Goal: Task Accomplishment & Management: Complete application form

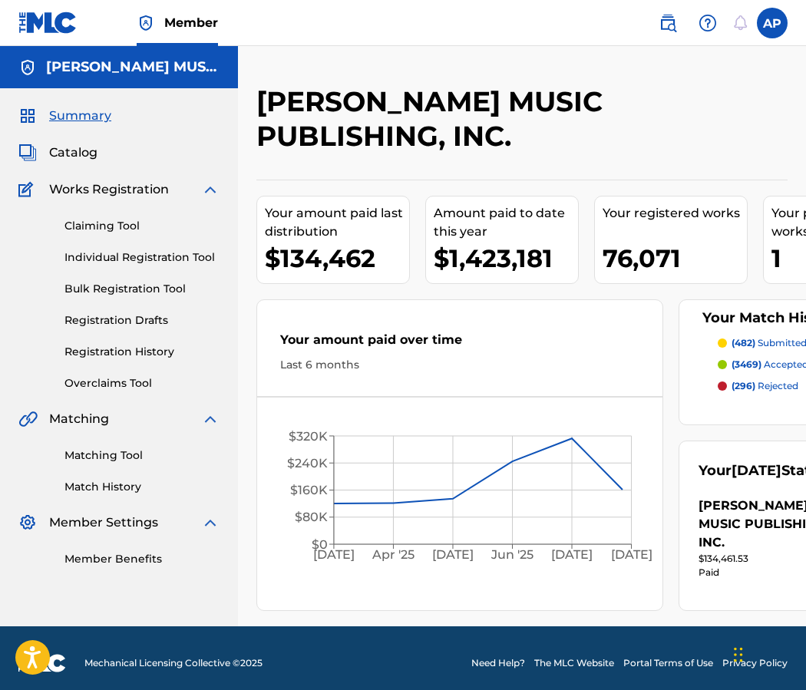
click at [127, 234] on div "Claiming Tool Individual Registration Tool Bulk Registration Tool Registration …" at bounding box center [118, 295] width 201 height 193
click at [125, 229] on link "Claiming Tool" at bounding box center [141, 226] width 155 height 16
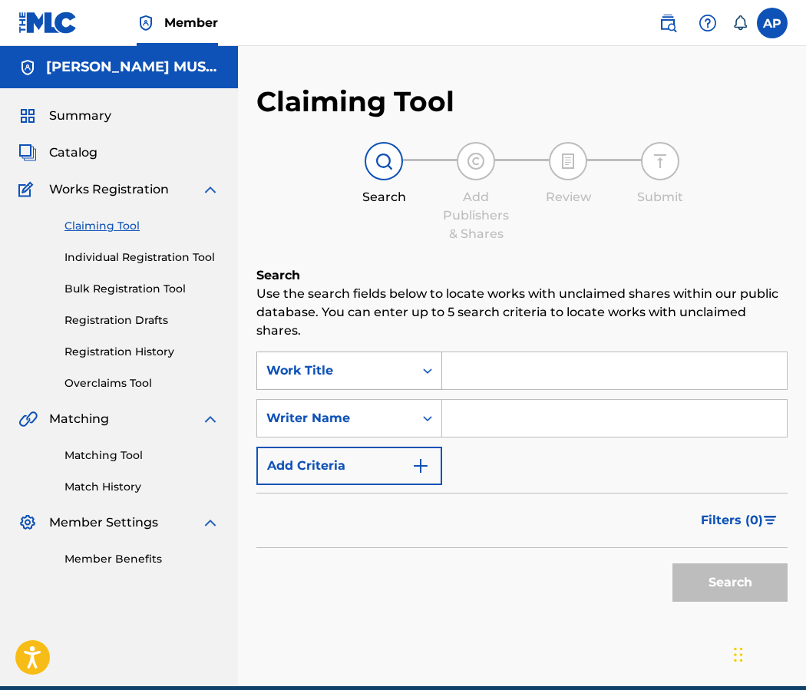
click at [363, 358] on div "Work Title" at bounding box center [335, 370] width 157 height 29
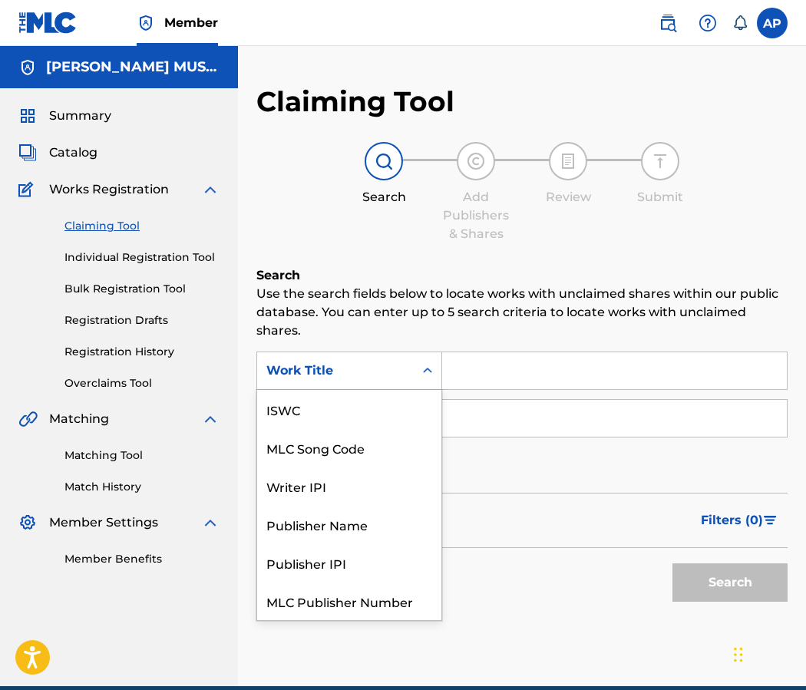
scroll to position [38, 0]
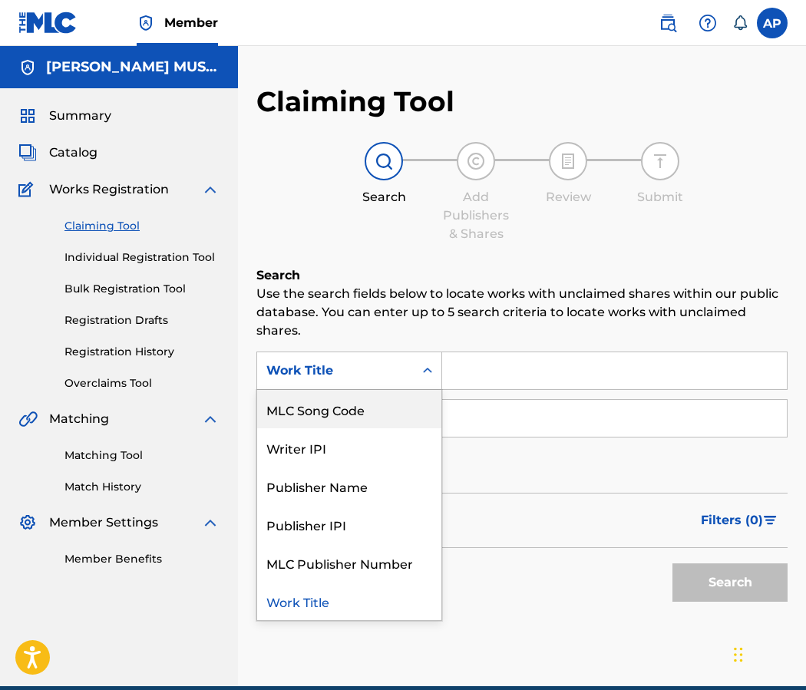
click at [349, 404] on div "MLC Song Code" at bounding box center [349, 409] width 184 height 38
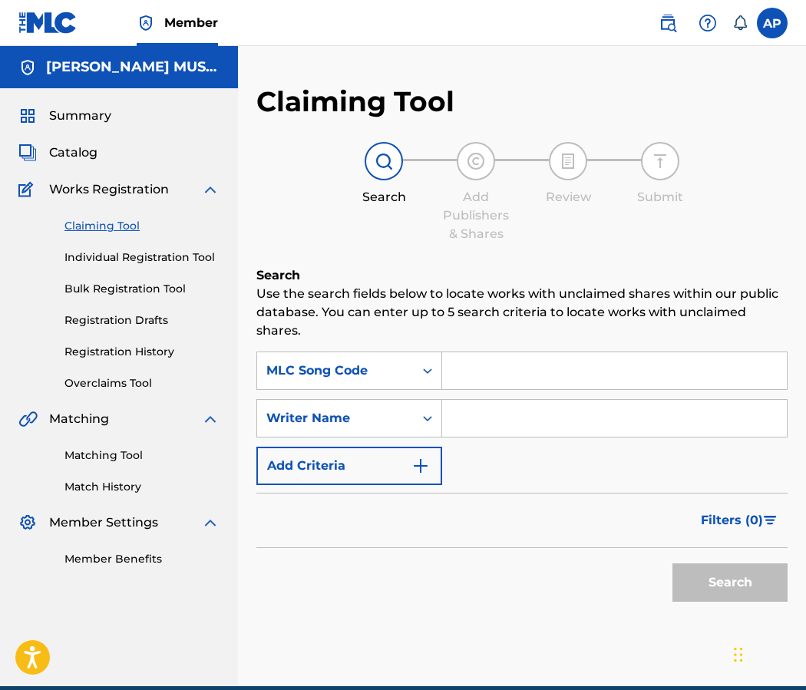
click at [448, 383] on input "Search Form" at bounding box center [614, 370] width 345 height 37
paste input "AA677V"
type input "AA677V"
click at [673, 564] on button "Search" at bounding box center [730, 583] width 115 height 38
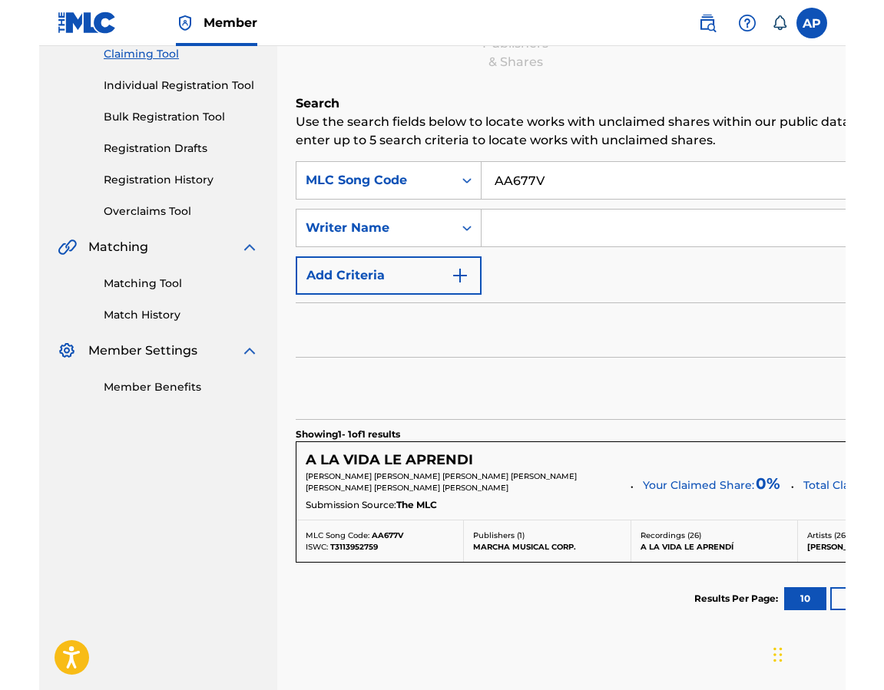
scroll to position [174, 0]
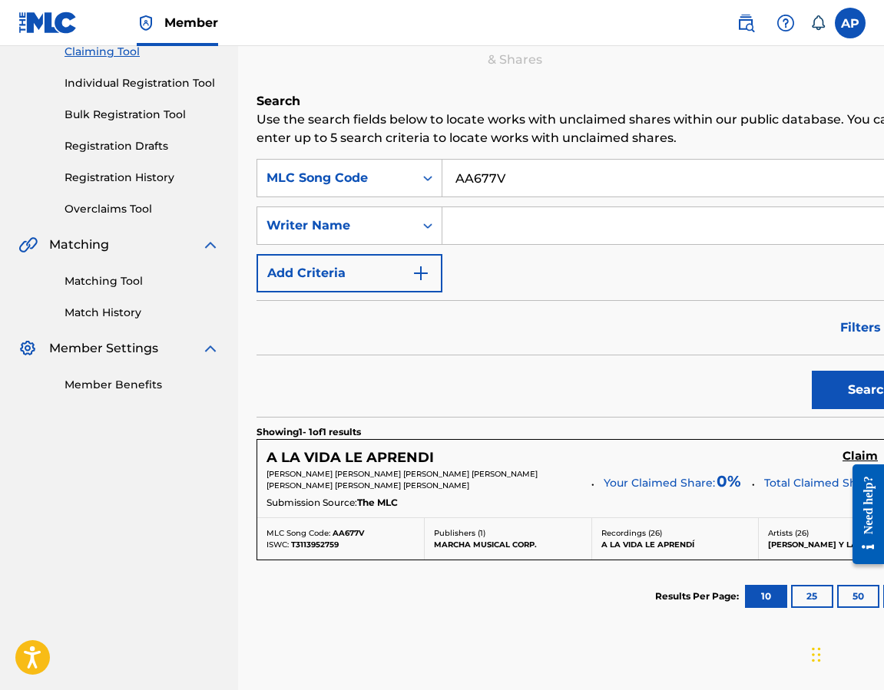
click at [805, 458] on h5 "Claim" at bounding box center [859, 456] width 35 height 15
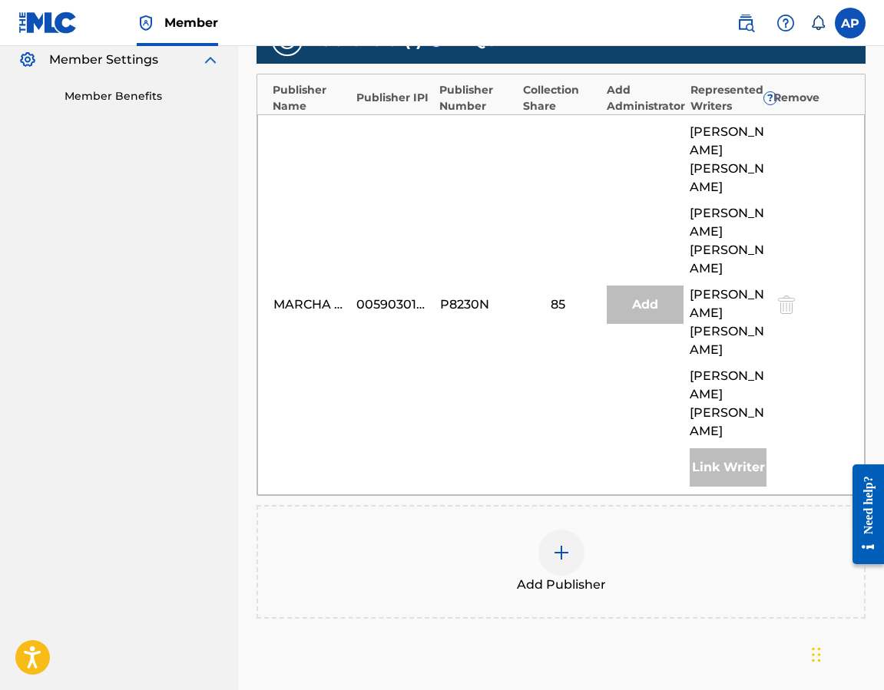
scroll to position [472, 0]
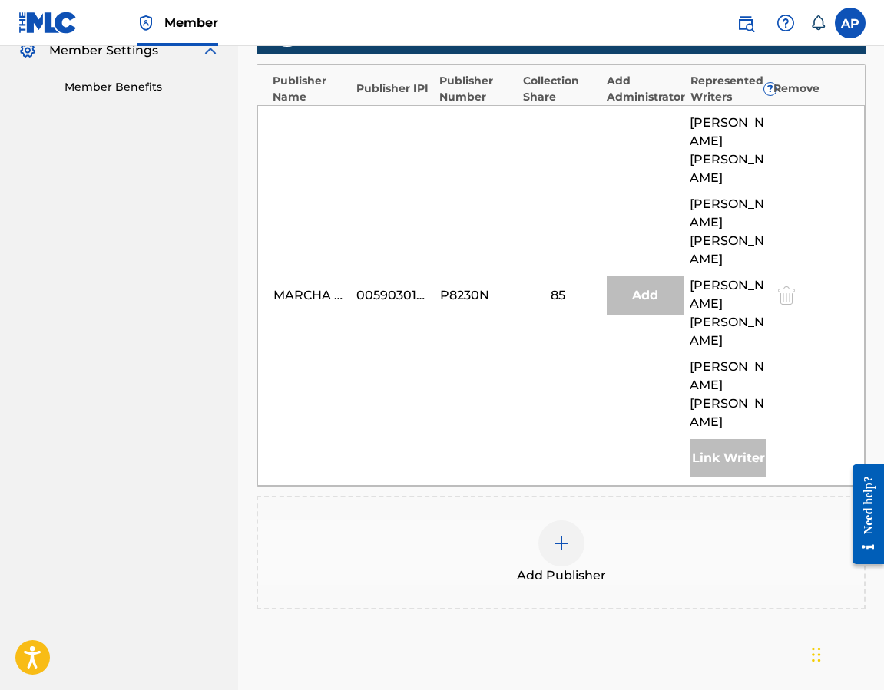
click at [559, 534] on img at bounding box center [561, 543] width 18 height 18
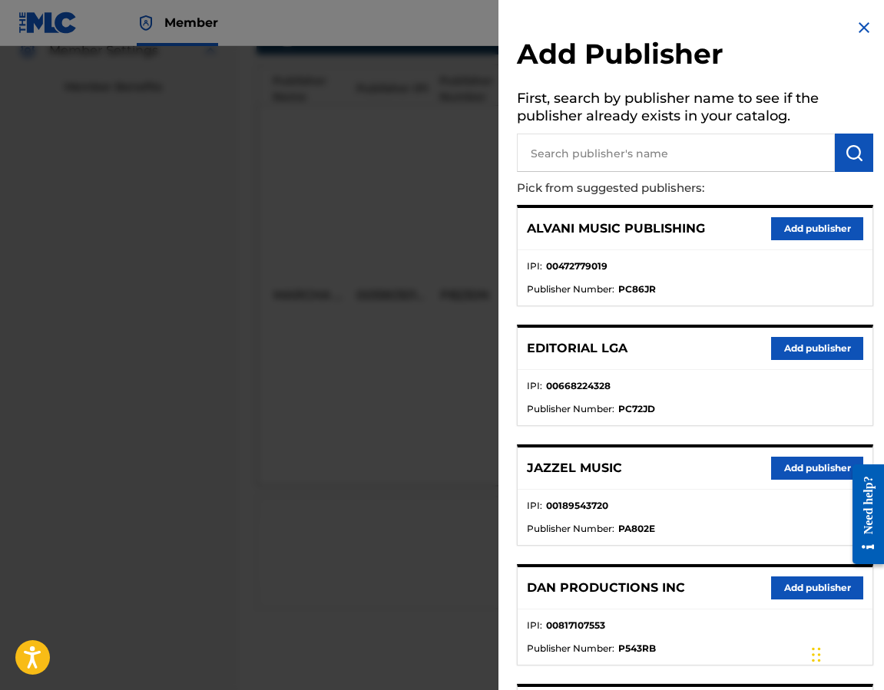
click at [596, 166] on input "text" at bounding box center [676, 153] width 318 height 38
type input "E"
type input "Editraka"
click at [805, 158] on img "submit" at bounding box center [854, 153] width 18 height 18
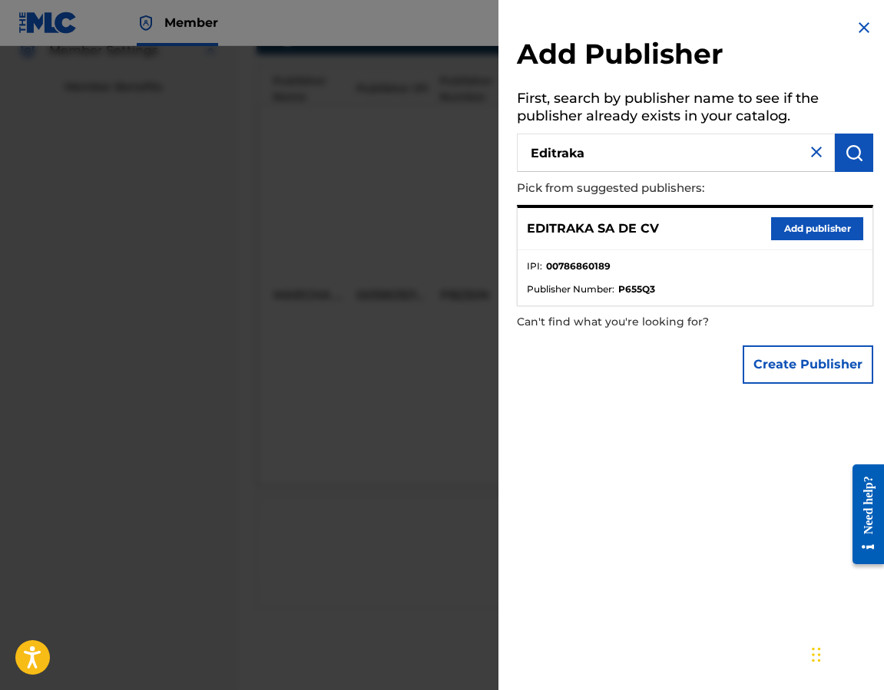
click at [794, 239] on button "Add publisher" at bounding box center [817, 228] width 92 height 23
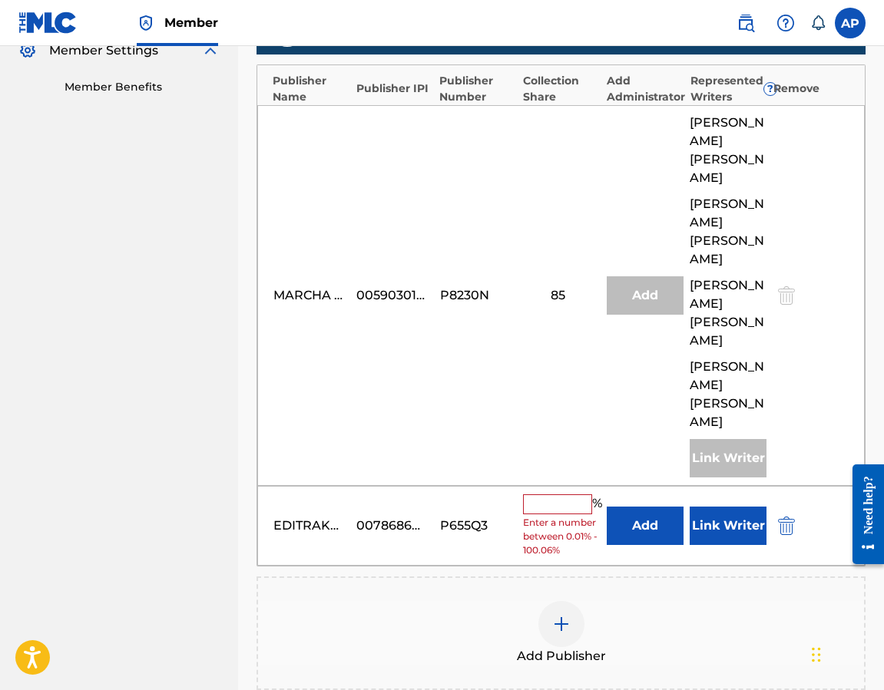
click at [562, 494] on input "text" at bounding box center [557, 504] width 69 height 20
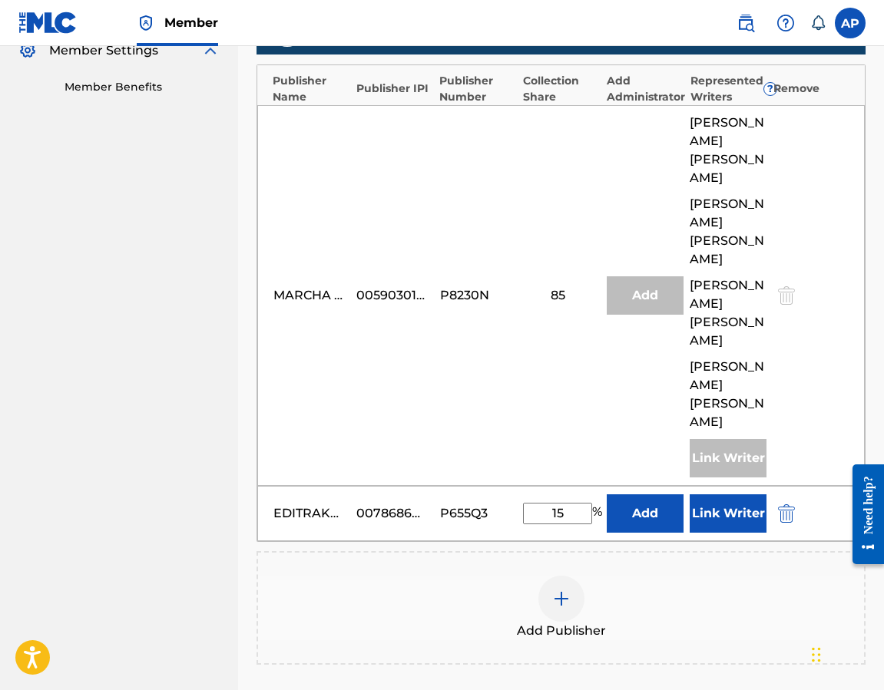
type input "15"
click at [568, 452] on div "MARCHA MUSICAL CORP. 00590301179 P8230N 85 Add [PERSON_NAME] [PERSON_NAME] [PER…" at bounding box center [560, 295] width 607 height 381
click at [643, 494] on button "Add" at bounding box center [645, 513] width 77 height 38
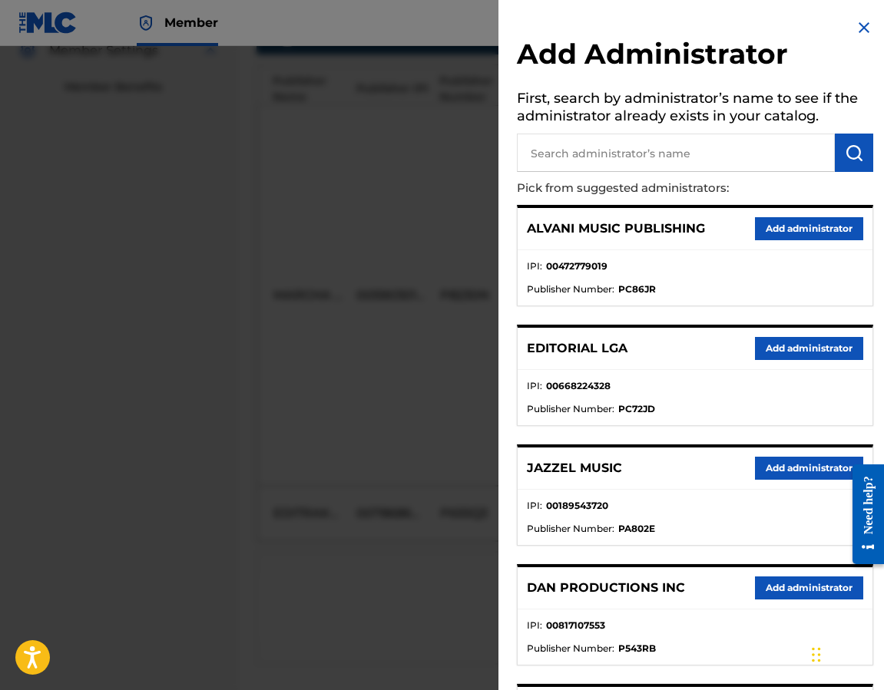
click at [679, 158] on input "text" at bounding box center [676, 153] width 318 height 38
type input "[PERSON_NAME] music publishing"
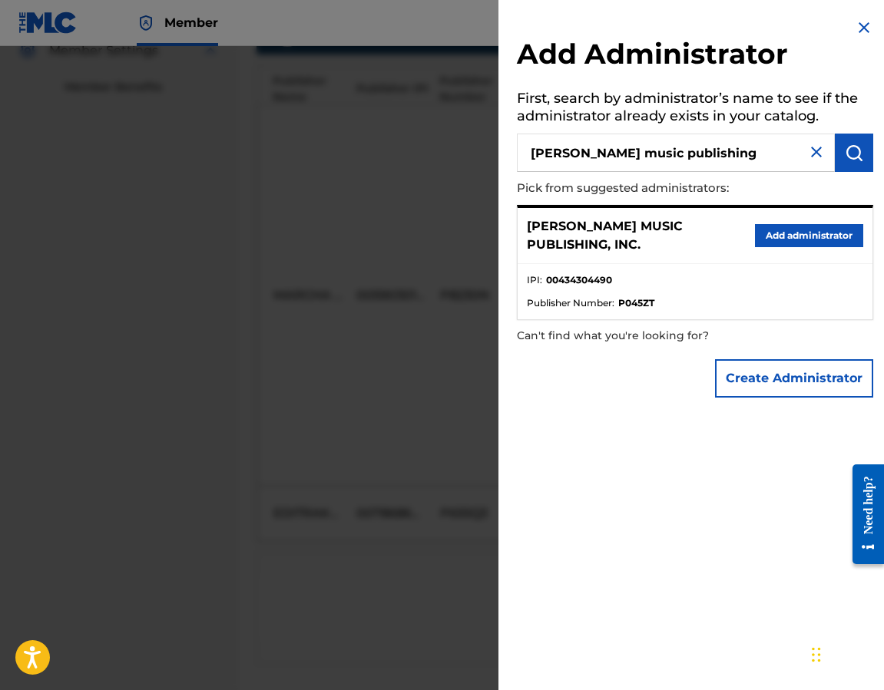
click at [784, 228] on button "Add administrator" at bounding box center [809, 235] width 108 height 23
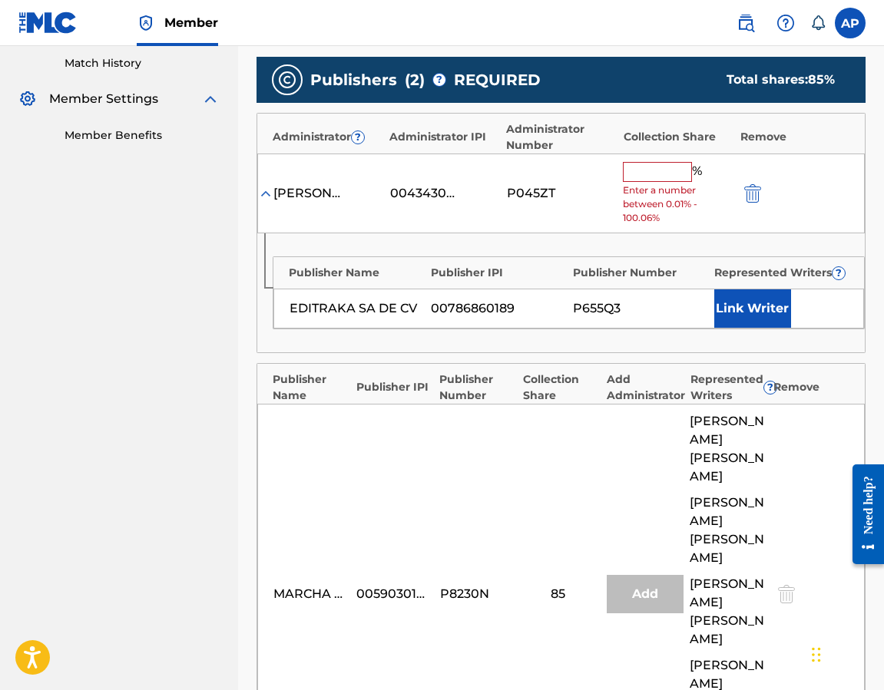
scroll to position [421, 0]
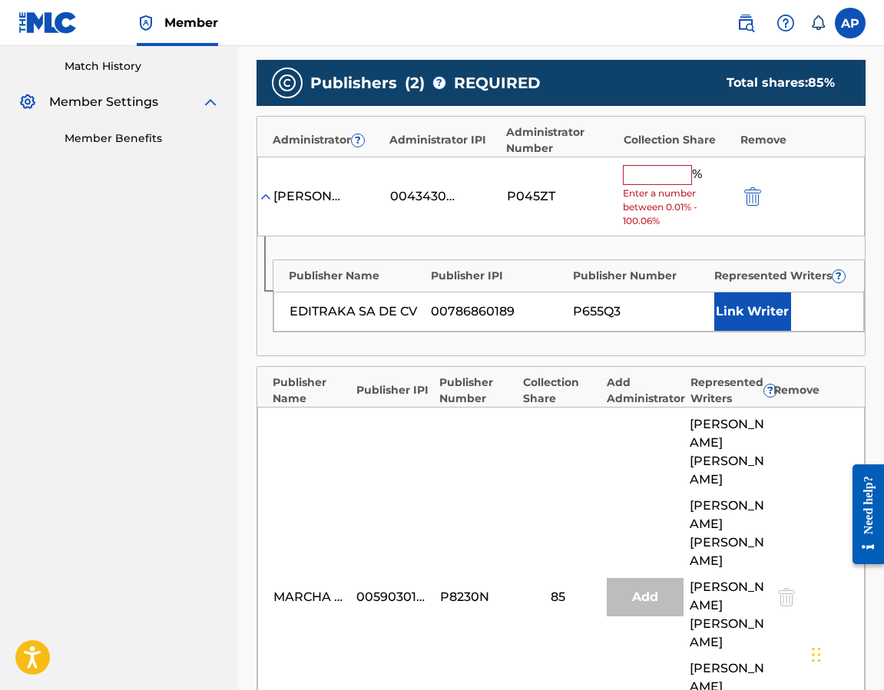
click at [642, 187] on span "Enter a number between 0.01% - 100.06%" at bounding box center [677, 207] width 109 height 41
click at [639, 179] on input "text" at bounding box center [657, 175] width 69 height 20
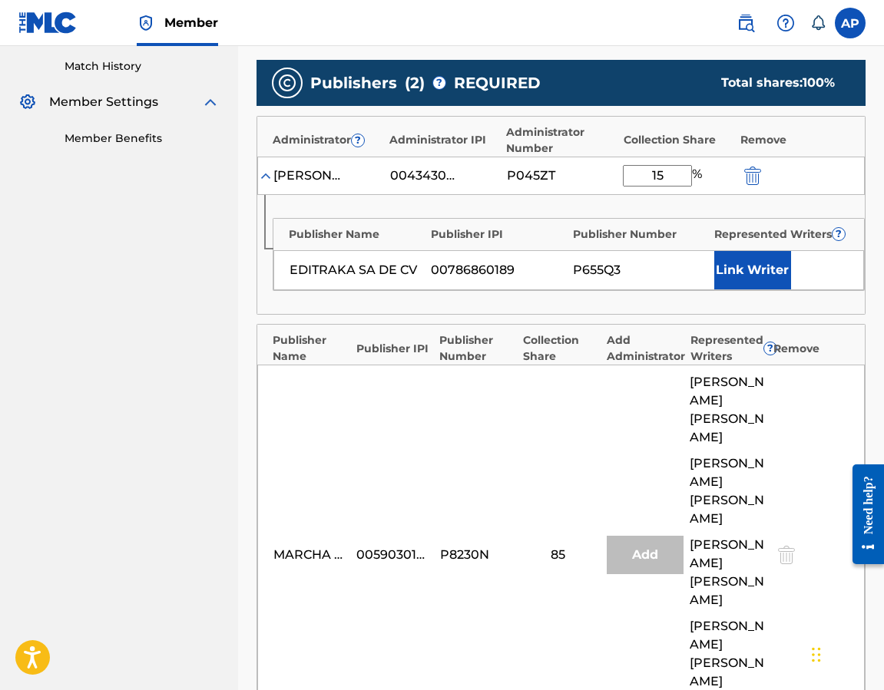
type input "15"
click at [510, 308] on div "Publisher Name Publisher IPI Publisher Number Represented Writers ? EDITRAKA SA…" at bounding box center [560, 254] width 607 height 119
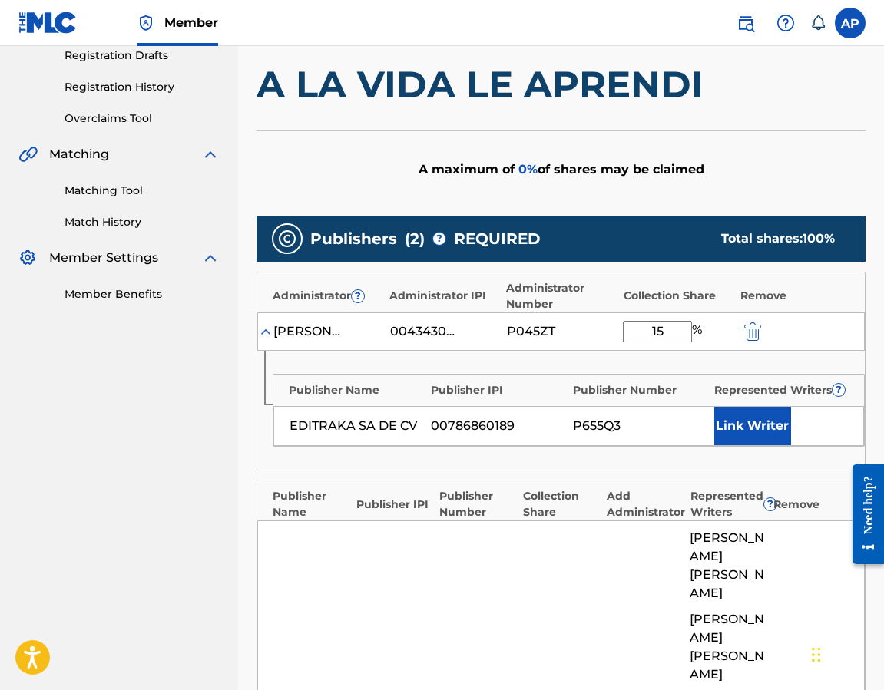
scroll to position [269, 0]
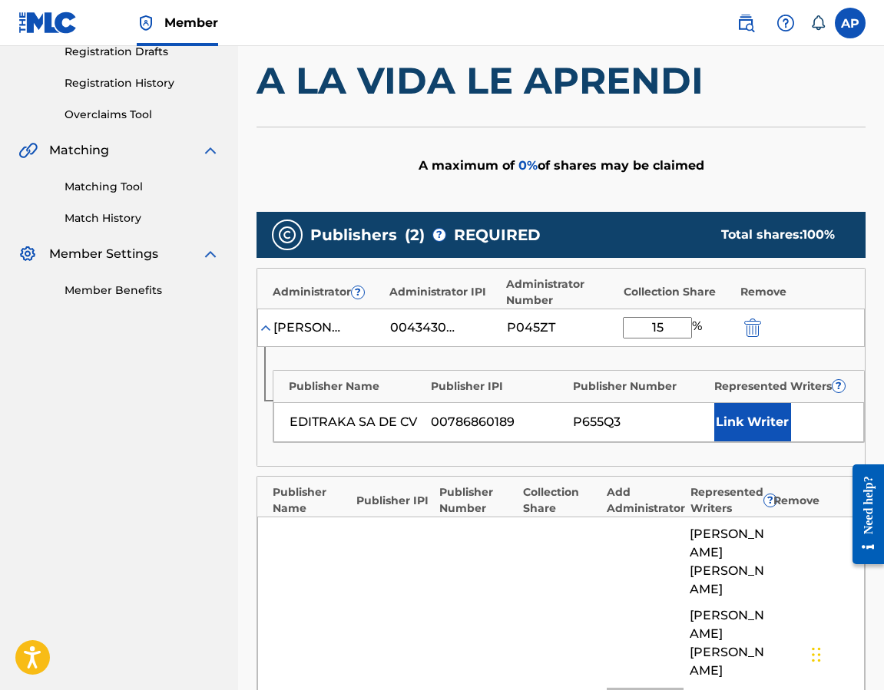
click at [266, 331] on img at bounding box center [265, 327] width 15 height 15
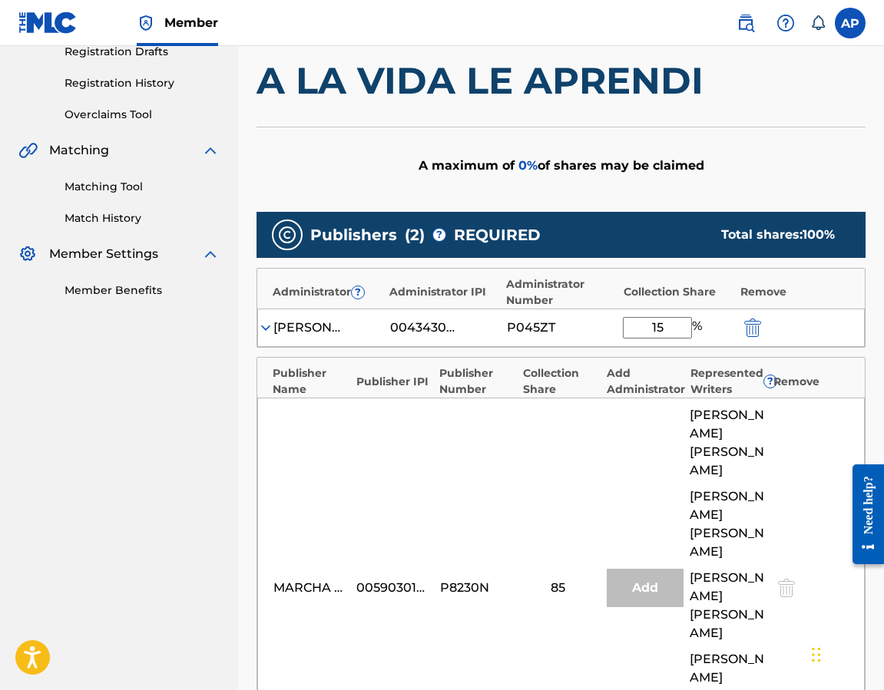
click at [264, 329] on img at bounding box center [265, 327] width 15 height 15
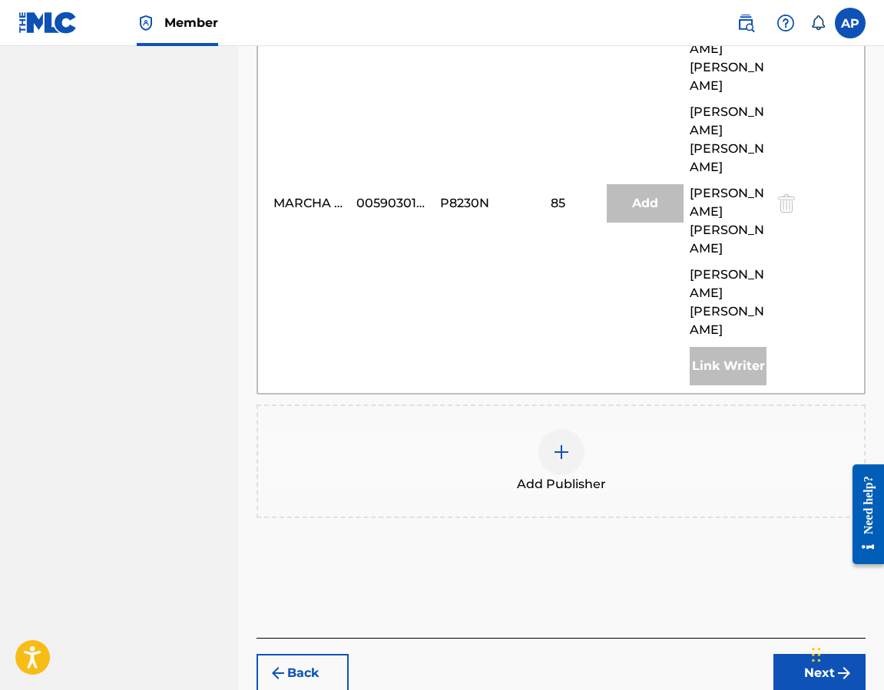
scroll to position [829, 0]
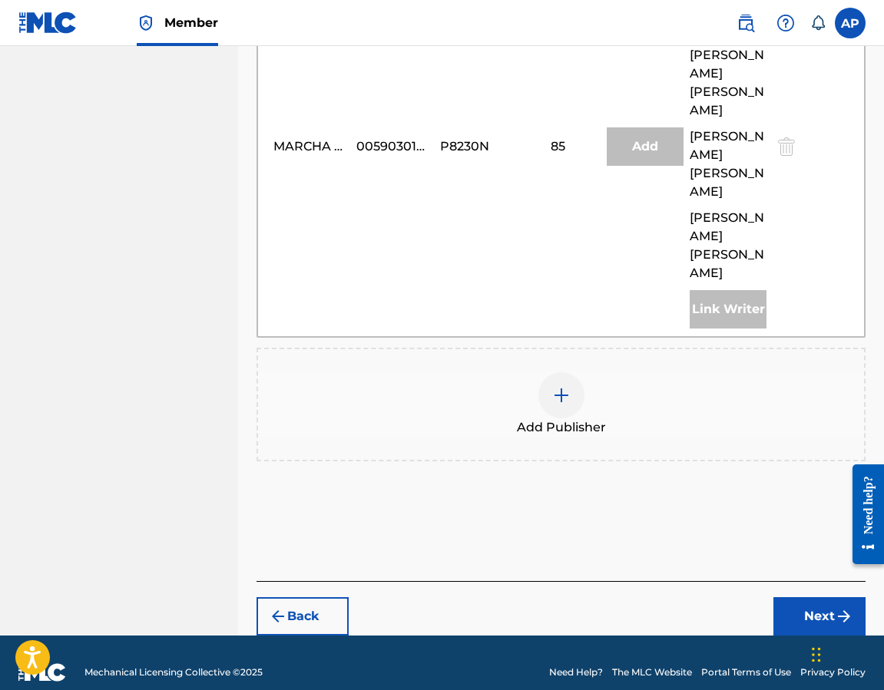
click at [805, 597] on button "Next" at bounding box center [819, 616] width 92 height 38
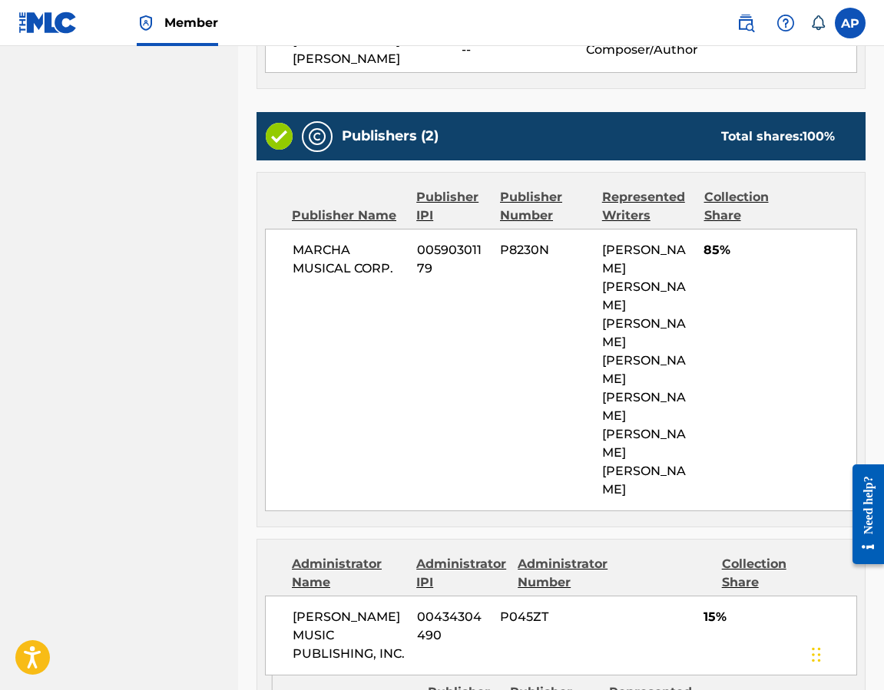
scroll to position [871, 0]
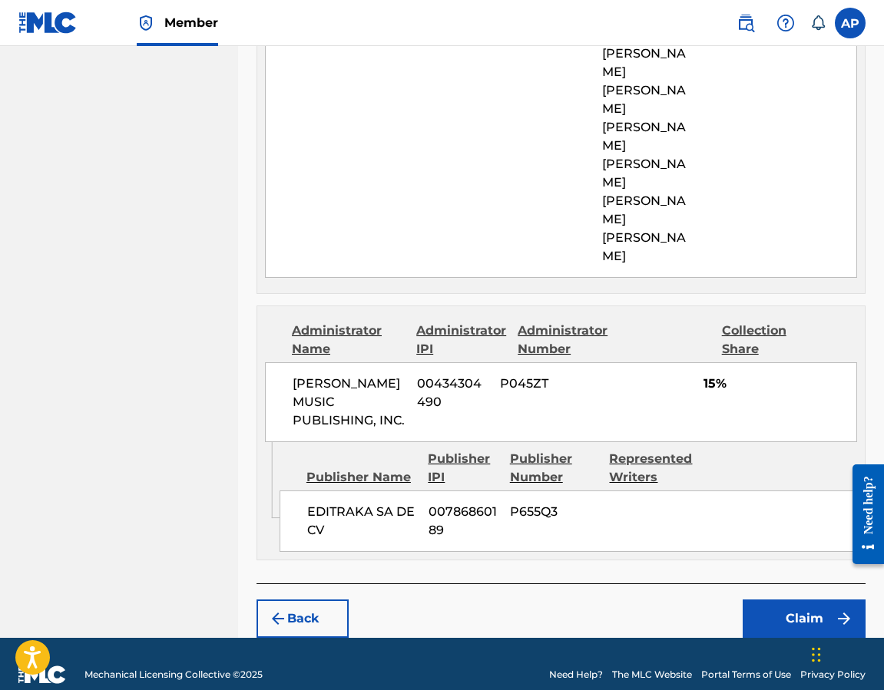
click at [778, 600] on button "Claim" at bounding box center [803, 619] width 123 height 38
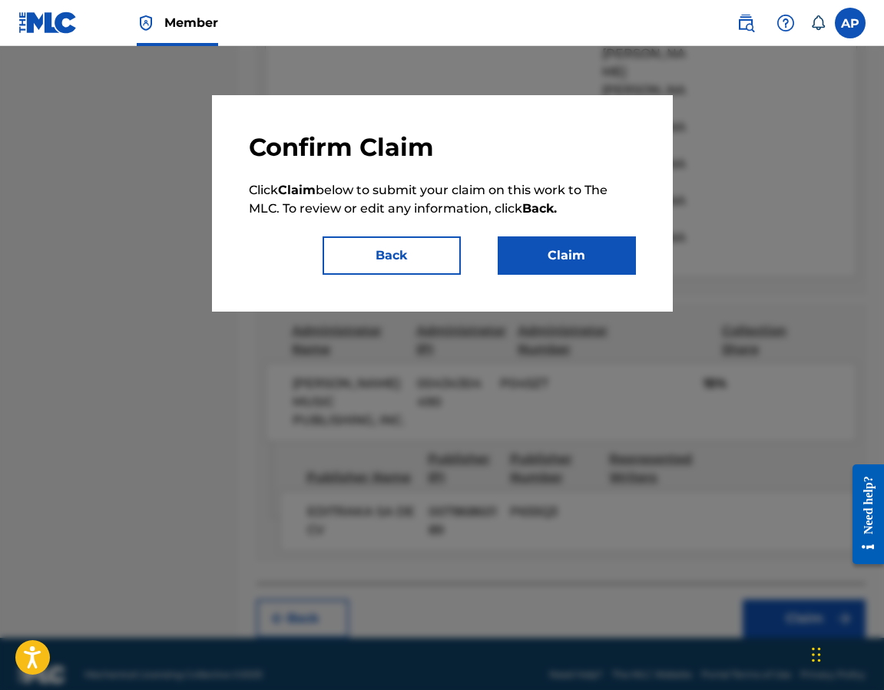
click at [610, 269] on button "Claim" at bounding box center [567, 255] width 138 height 38
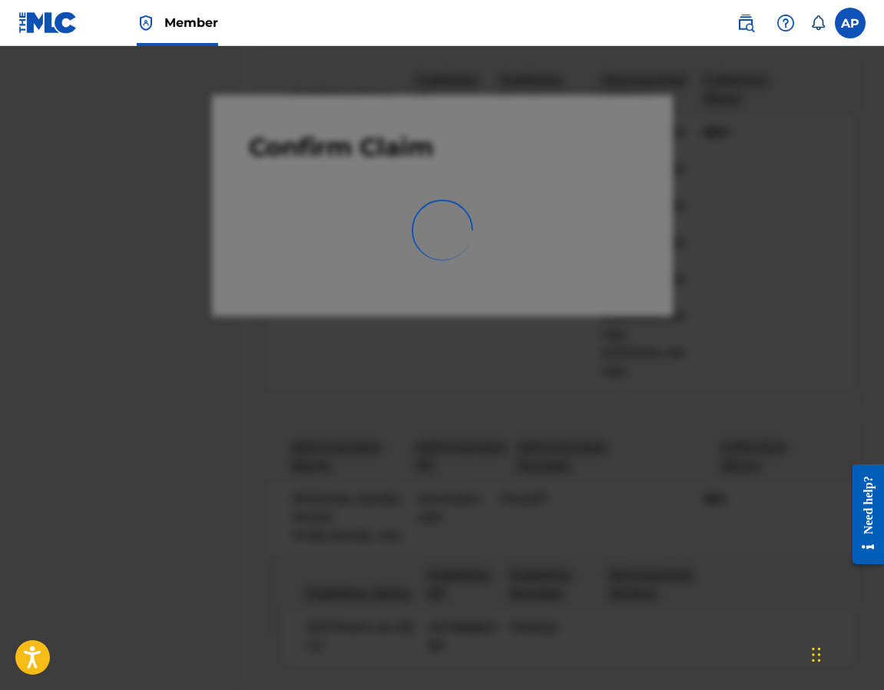
scroll to position [0, 0]
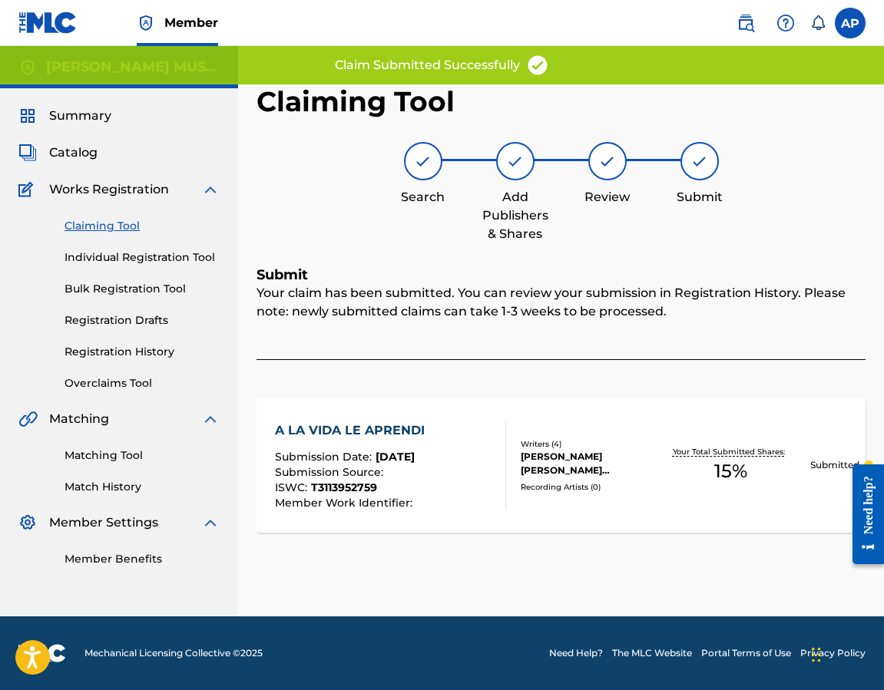
click at [89, 224] on link "Claiming Tool" at bounding box center [141, 226] width 155 height 16
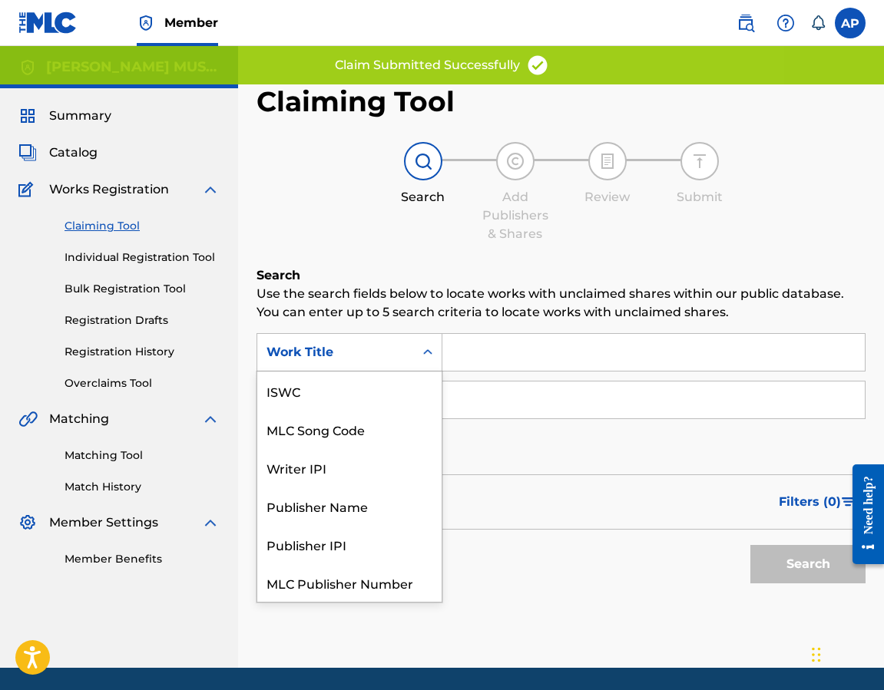
click at [369, 359] on div "Work Title" at bounding box center [335, 352] width 138 height 18
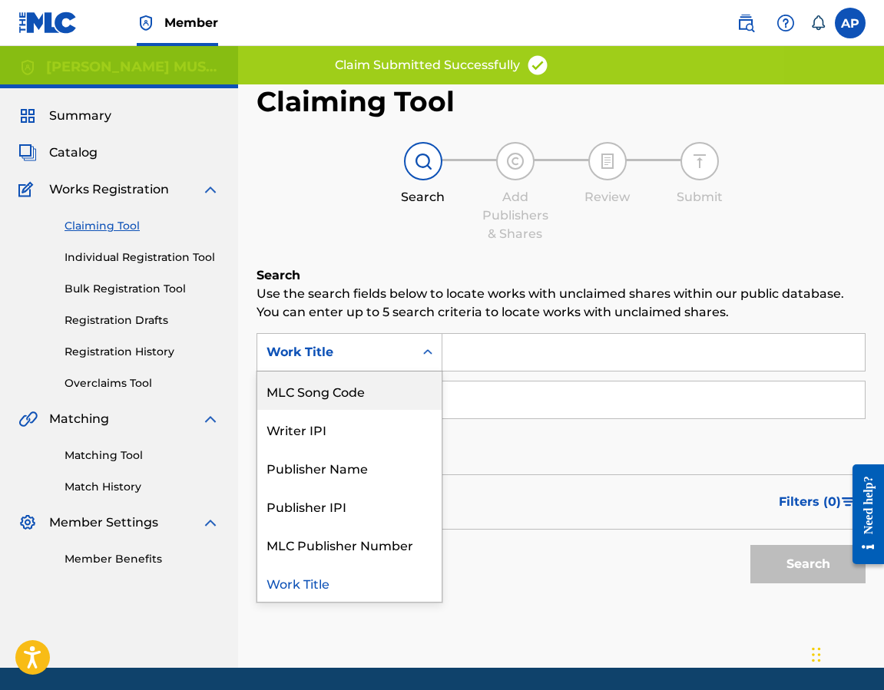
click at [369, 382] on div "MLC Song Code" at bounding box center [349, 391] width 184 height 38
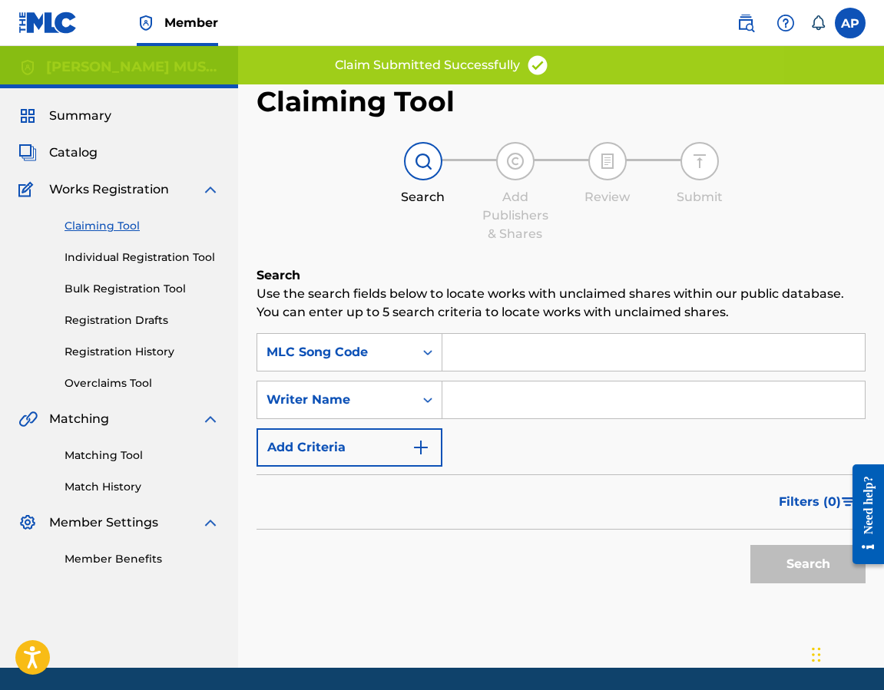
click at [476, 349] on input "Search Form" at bounding box center [653, 352] width 422 height 37
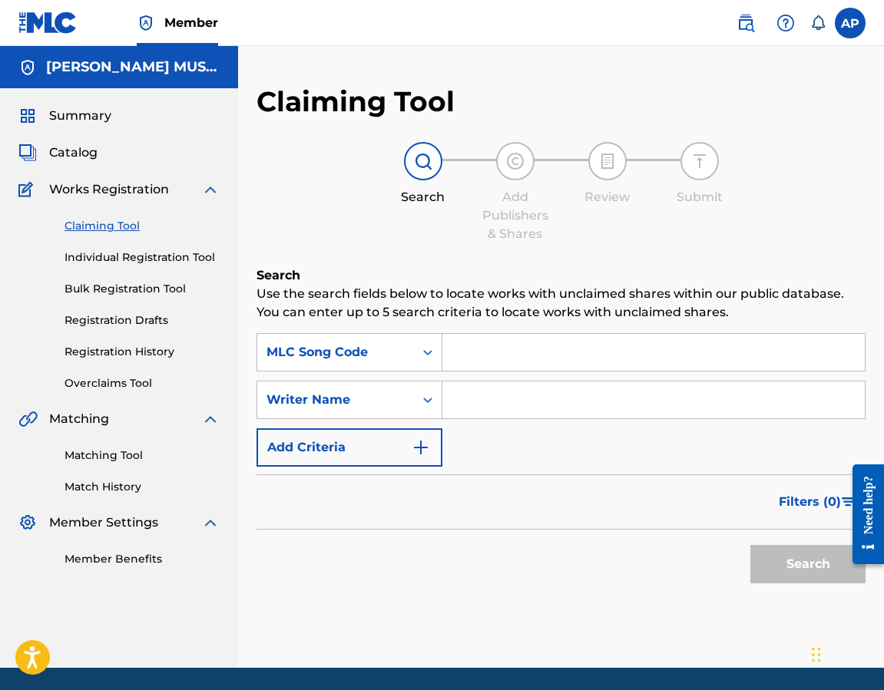
paste input "AA6HC1"
type input "AA6HC1"
click at [750, 545] on button "Search" at bounding box center [807, 564] width 115 height 38
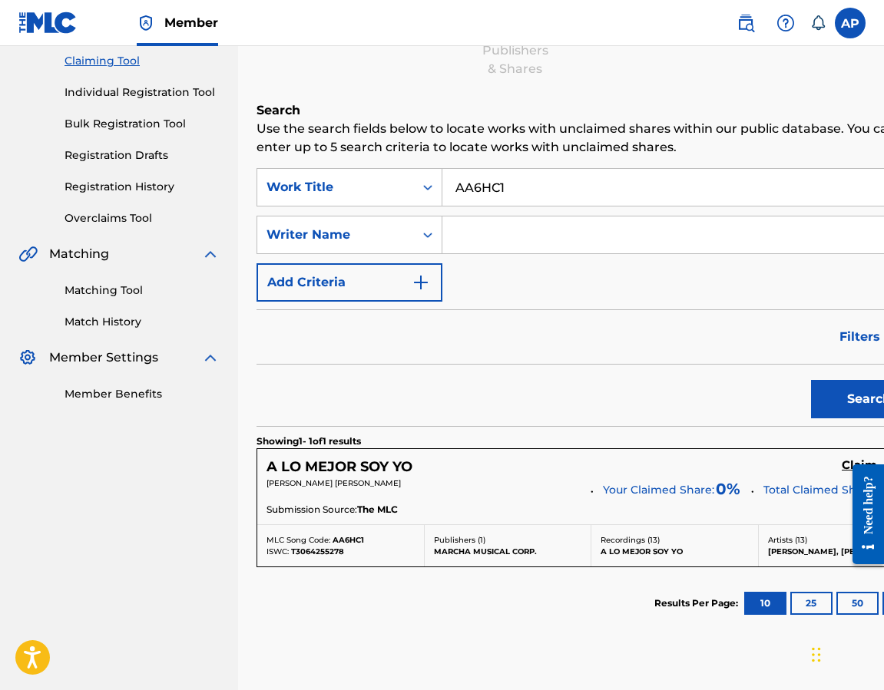
scroll to position [265, 0]
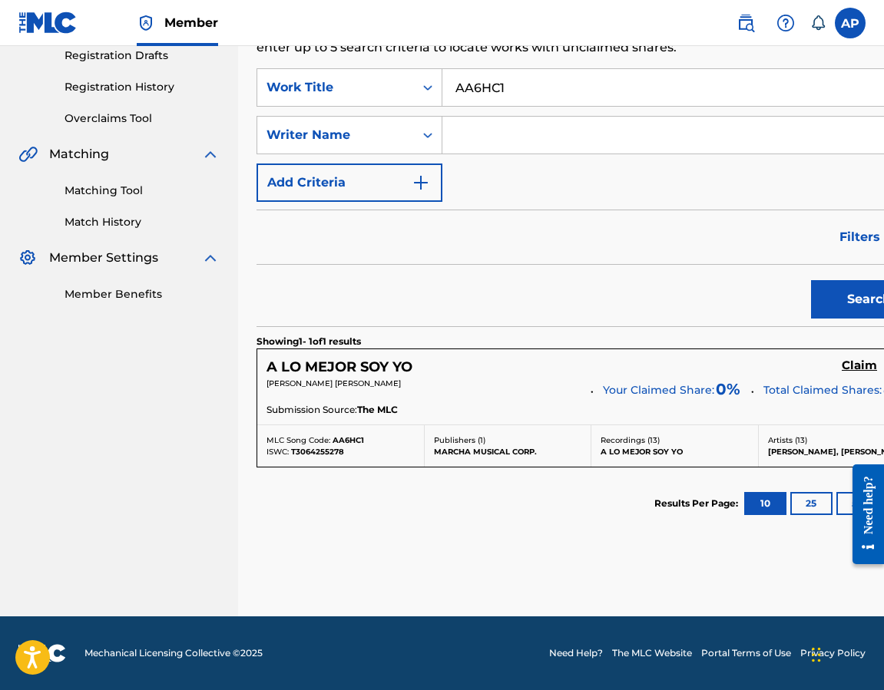
click at [805, 360] on h5 "Claim" at bounding box center [859, 366] width 35 height 15
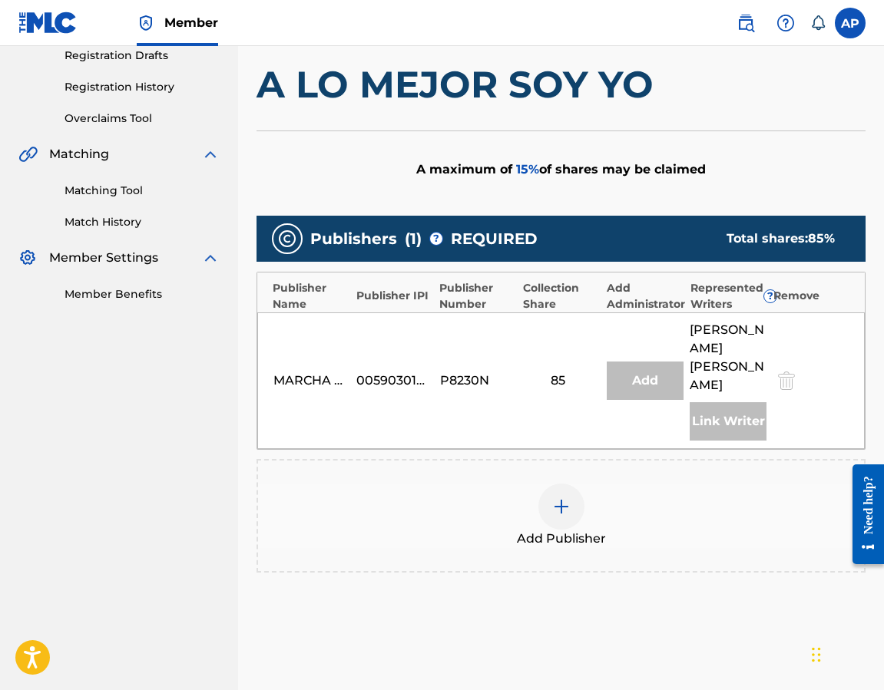
click at [560, 491] on div at bounding box center [561, 507] width 46 height 46
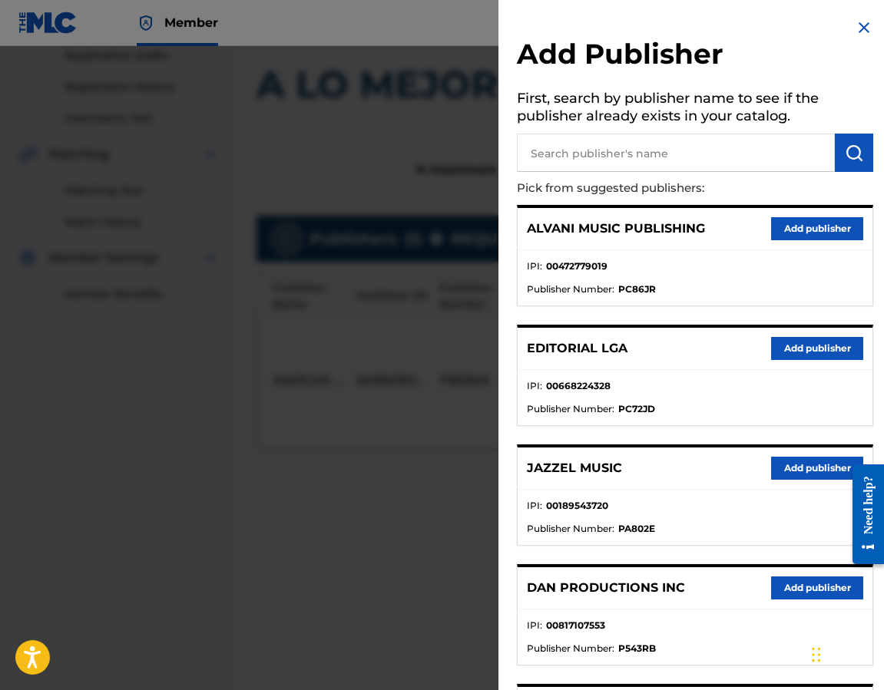
click at [640, 137] on input "text" at bounding box center [676, 153] width 318 height 38
type input "editraka"
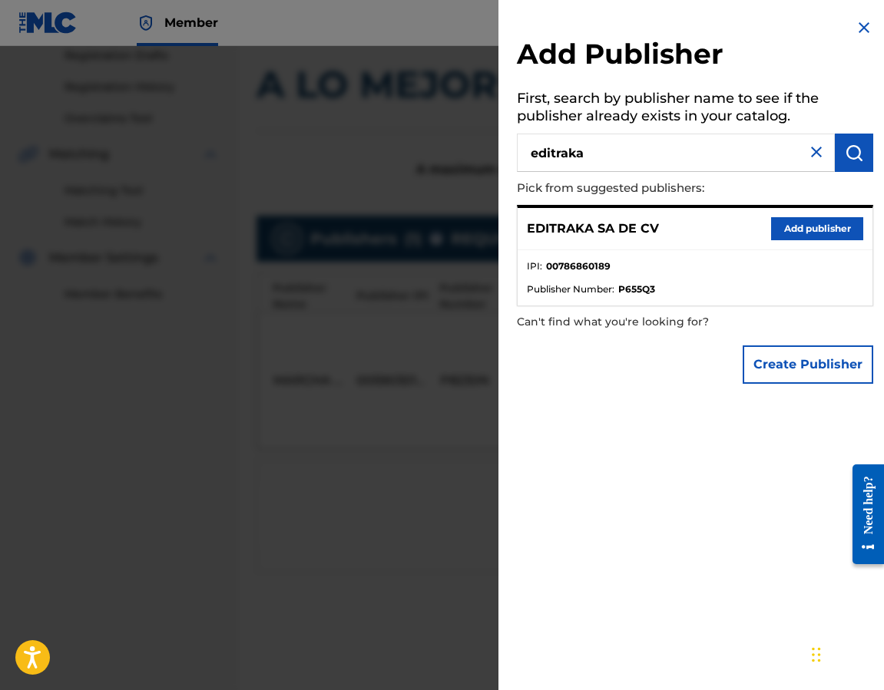
click at [792, 227] on button "Add publisher" at bounding box center [817, 228] width 92 height 23
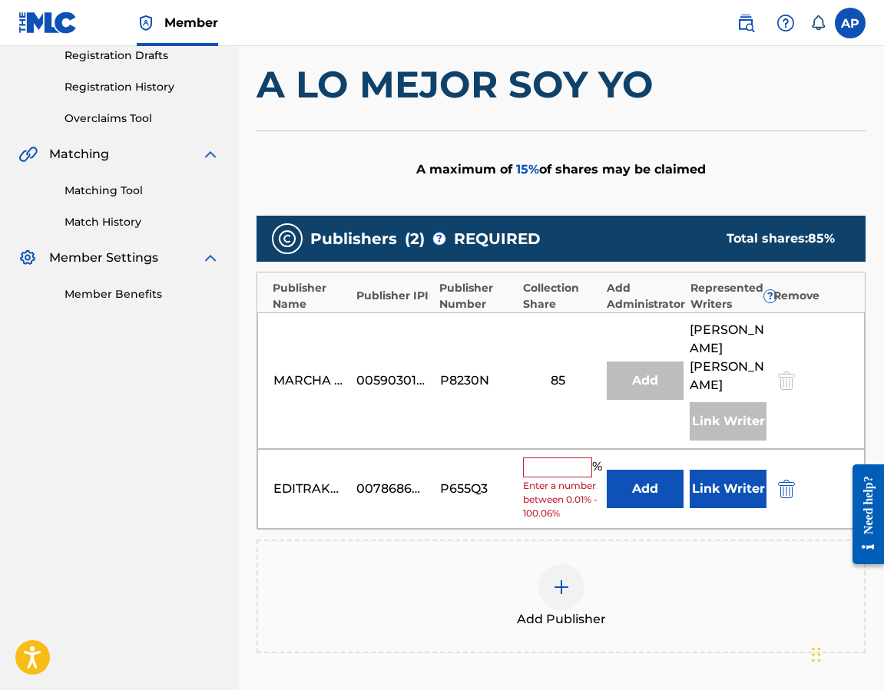
click at [661, 491] on button "Add" at bounding box center [645, 489] width 77 height 38
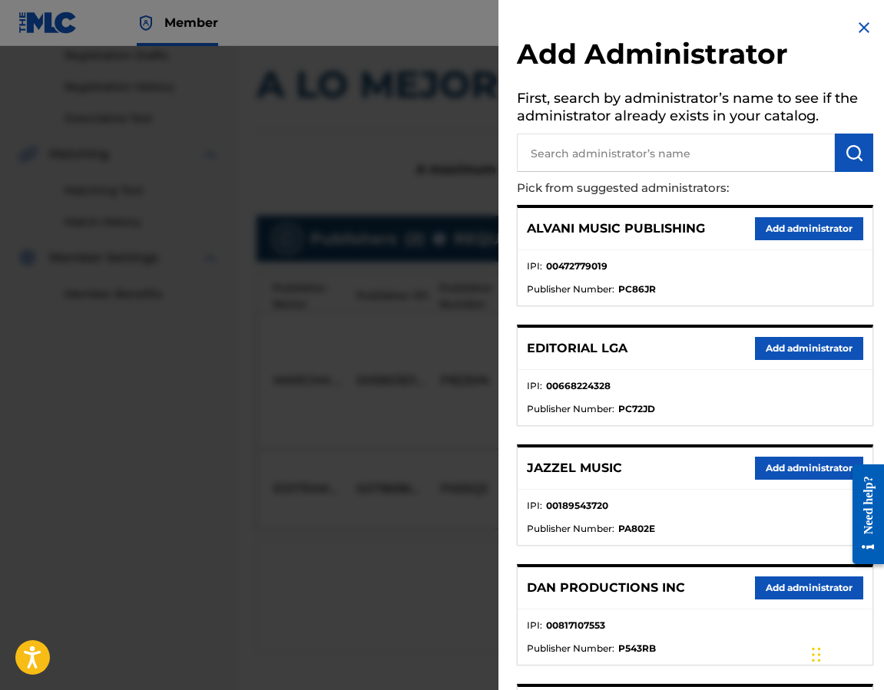
click at [673, 169] on input "text" at bounding box center [676, 153] width 318 height 38
type input "[PERSON_NAME]"
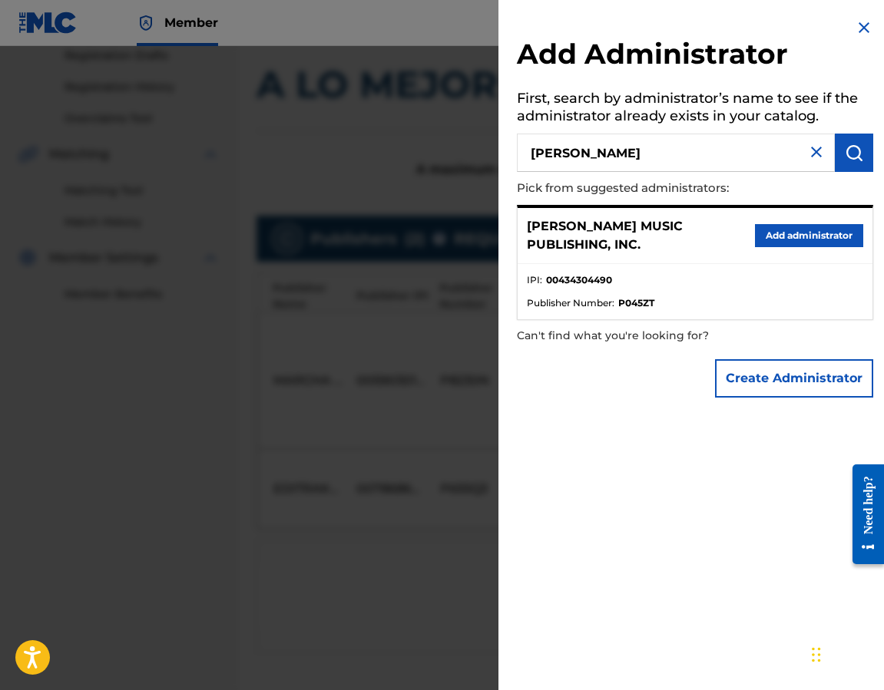
click at [802, 236] on button "Add administrator" at bounding box center [809, 235] width 108 height 23
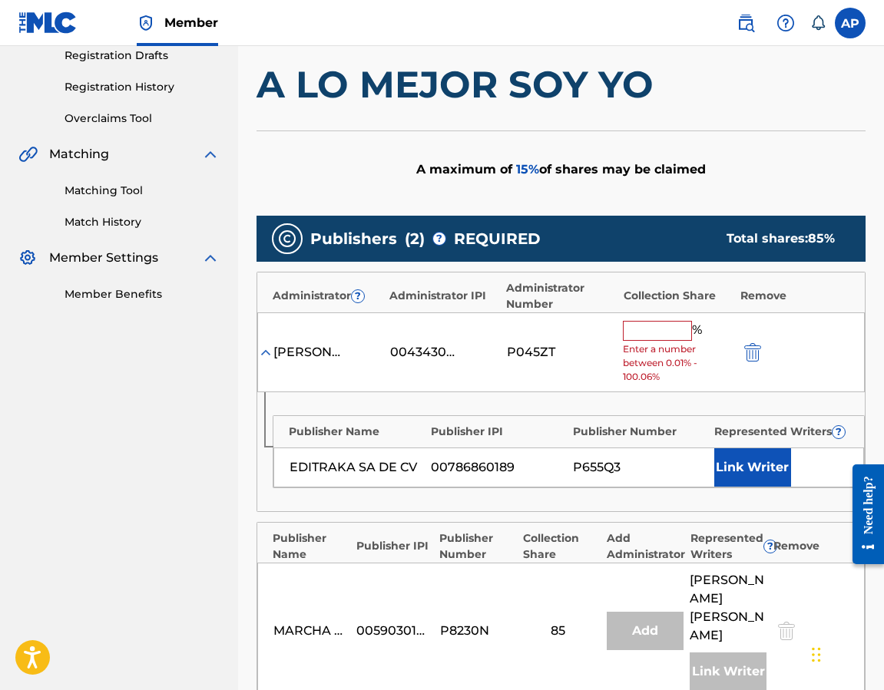
click at [656, 344] on span "Enter a number between 0.01% - 100.06%" at bounding box center [677, 362] width 109 height 41
click at [649, 334] on input "text" at bounding box center [657, 331] width 69 height 20
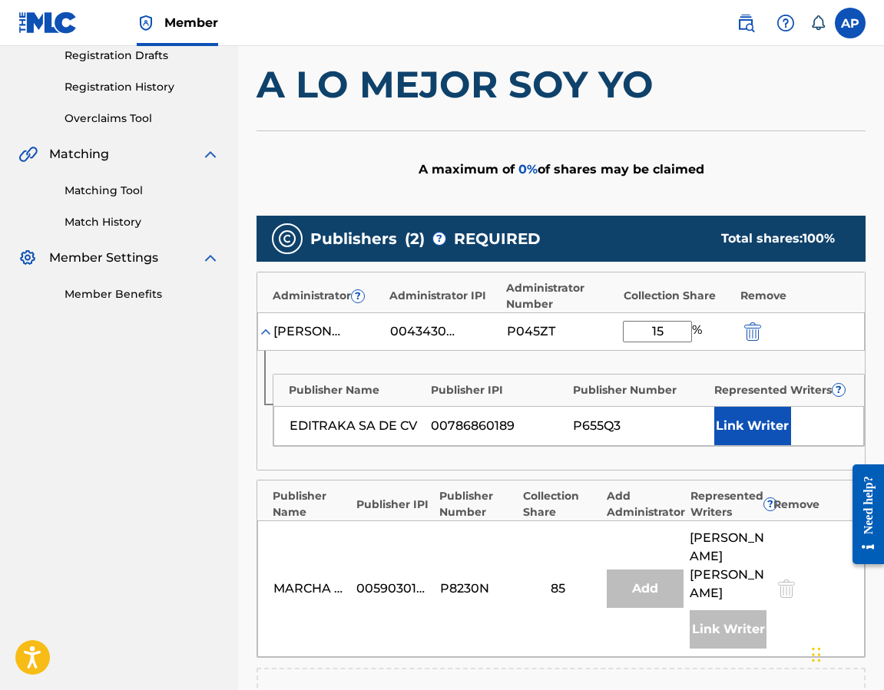
type input "15"
click at [778, 331] on div at bounding box center [773, 331] width 69 height 18
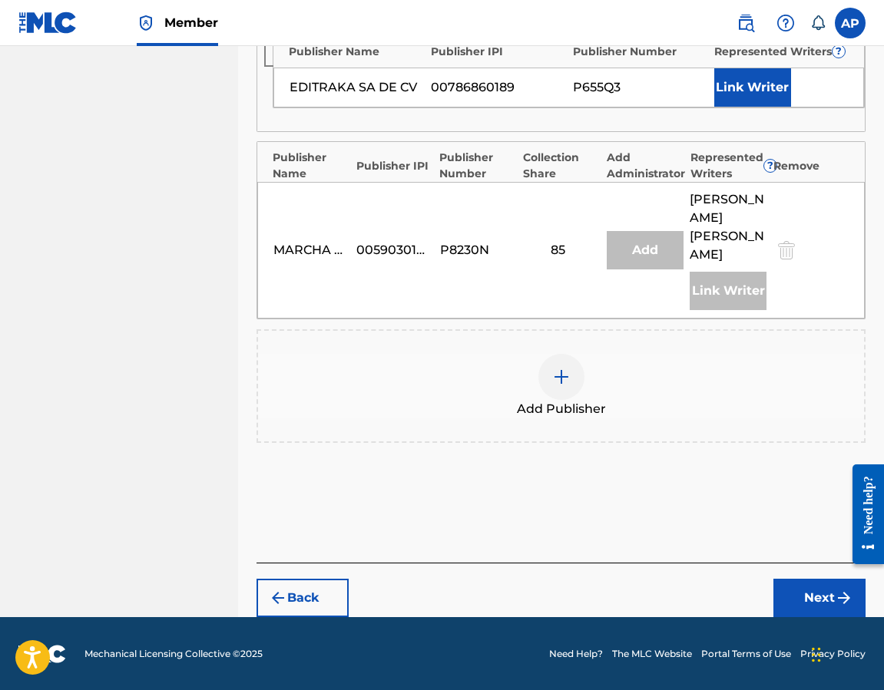
click at [805, 600] on button "Next" at bounding box center [819, 598] width 92 height 38
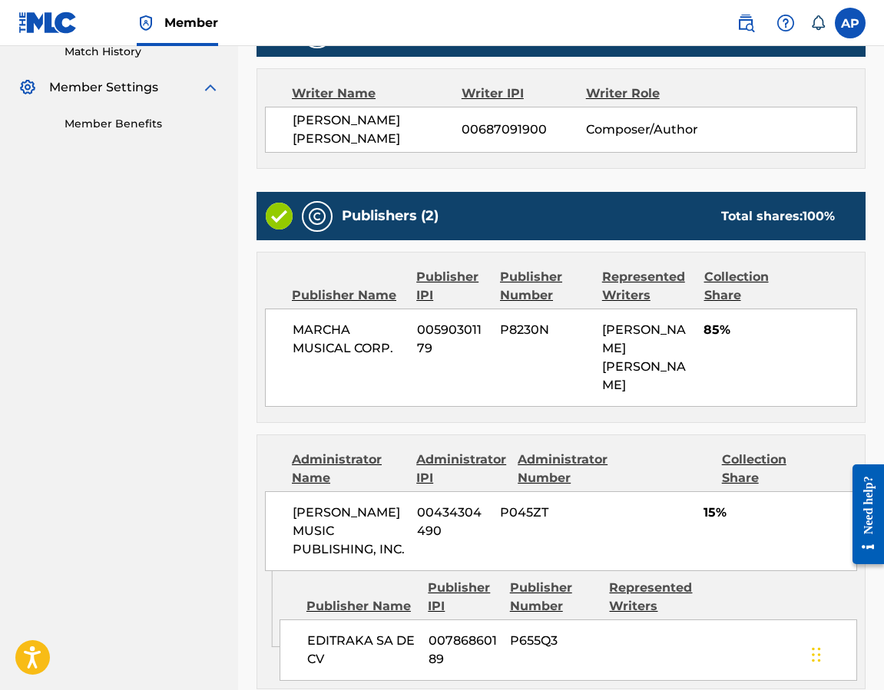
scroll to position [583, 0]
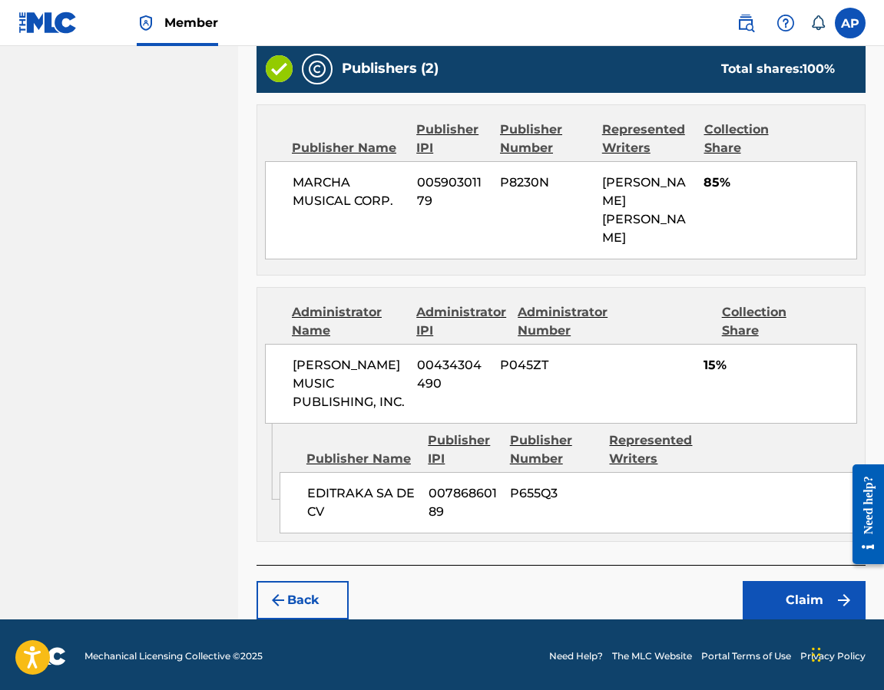
click at [767, 595] on button "Claim" at bounding box center [803, 600] width 123 height 38
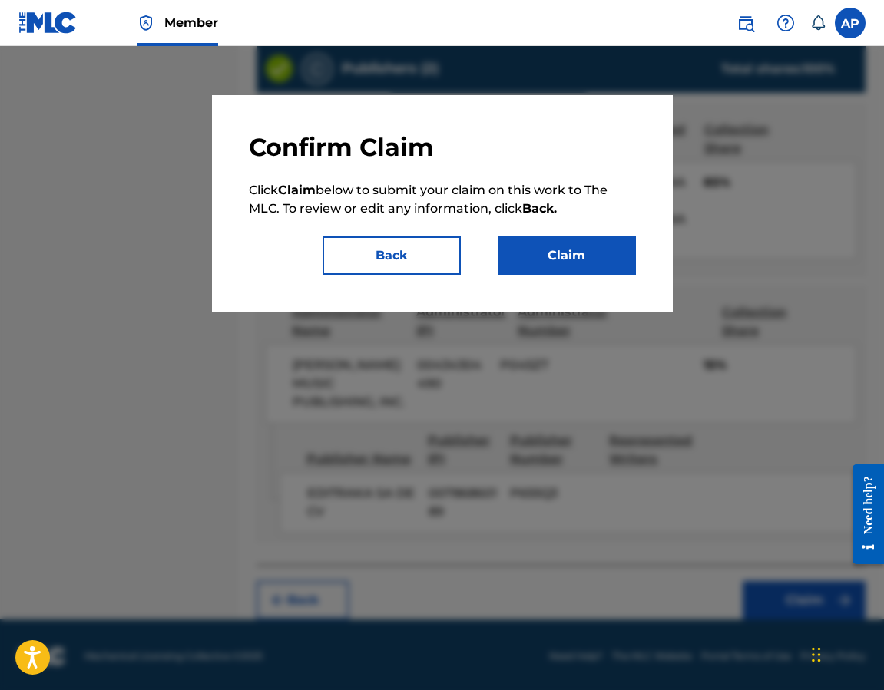
click at [584, 278] on div "Confirm Claim Click Claim below to submit your claim on this work to The MLC. T…" at bounding box center [442, 203] width 461 height 217
click at [579, 266] on button "Claim" at bounding box center [567, 255] width 138 height 38
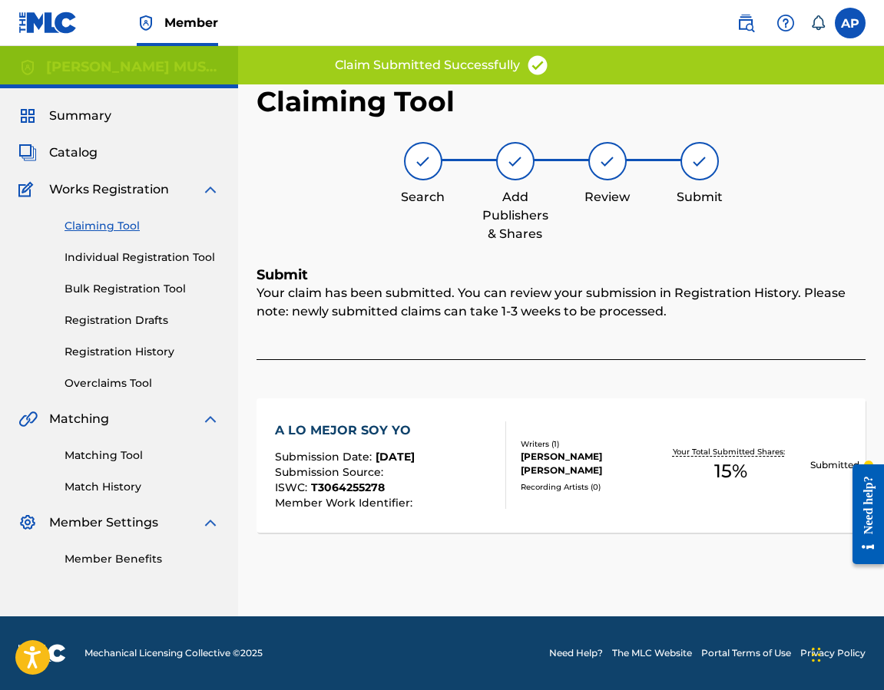
scroll to position [0, 0]
click at [97, 229] on link "Claiming Tool" at bounding box center [141, 226] width 155 height 16
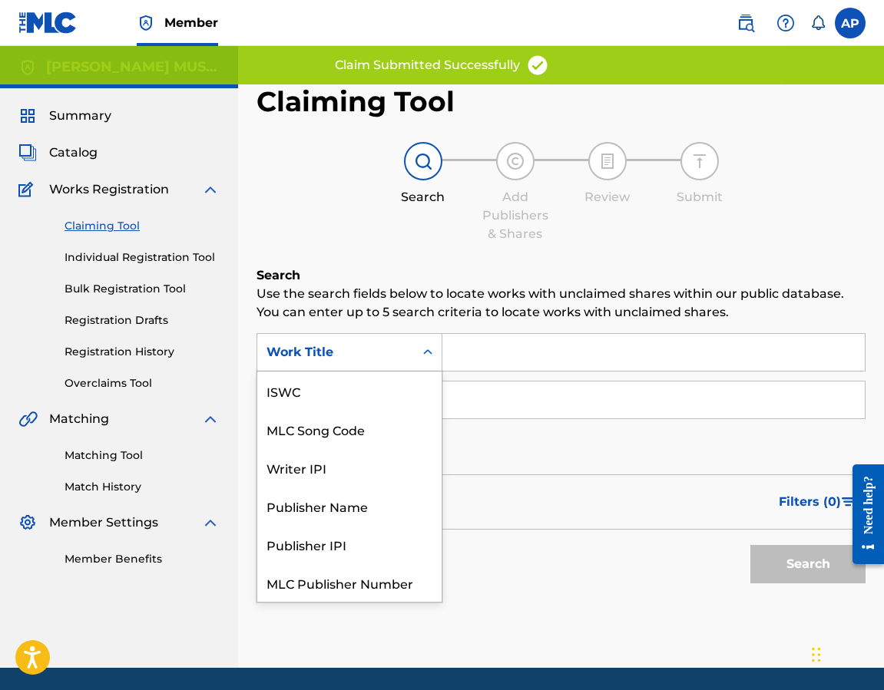
click at [352, 364] on div "Work Title" at bounding box center [335, 352] width 157 height 29
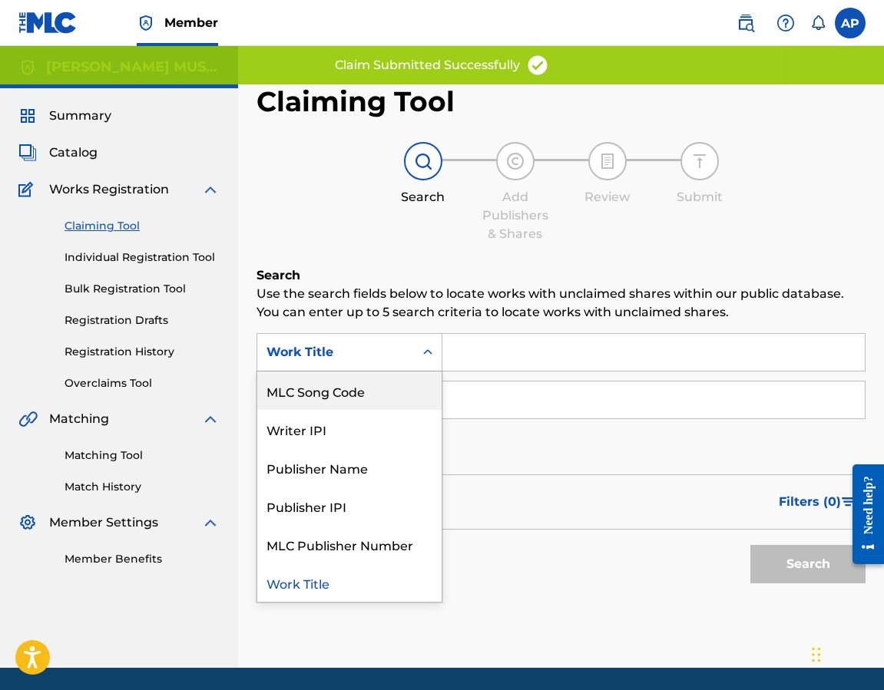
click at [356, 379] on div "MLC Song Code" at bounding box center [349, 391] width 184 height 38
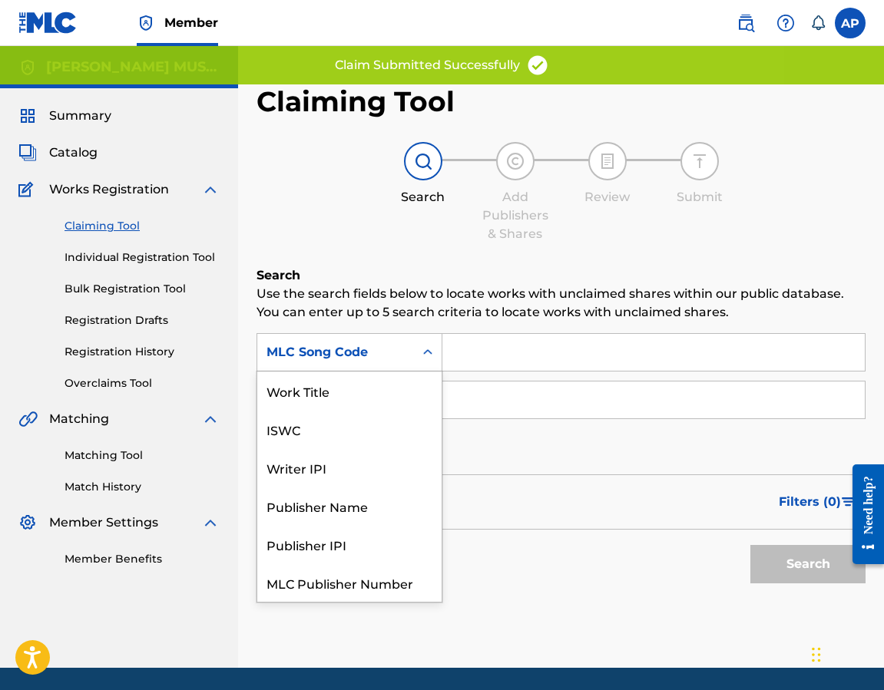
click at [436, 359] on div "Search Form" at bounding box center [428, 353] width 28 height 28
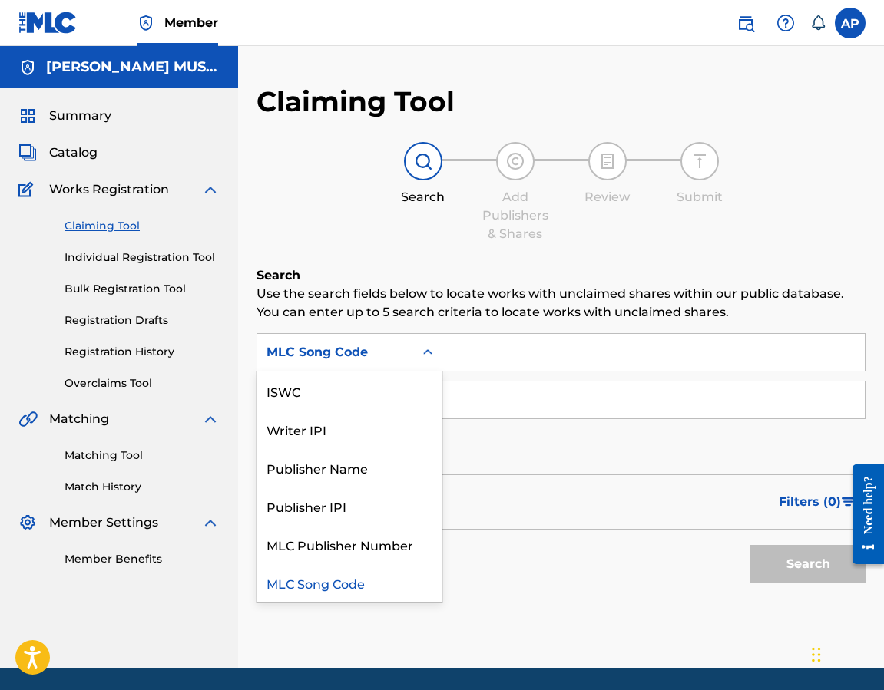
click at [465, 347] on input "Search Form" at bounding box center [653, 352] width 422 height 37
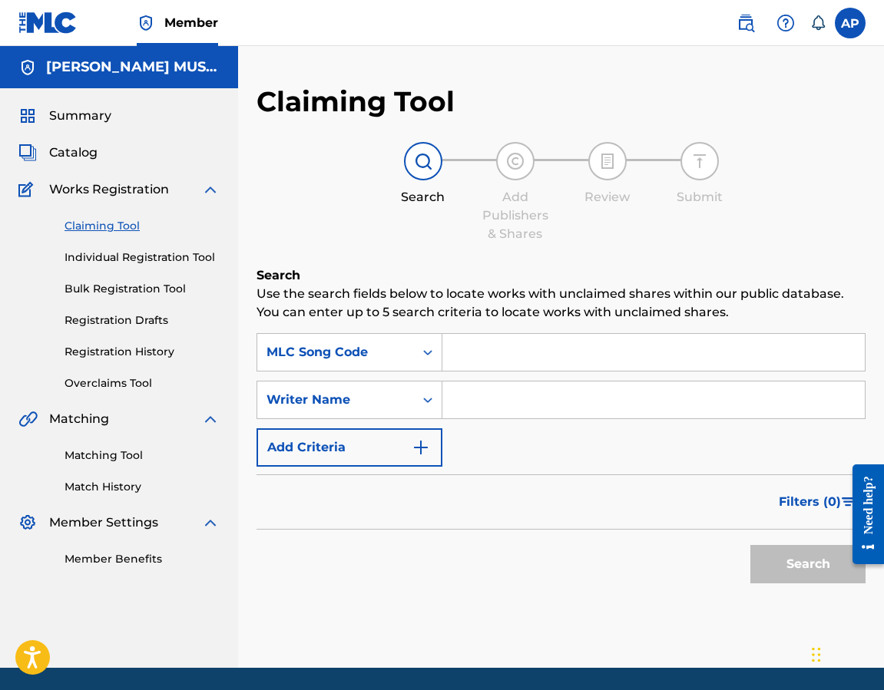
paste input "AV9I8Q"
type input "AV9I8Q"
click at [750, 545] on button "Search" at bounding box center [807, 564] width 115 height 38
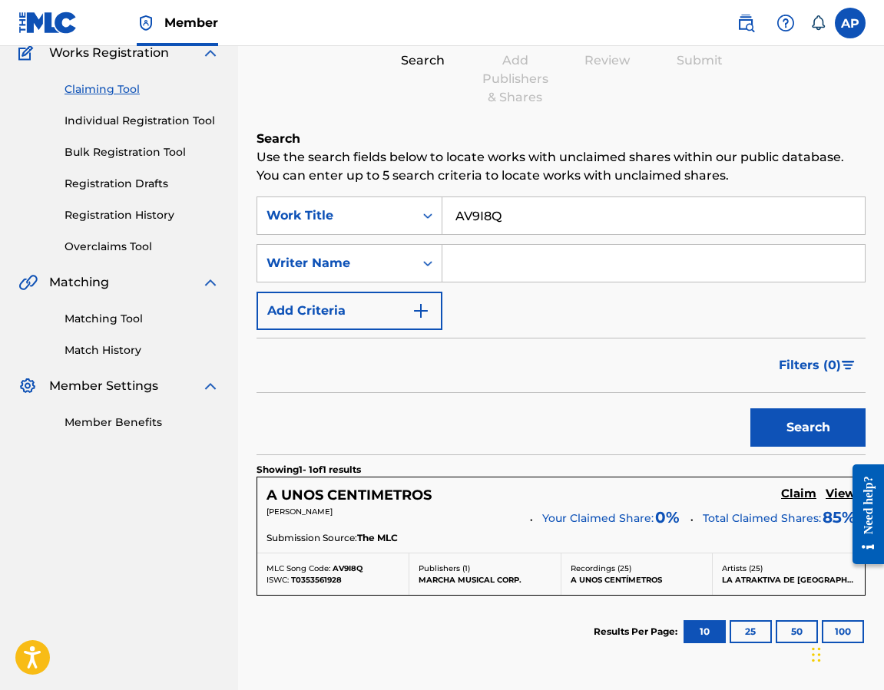
scroll to position [207, 0]
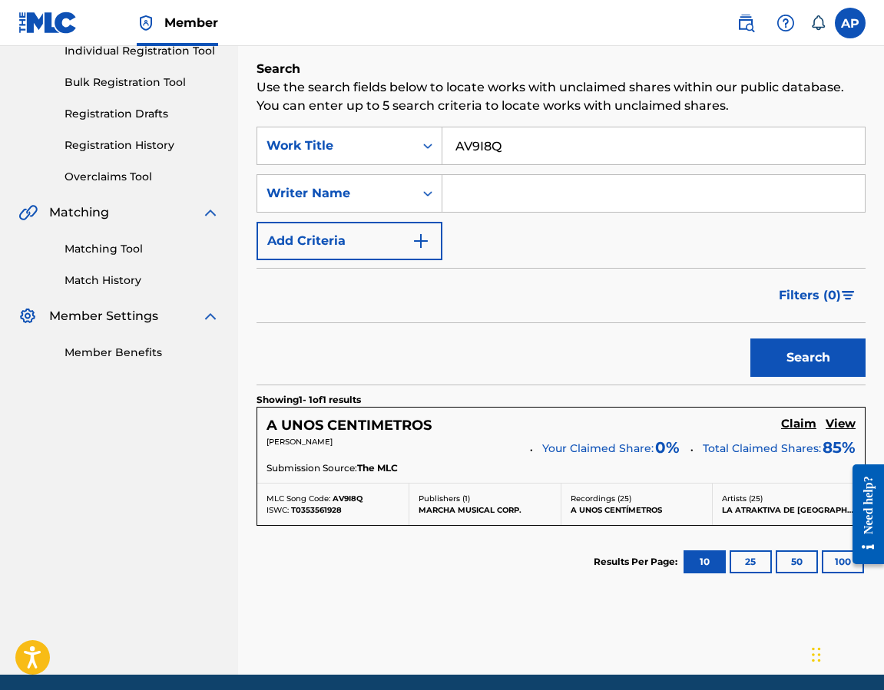
click at [805, 423] on h5 "Claim" at bounding box center [798, 424] width 35 height 15
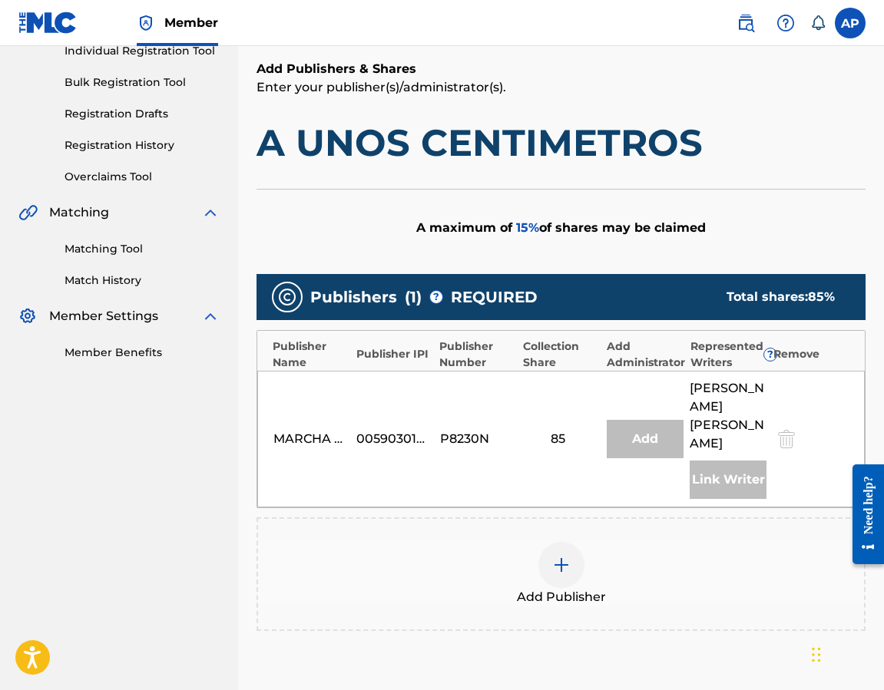
click at [575, 542] on div at bounding box center [561, 565] width 46 height 46
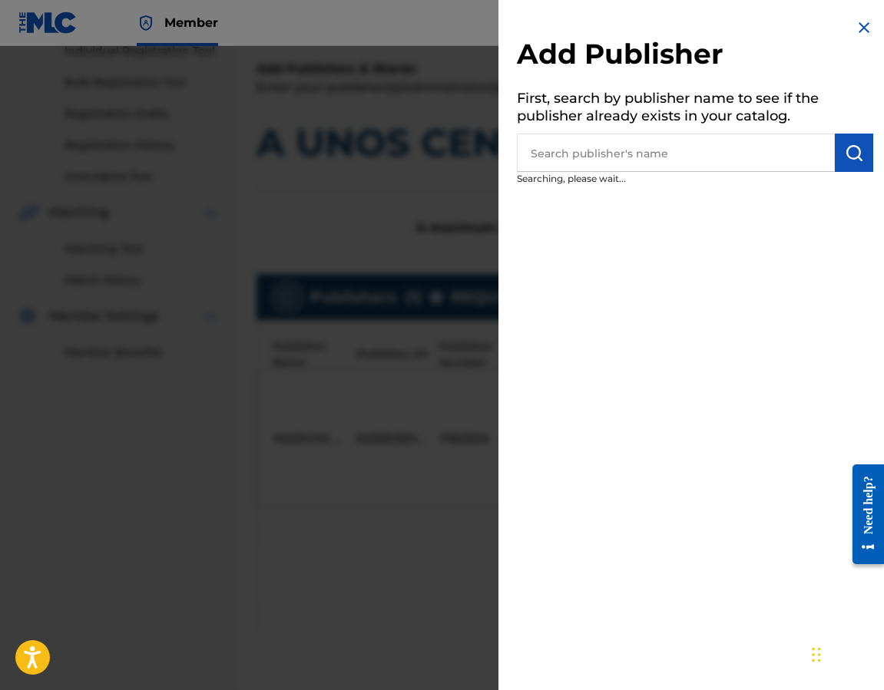
scroll to position [303, 0]
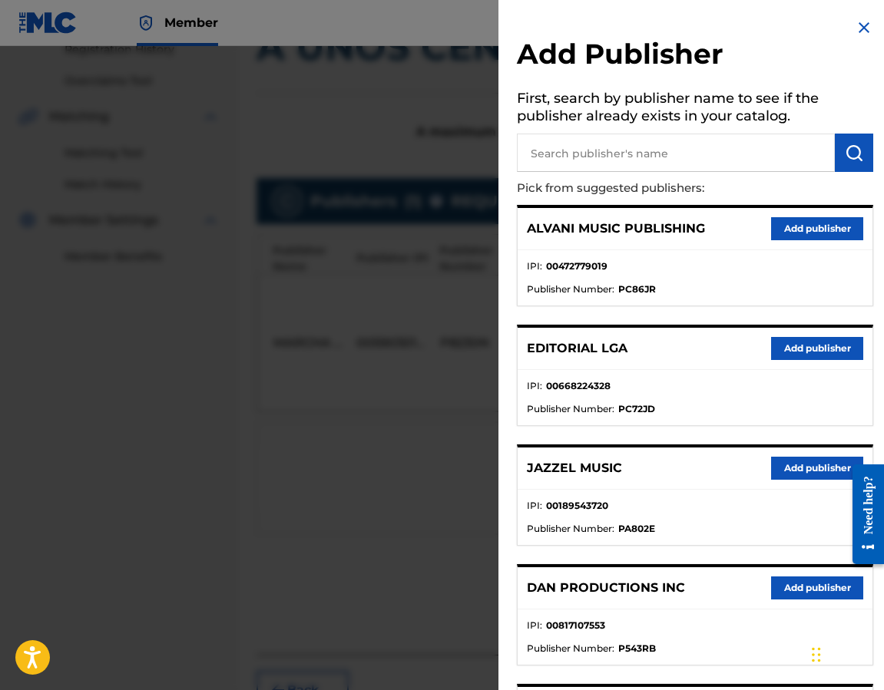
click at [596, 145] on input "text" at bounding box center [676, 153] width 318 height 38
type input "editraka"
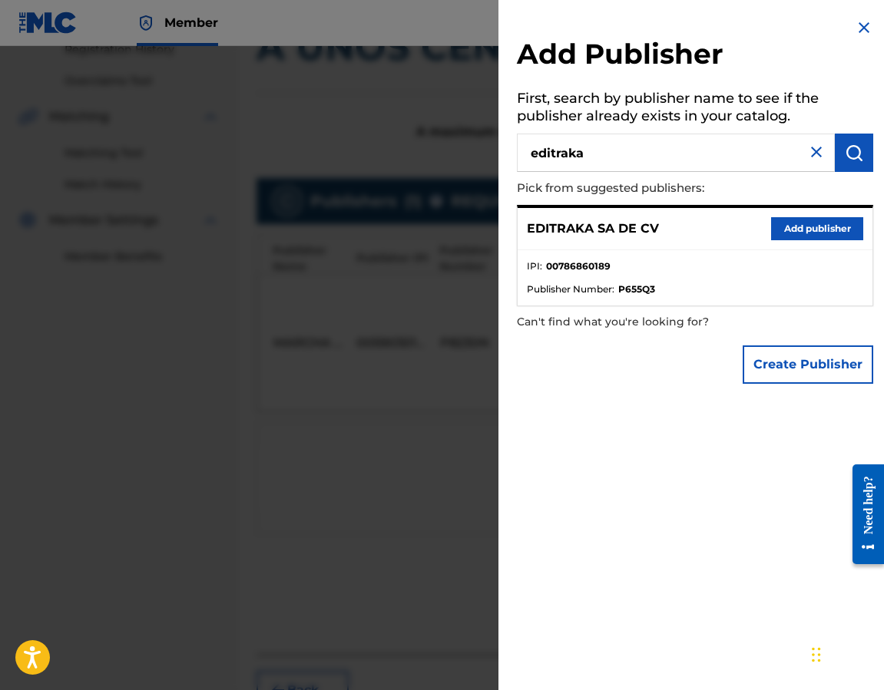
click at [776, 231] on button "Add publisher" at bounding box center [817, 228] width 92 height 23
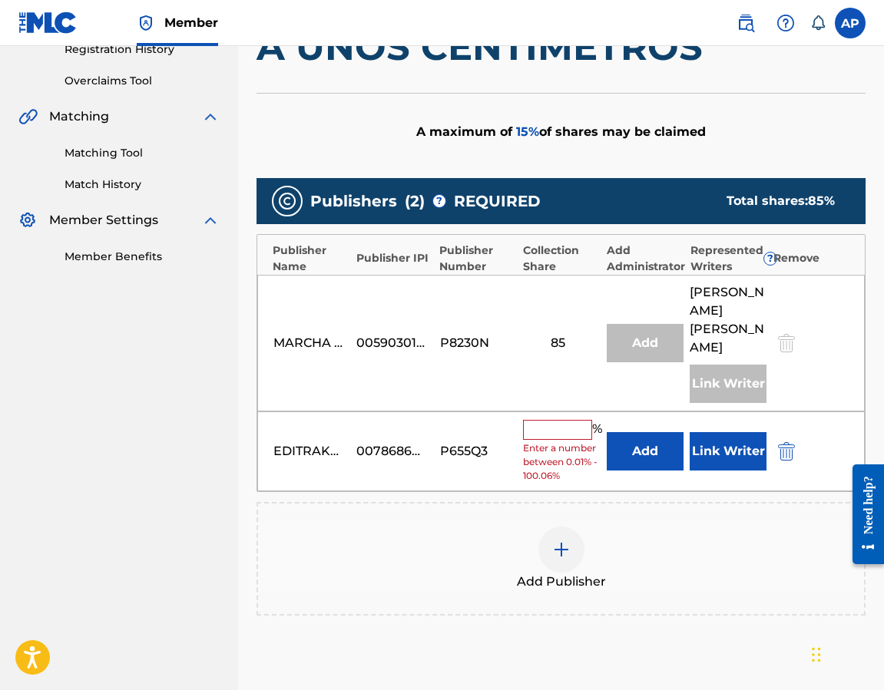
click at [651, 432] on button "Add" at bounding box center [645, 451] width 77 height 38
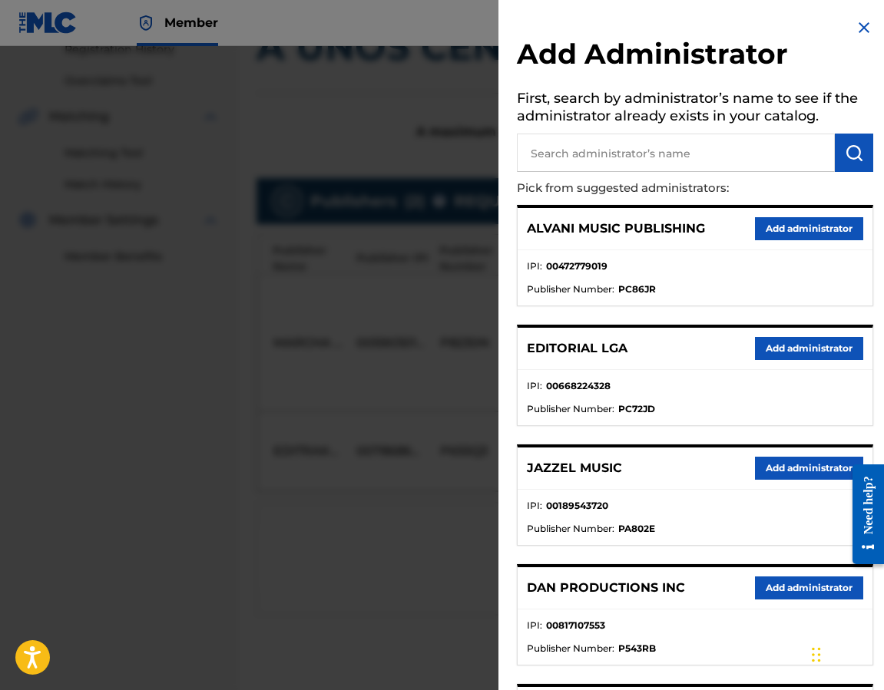
click at [660, 157] on input "text" at bounding box center [676, 153] width 318 height 38
type input "[PERSON_NAME]"
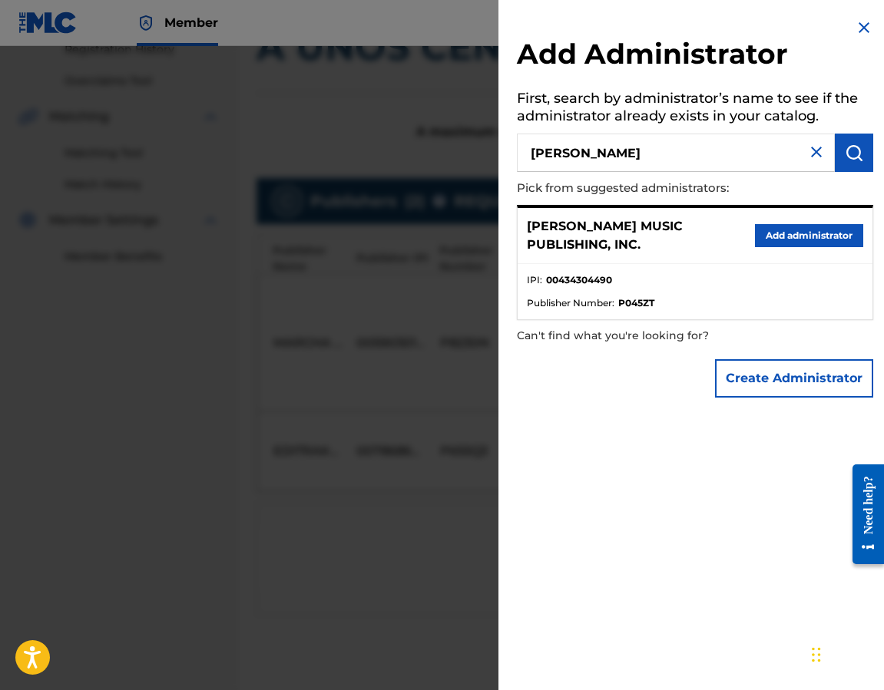
click at [759, 228] on button "Add administrator" at bounding box center [809, 235] width 108 height 23
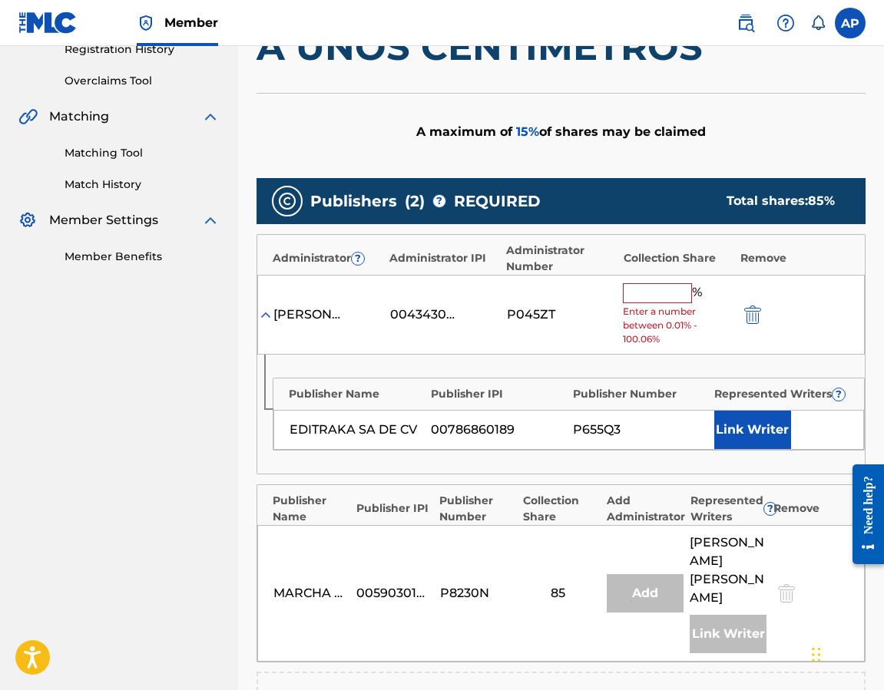
click at [652, 301] on input "text" at bounding box center [657, 293] width 69 height 20
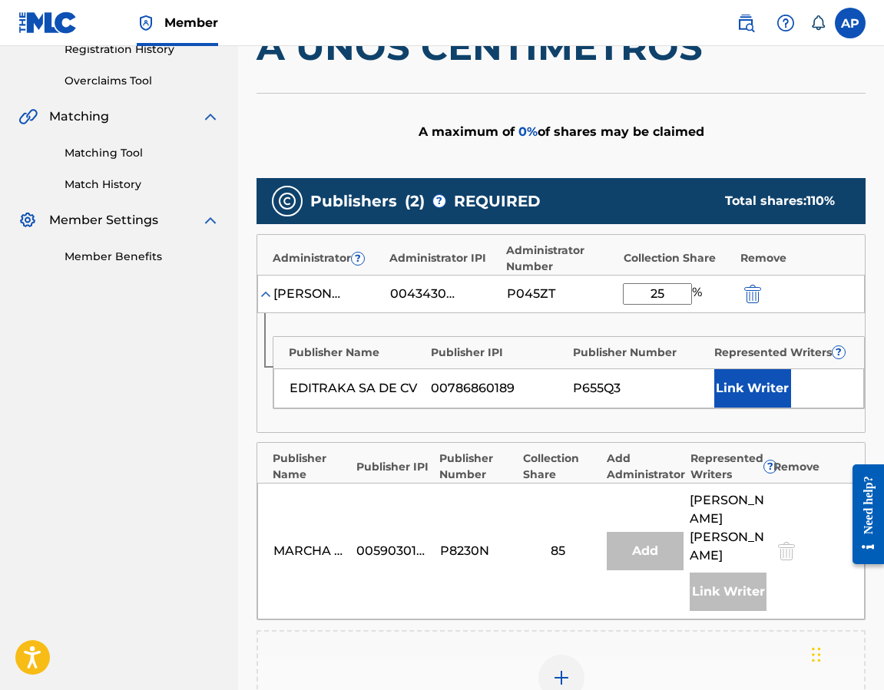
type input "2"
type input "1"
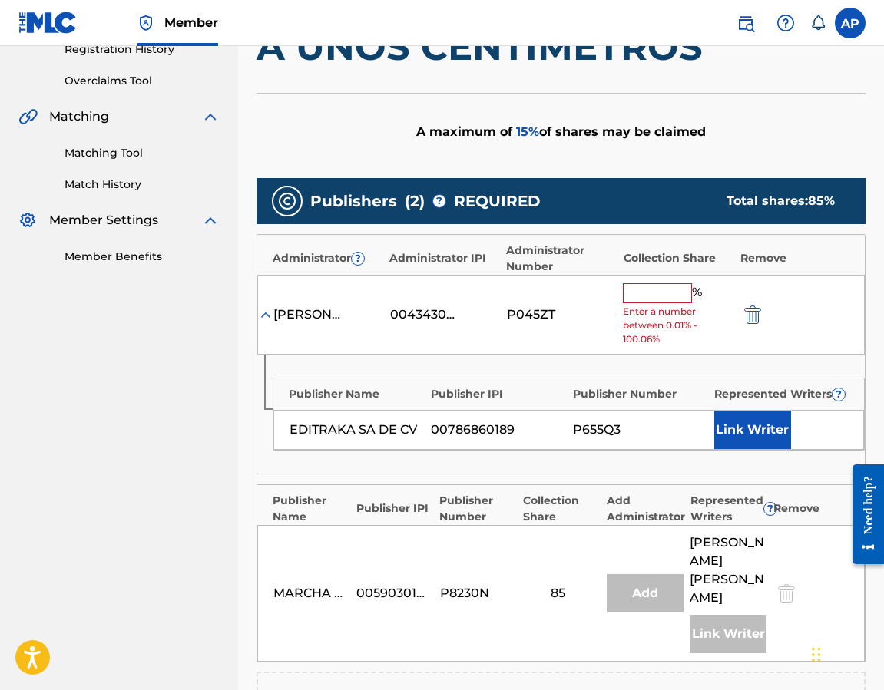
type input "5"
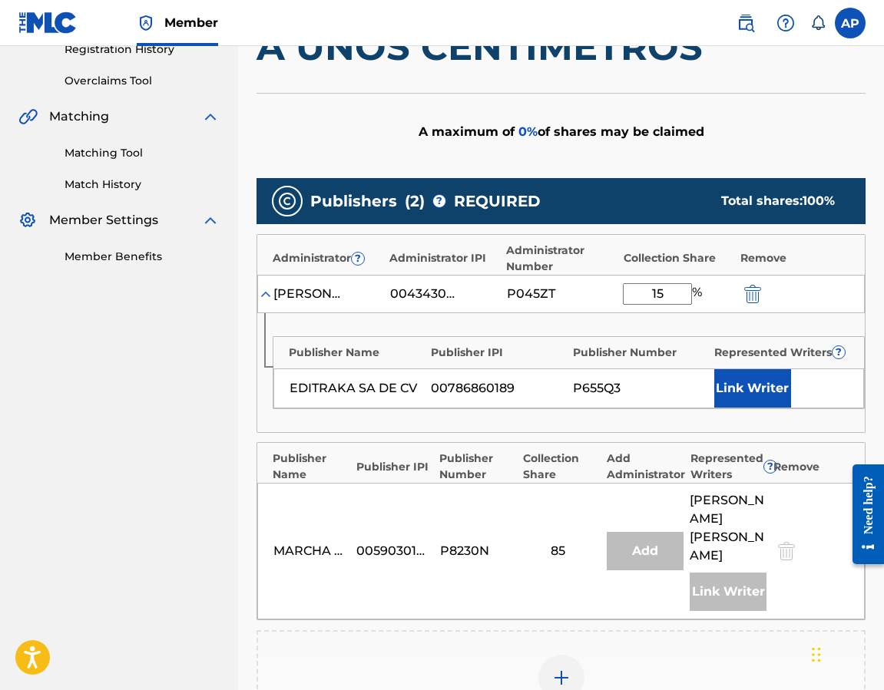
type input "15"
click at [510, 345] on div "Publisher IPI" at bounding box center [498, 353] width 134 height 16
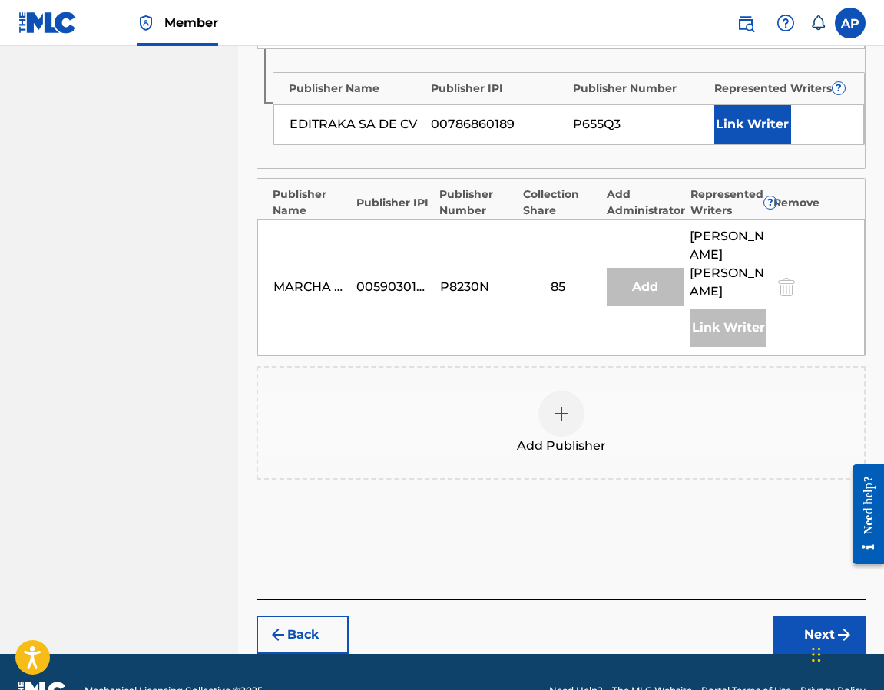
click at [780, 616] on button "Next" at bounding box center [819, 635] width 92 height 38
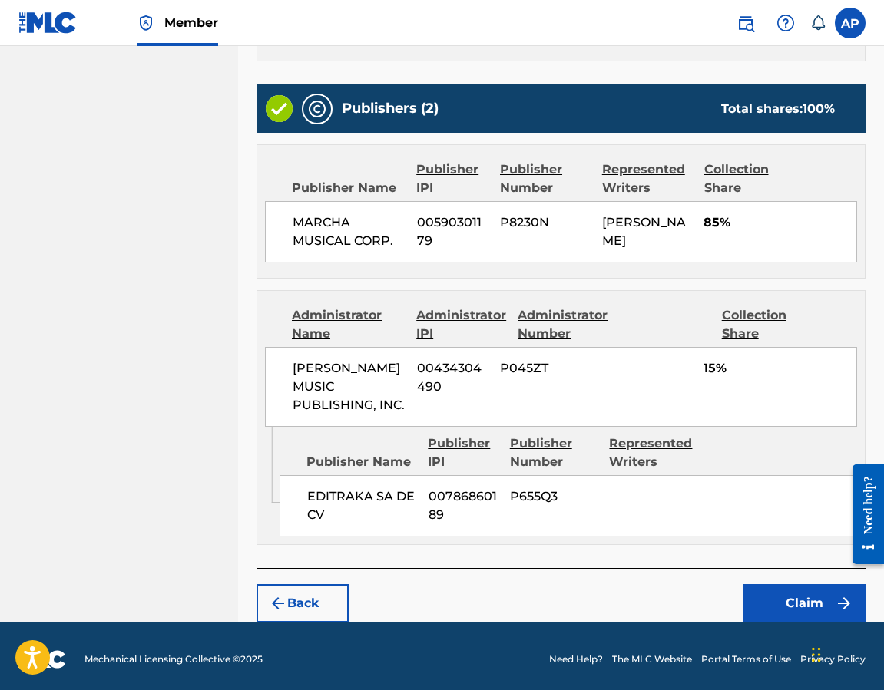
scroll to position [539, 0]
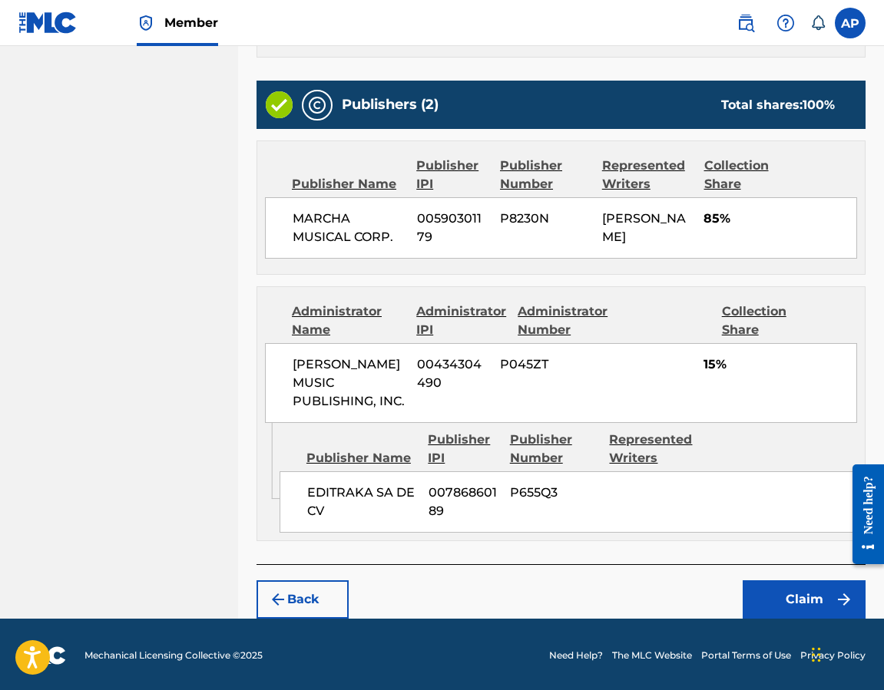
click at [782, 603] on button "Claim" at bounding box center [803, 599] width 123 height 38
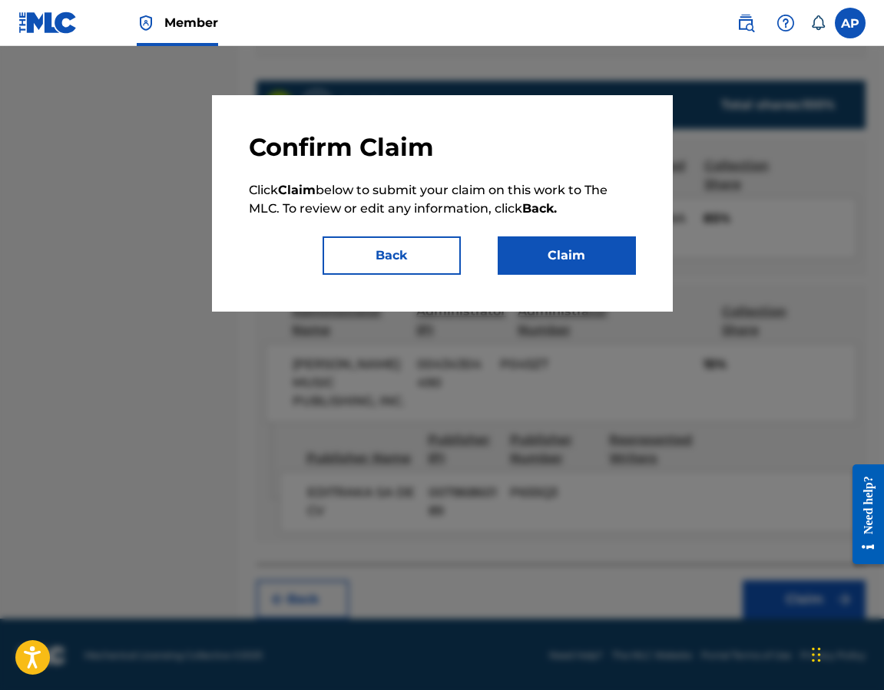
click at [617, 257] on button "Claim" at bounding box center [567, 255] width 138 height 38
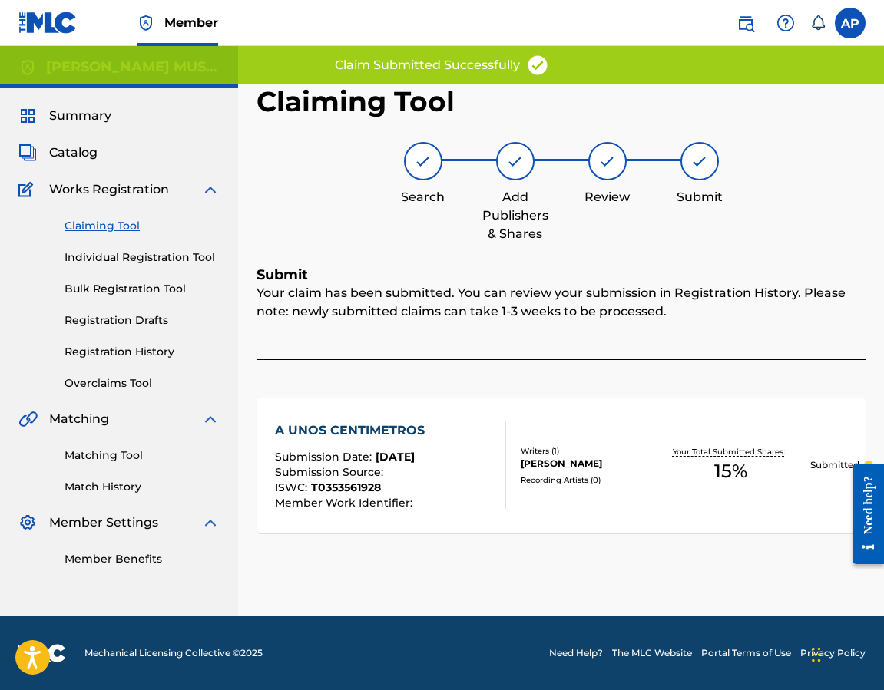
scroll to position [0, 0]
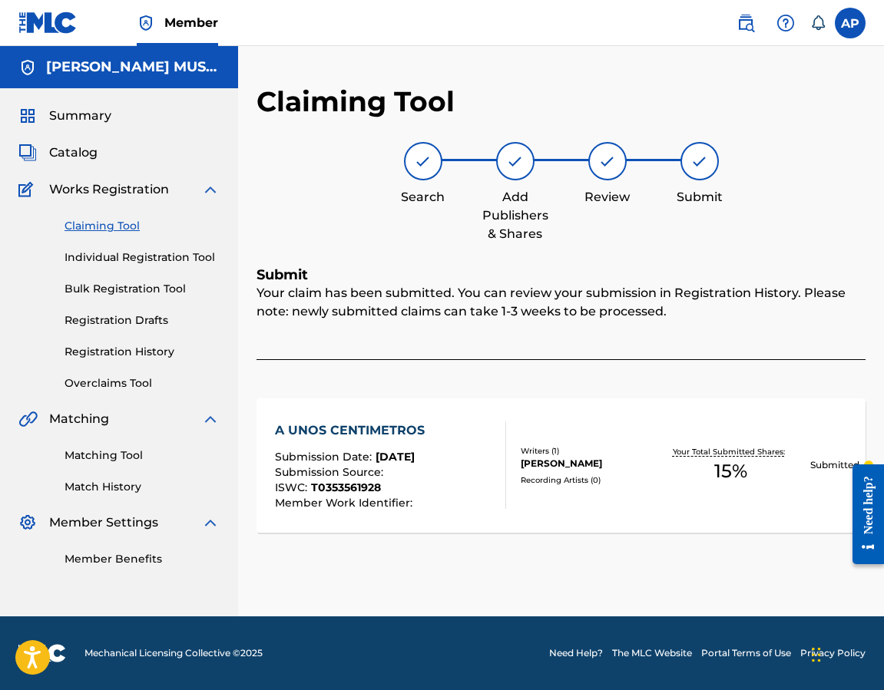
click at [119, 223] on link "Claiming Tool" at bounding box center [141, 226] width 155 height 16
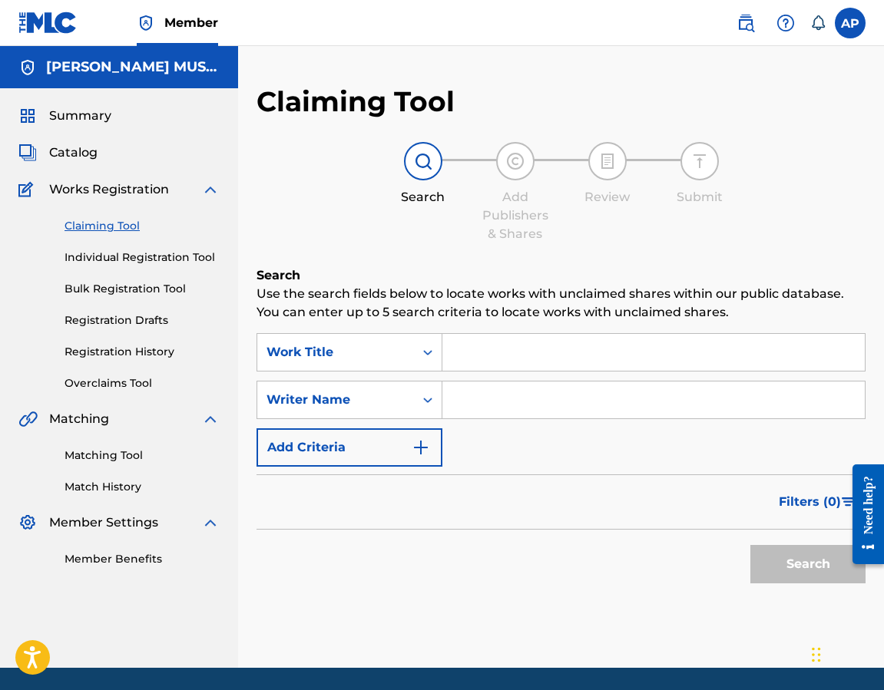
click at [461, 349] on input "Search Form" at bounding box center [653, 352] width 422 height 37
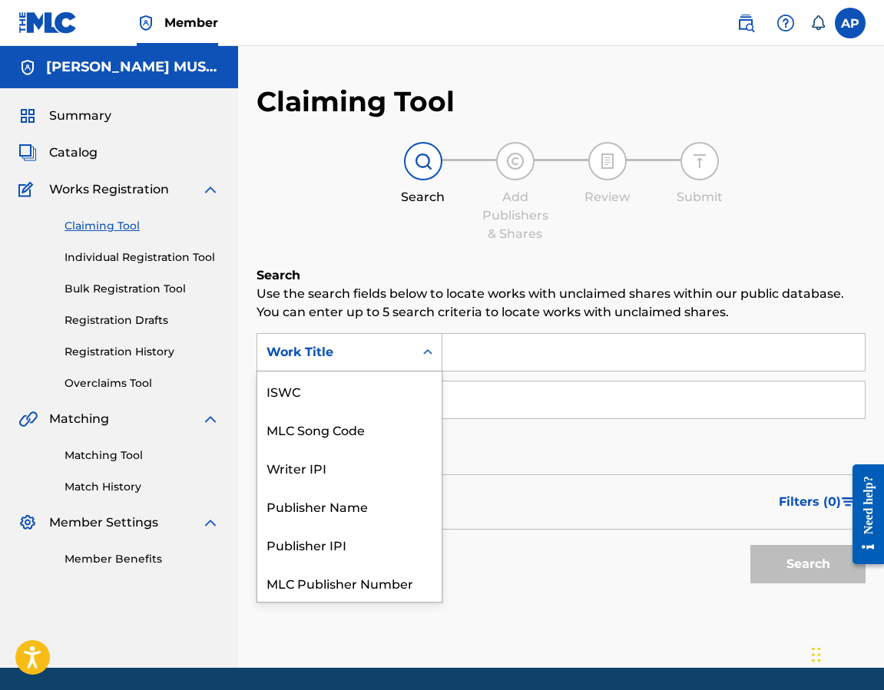
click at [344, 359] on div "Work Title" at bounding box center [335, 352] width 138 height 18
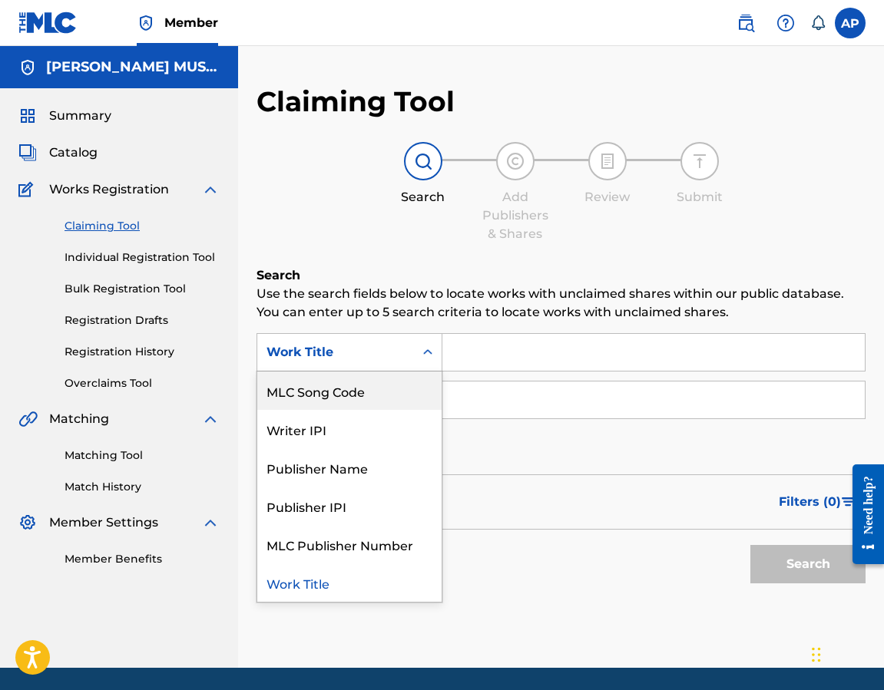
click at [355, 390] on div "MLC Song Code" at bounding box center [349, 391] width 184 height 38
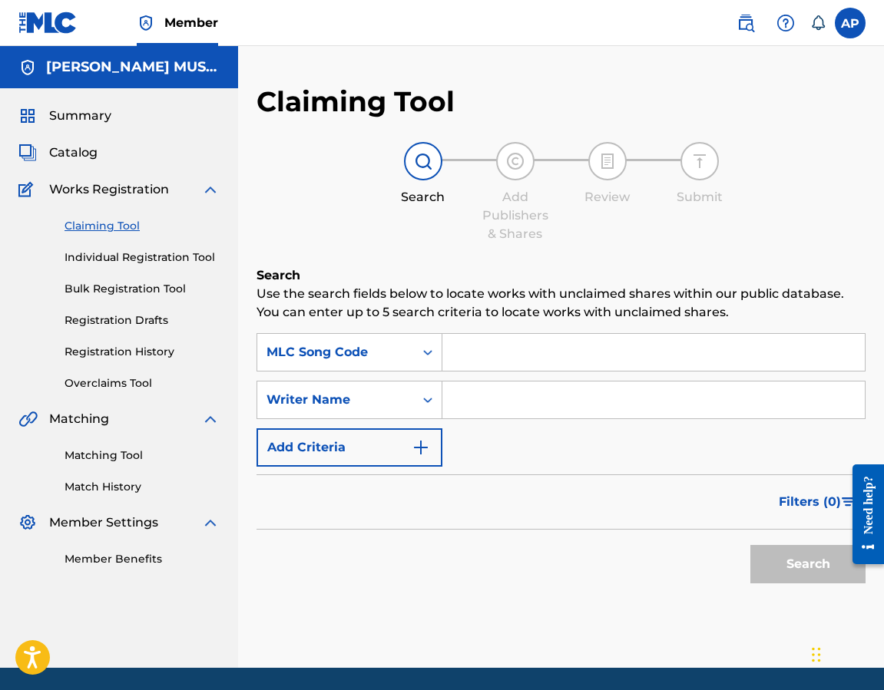
click at [468, 357] on input "Search Form" at bounding box center [653, 352] width 422 height 37
paste input "AA3GUB"
type input "AA3GUB"
click at [750, 545] on button "Search" at bounding box center [807, 564] width 115 height 38
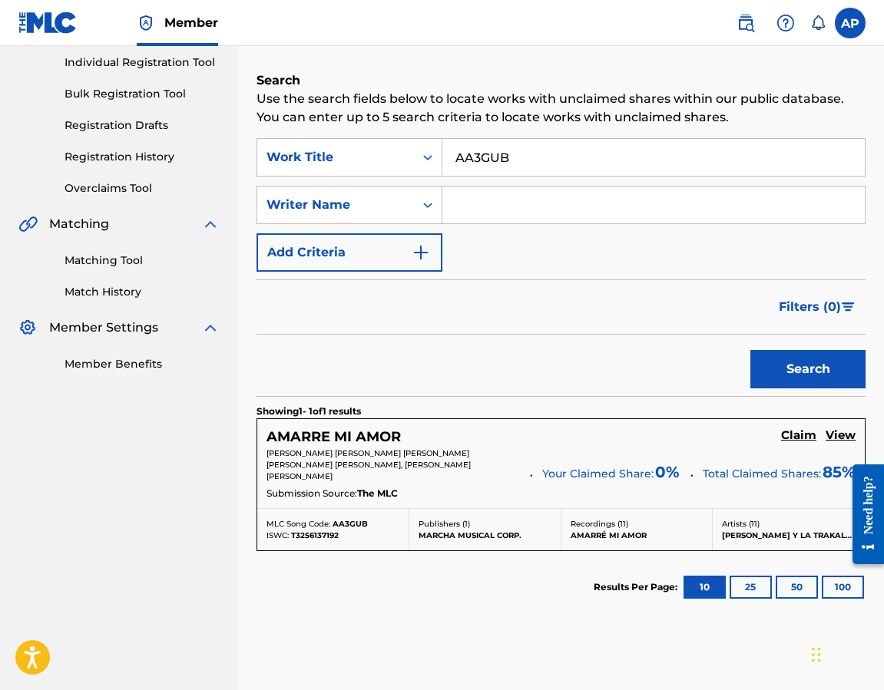
scroll to position [196, 0]
click at [790, 439] on h5 "Claim" at bounding box center [798, 435] width 35 height 15
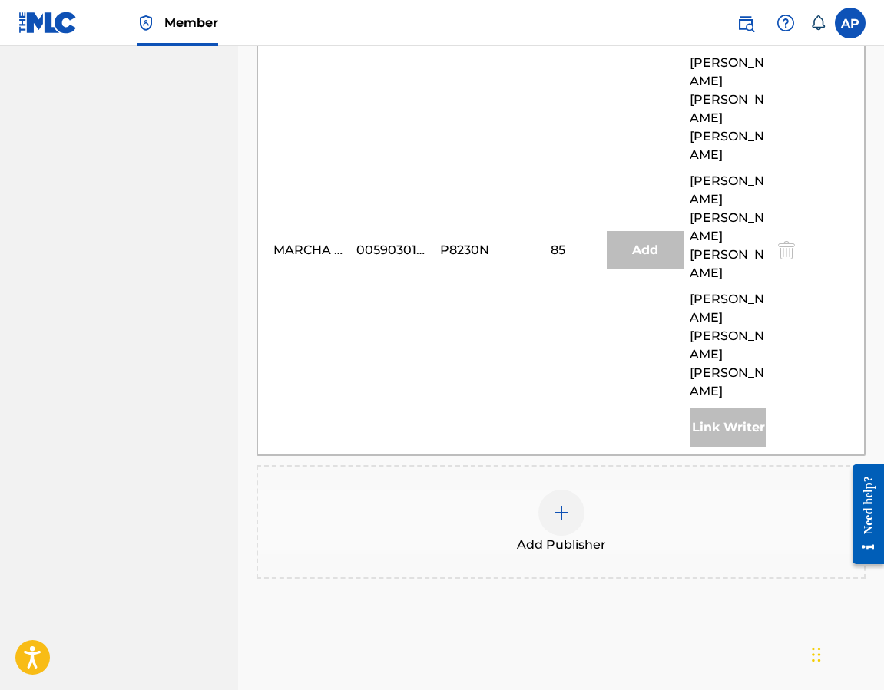
scroll to position [595, 0]
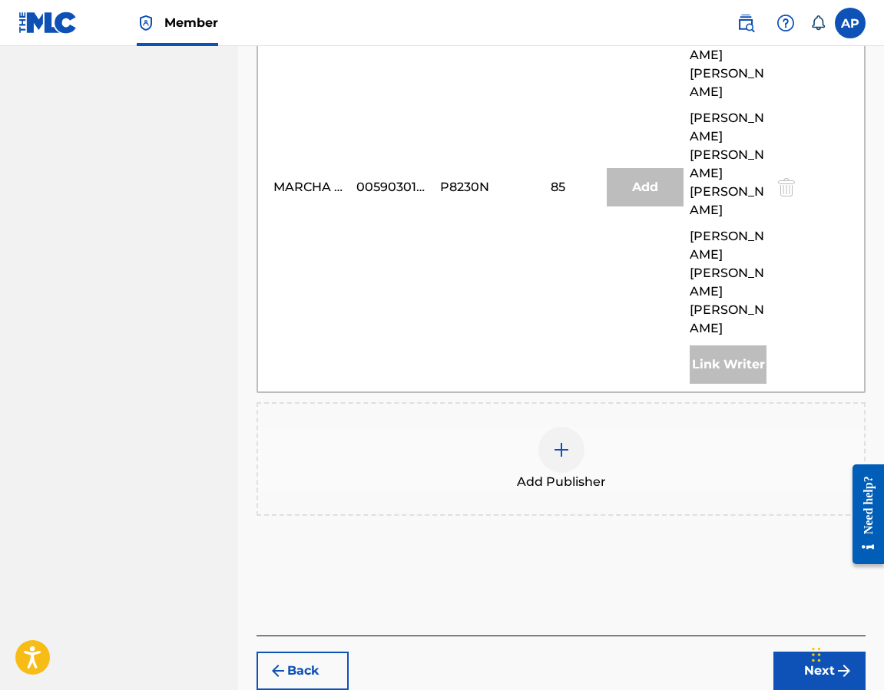
click at [573, 427] on div at bounding box center [561, 450] width 46 height 46
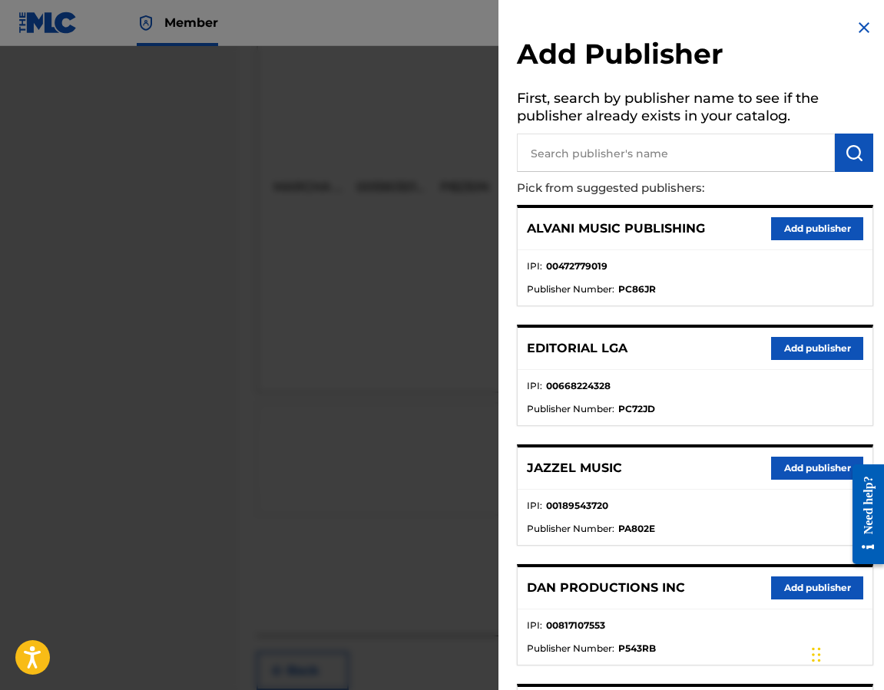
click at [578, 162] on input "text" at bounding box center [676, 153] width 318 height 38
type input "editraka"
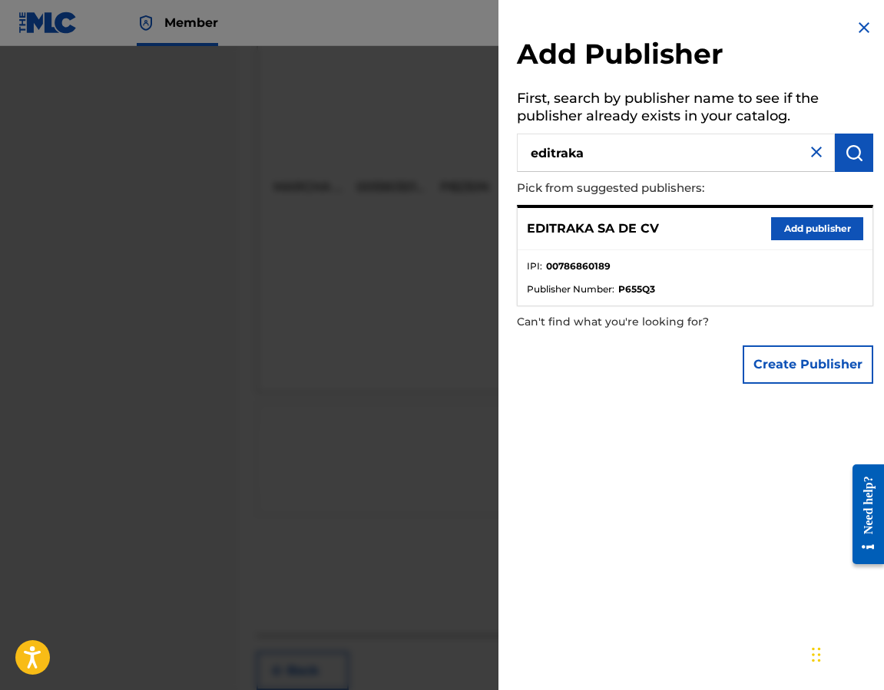
click at [794, 235] on button "Add publisher" at bounding box center [817, 228] width 92 height 23
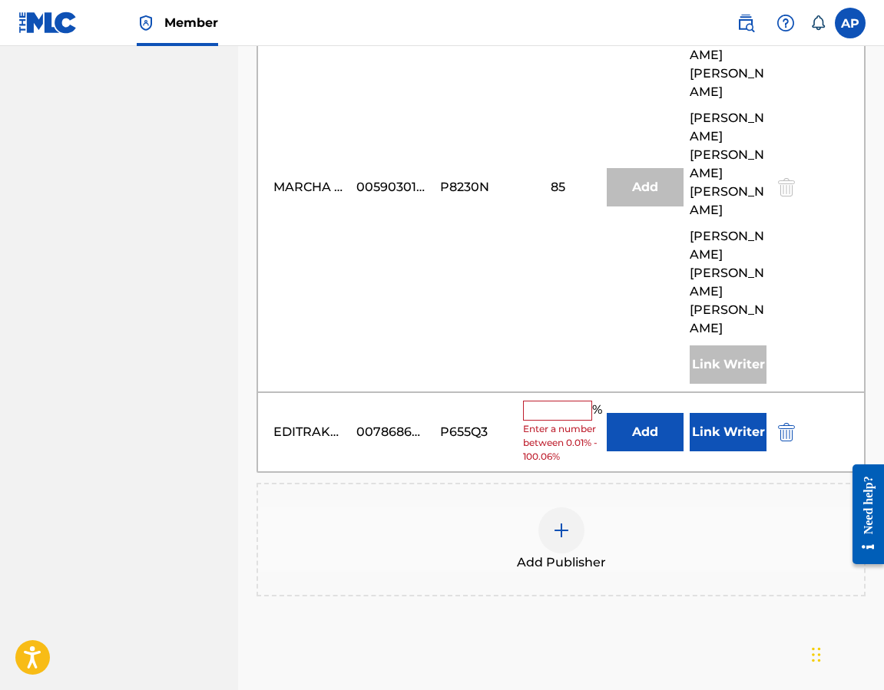
click at [660, 413] on button "Add" at bounding box center [645, 432] width 77 height 38
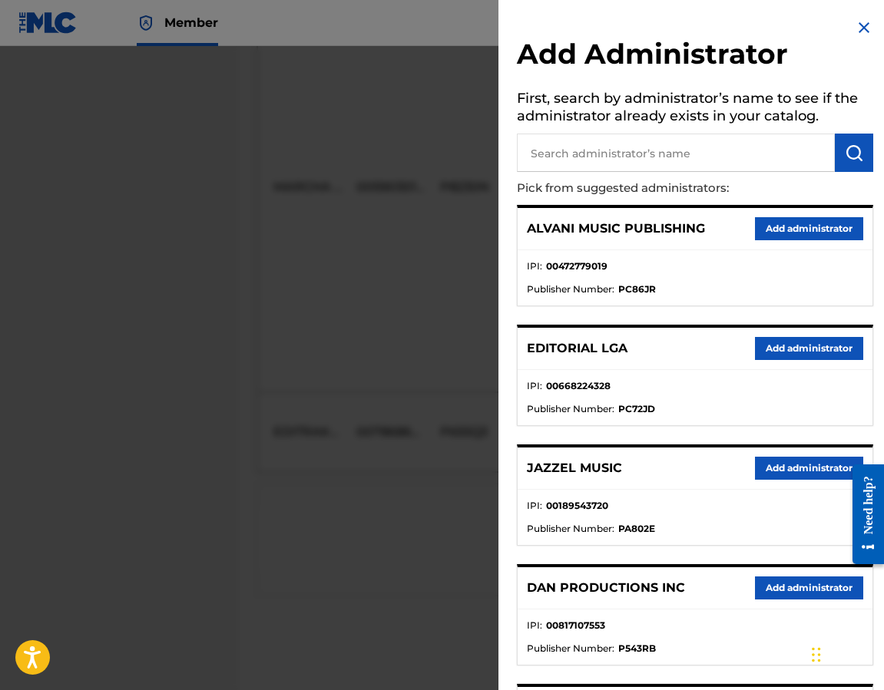
click at [671, 147] on input "text" at bounding box center [676, 153] width 318 height 38
type input "[PERSON_NAME]"
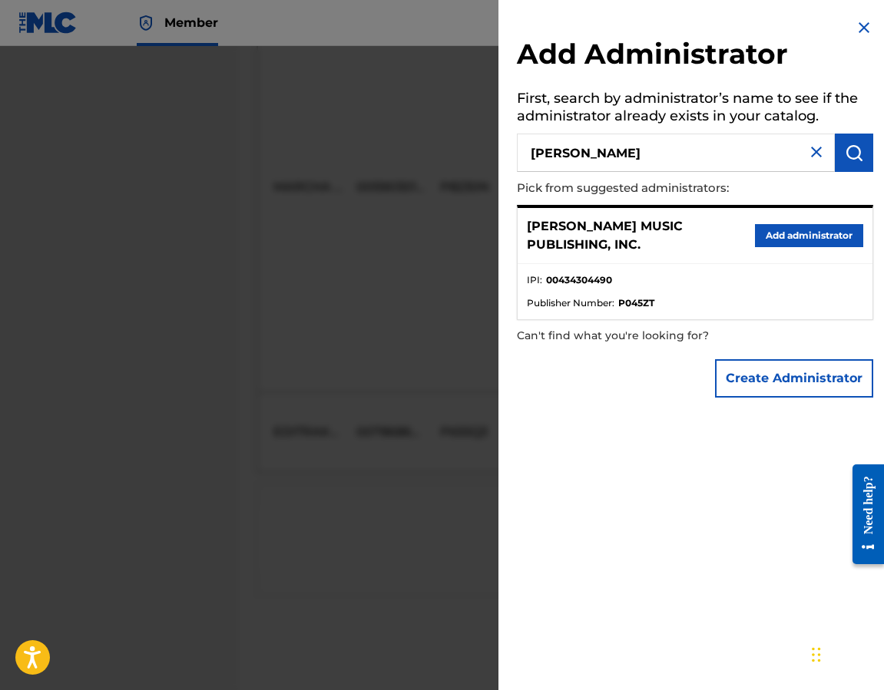
click at [761, 231] on button "Add administrator" at bounding box center [809, 235] width 108 height 23
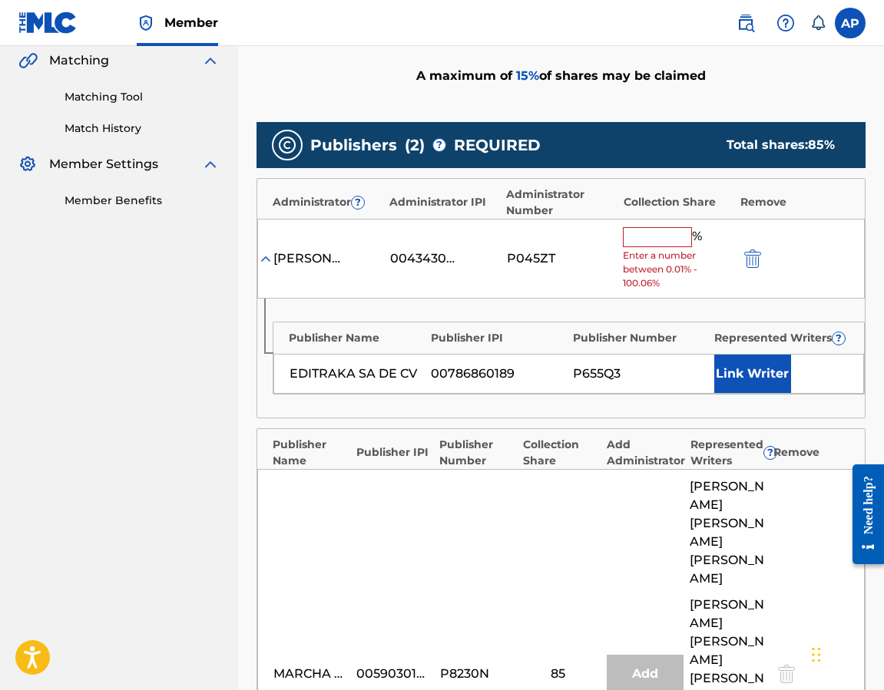
scroll to position [347, 0]
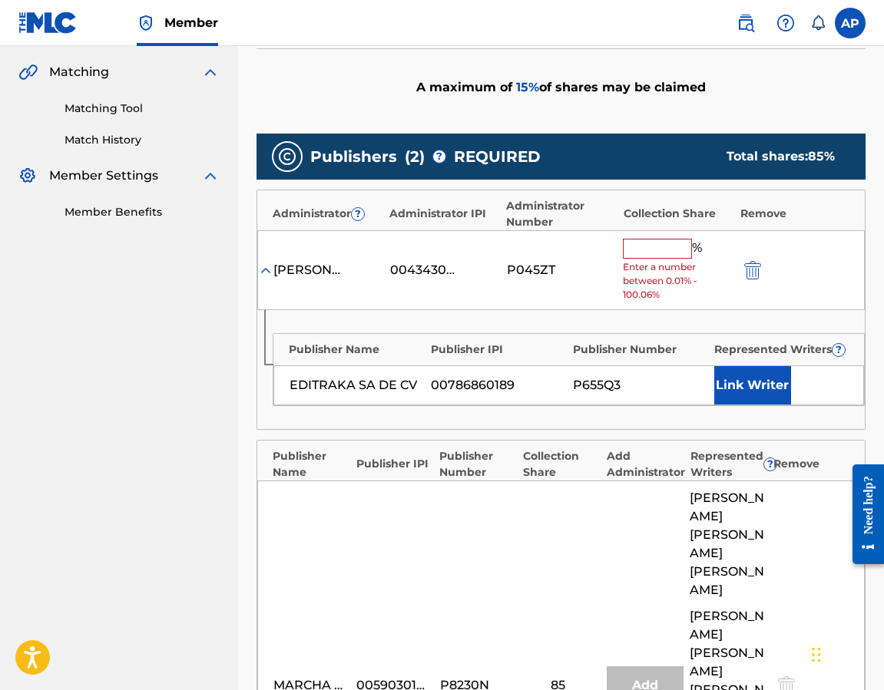
click at [636, 256] on input "text" at bounding box center [657, 249] width 69 height 20
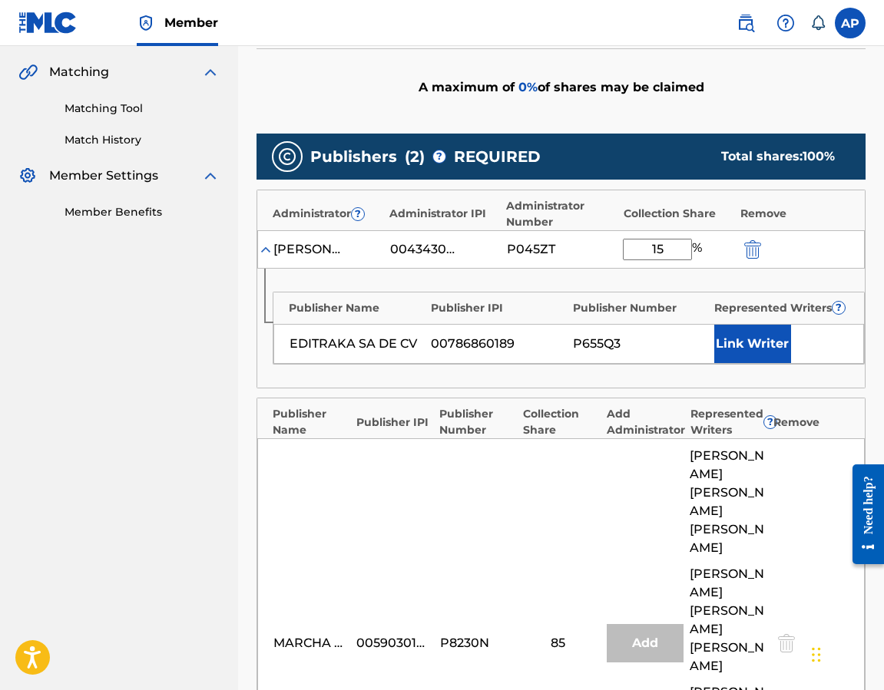
type input "15"
click at [558, 290] on div "Publisher Name Publisher IPI Publisher Number Represented Writers ? EDITRAKA SA…" at bounding box center [560, 328] width 607 height 119
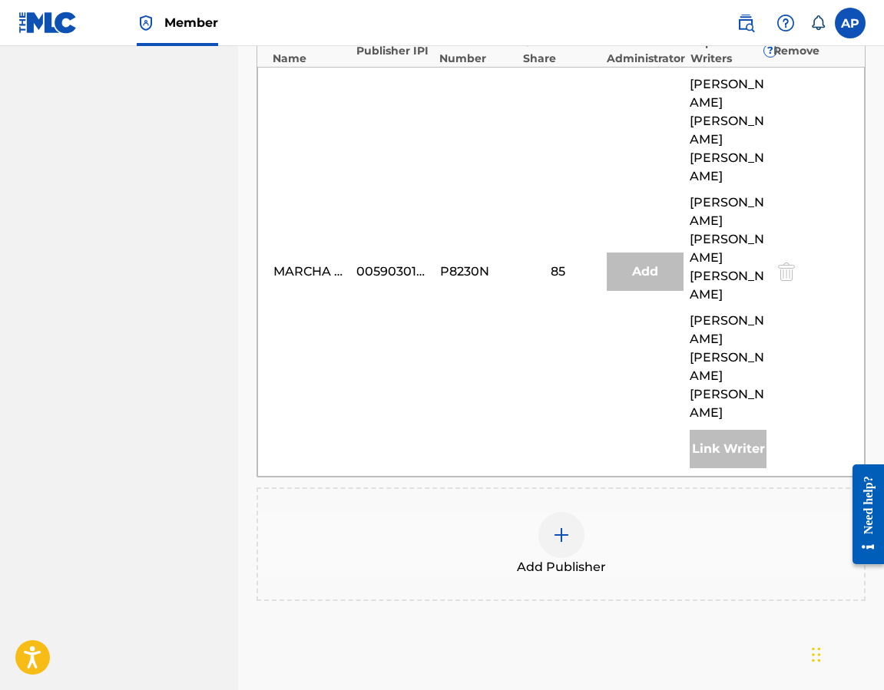
scroll to position [746, 0]
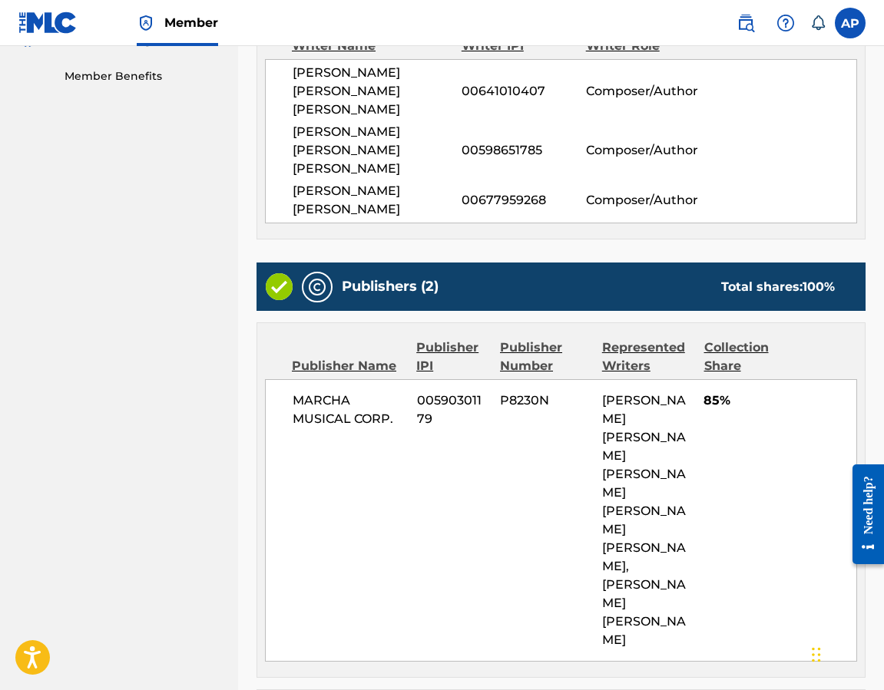
scroll to position [793, 0]
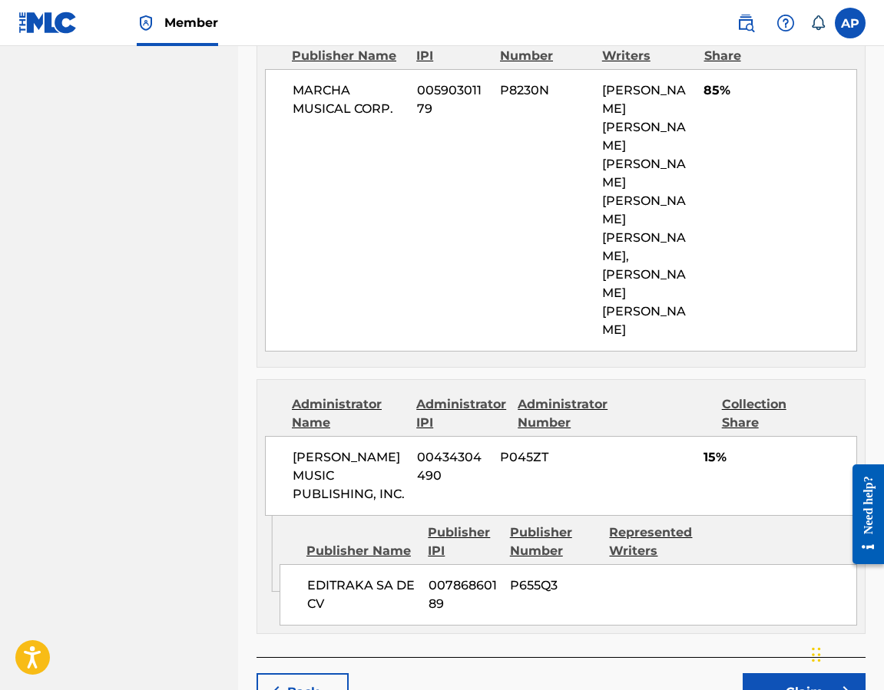
click at [766, 673] on button "Claim" at bounding box center [803, 692] width 123 height 38
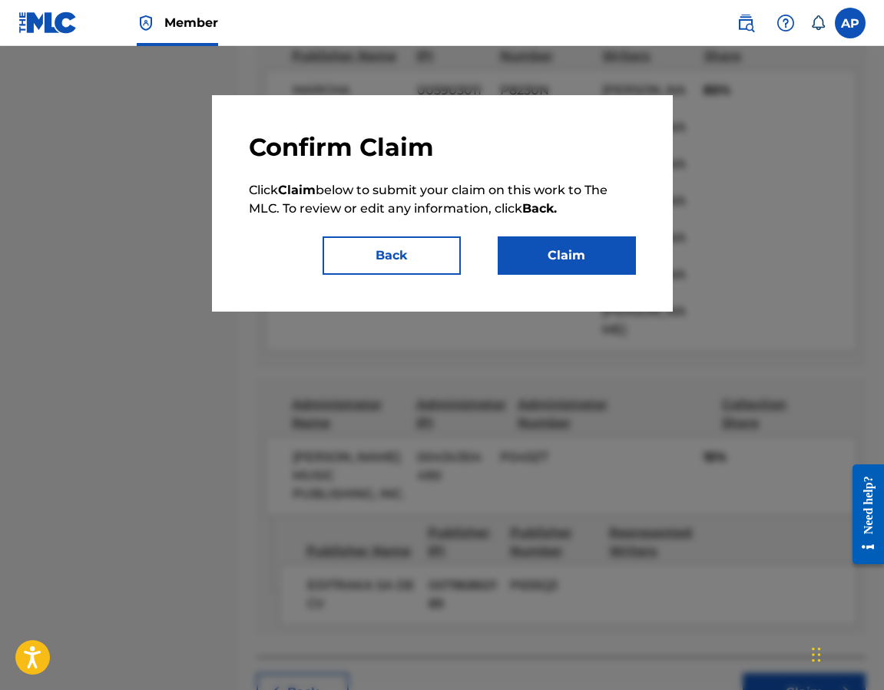
click at [562, 269] on button "Claim" at bounding box center [567, 255] width 138 height 38
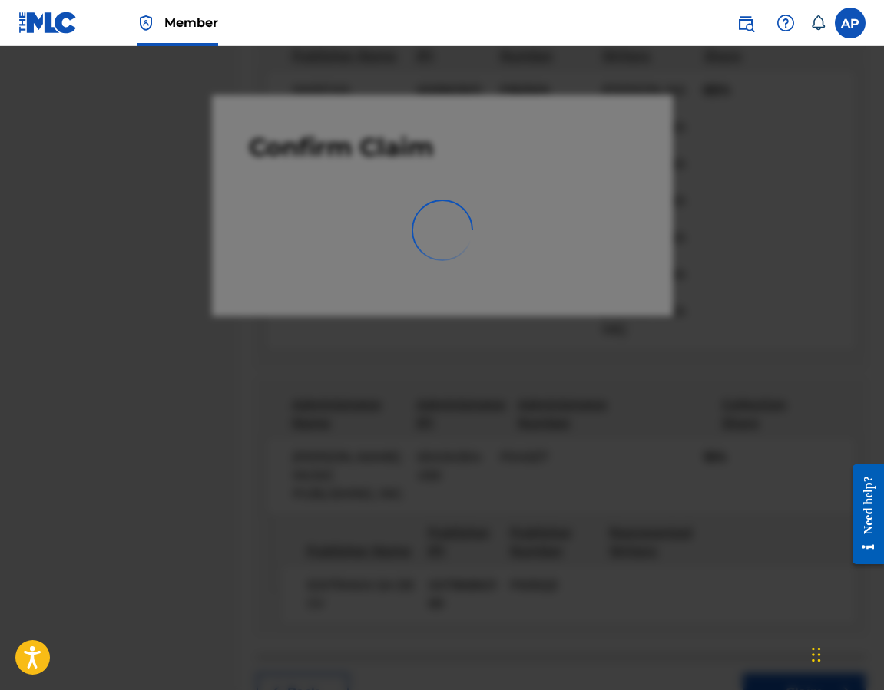
scroll to position [0, 0]
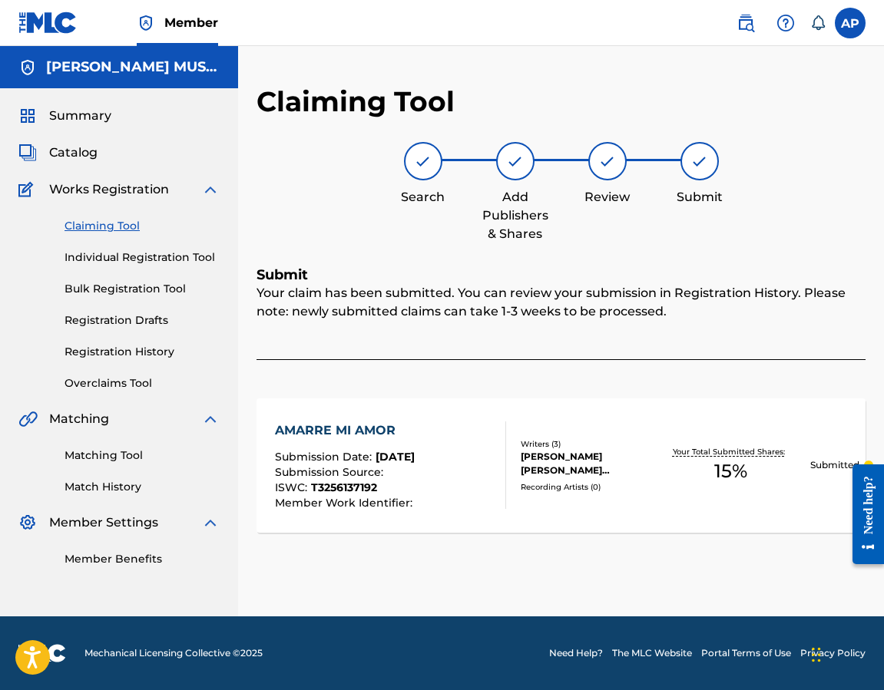
click at [114, 227] on link "Claiming Tool" at bounding box center [141, 226] width 155 height 16
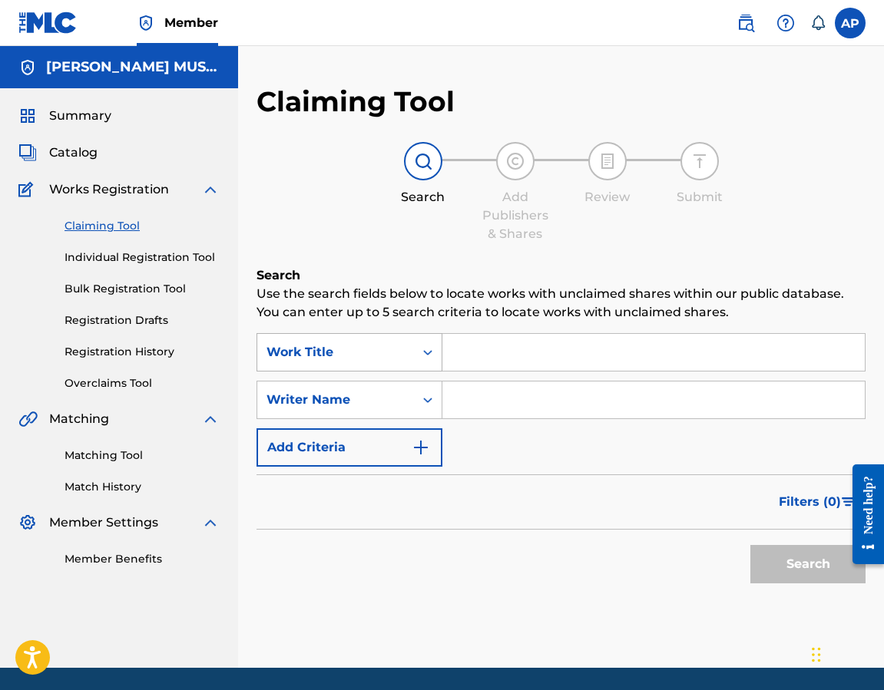
click at [400, 346] on div "Work Title" at bounding box center [335, 352] width 138 height 18
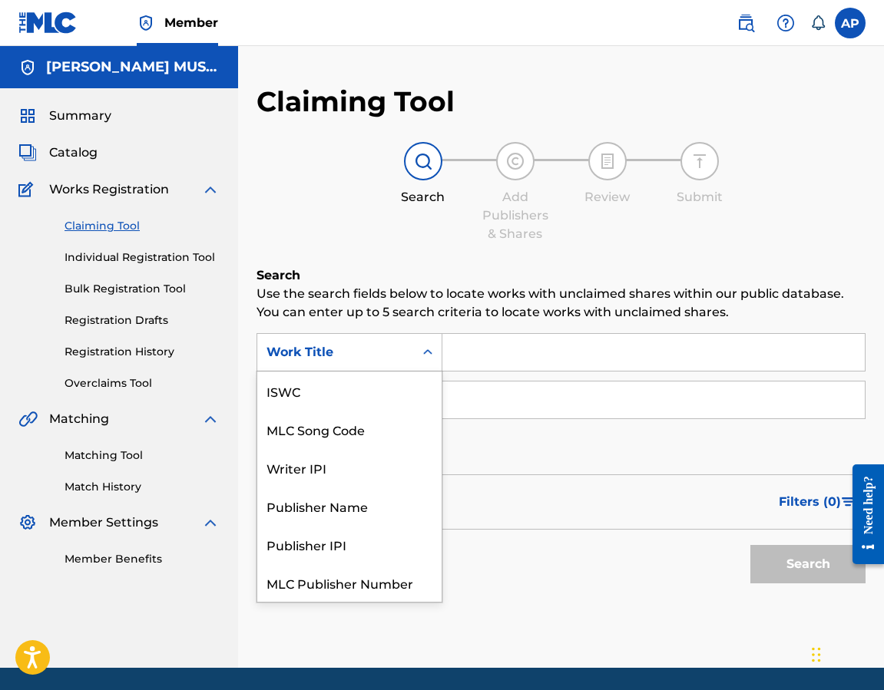
scroll to position [38, 0]
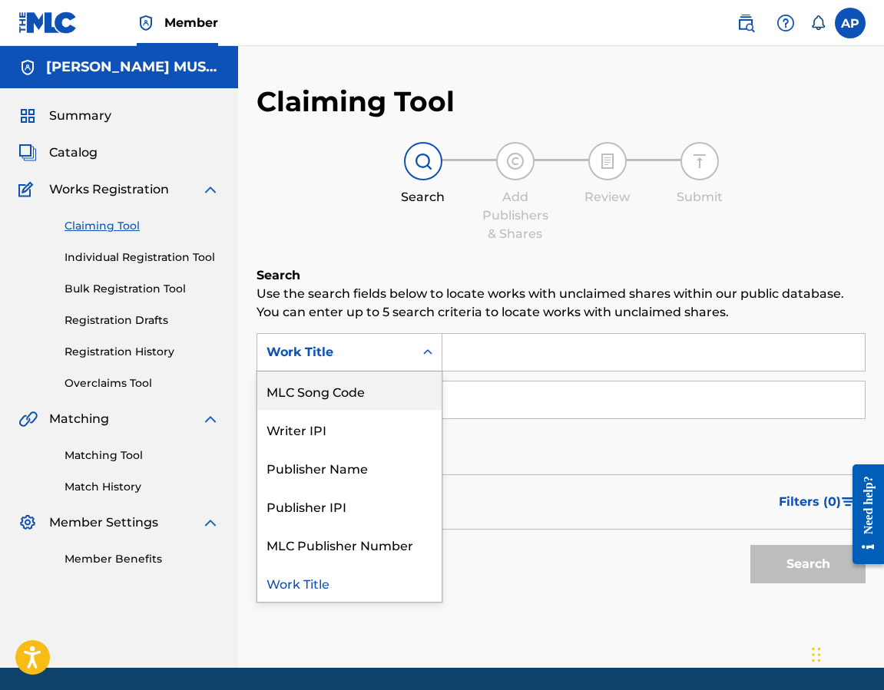
click at [386, 379] on div "MLC Song Code" at bounding box center [349, 391] width 184 height 38
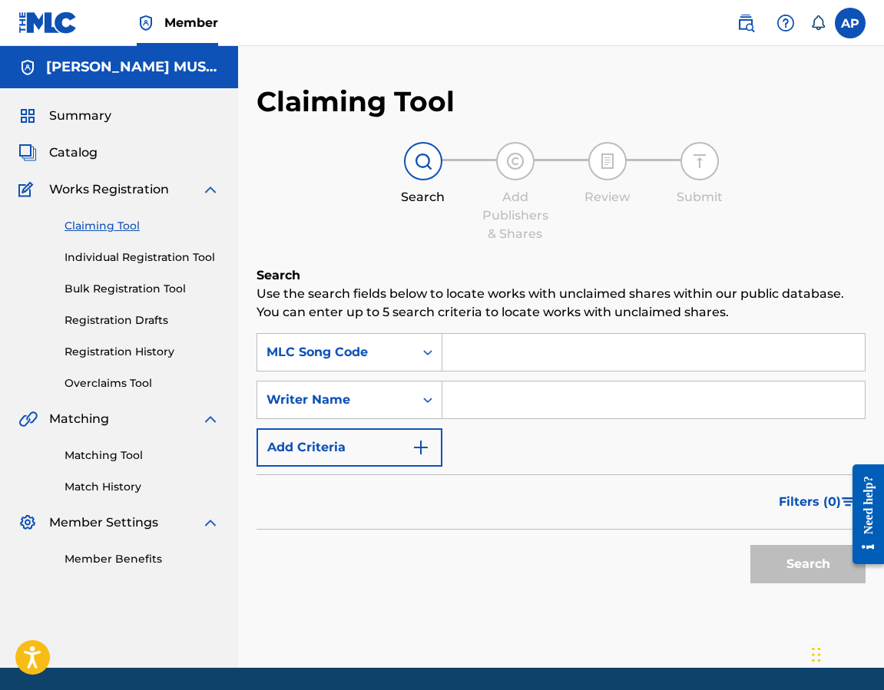
click at [464, 362] on input "Search Form" at bounding box center [653, 352] width 422 height 37
paste input "AA448M"
type input "AA448M"
click at [750, 545] on button "Search" at bounding box center [807, 564] width 115 height 38
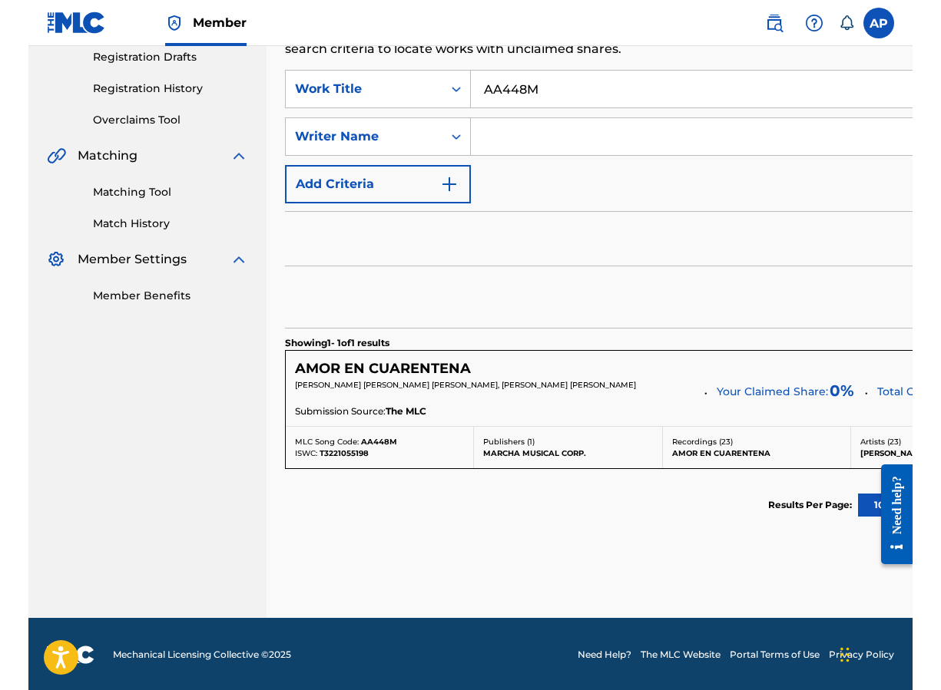
scroll to position [265, 0]
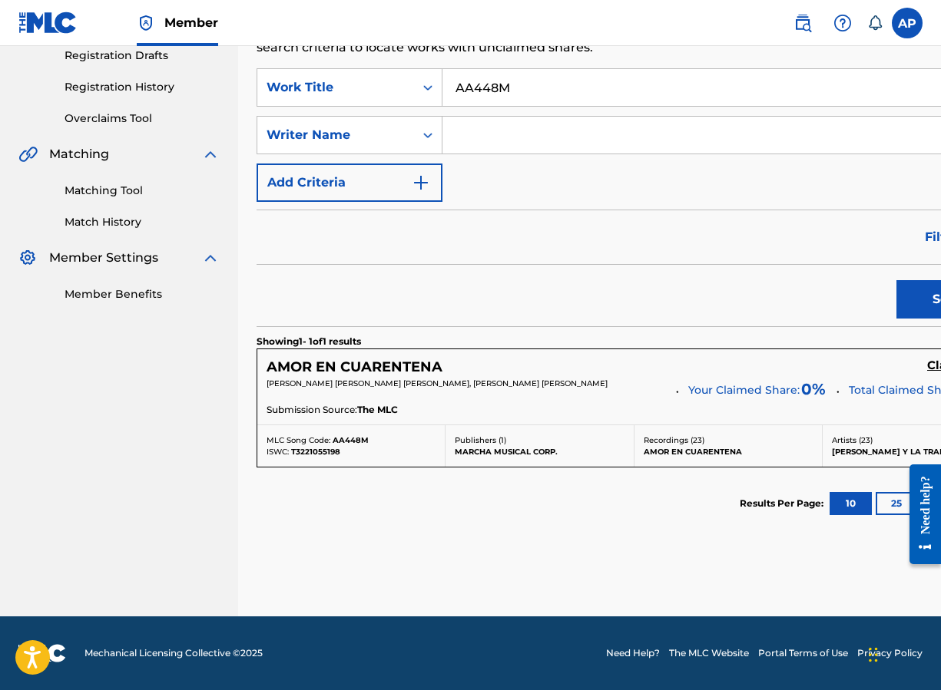
click at [805, 368] on div "AMOR EN CUARENTENA Claim View" at bounding box center [633, 368] width 735 height 18
click at [805, 367] on h5 "Claim" at bounding box center [944, 366] width 35 height 15
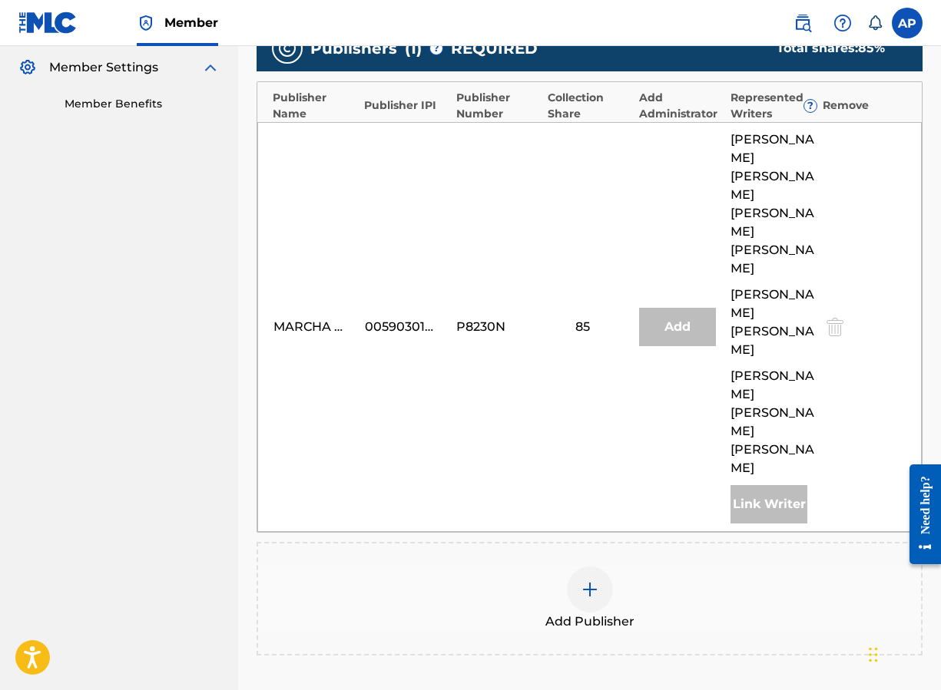
scroll to position [456, 0]
click at [613, 566] on div "Add Publisher" at bounding box center [589, 598] width 663 height 64
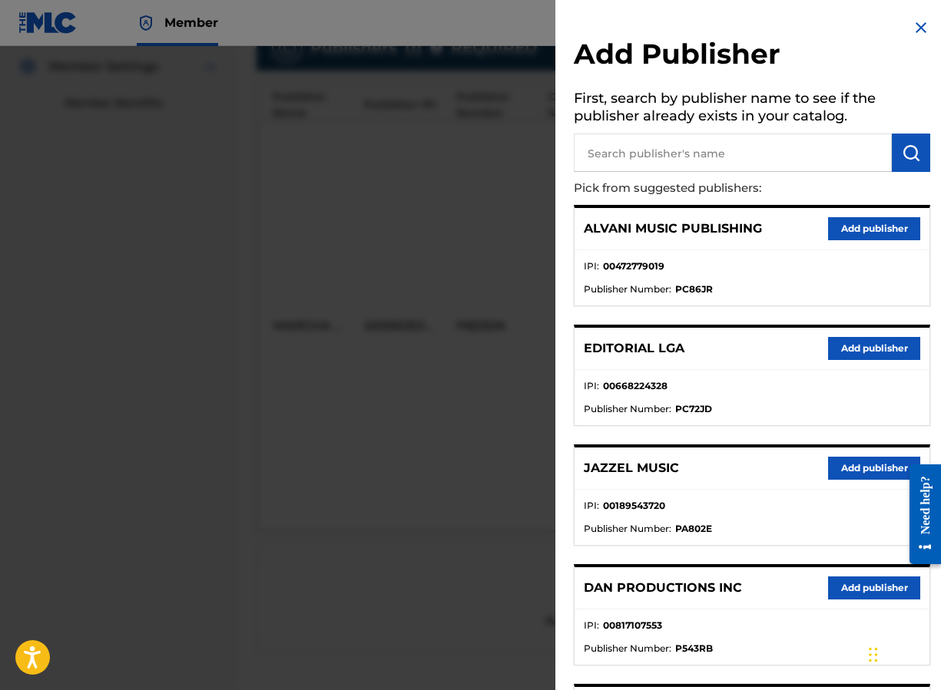
click at [645, 152] on input "text" at bounding box center [733, 153] width 318 height 38
type input "editraka"
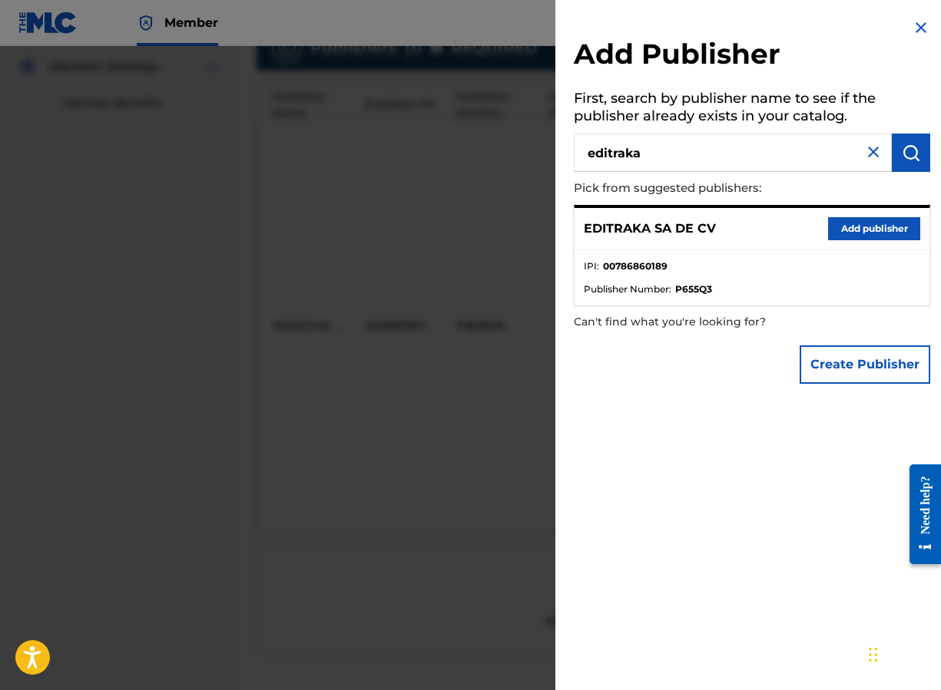
click at [805, 229] on button "Add publisher" at bounding box center [874, 228] width 92 height 23
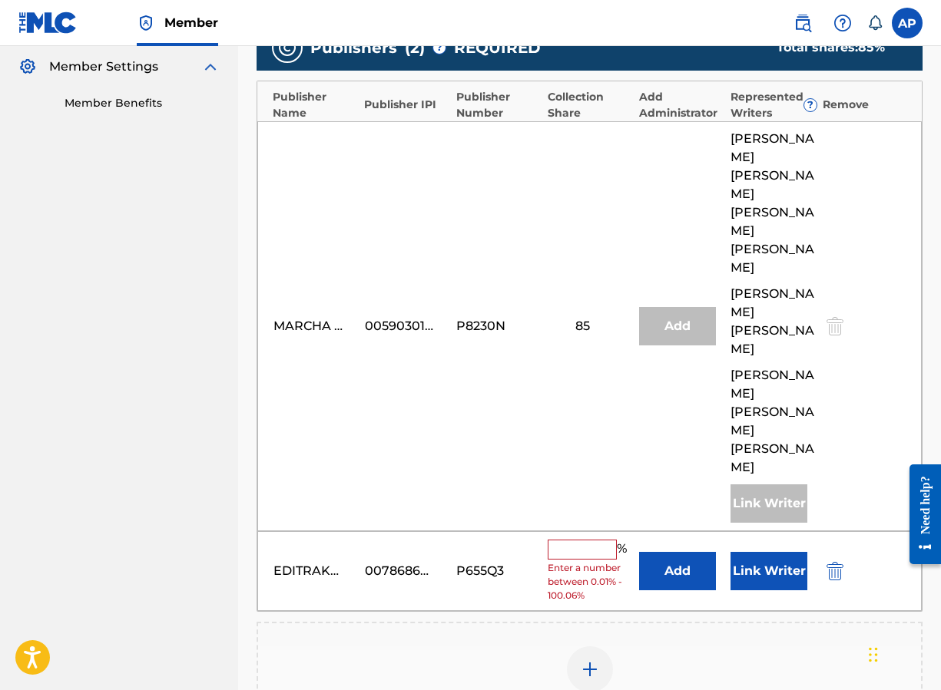
click at [676, 552] on button "Add" at bounding box center [677, 571] width 77 height 38
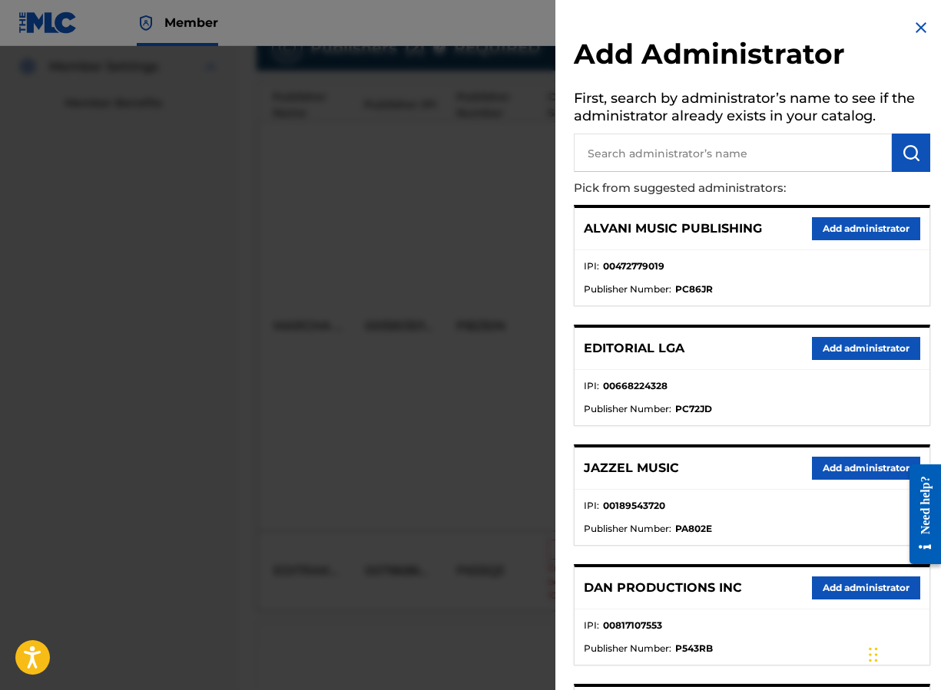
click at [659, 157] on input "text" at bounding box center [733, 153] width 318 height 38
type input "[PERSON_NAME]"
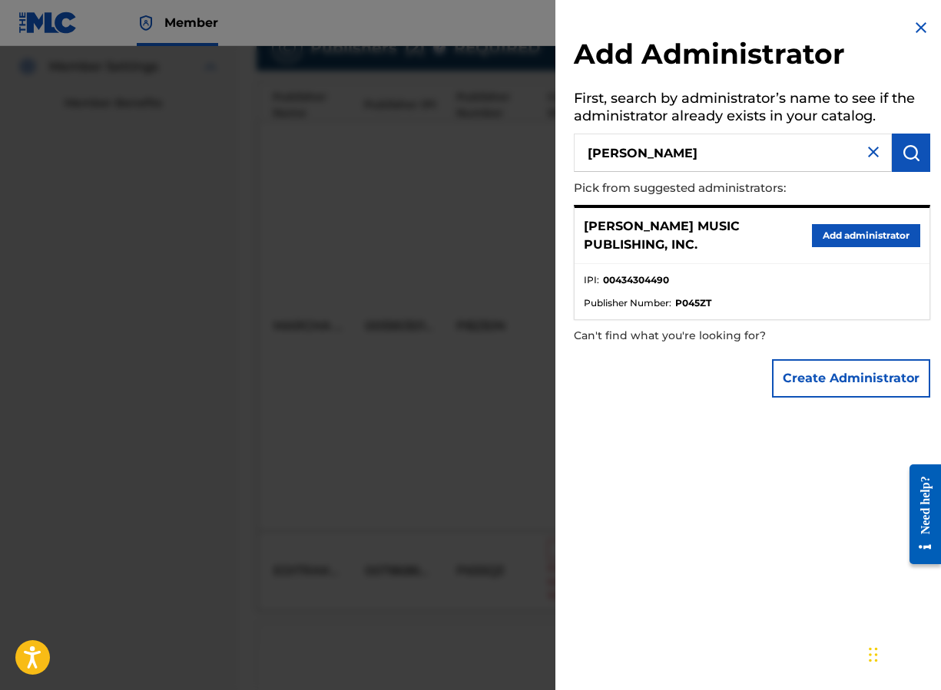
click at [805, 236] on button "Add administrator" at bounding box center [866, 235] width 108 height 23
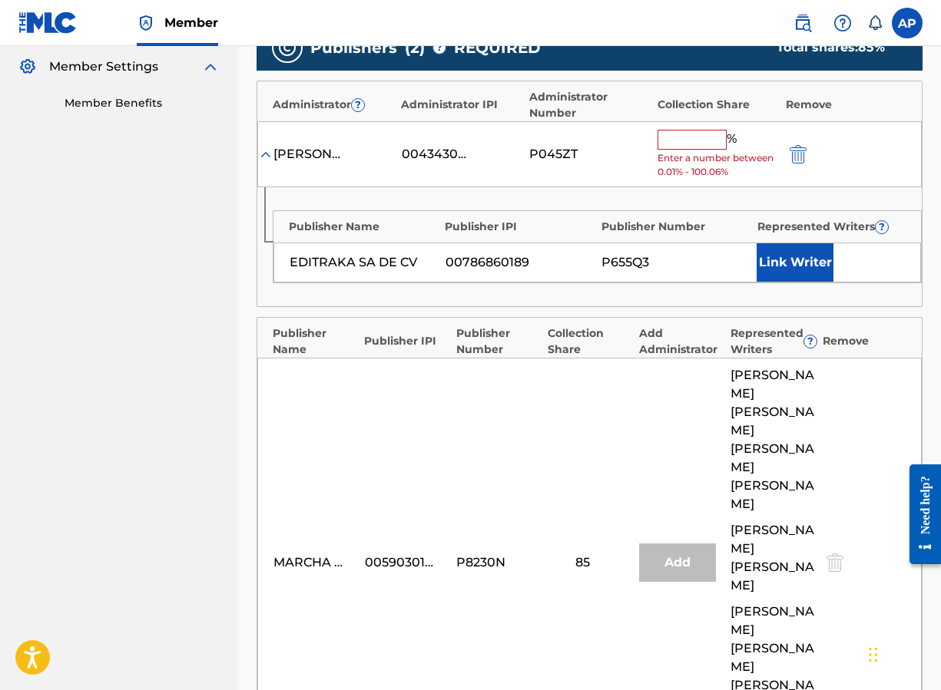
click at [668, 143] on input "text" at bounding box center [691, 140] width 69 height 20
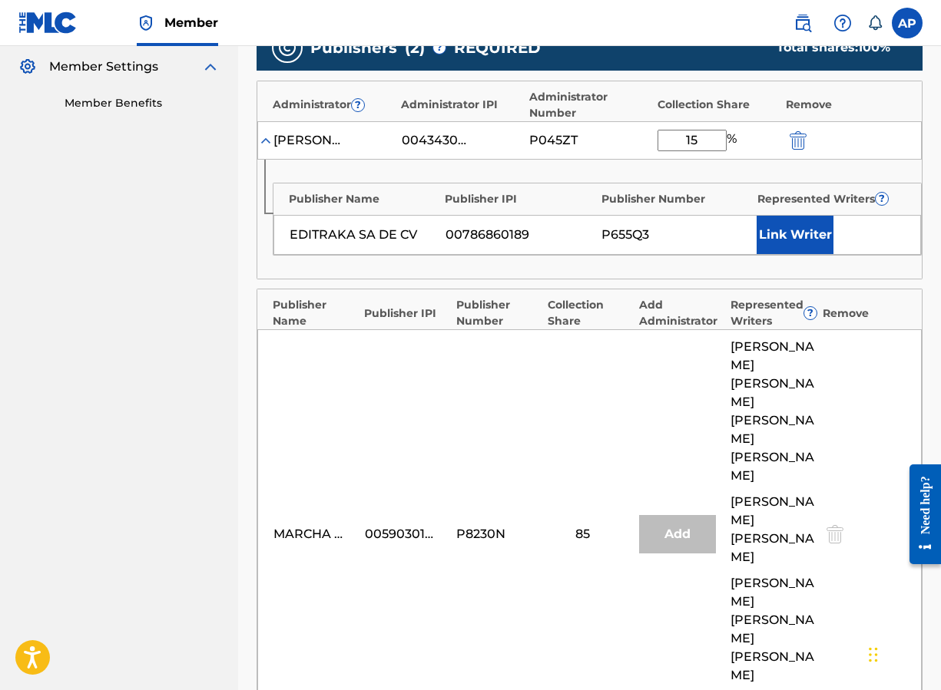
type input "15"
click at [597, 160] on div "Publisher Name Publisher IPI Publisher Number Represented Writers ? EDITRAKA SA…" at bounding box center [589, 219] width 664 height 119
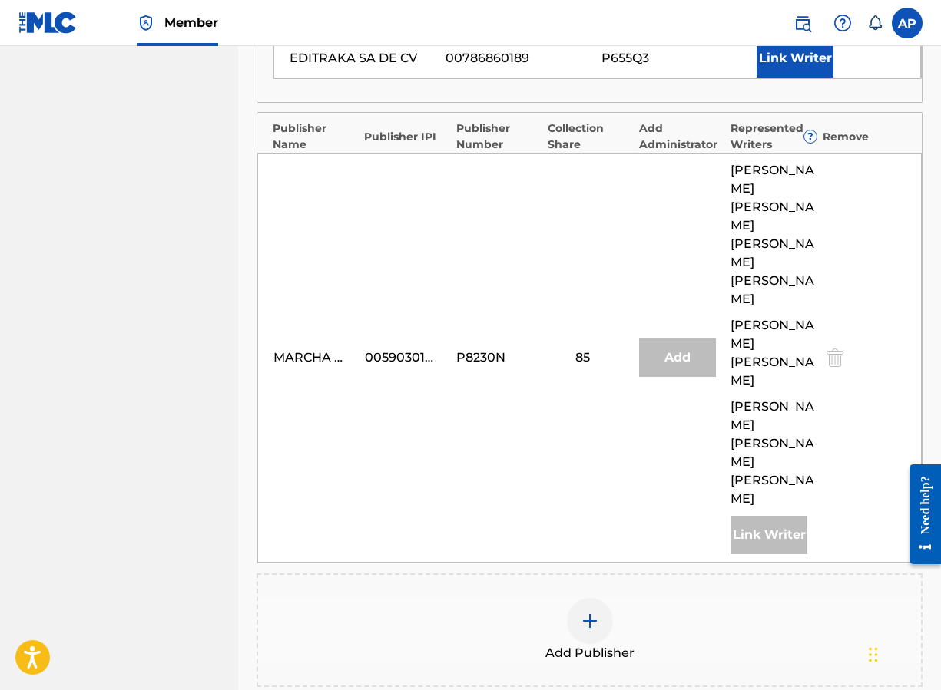
scroll to position [683, 0]
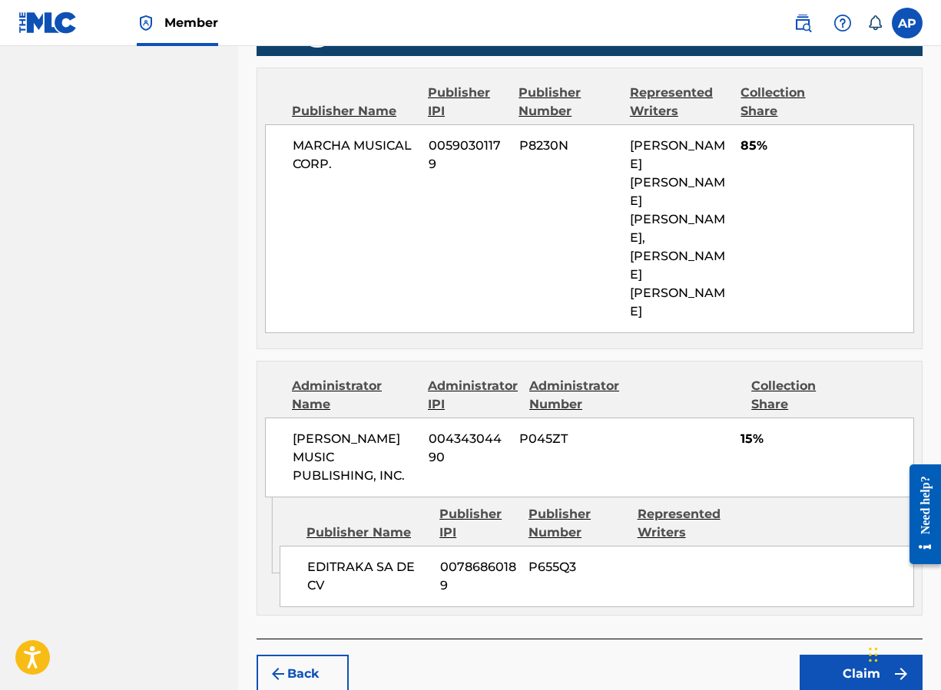
click at [805, 655] on button "Claim" at bounding box center [860, 674] width 123 height 38
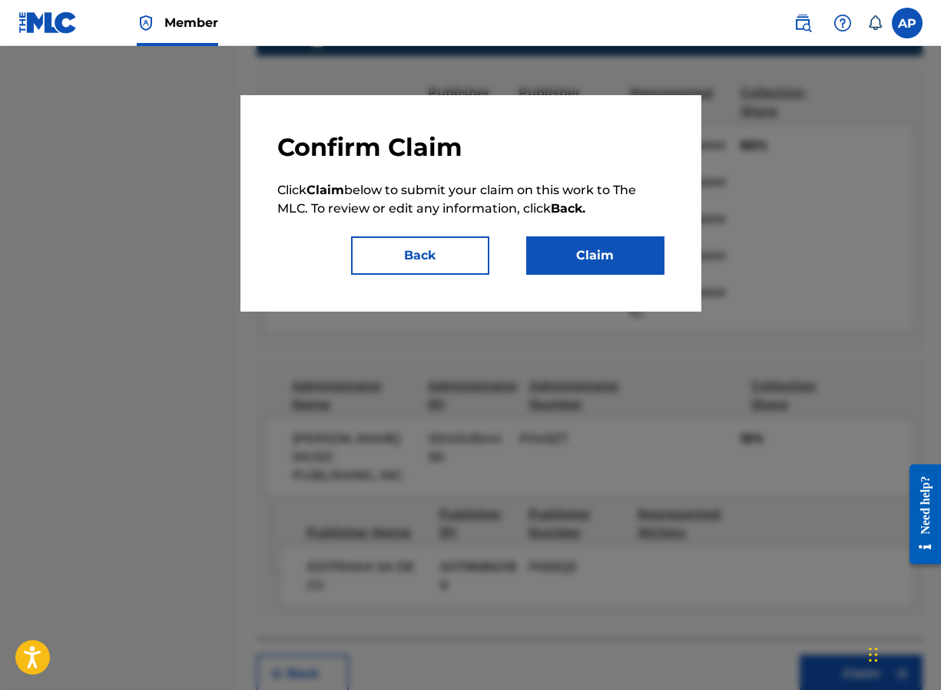
click at [545, 260] on button "Claim" at bounding box center [595, 255] width 138 height 38
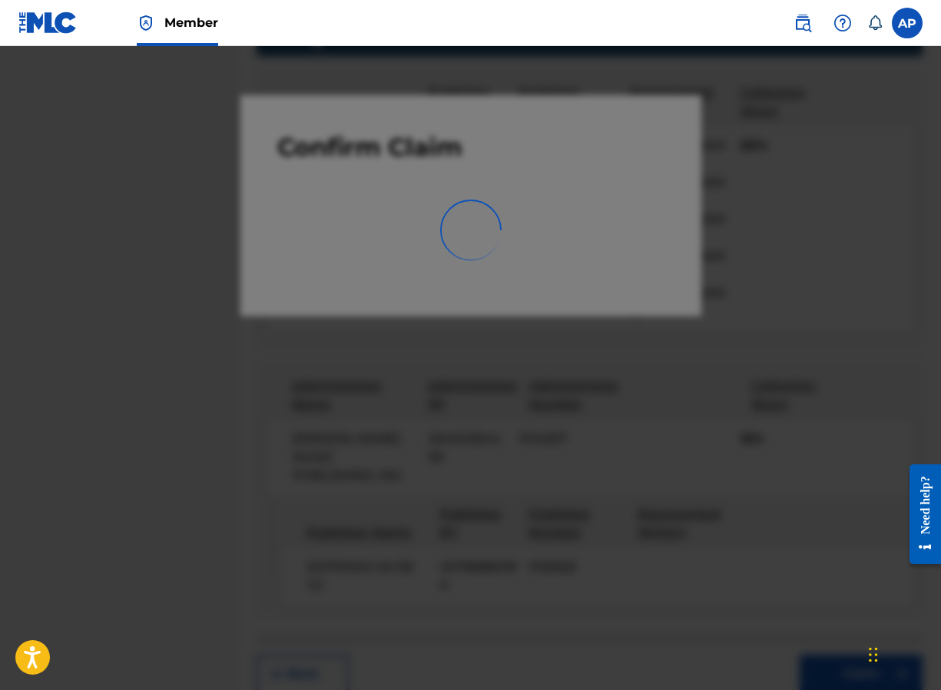
scroll to position [0, 0]
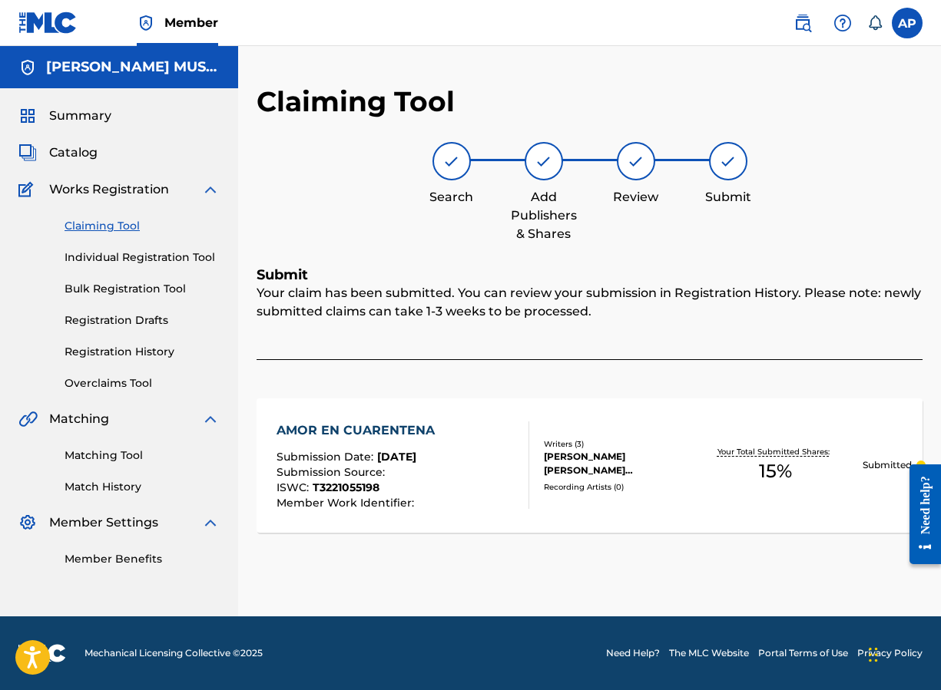
click at [124, 226] on link "Claiming Tool" at bounding box center [141, 226] width 155 height 16
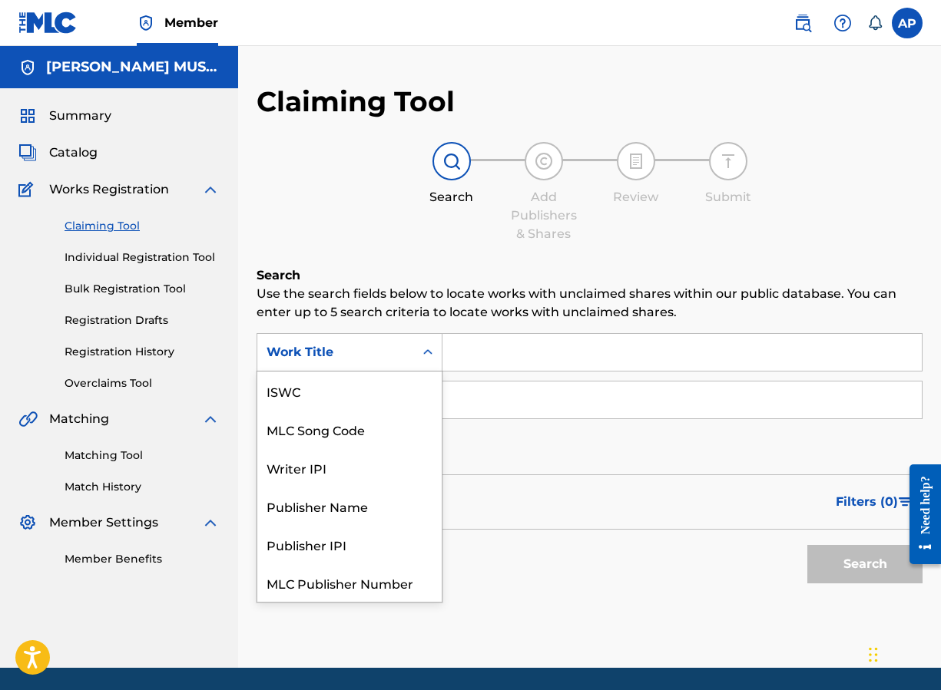
click at [405, 342] on div "Work Title" at bounding box center [335, 352] width 157 height 29
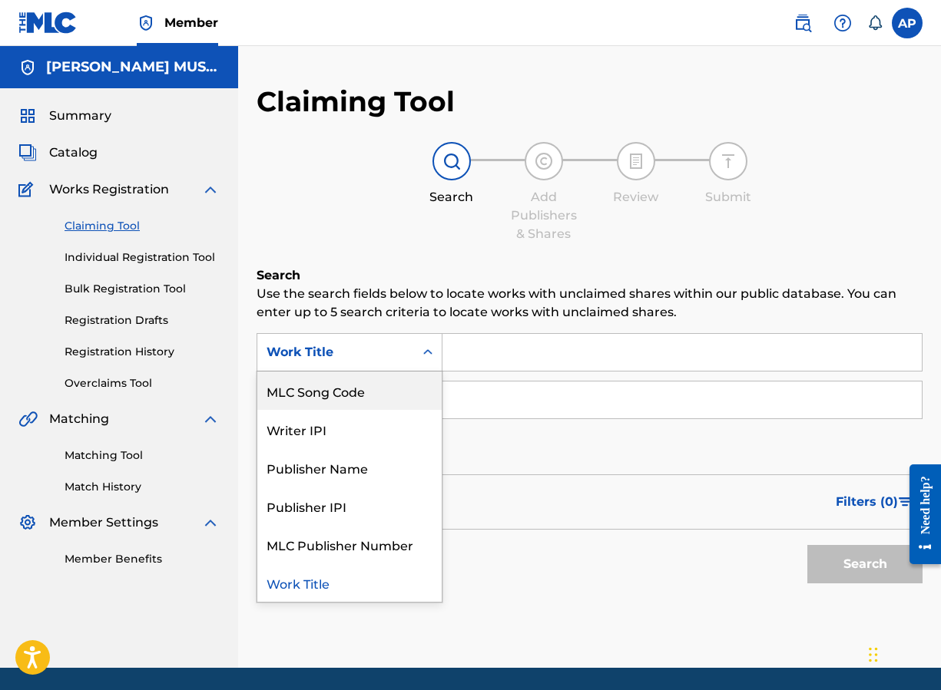
click at [398, 378] on div "MLC Song Code" at bounding box center [349, 391] width 184 height 38
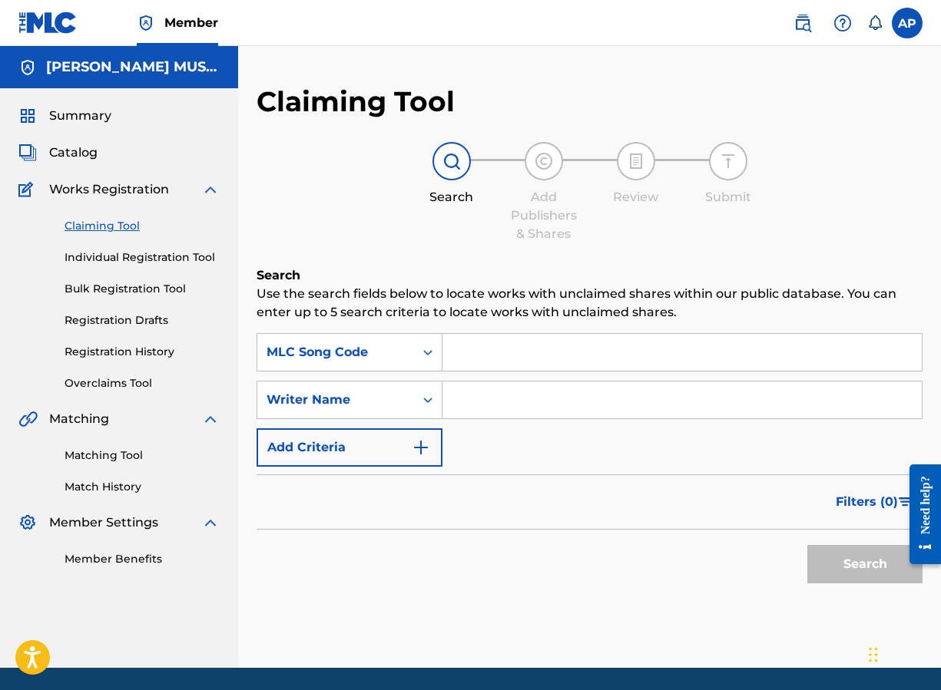
click at [460, 355] on input "Search Form" at bounding box center [681, 352] width 479 height 37
paste input "AA8V7Z"
type input "AA8V7Z"
click at [805, 545] on button "Search" at bounding box center [864, 564] width 115 height 38
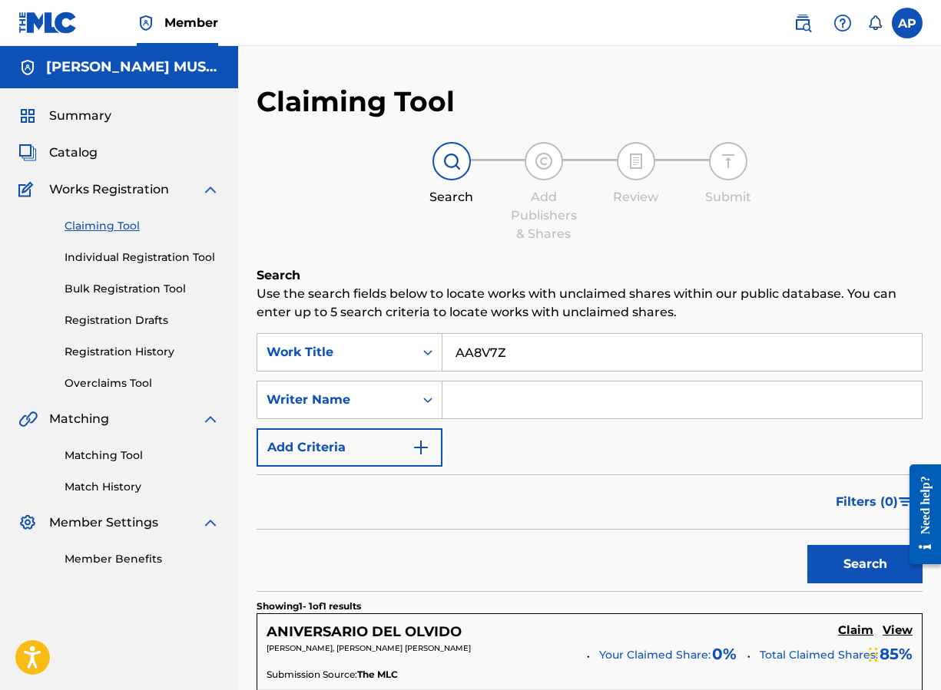
scroll to position [265, 0]
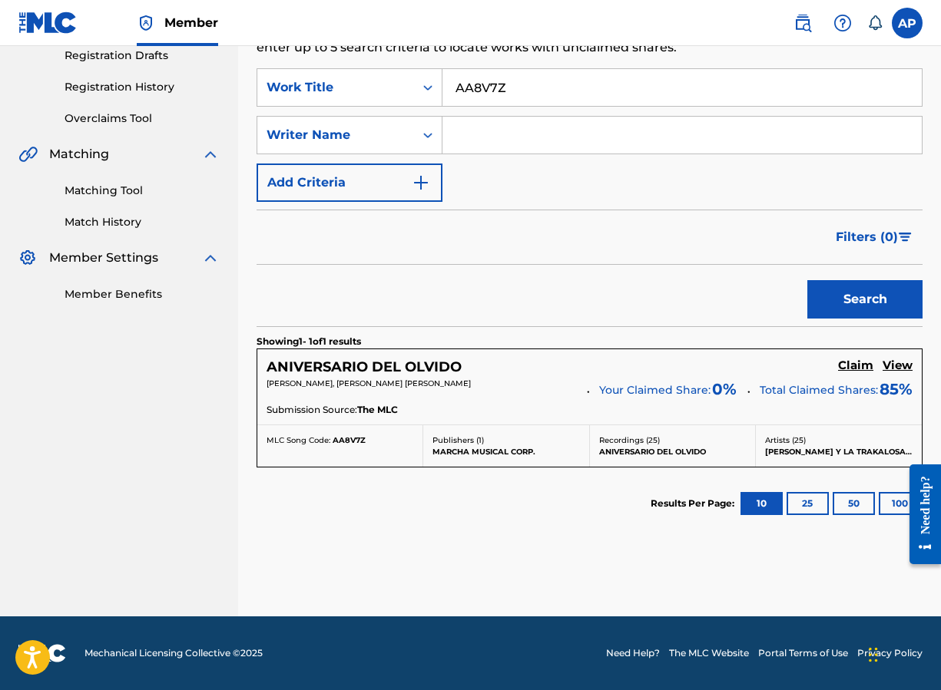
click at [805, 365] on h5 "Claim" at bounding box center [855, 366] width 35 height 15
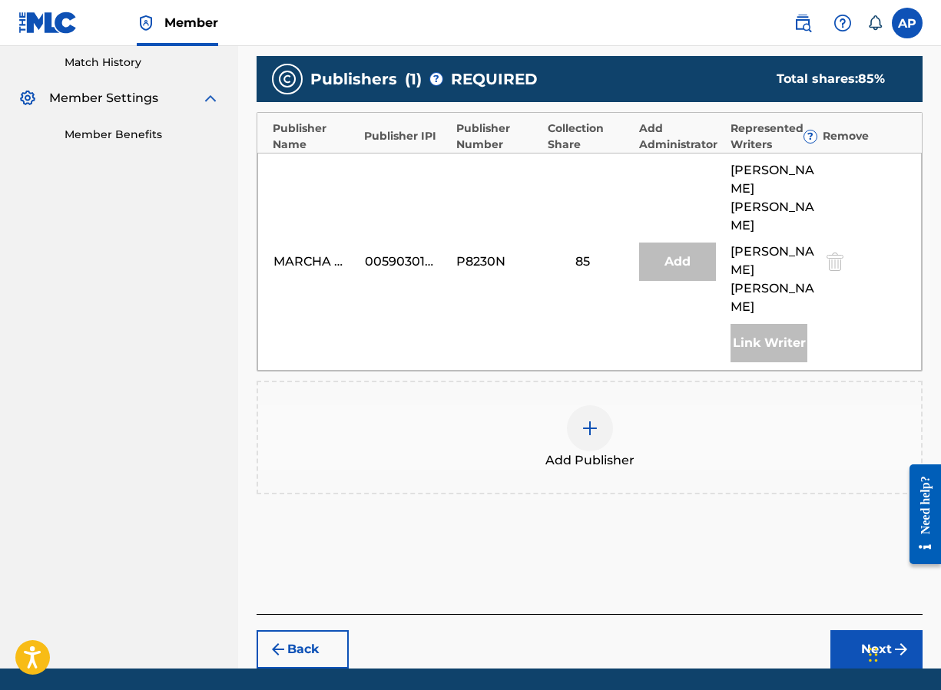
scroll to position [440, 0]
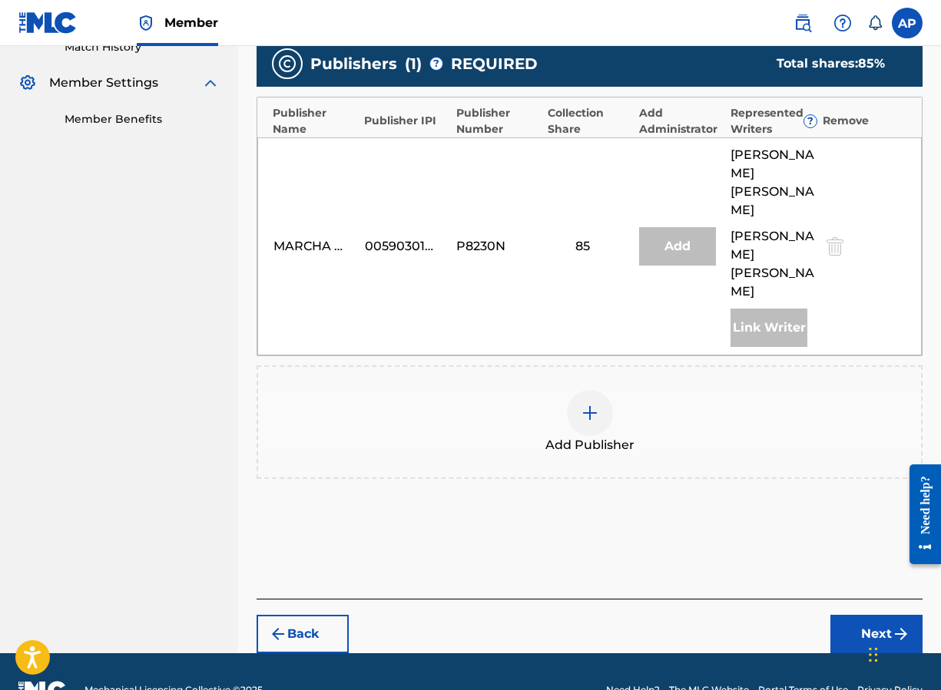
click at [597, 390] on div at bounding box center [590, 413] width 46 height 46
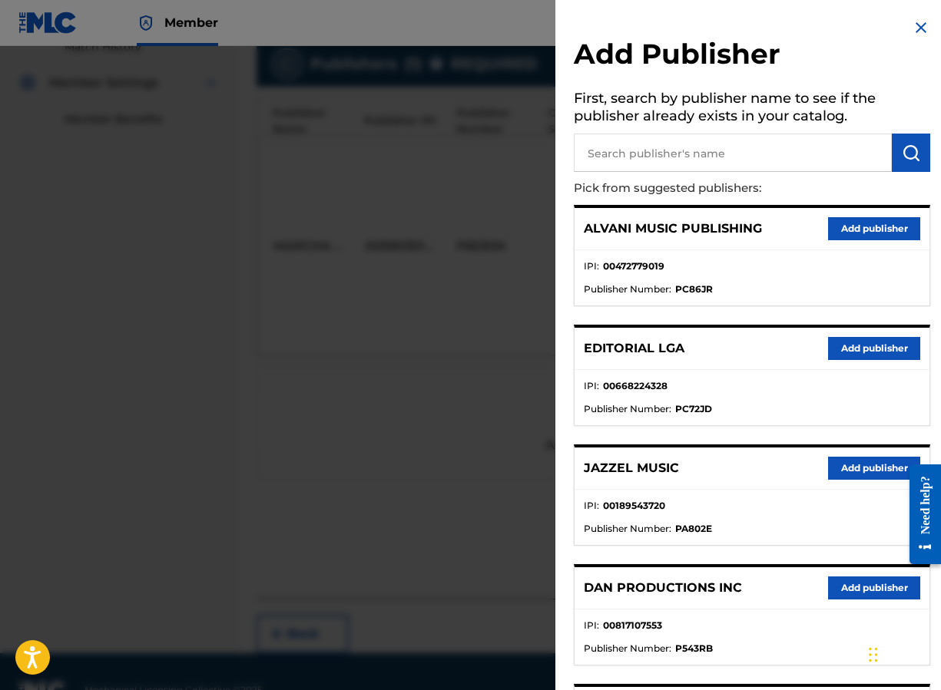
click at [618, 159] on input "text" at bounding box center [733, 153] width 318 height 38
type input "editraka"
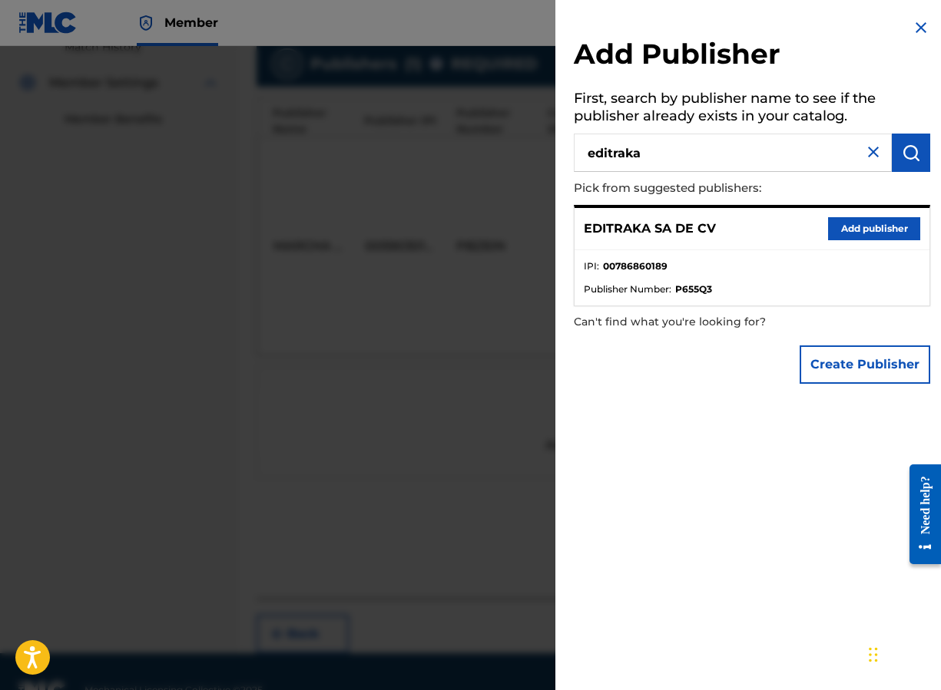
click at [805, 225] on button "Add publisher" at bounding box center [874, 228] width 92 height 23
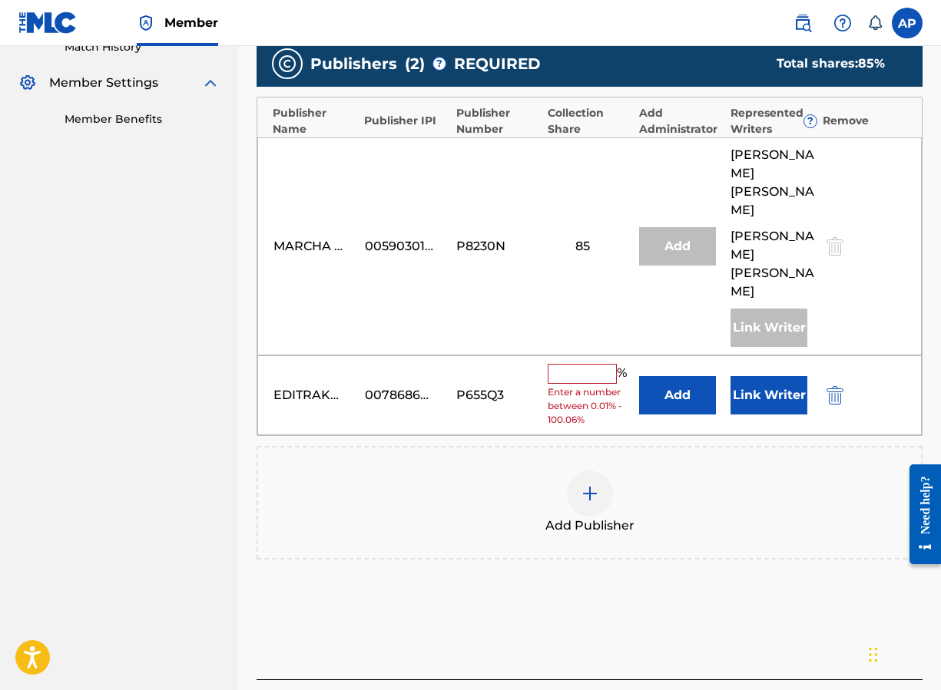
click at [675, 376] on button "Add" at bounding box center [677, 395] width 77 height 38
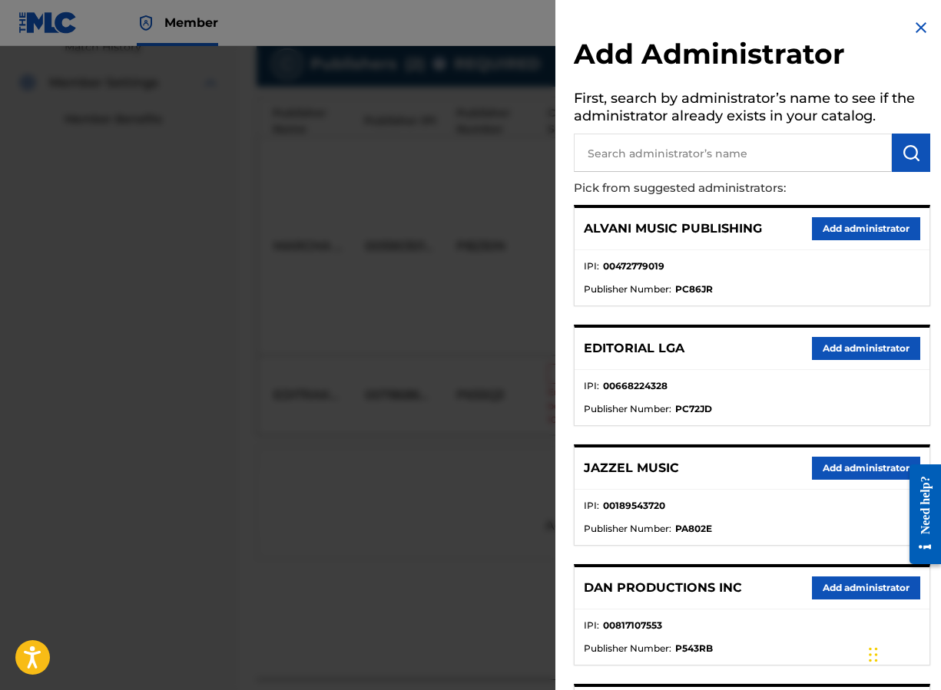
click at [690, 157] on input "text" at bounding box center [733, 153] width 318 height 38
type input "maximo"
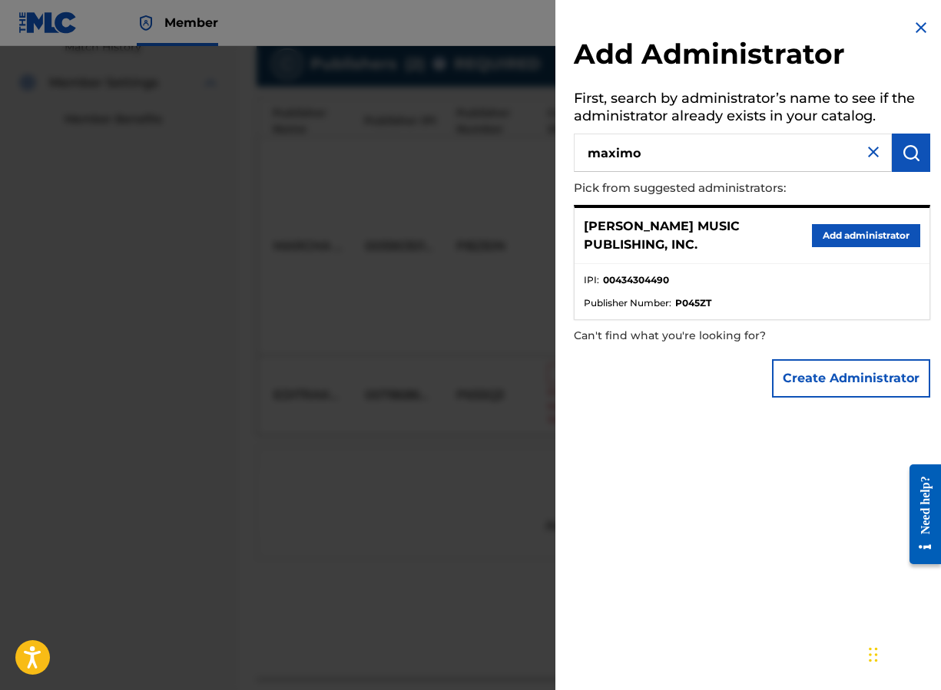
click at [805, 239] on button "Add administrator" at bounding box center [866, 235] width 108 height 23
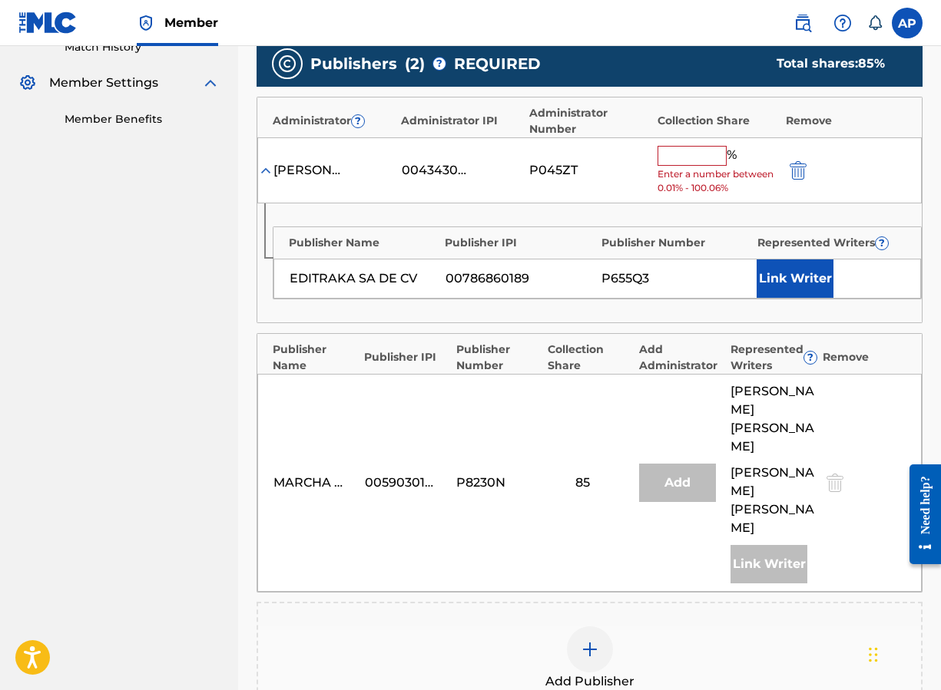
click at [667, 175] on span "Enter a number between 0.01% - 100.06%" at bounding box center [717, 181] width 121 height 28
click at [667, 159] on input "text" at bounding box center [691, 156] width 69 height 20
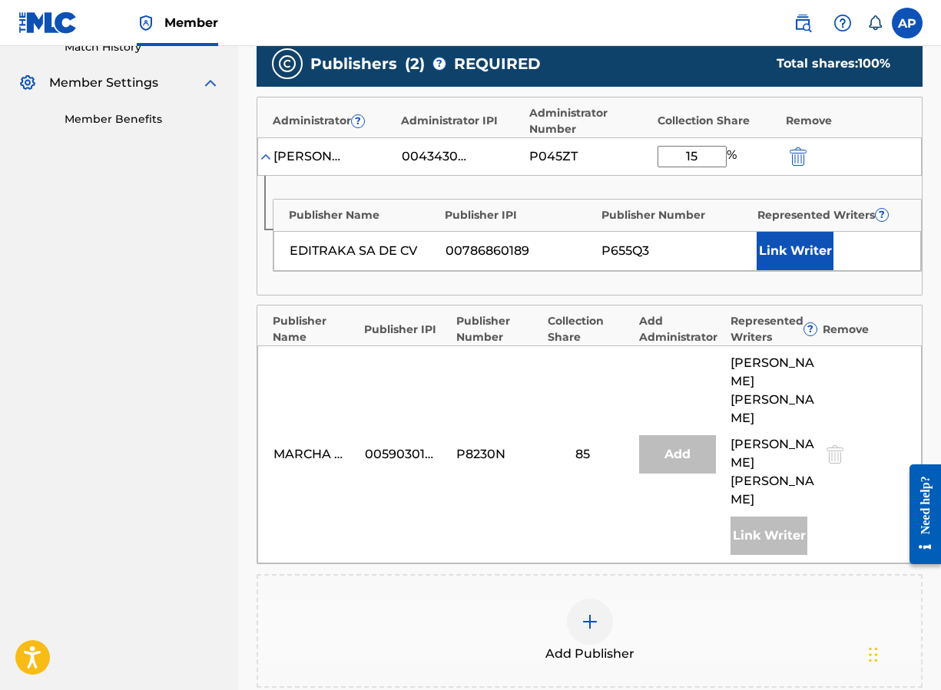
type input "15"
click at [584, 157] on div "P045ZT" at bounding box center [563, 156] width 69 height 18
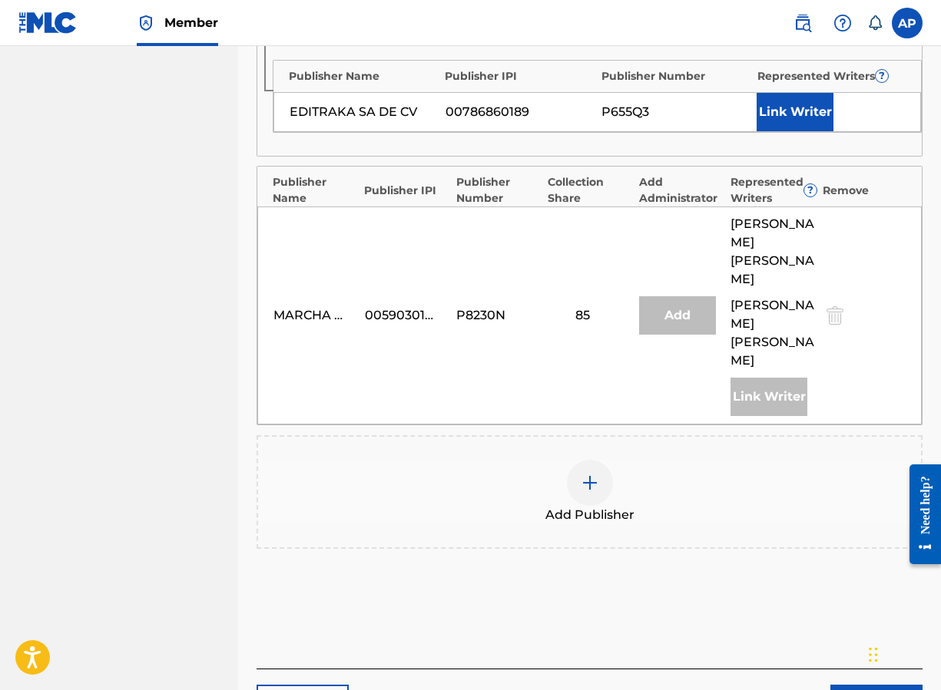
scroll to position [630, 0]
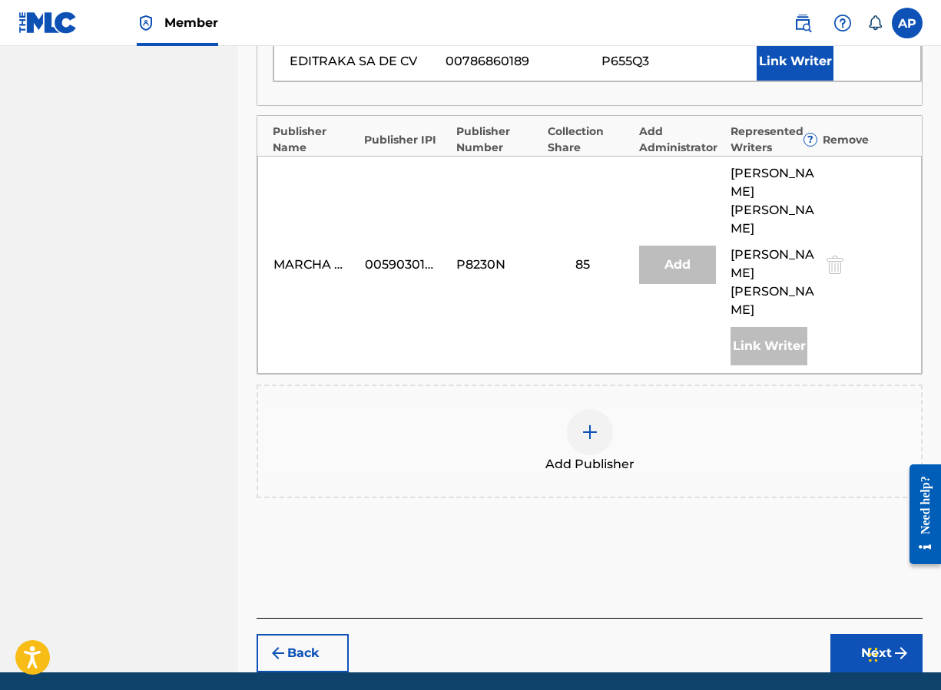
click at [805, 634] on button "Next" at bounding box center [876, 653] width 92 height 38
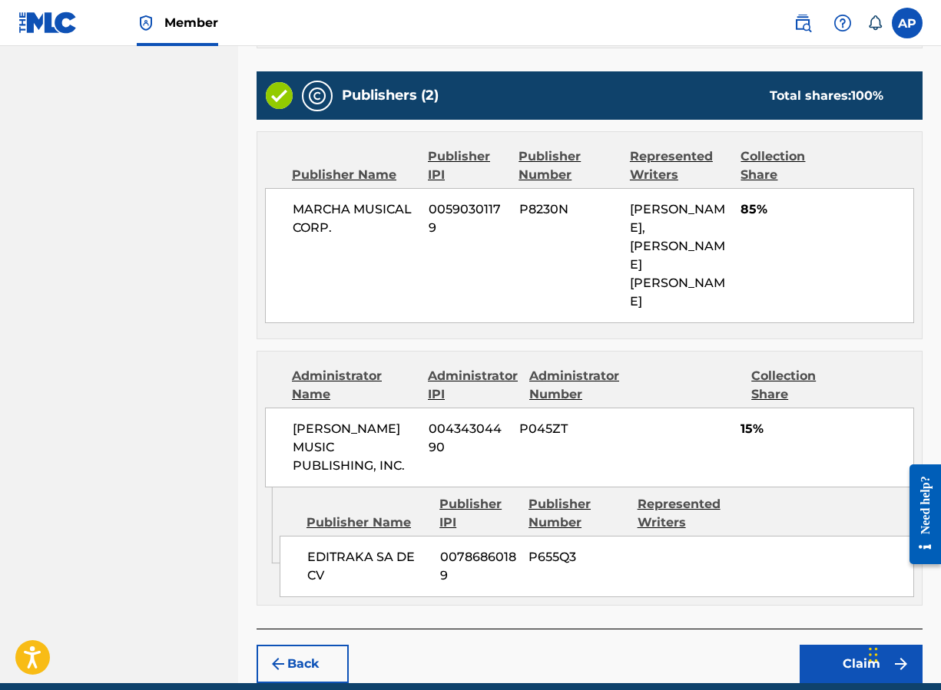
scroll to position [587, 0]
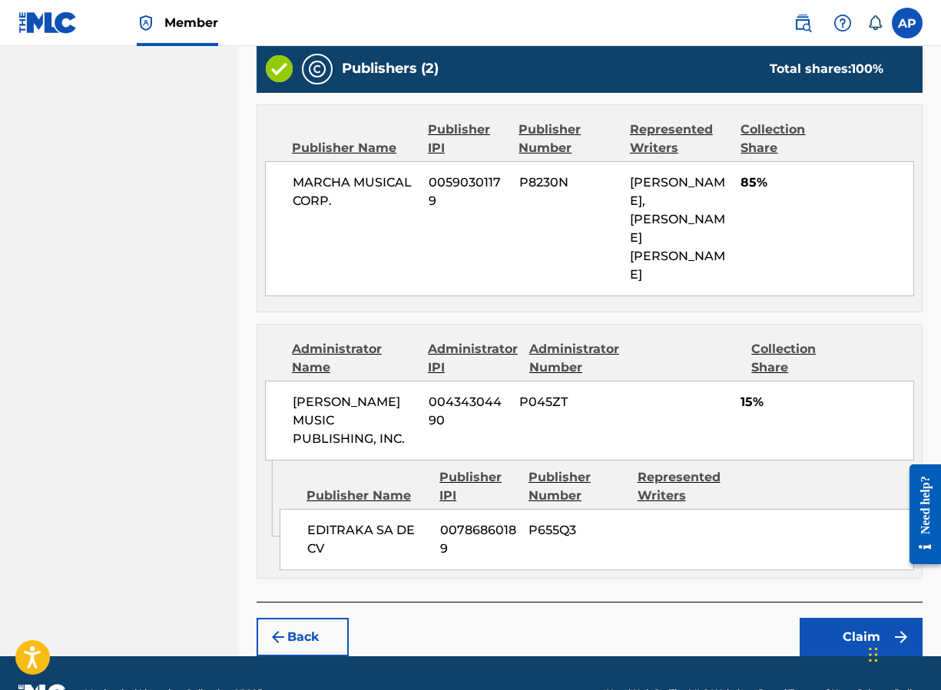
click at [805, 618] on button "Claim" at bounding box center [860, 637] width 123 height 38
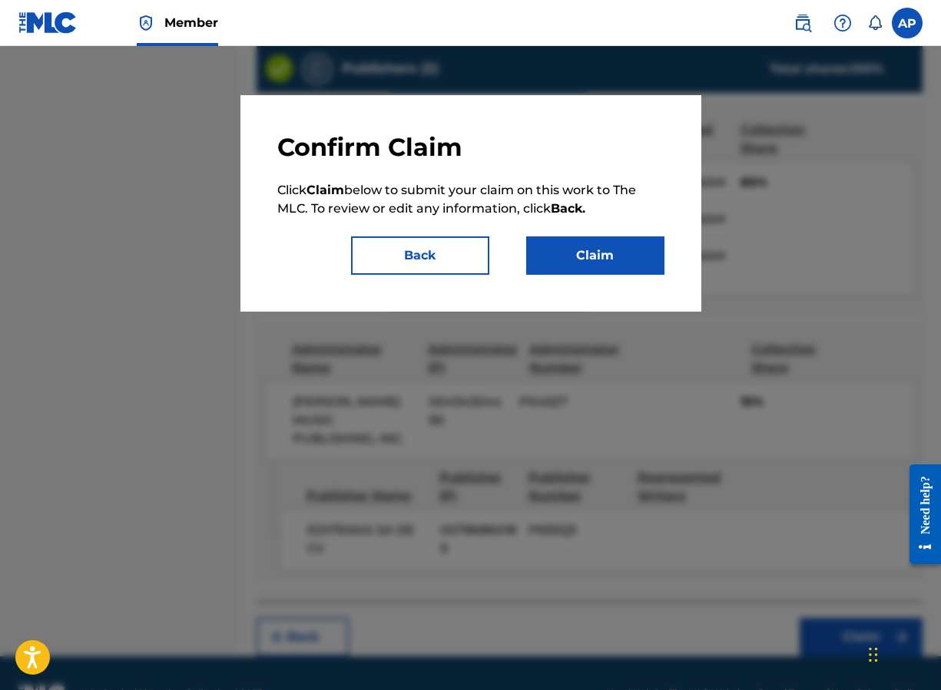
click at [656, 272] on button "Claim" at bounding box center [595, 255] width 138 height 38
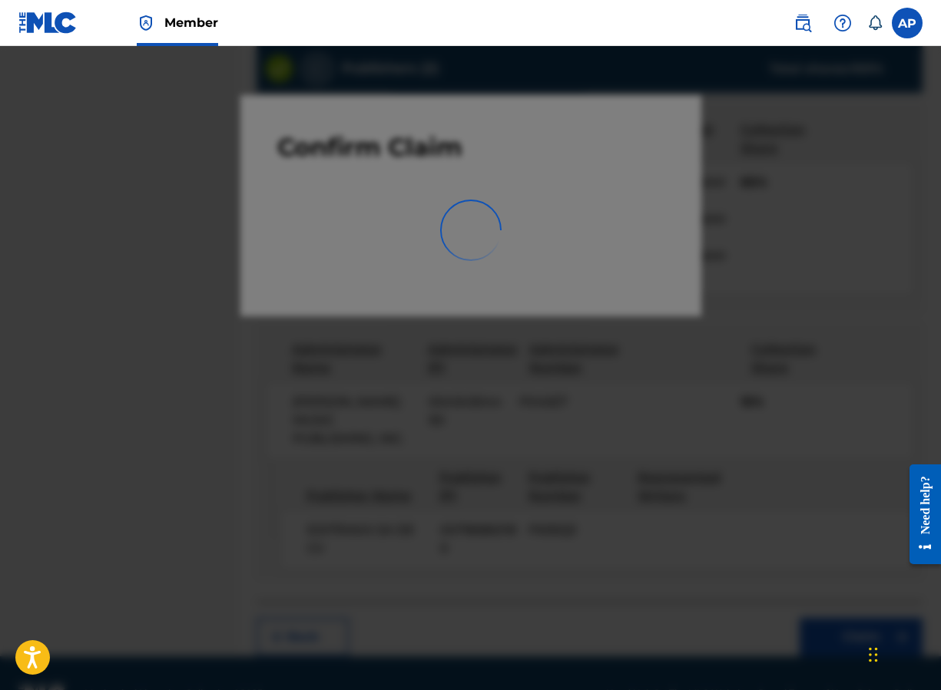
scroll to position [0, 0]
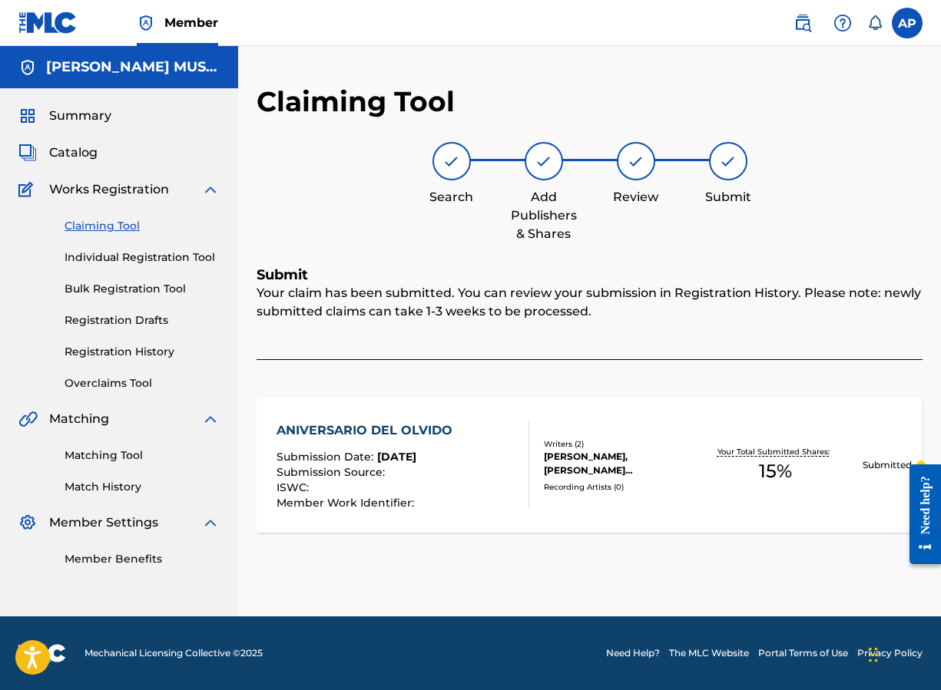
click at [106, 230] on link "Claiming Tool" at bounding box center [141, 226] width 155 height 16
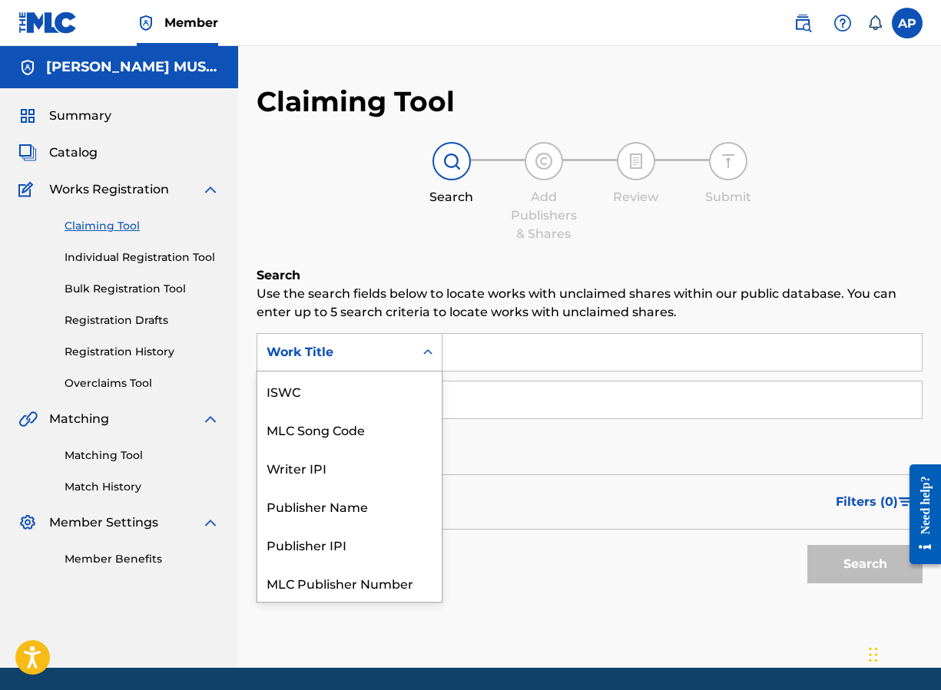
click at [353, 334] on div "Work Title" at bounding box center [349, 352] width 186 height 38
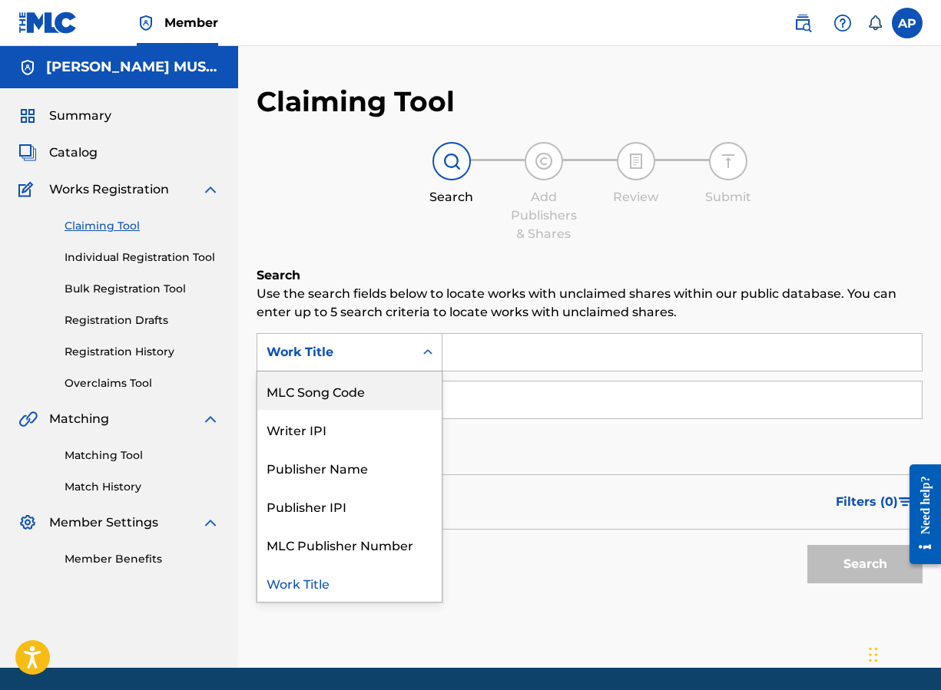
click at [355, 382] on div "MLC Song Code" at bounding box center [349, 391] width 184 height 38
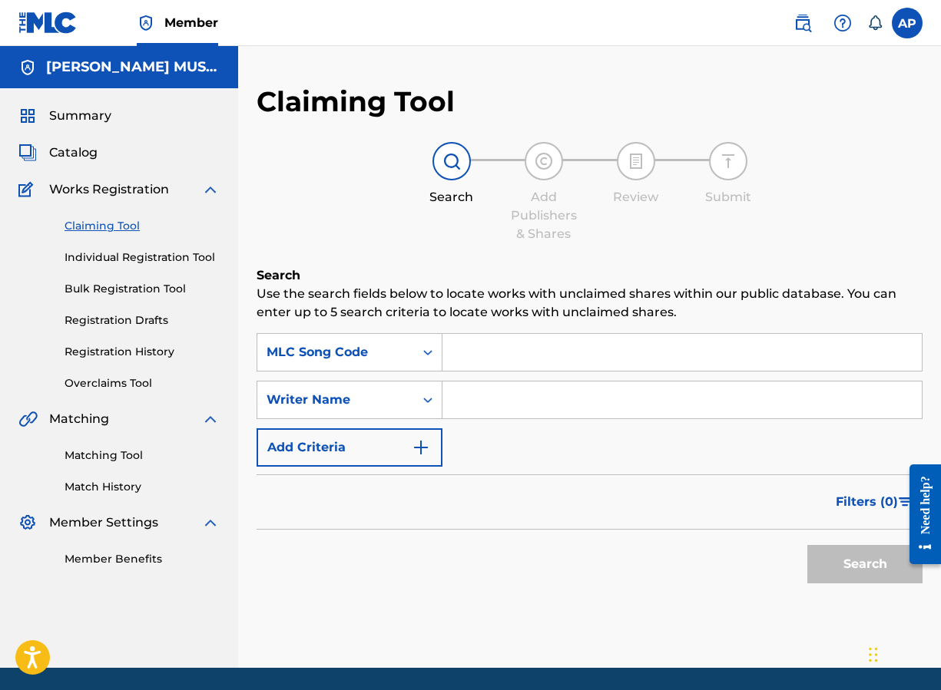
click at [447, 365] on input "Search Form" at bounding box center [681, 352] width 479 height 37
paste input "AA5NY8"
type input "AA5NY8"
click at [805, 545] on button "Search" at bounding box center [864, 564] width 115 height 38
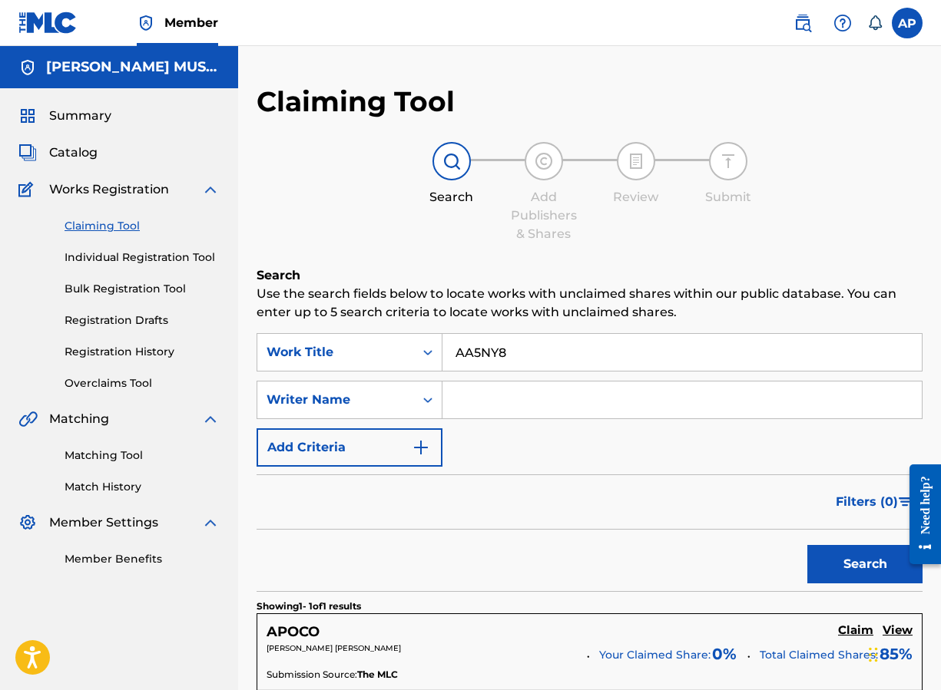
scroll to position [265, 0]
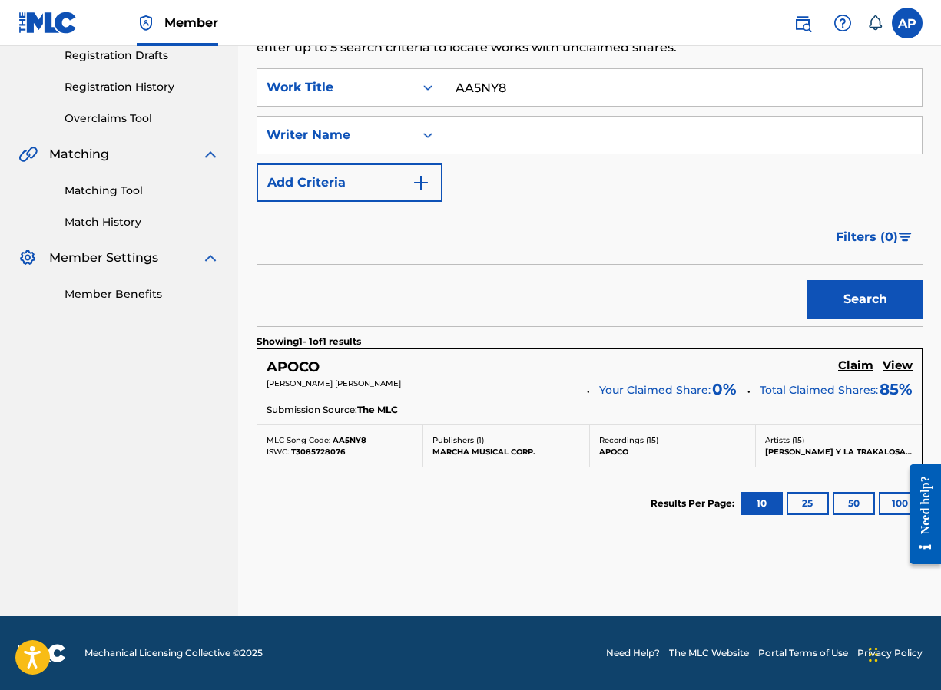
click at [805, 369] on h5 "Claim" at bounding box center [855, 366] width 35 height 15
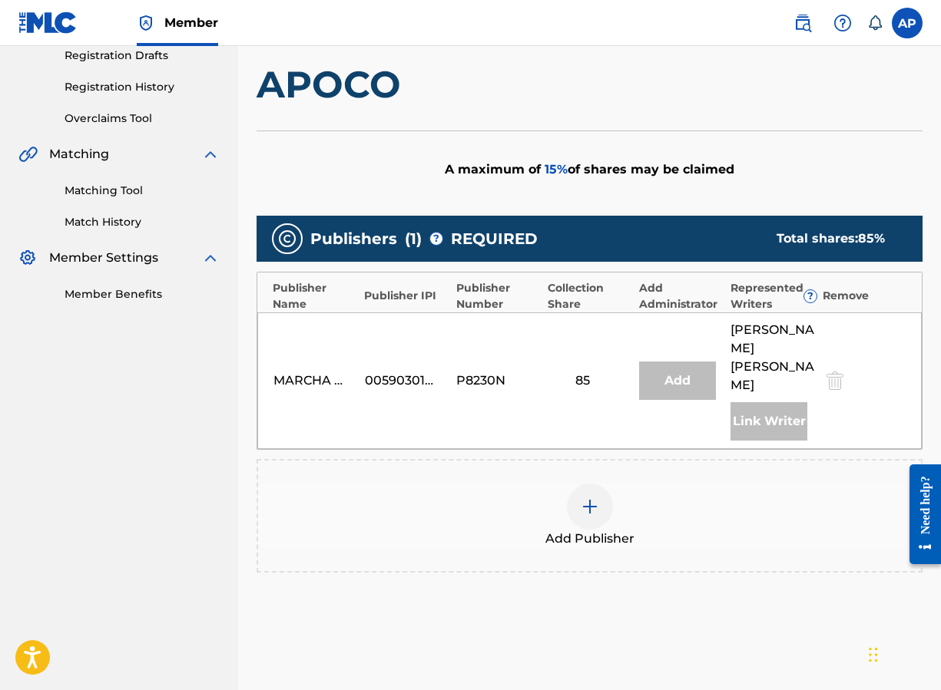
click at [599, 494] on div at bounding box center [590, 507] width 46 height 46
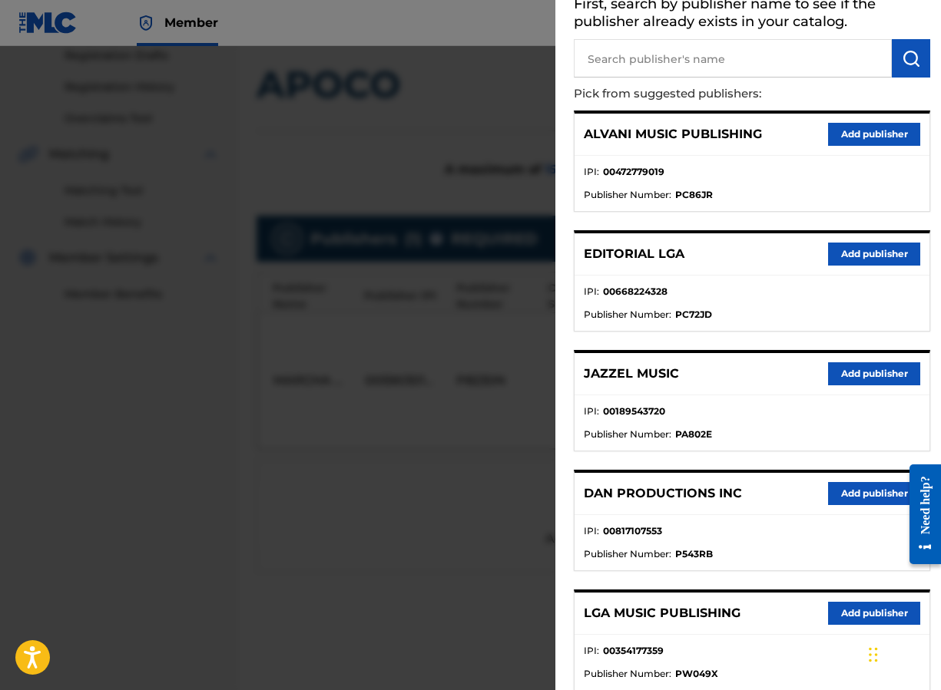
scroll to position [99, 0]
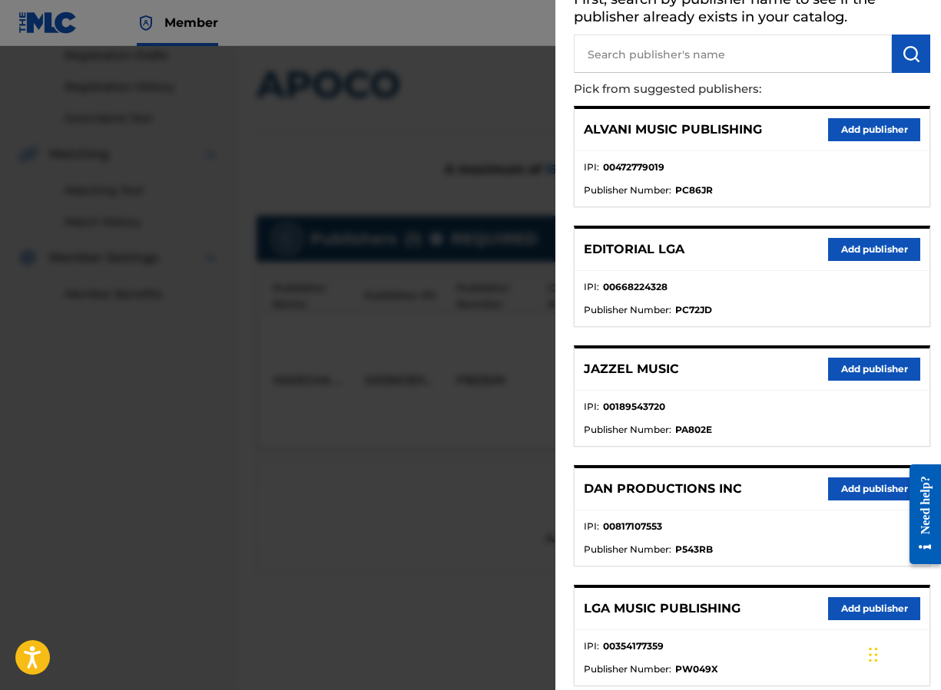
click at [686, 54] on input "text" at bounding box center [733, 54] width 318 height 38
type input "editraka"
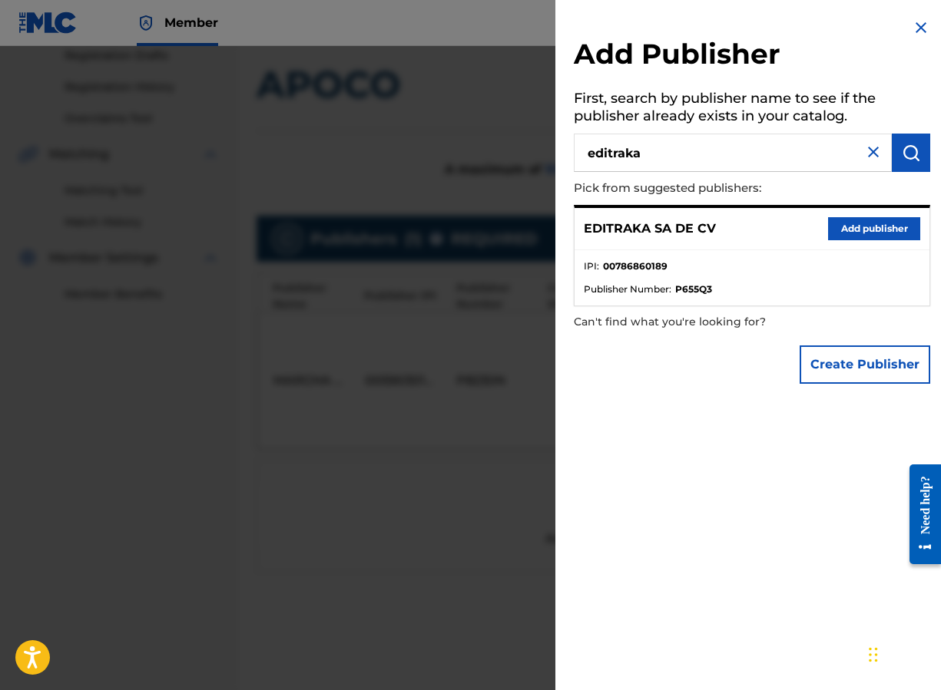
click at [805, 230] on button "Add publisher" at bounding box center [874, 228] width 92 height 23
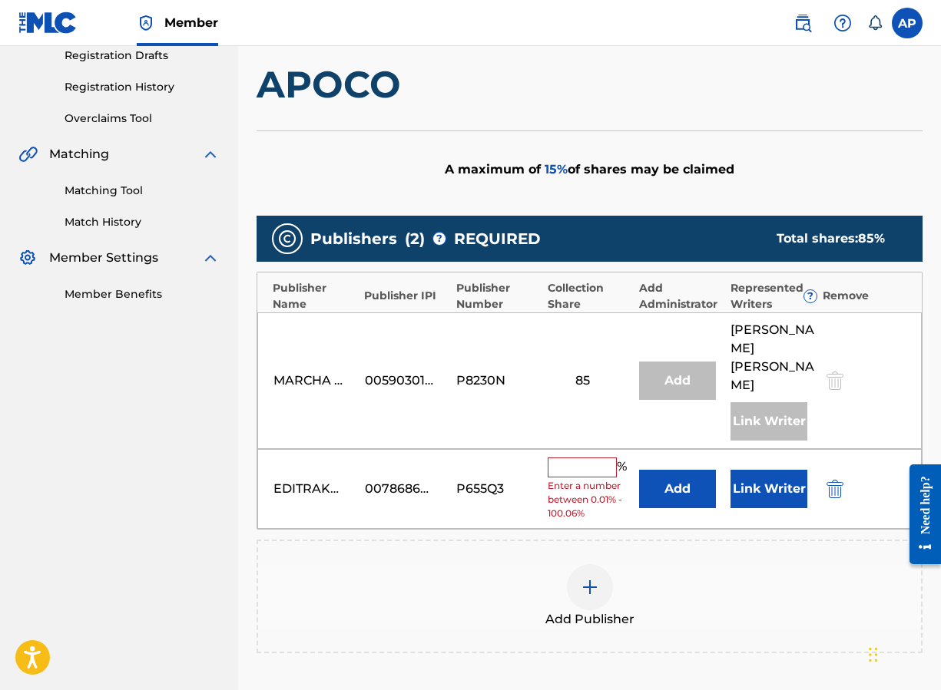
click at [683, 480] on button "Add" at bounding box center [677, 489] width 77 height 38
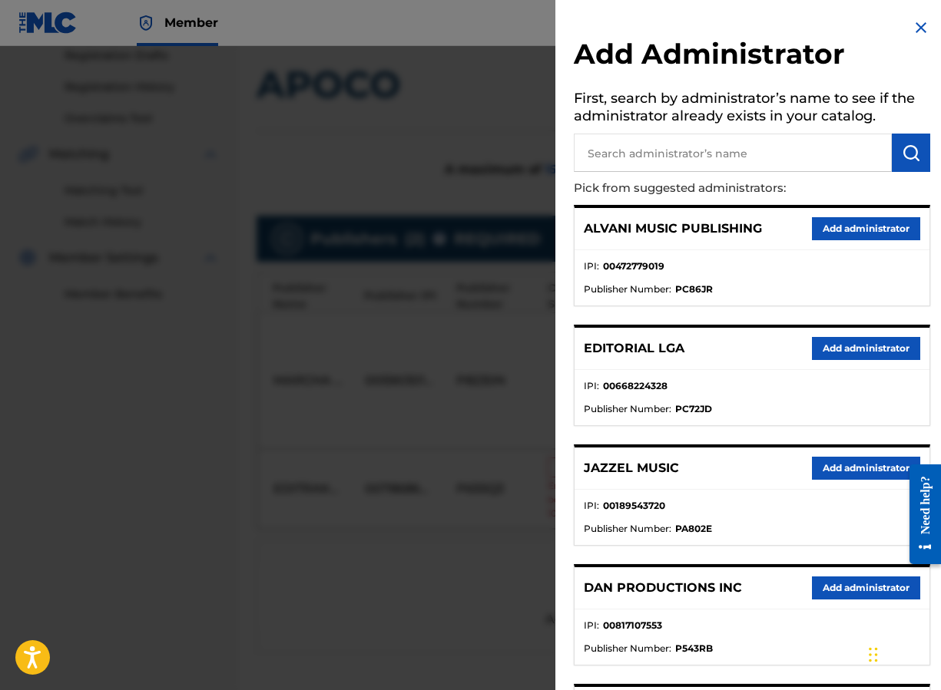
click at [675, 168] on input "text" at bounding box center [733, 153] width 318 height 38
type input "maximo"
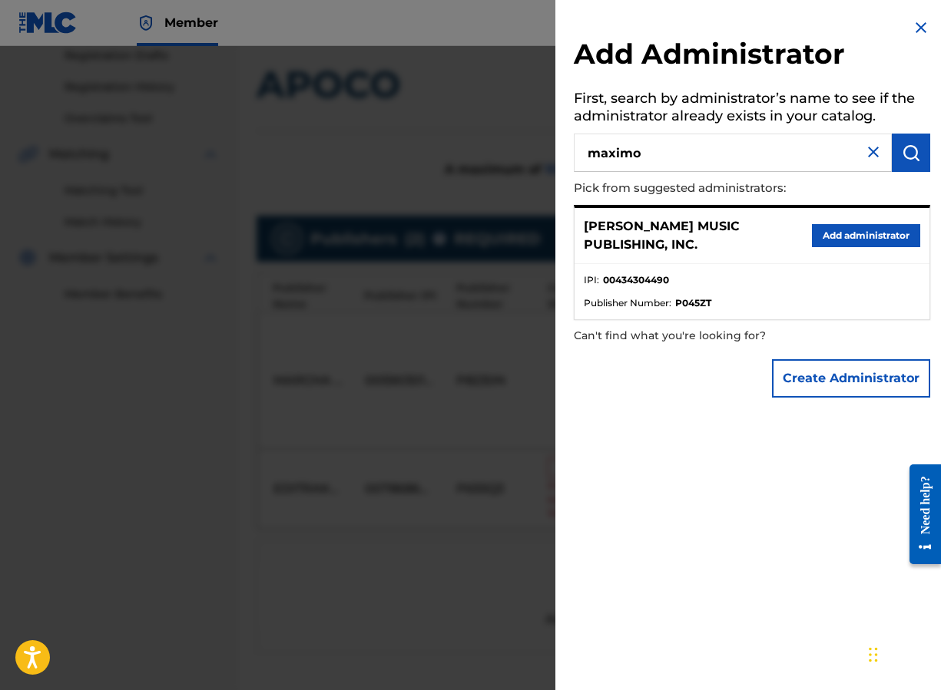
click at [805, 236] on button "Add administrator" at bounding box center [866, 235] width 108 height 23
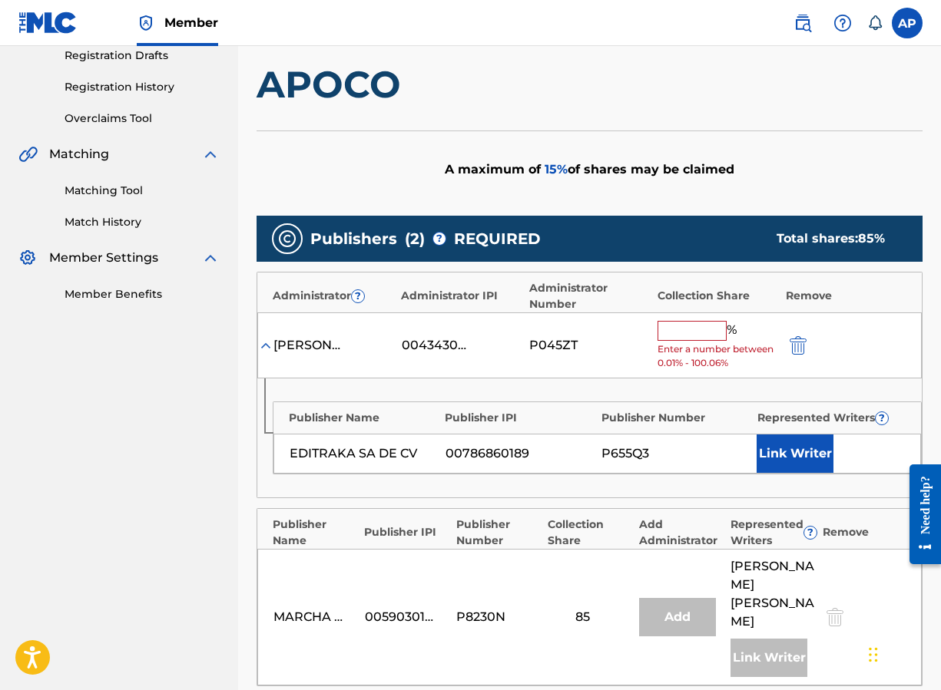
click at [683, 346] on span "Enter a number between 0.01% - 100.06%" at bounding box center [717, 356] width 121 height 28
click at [677, 330] on input "text" at bounding box center [691, 331] width 69 height 20
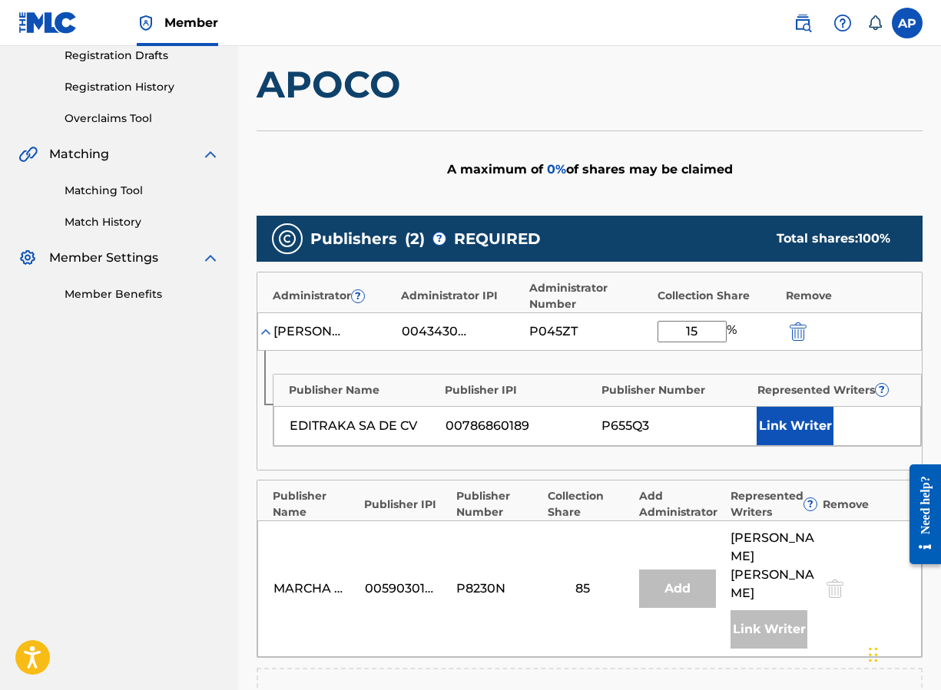
type input "15"
click at [570, 253] on div "Publishers ( 2 ) ? REQUIRED Total shares: 100 %" at bounding box center [589, 239] width 666 height 46
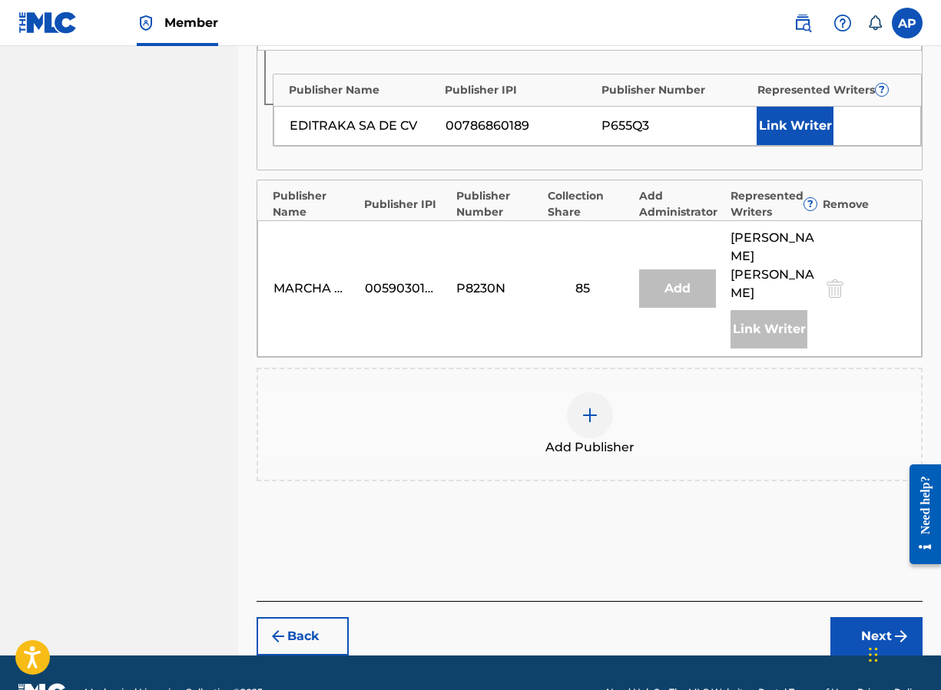
scroll to position [603, 0]
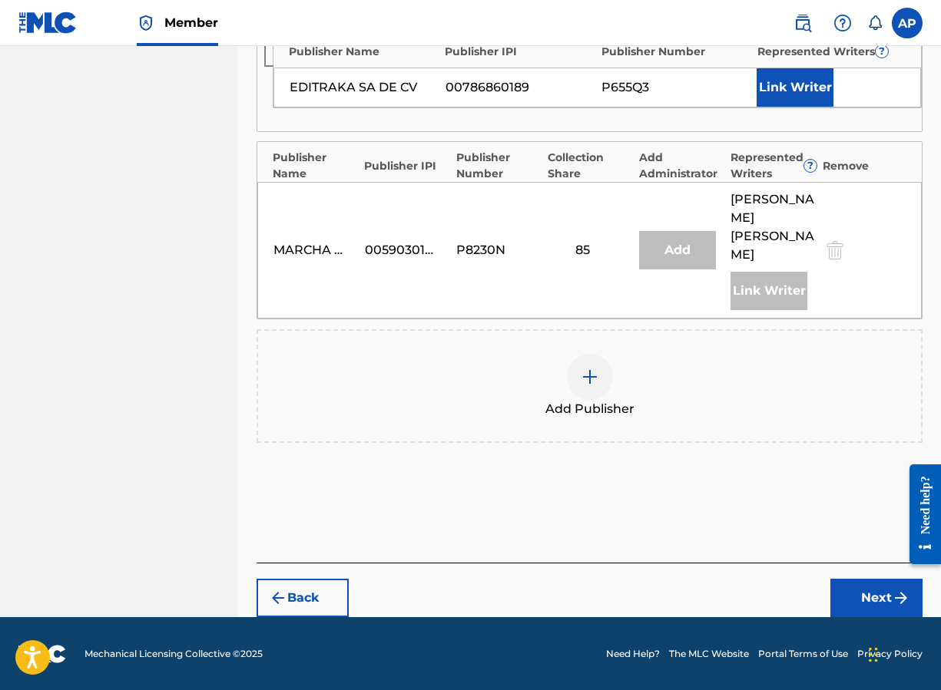
click at [805, 584] on button "Next" at bounding box center [876, 598] width 92 height 38
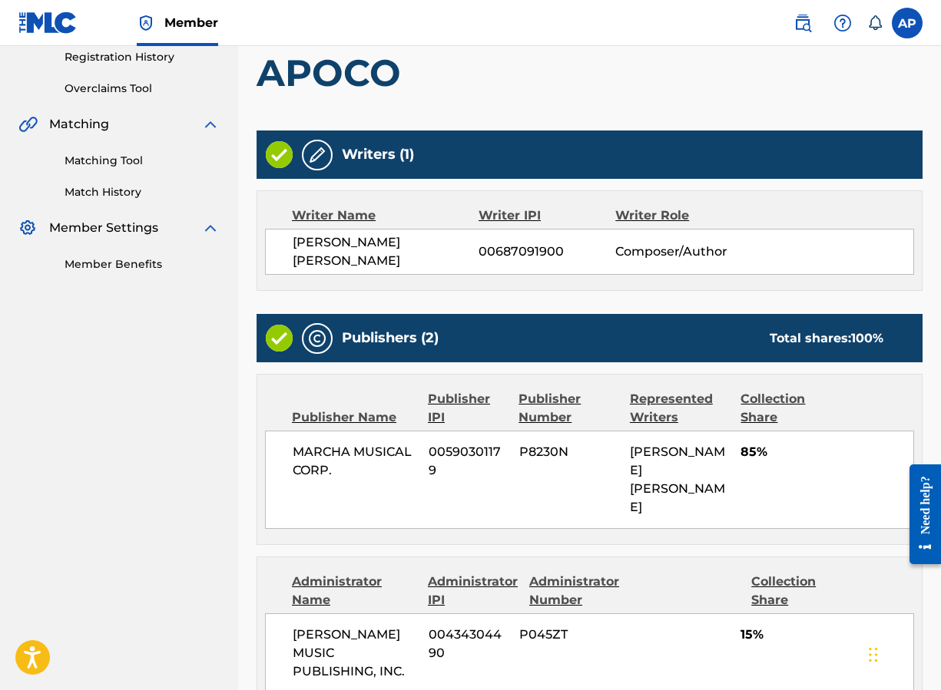
scroll to position [564, 0]
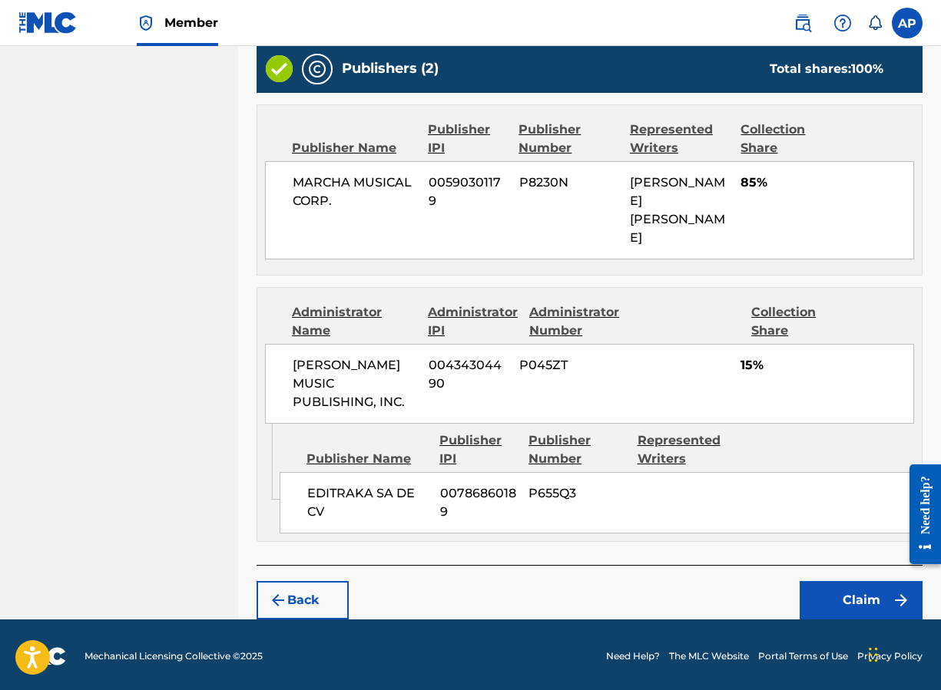
click at [805, 581] on button "Claim" at bounding box center [860, 600] width 123 height 38
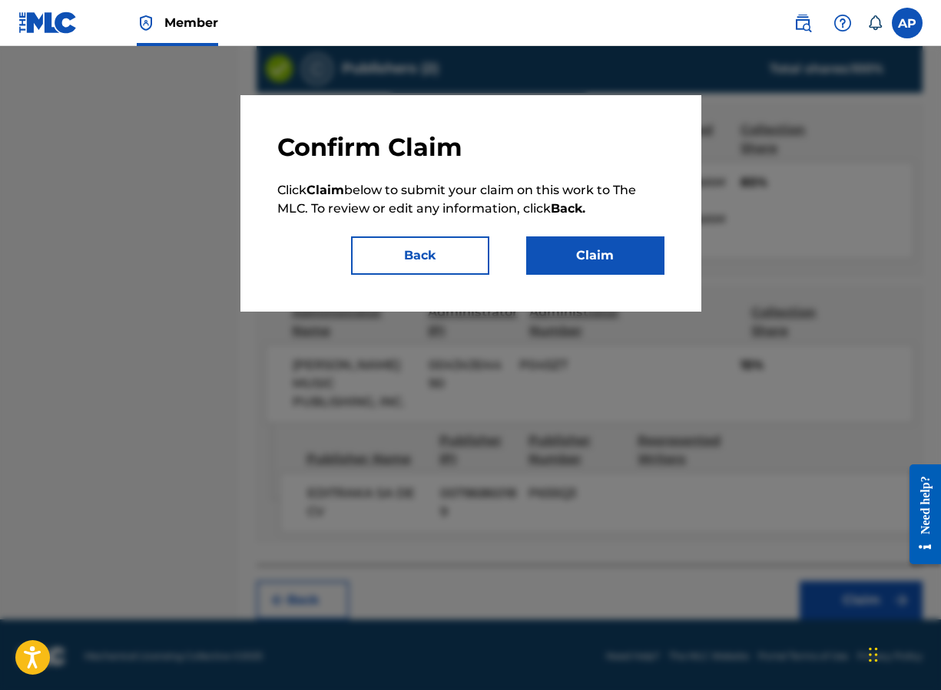
click at [610, 272] on button "Claim" at bounding box center [595, 255] width 138 height 38
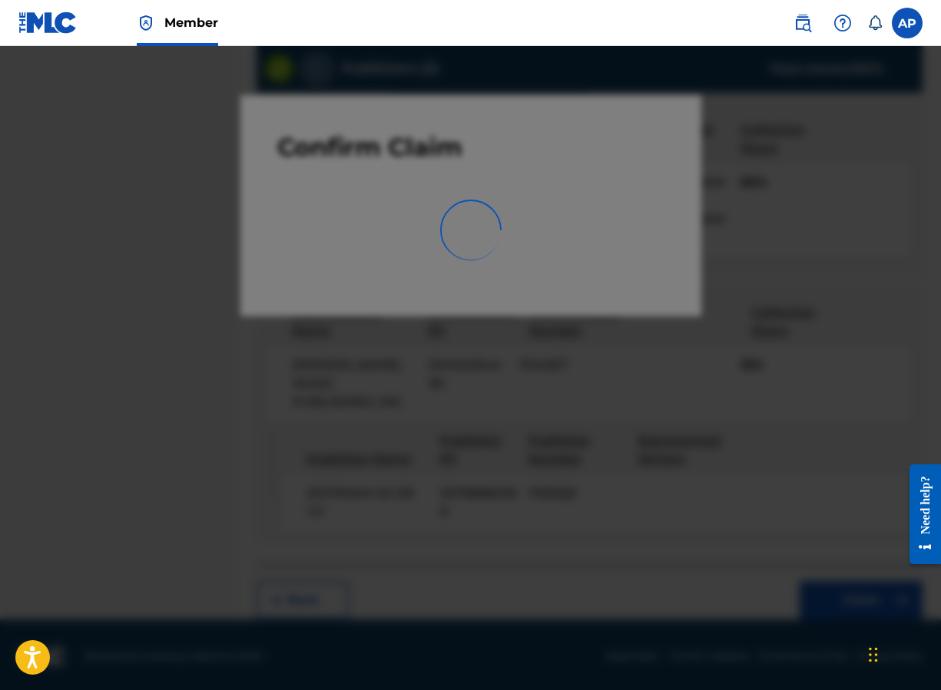
scroll to position [0, 0]
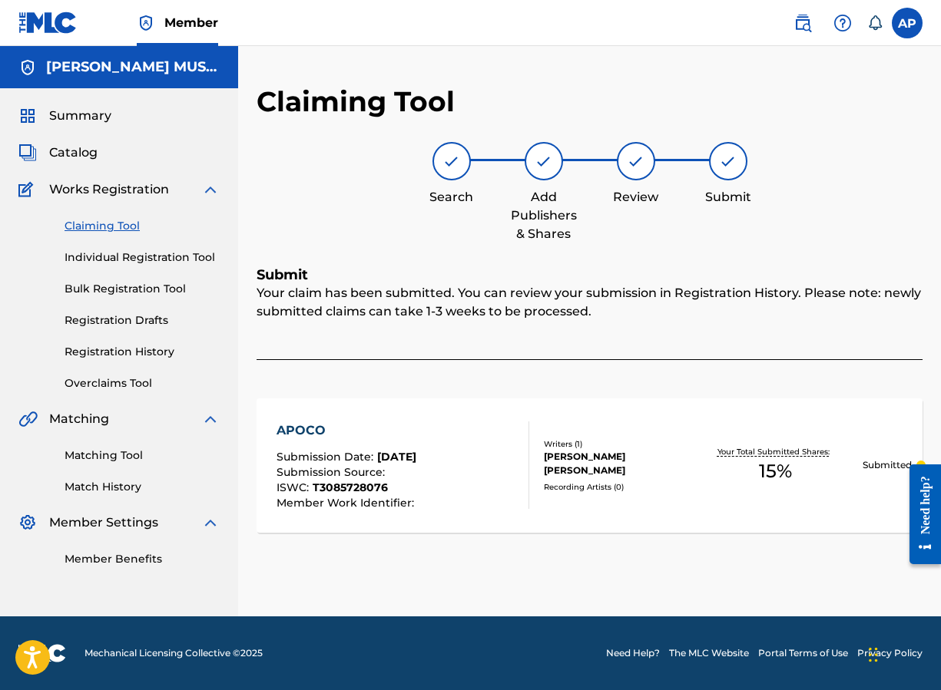
click at [123, 222] on link "Claiming Tool" at bounding box center [141, 226] width 155 height 16
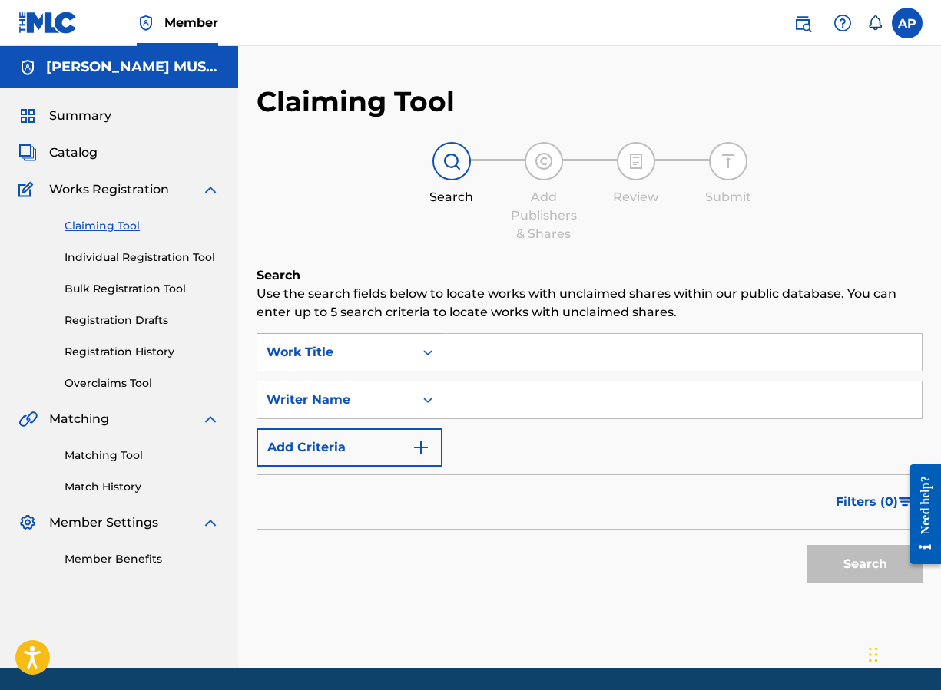
click at [347, 339] on div "Work Title" at bounding box center [335, 352] width 157 height 29
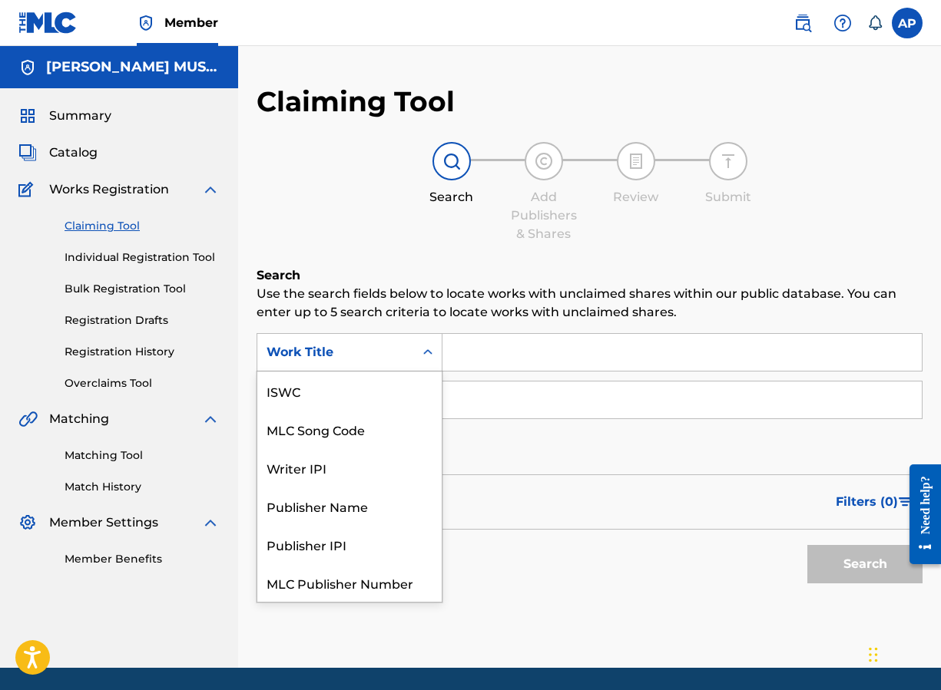
scroll to position [38, 0]
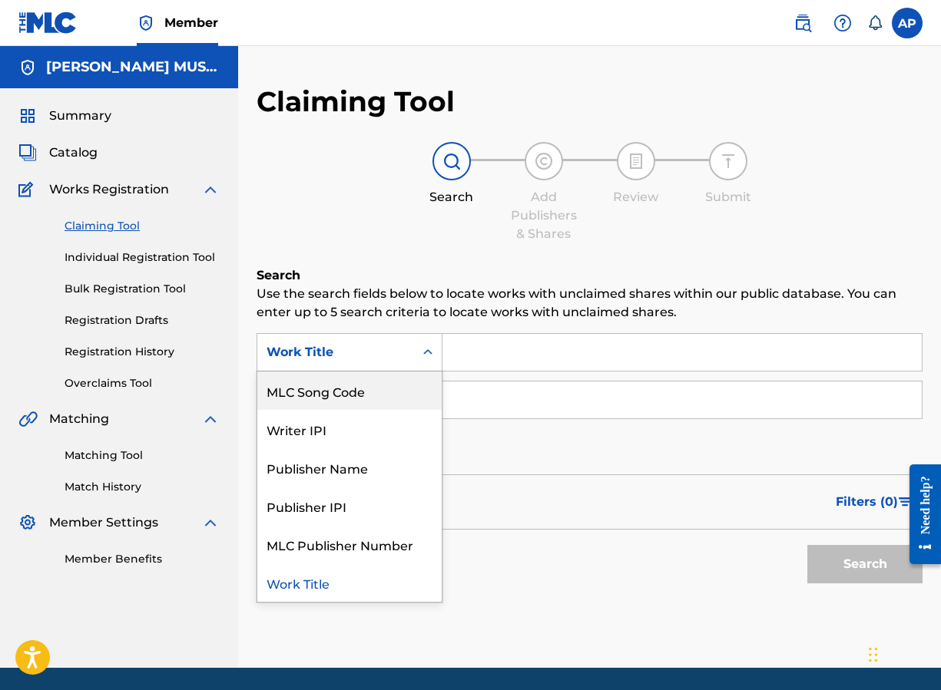
click at [347, 385] on div "MLC Song Code" at bounding box center [349, 391] width 184 height 38
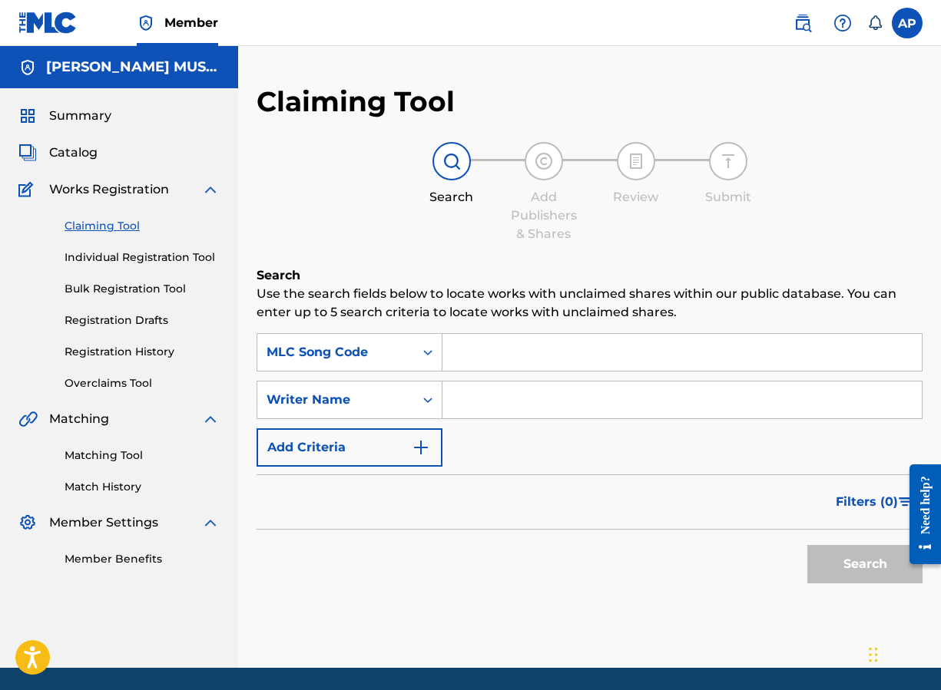
click at [468, 357] on input "Search Form" at bounding box center [681, 352] width 479 height 37
paste input "AV9E5S"
type input "AV9E5S"
click at [805, 557] on button "Search" at bounding box center [864, 564] width 115 height 38
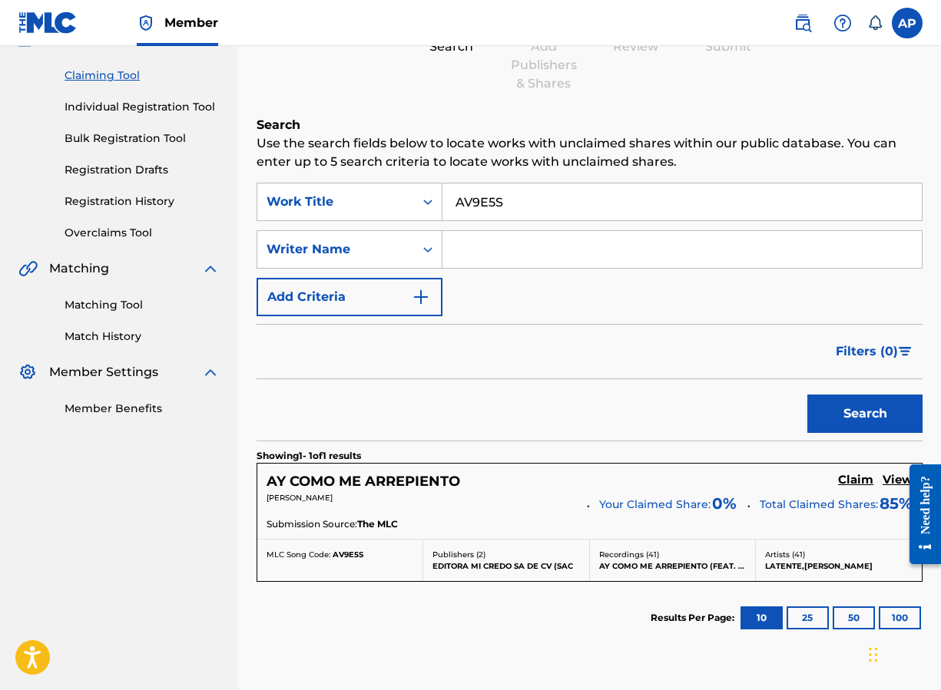
scroll to position [178, 0]
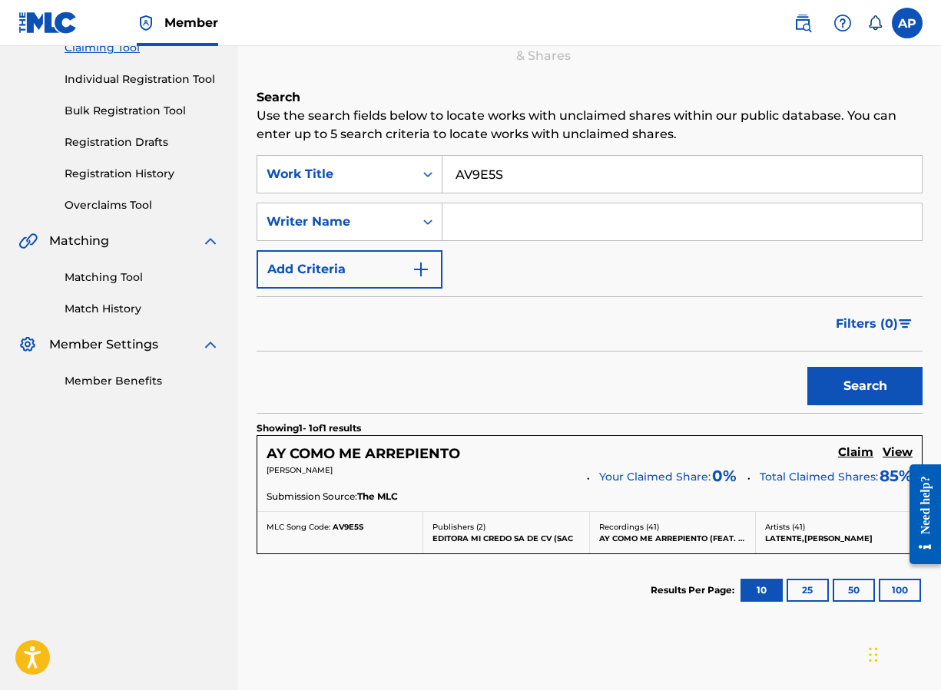
click at [805, 448] on h5 "Claim" at bounding box center [855, 452] width 35 height 15
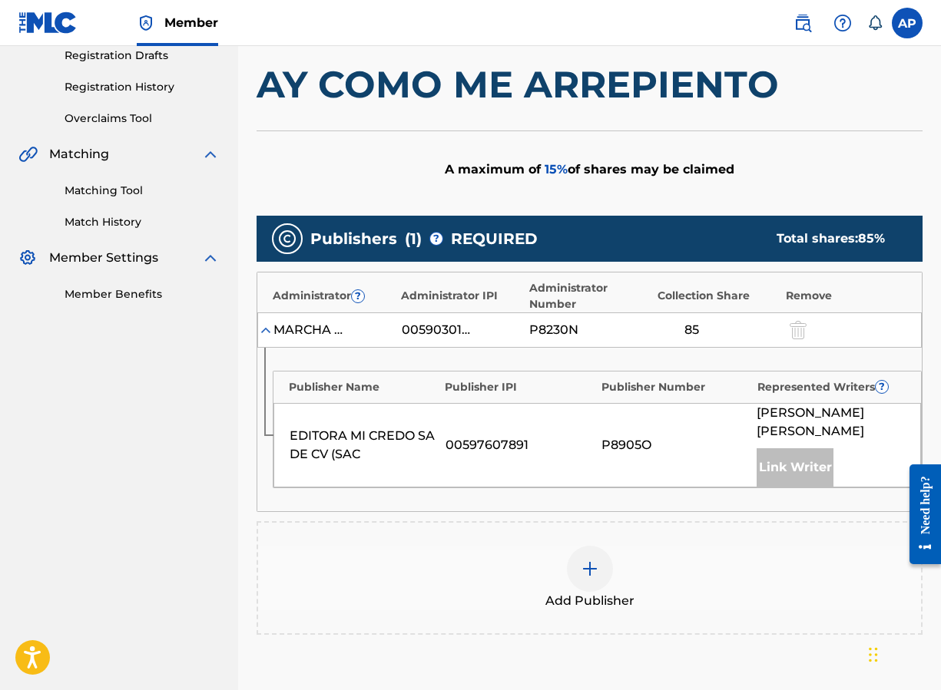
scroll to position [279, 0]
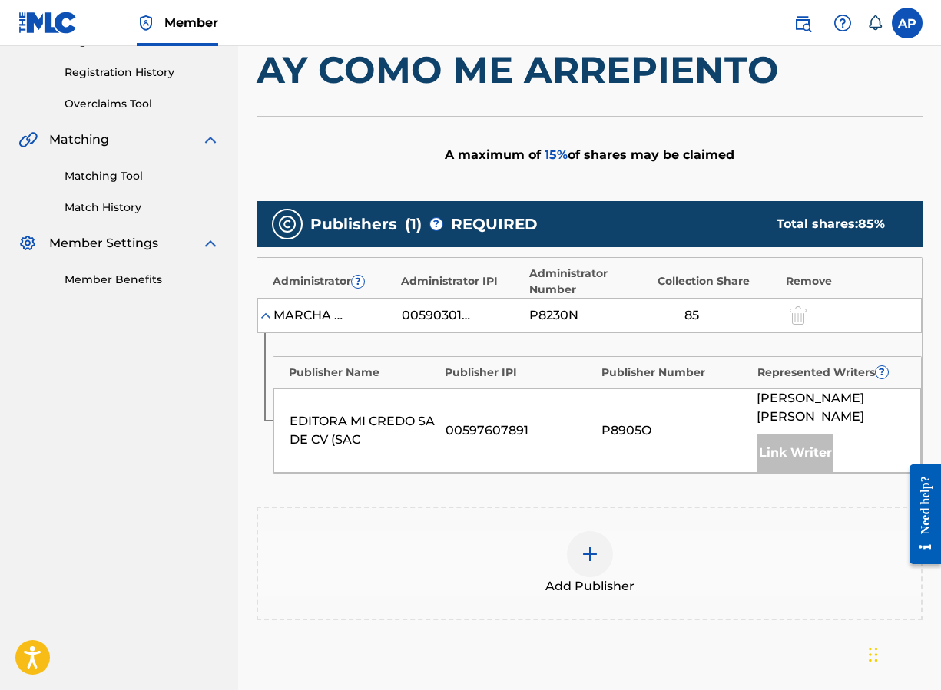
click at [603, 531] on div at bounding box center [590, 554] width 46 height 46
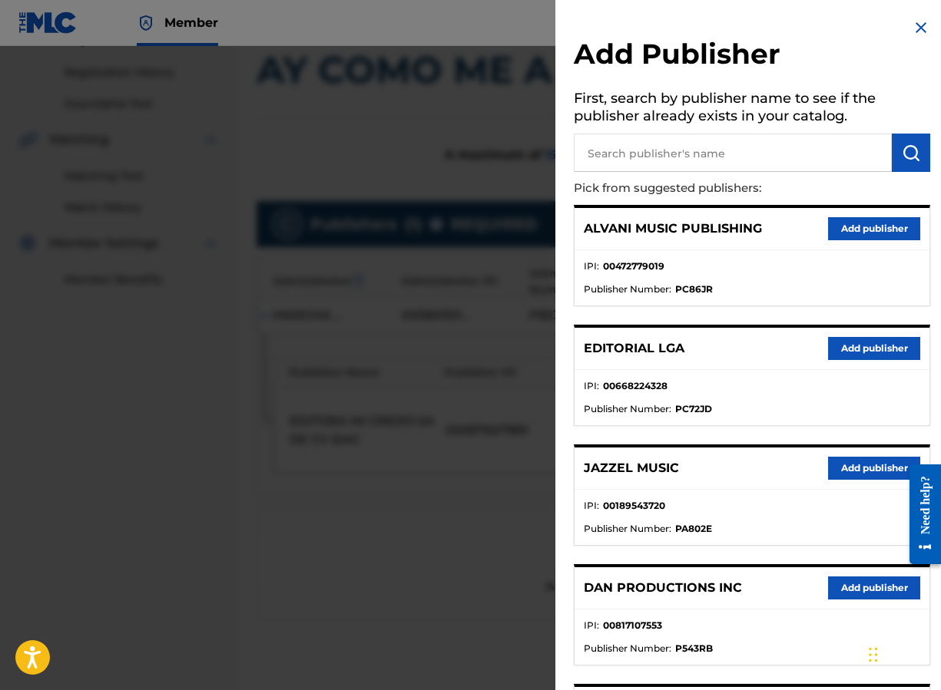
click at [625, 160] on input "text" at bounding box center [733, 153] width 318 height 38
type input "editraka"
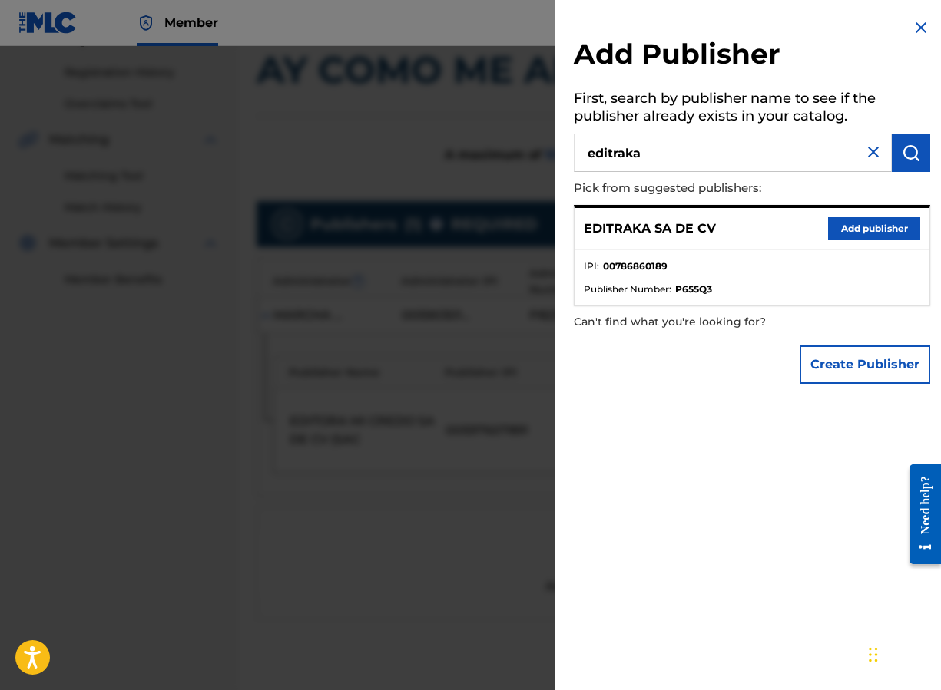
click at [805, 236] on button "Add publisher" at bounding box center [874, 228] width 92 height 23
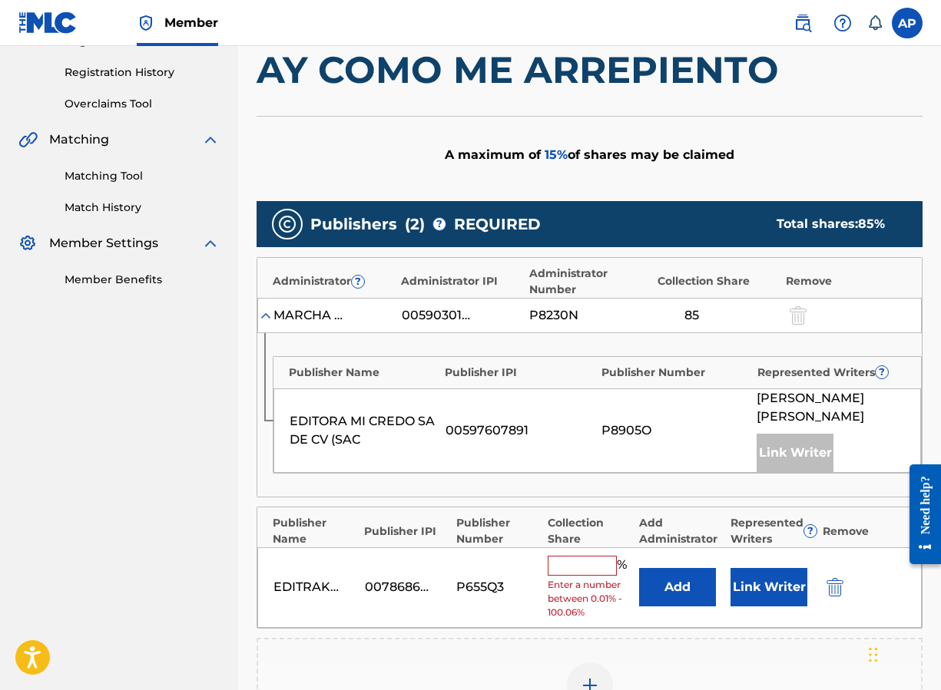
click at [675, 575] on button "Add" at bounding box center [677, 587] width 77 height 38
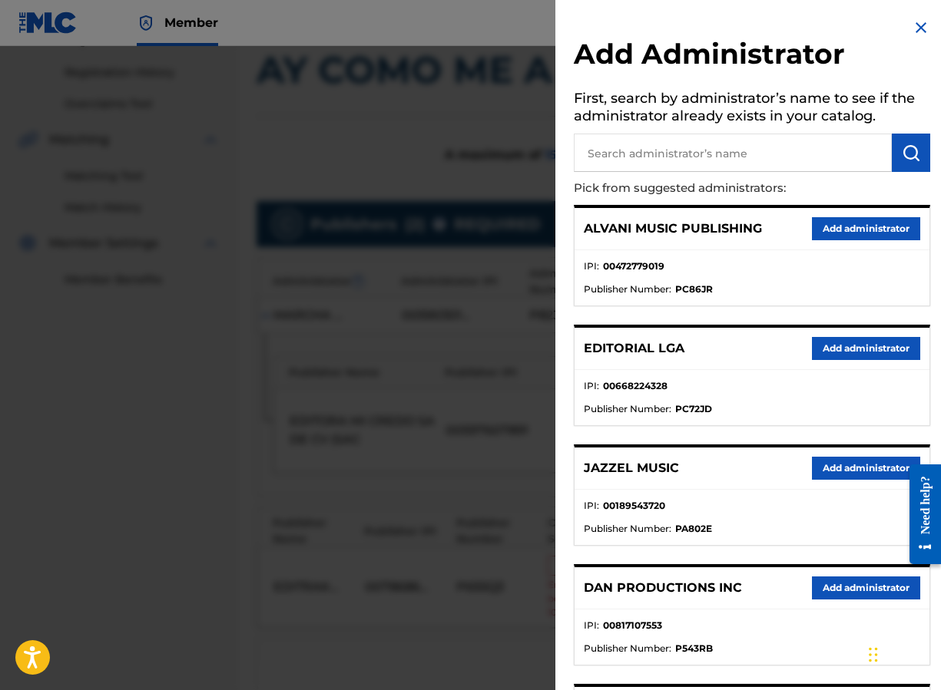
click at [676, 148] on input "text" at bounding box center [733, 153] width 318 height 38
type input "[PERSON_NAME]"
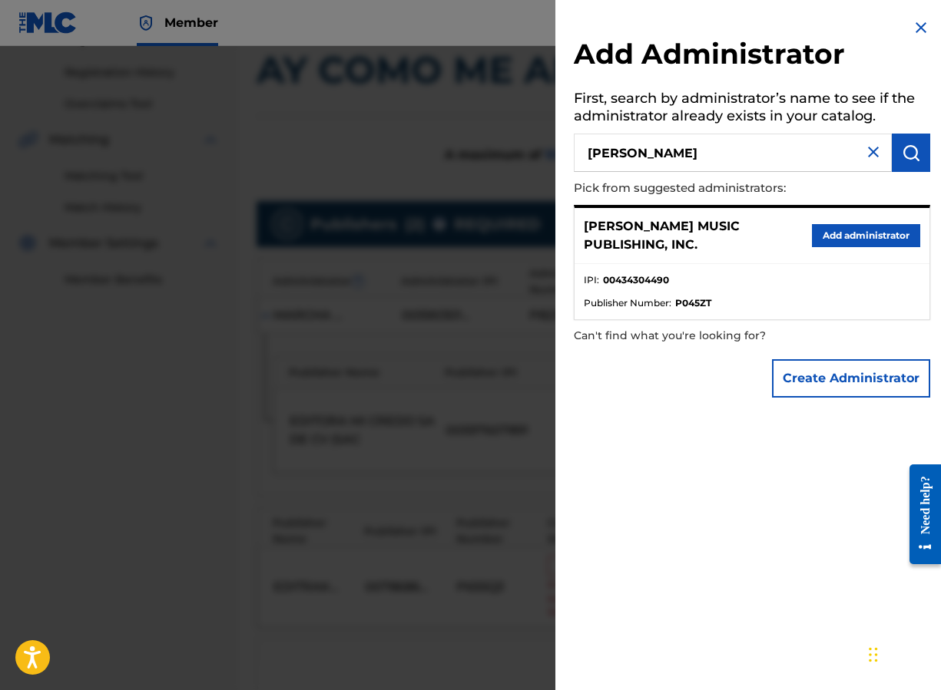
click at [805, 225] on button "Add administrator" at bounding box center [866, 235] width 108 height 23
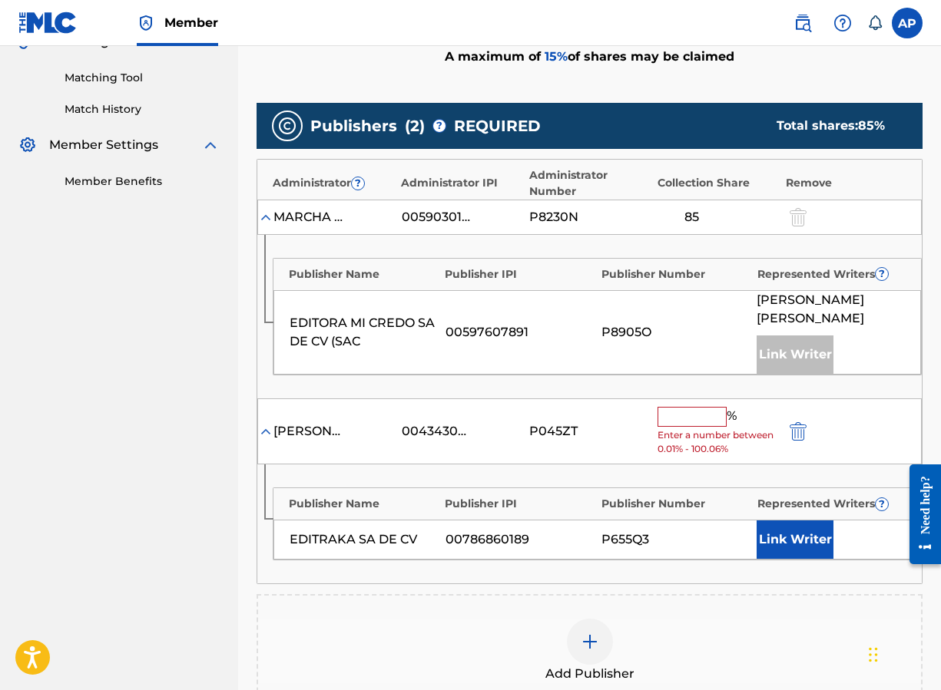
scroll to position [388, 0]
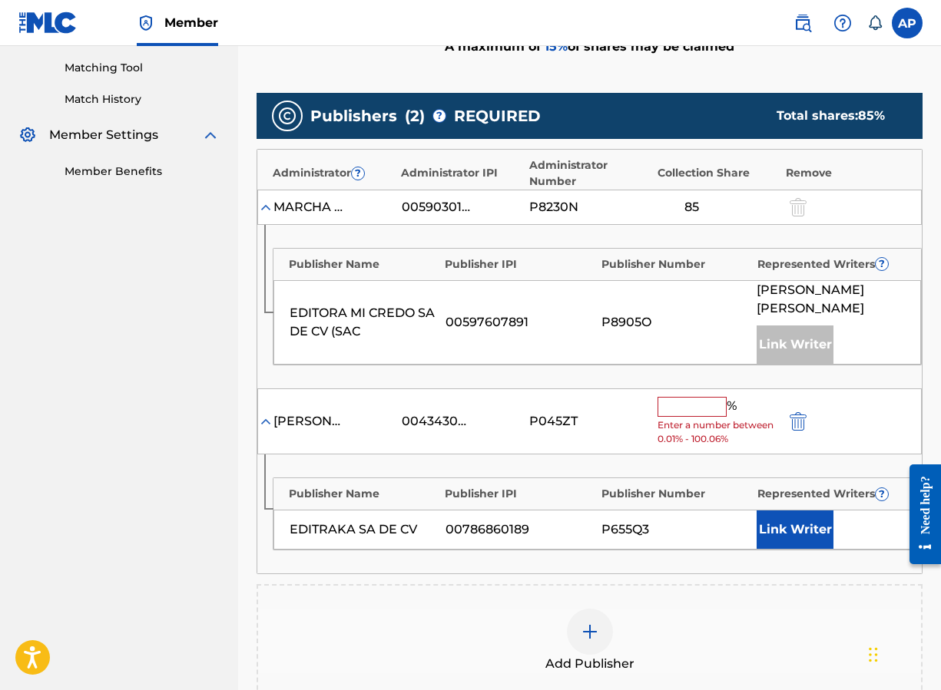
click at [695, 418] on span "Enter a number between 0.01% - 100.06%" at bounding box center [717, 432] width 121 height 28
click at [693, 397] on input "text" at bounding box center [691, 407] width 69 height 20
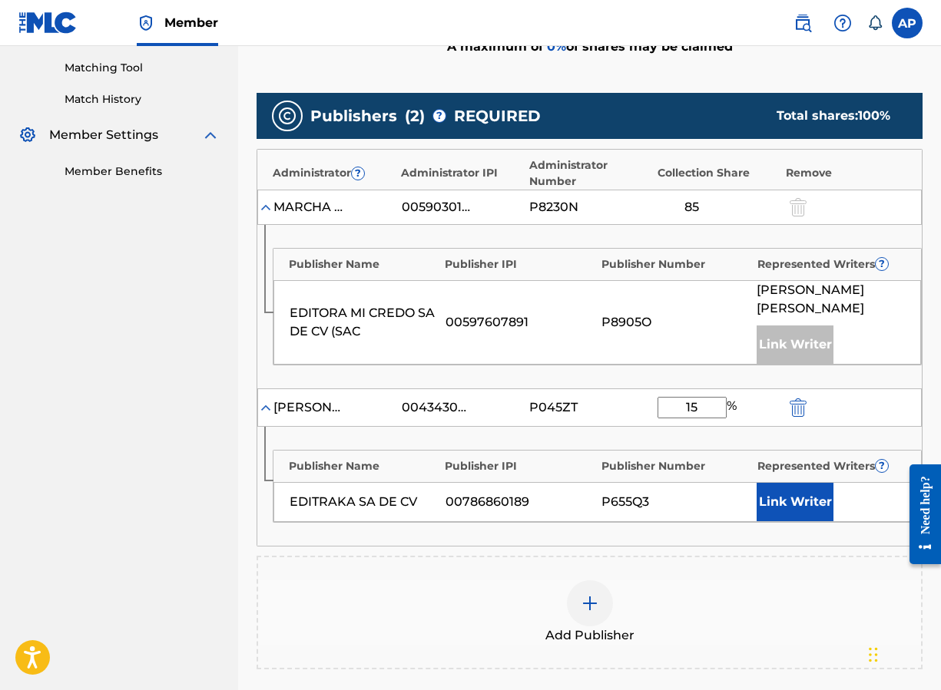
type input "15"
click at [722, 556] on div "Add Publisher" at bounding box center [589, 613] width 666 height 114
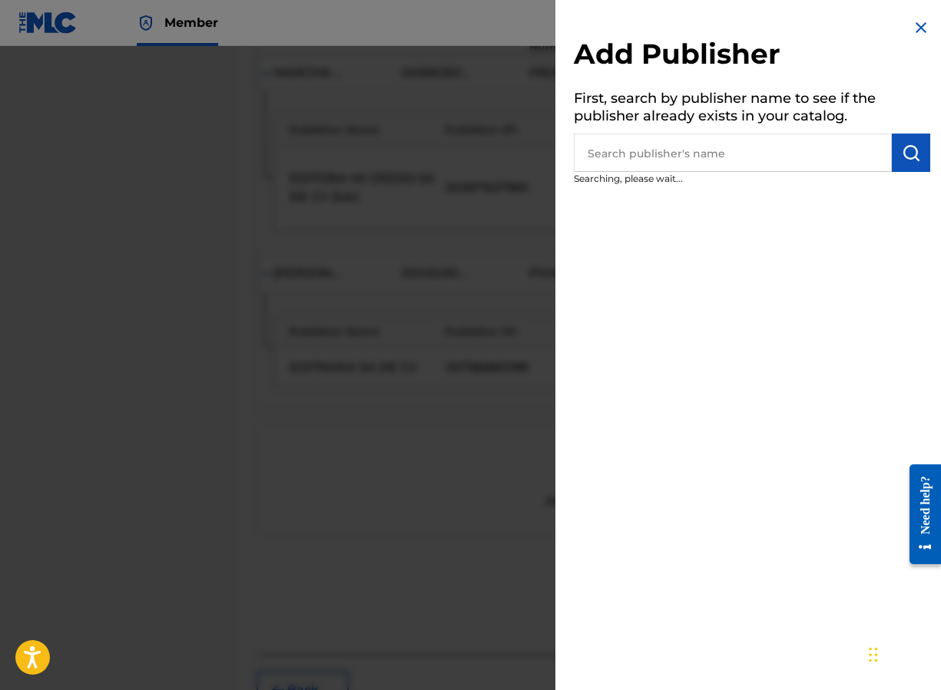
scroll to position [574, 0]
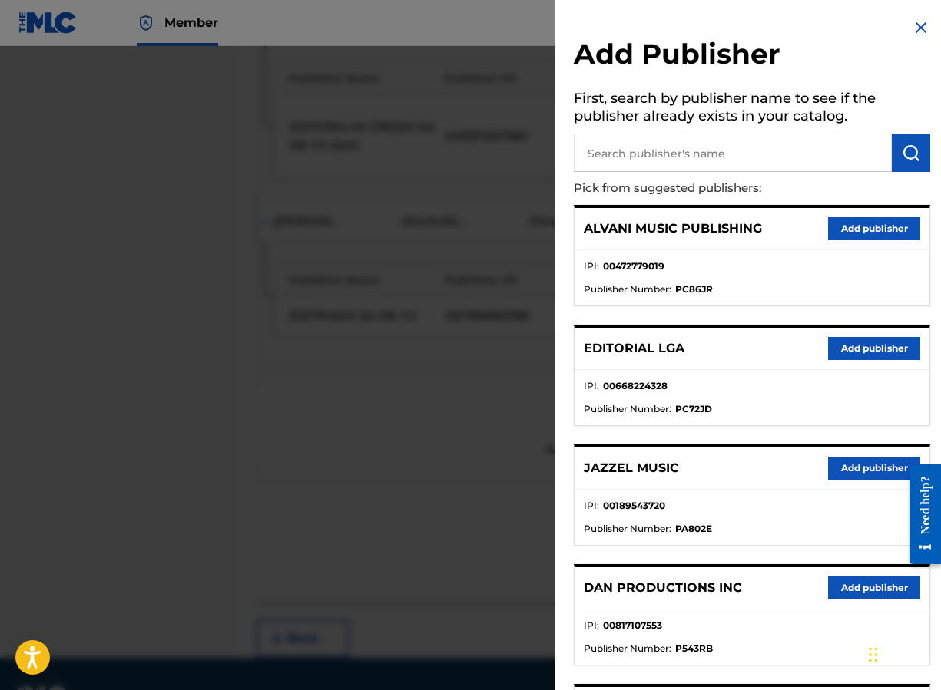
click at [415, 377] on div at bounding box center [470, 391] width 941 height 690
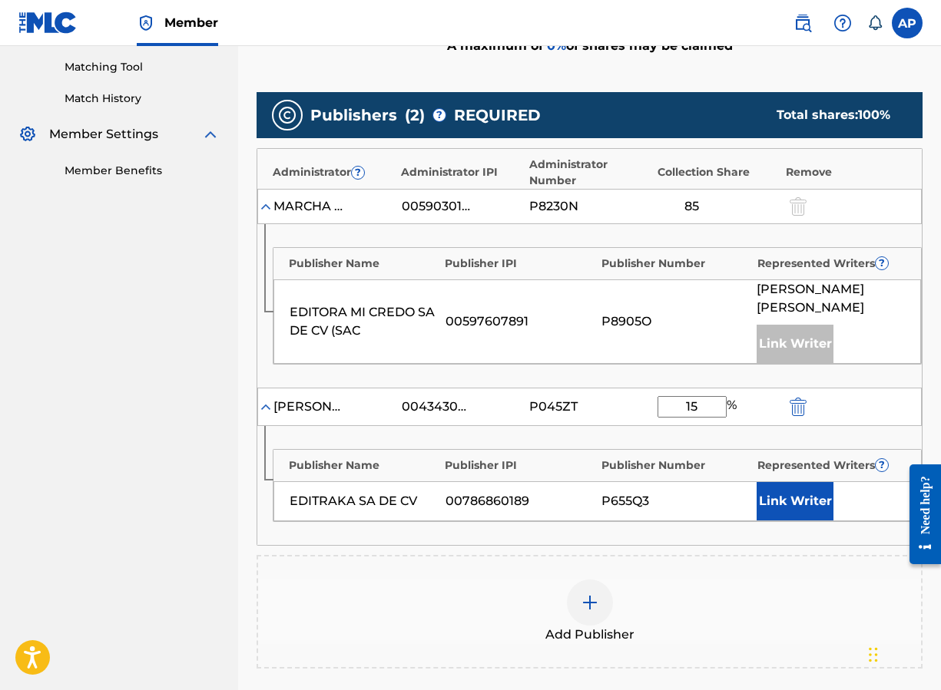
scroll to position [362, 0]
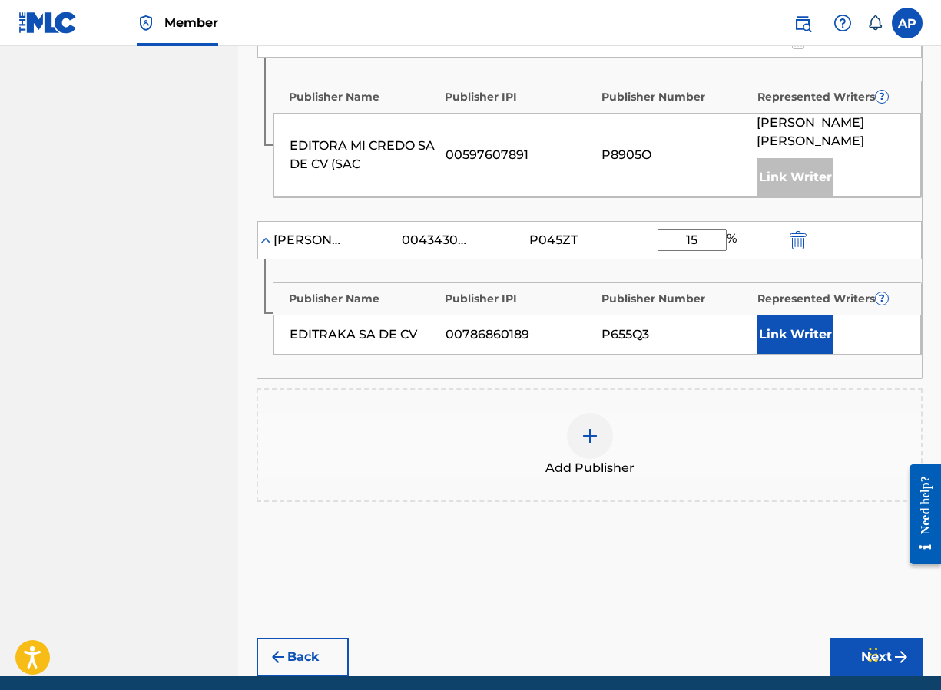
click at [805, 638] on button "Next" at bounding box center [876, 657] width 92 height 38
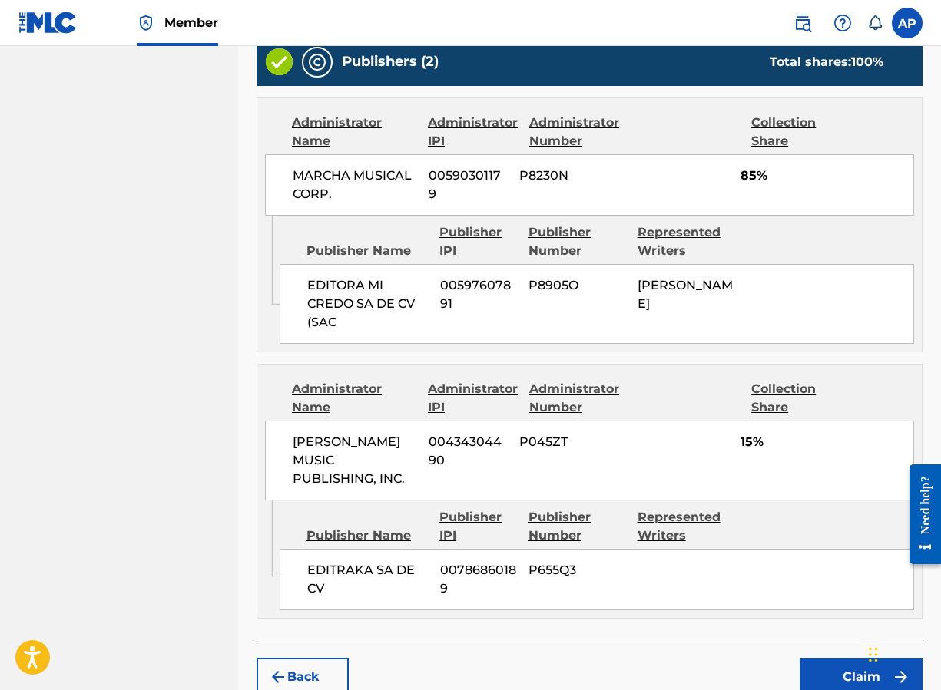
scroll to position [640, 0]
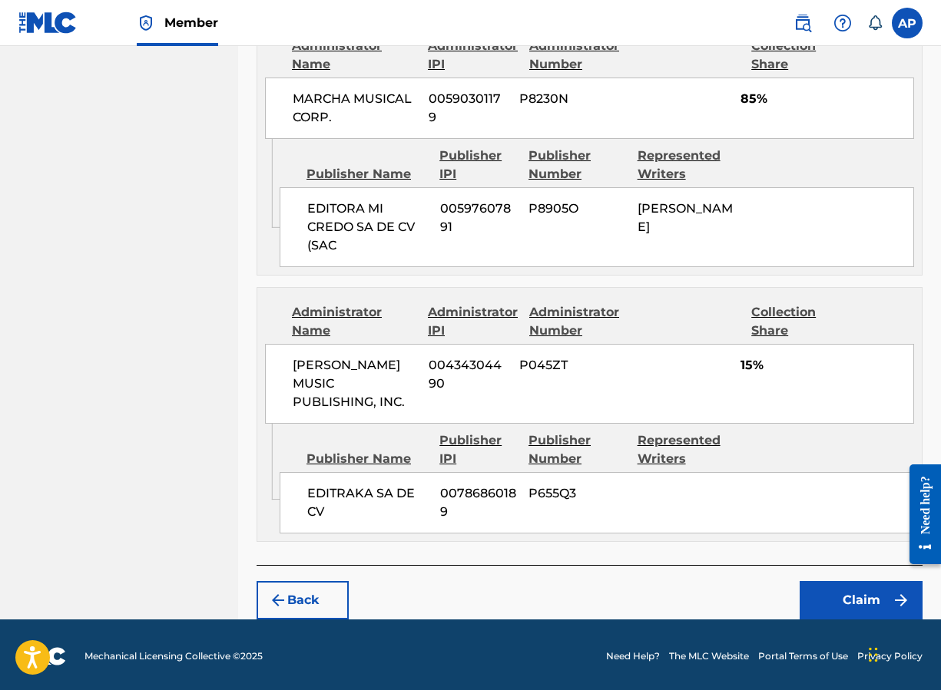
click at [805, 587] on button "Claim" at bounding box center [860, 600] width 123 height 38
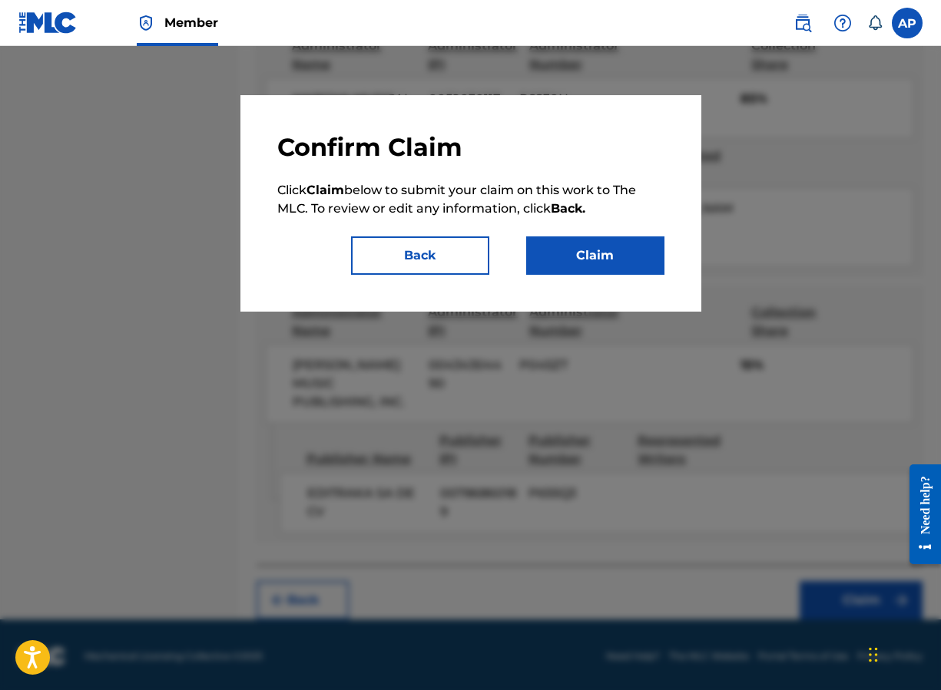
click at [565, 243] on button "Claim" at bounding box center [595, 255] width 138 height 38
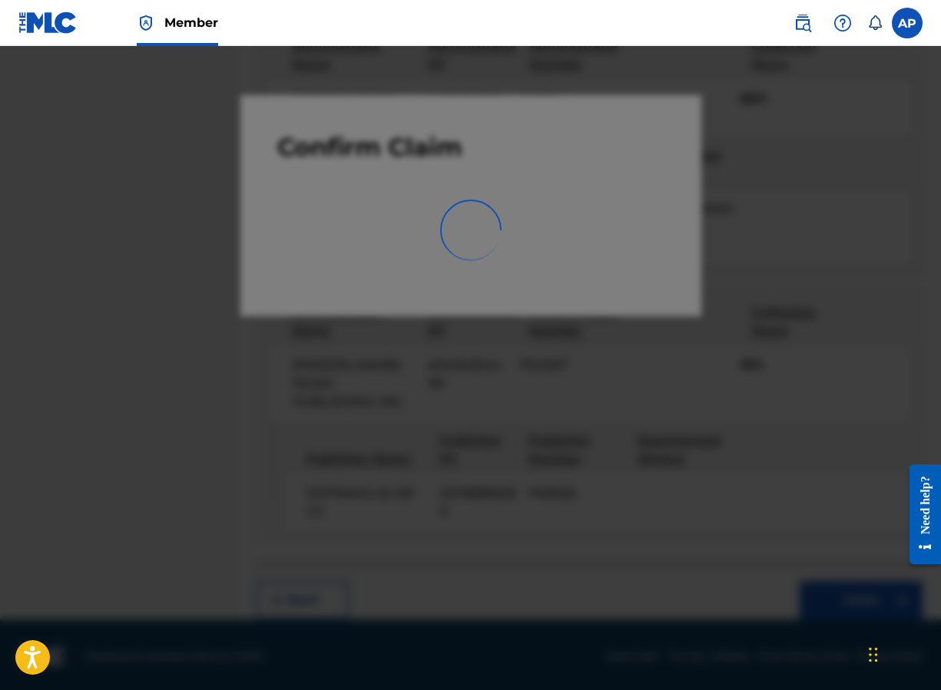
scroll to position [0, 0]
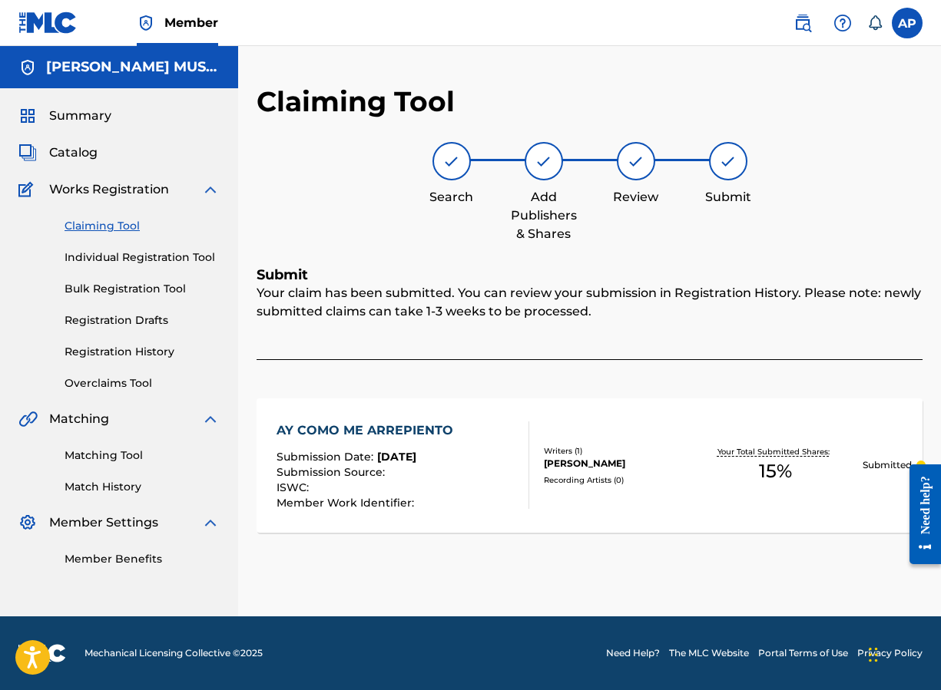
click at [116, 220] on link "Claiming Tool" at bounding box center [141, 226] width 155 height 16
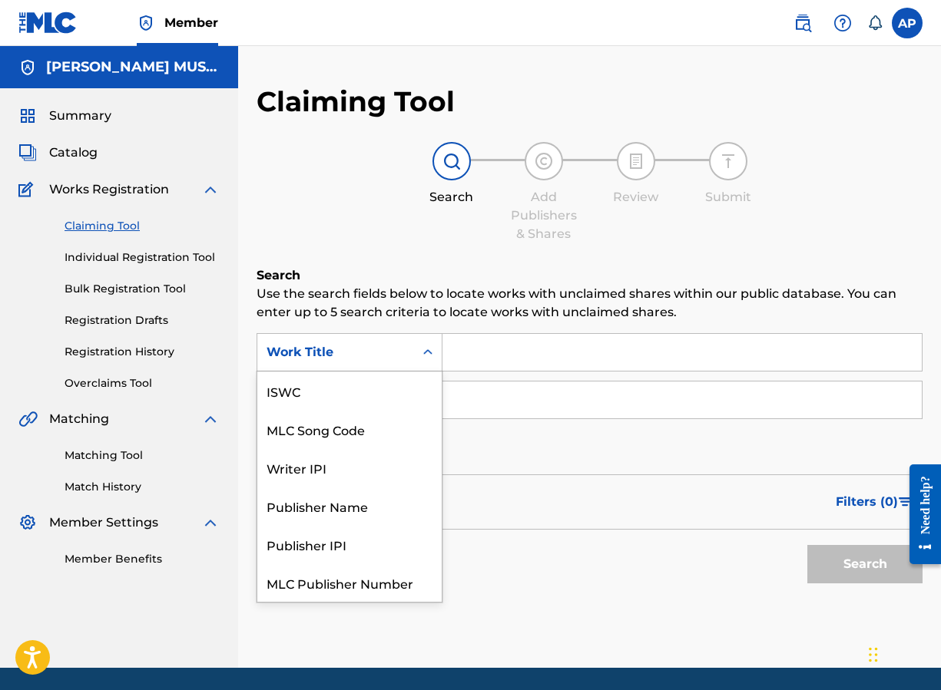
click at [410, 359] on div "Work Title" at bounding box center [335, 352] width 157 height 29
click at [372, 385] on div "MLC Song Code" at bounding box center [349, 391] width 184 height 38
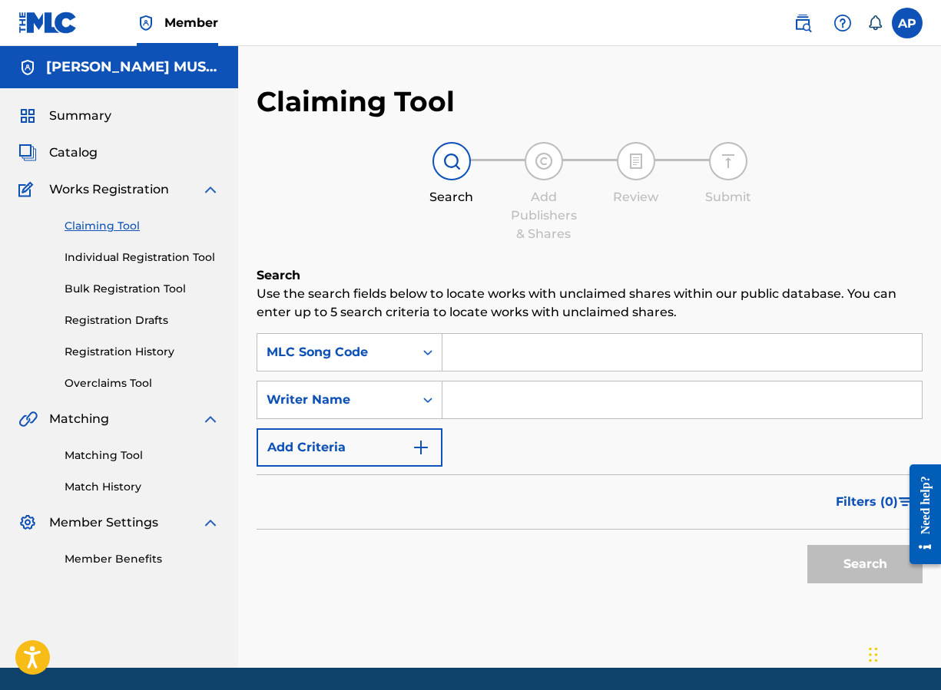
click at [465, 369] on input "Search Form" at bounding box center [681, 352] width 479 height 37
paste input "BD9ETA"
type input "BD9ETA"
click at [805, 545] on button "Search" at bounding box center [864, 564] width 115 height 38
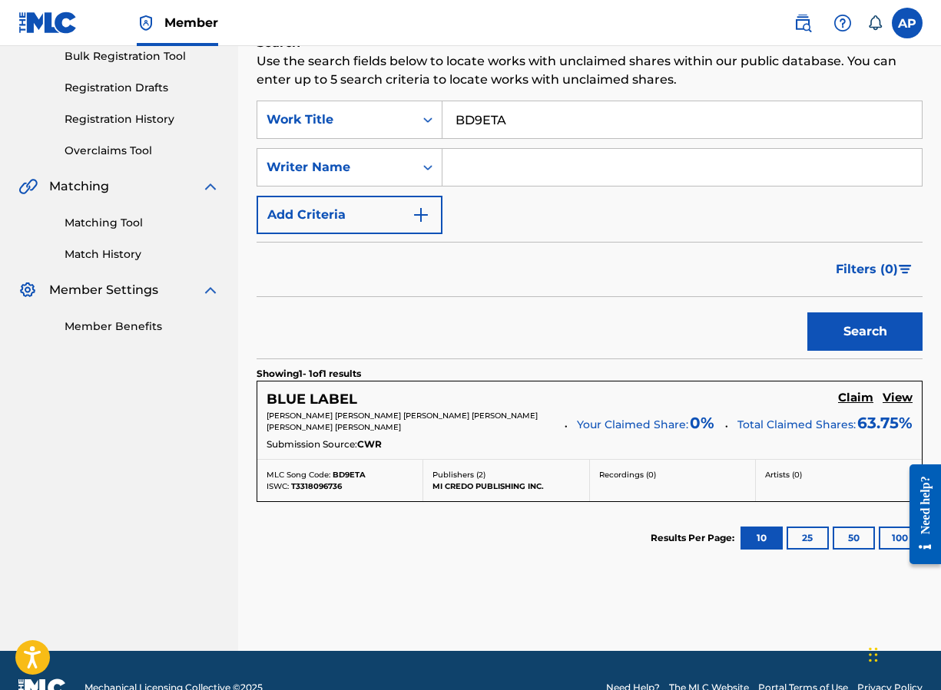
scroll to position [233, 0]
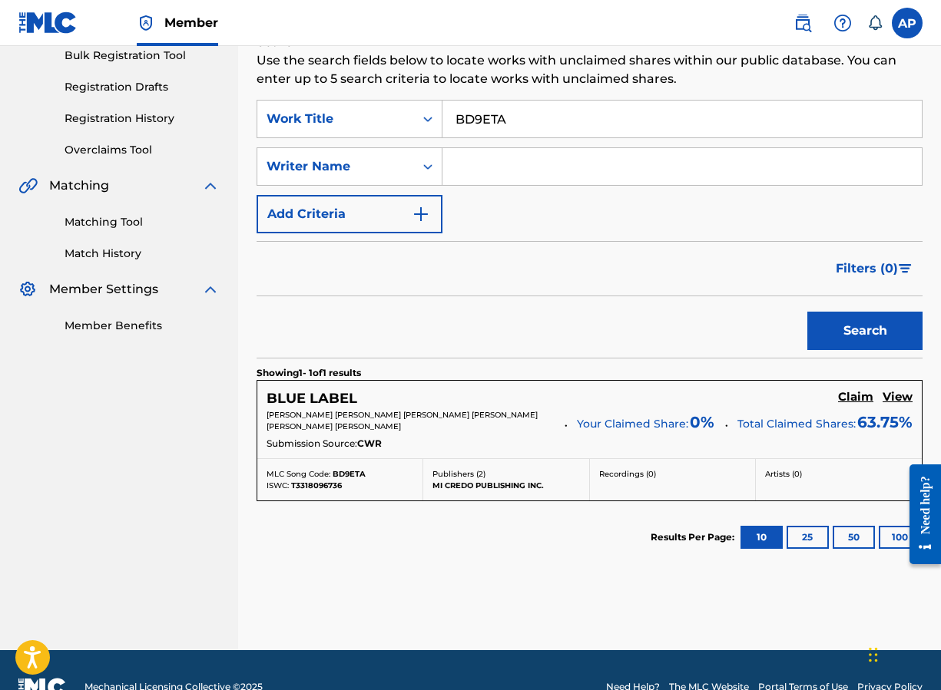
click at [805, 396] on h5 "Claim" at bounding box center [855, 397] width 35 height 15
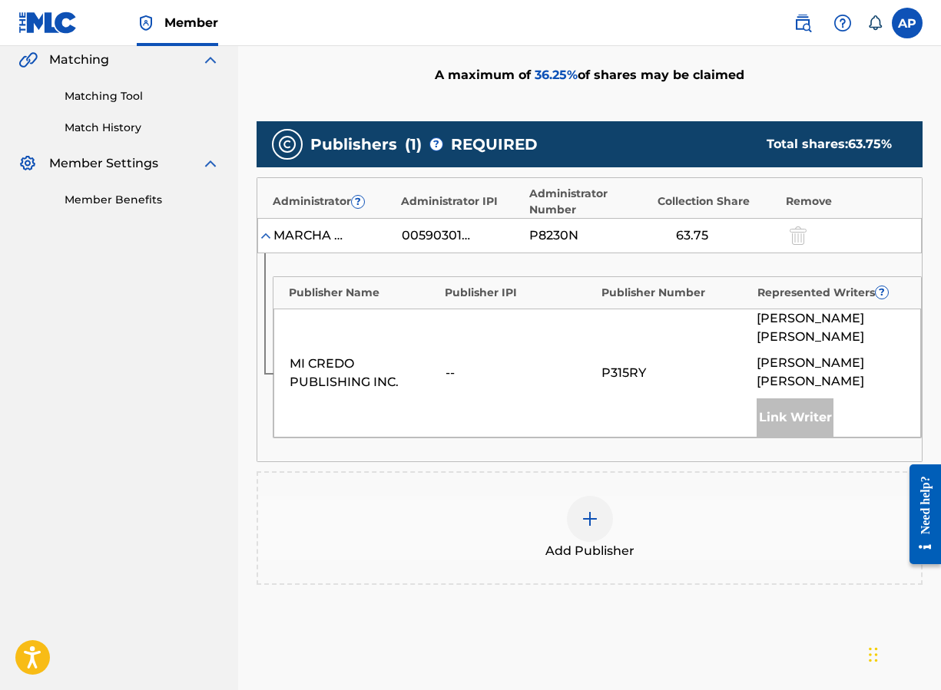
scroll to position [361, 0]
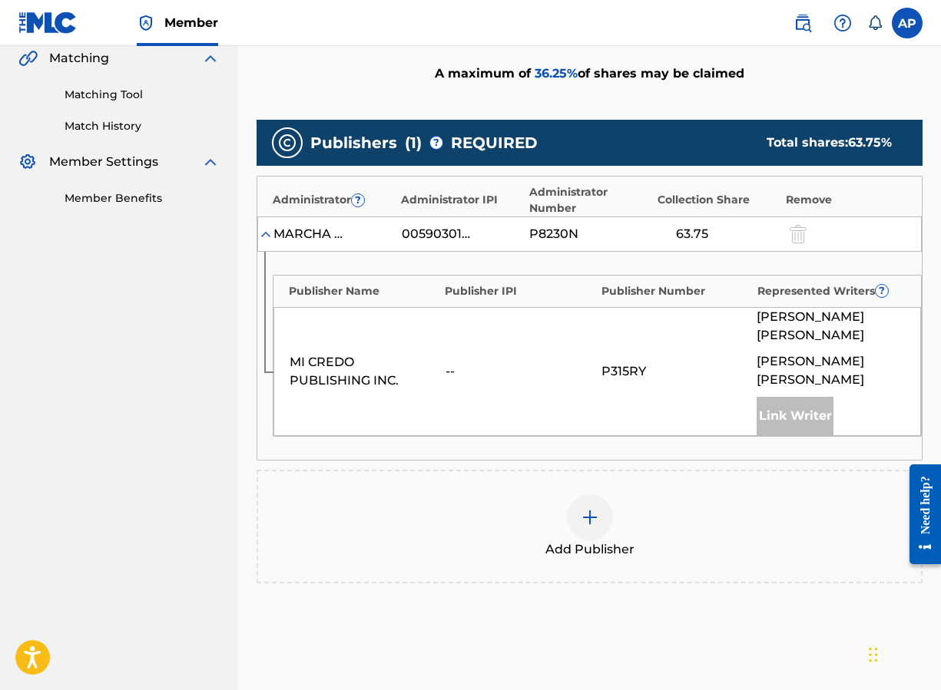
click at [600, 512] on div at bounding box center [590, 517] width 46 height 46
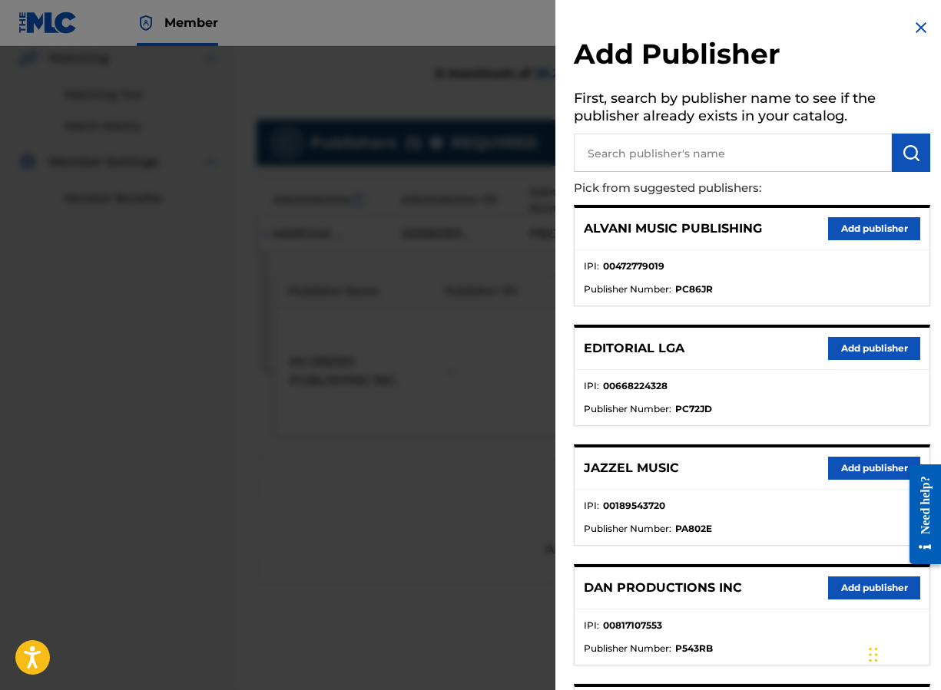
click at [658, 160] on input "text" at bounding box center [733, 153] width 318 height 38
type input "editraka"
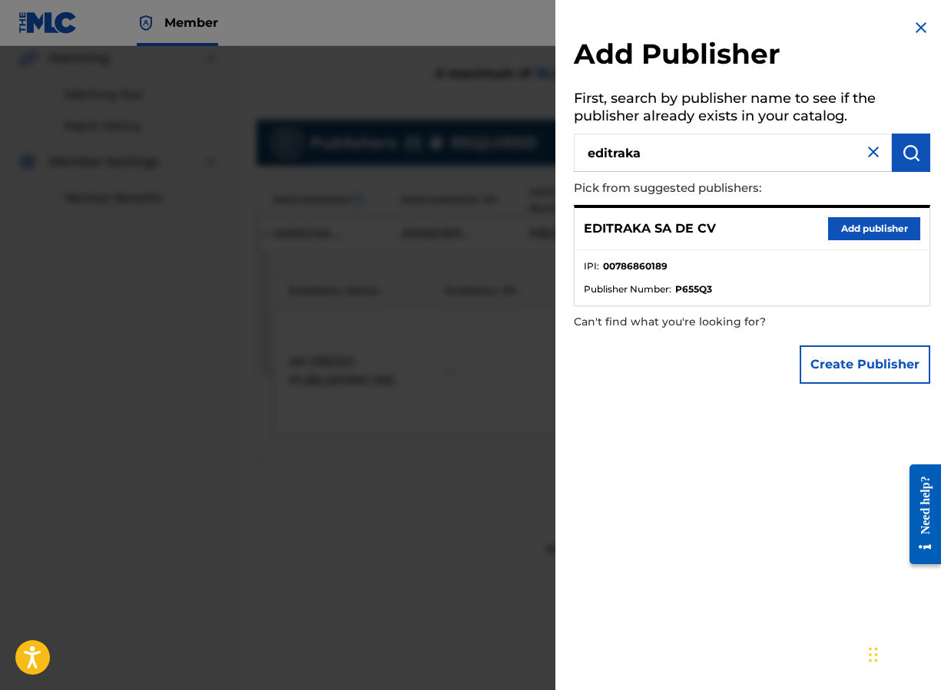
click at [805, 238] on button "Add publisher" at bounding box center [874, 228] width 92 height 23
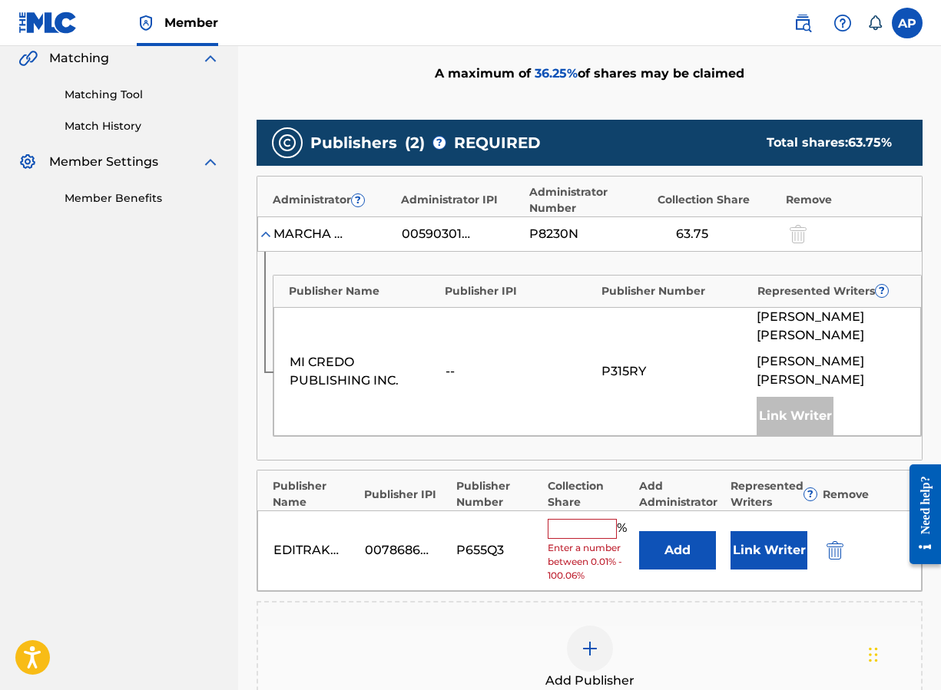
click at [658, 550] on button "Add" at bounding box center [677, 550] width 77 height 38
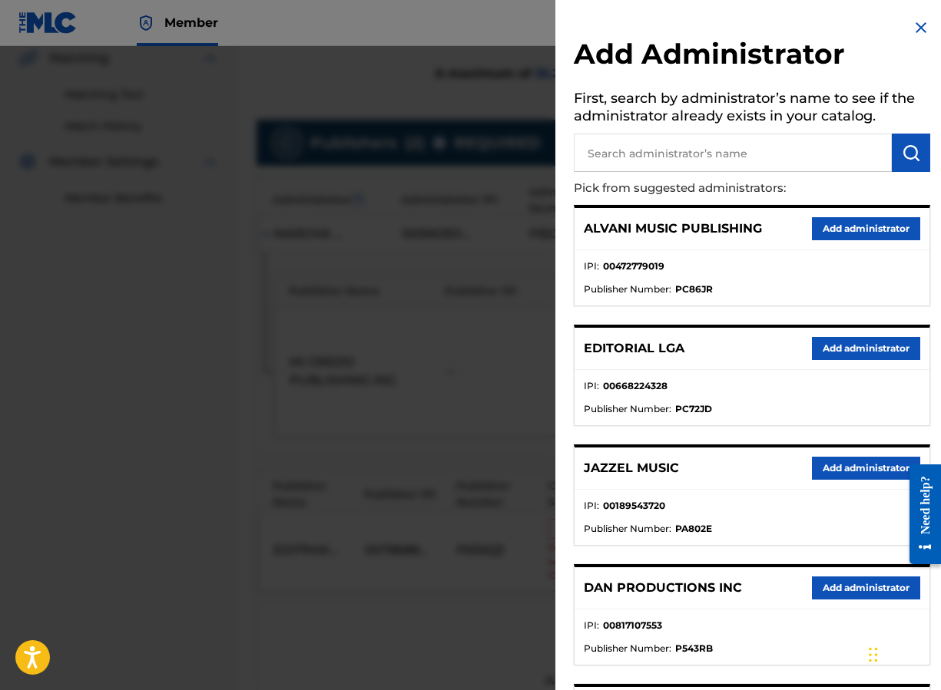
click at [680, 151] on input "text" at bounding box center [733, 153] width 318 height 38
type input "maximo"
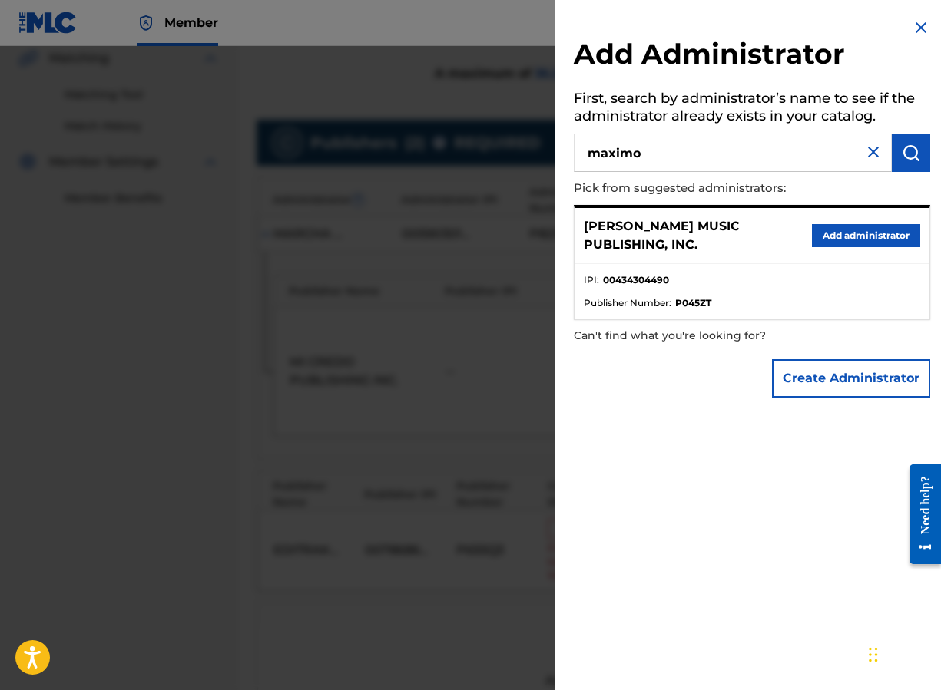
click at [805, 235] on button "Add administrator" at bounding box center [866, 235] width 108 height 23
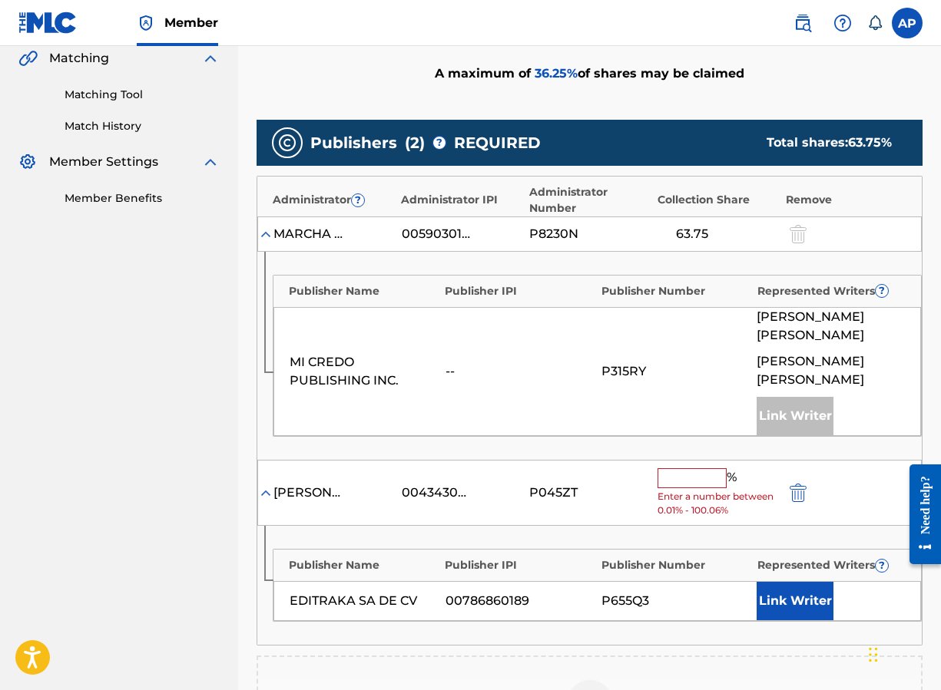
click at [712, 488] on div "% Enter a number between 0.01% - 100.06%" at bounding box center [717, 493] width 121 height 50
click at [679, 471] on input "text" at bounding box center [691, 478] width 69 height 20
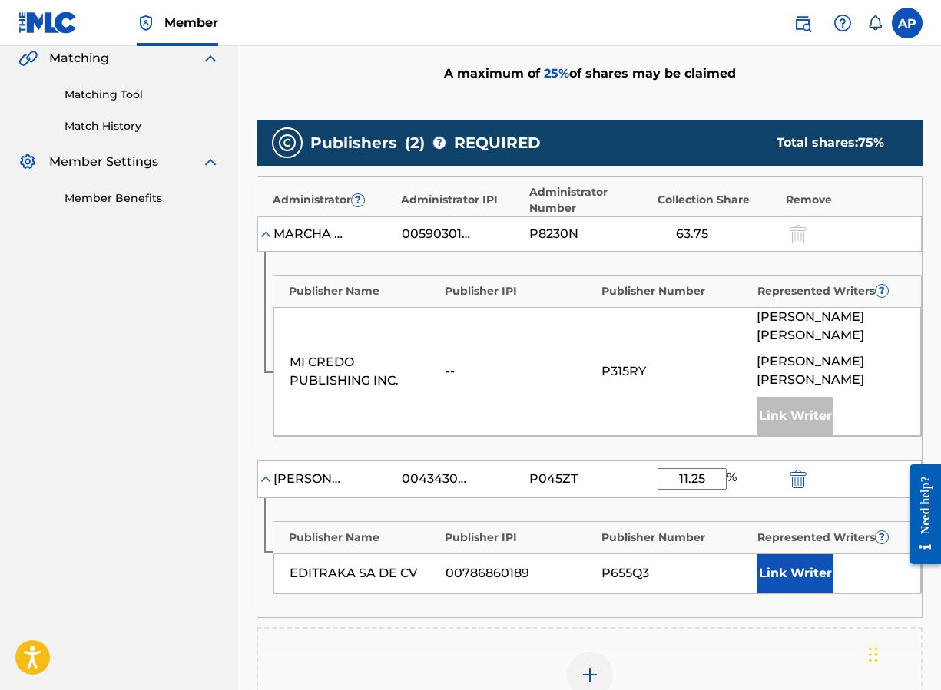
type input "11.25"
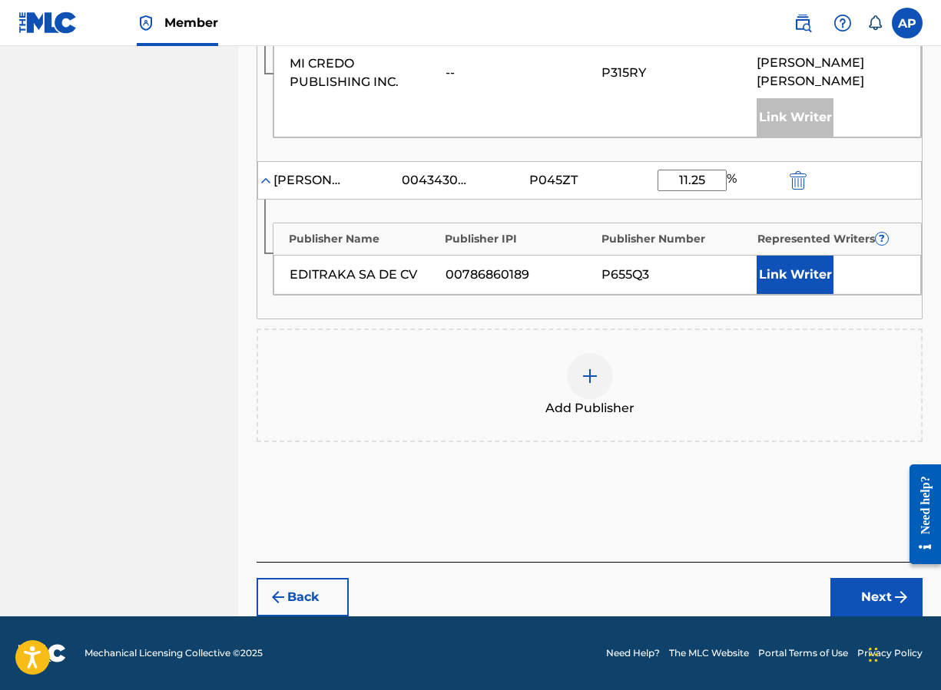
click at [805, 612] on button "Next" at bounding box center [876, 597] width 92 height 38
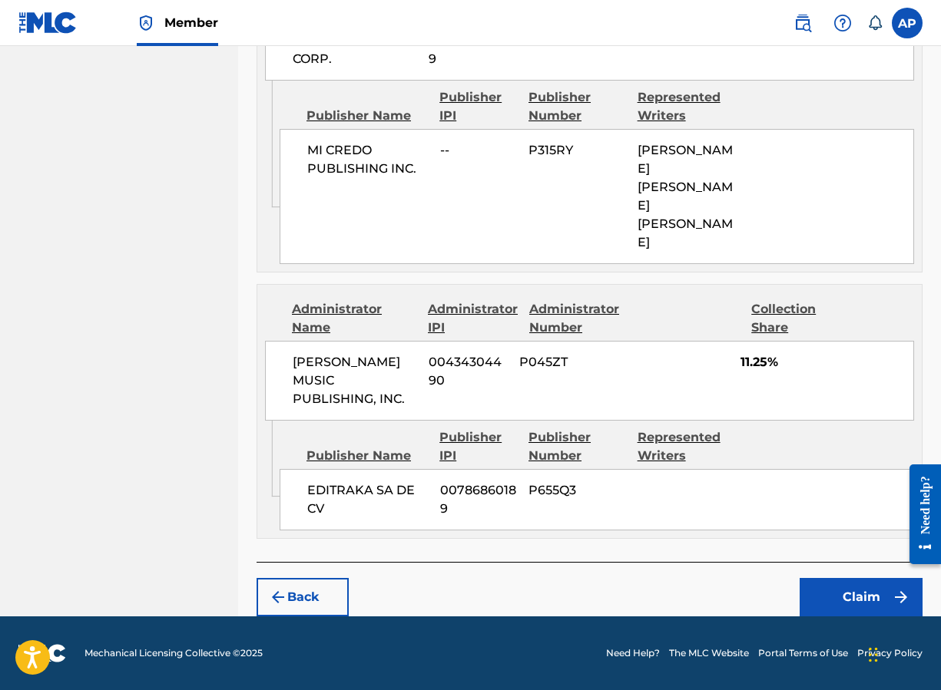
scroll to position [825, 0]
click at [805, 596] on button "Claim" at bounding box center [860, 597] width 123 height 38
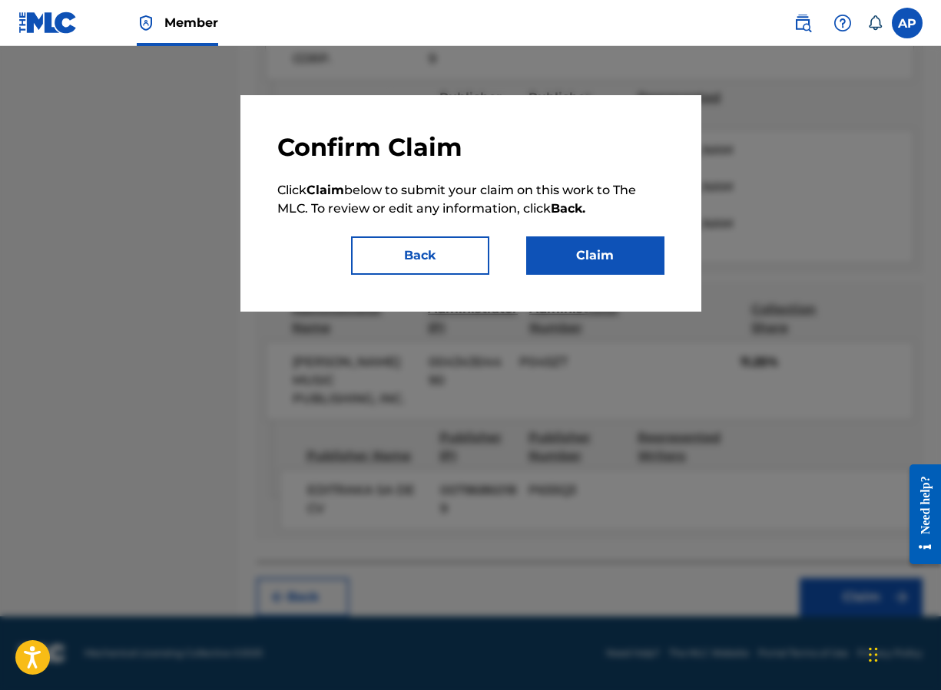
click at [576, 271] on button "Claim" at bounding box center [595, 255] width 138 height 38
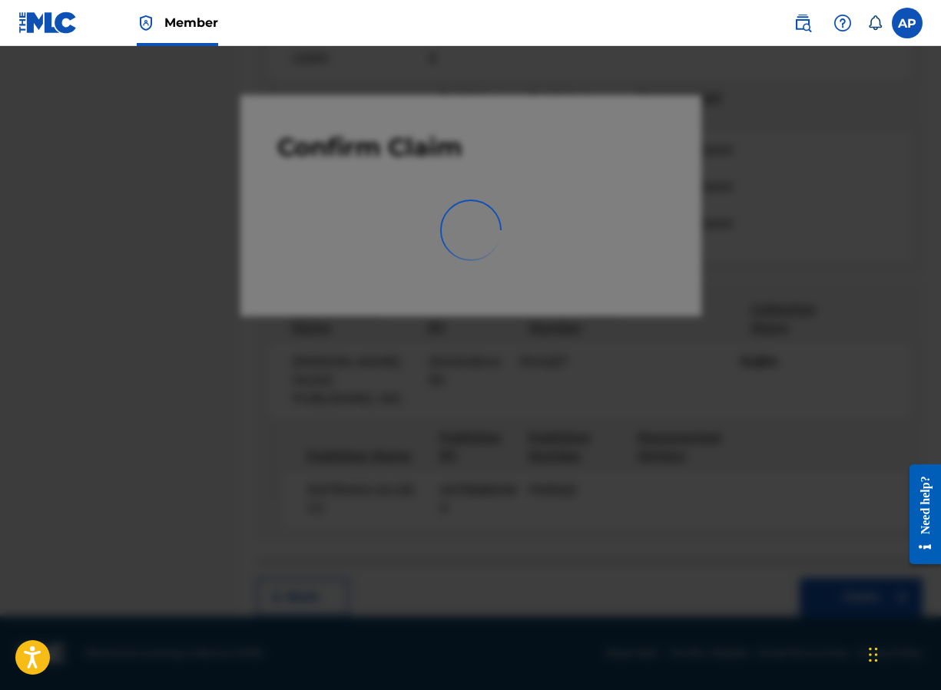
scroll to position [0, 0]
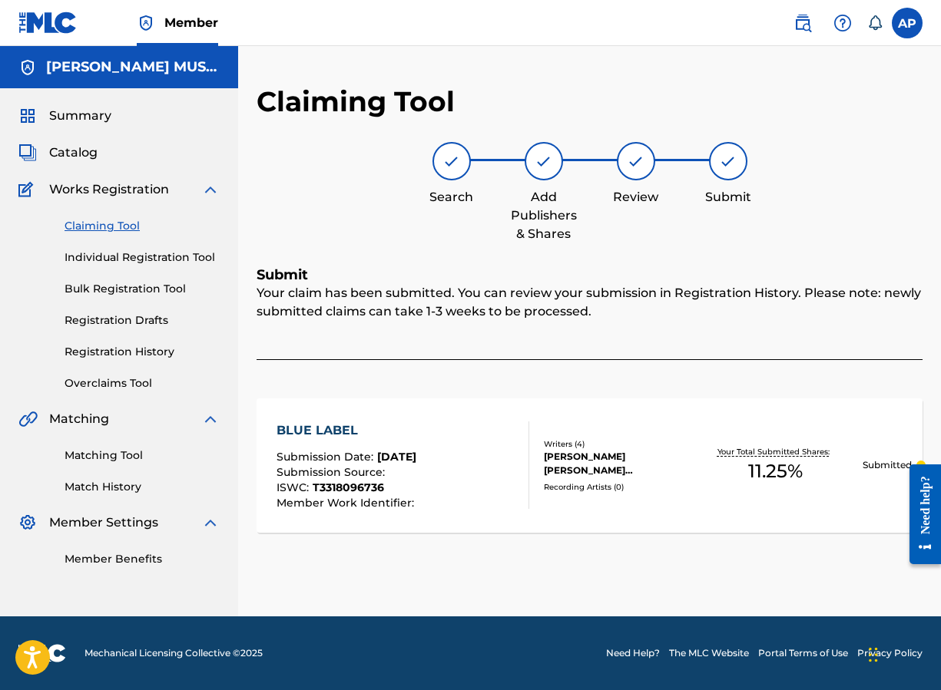
click at [145, 227] on link "Claiming Tool" at bounding box center [141, 226] width 155 height 16
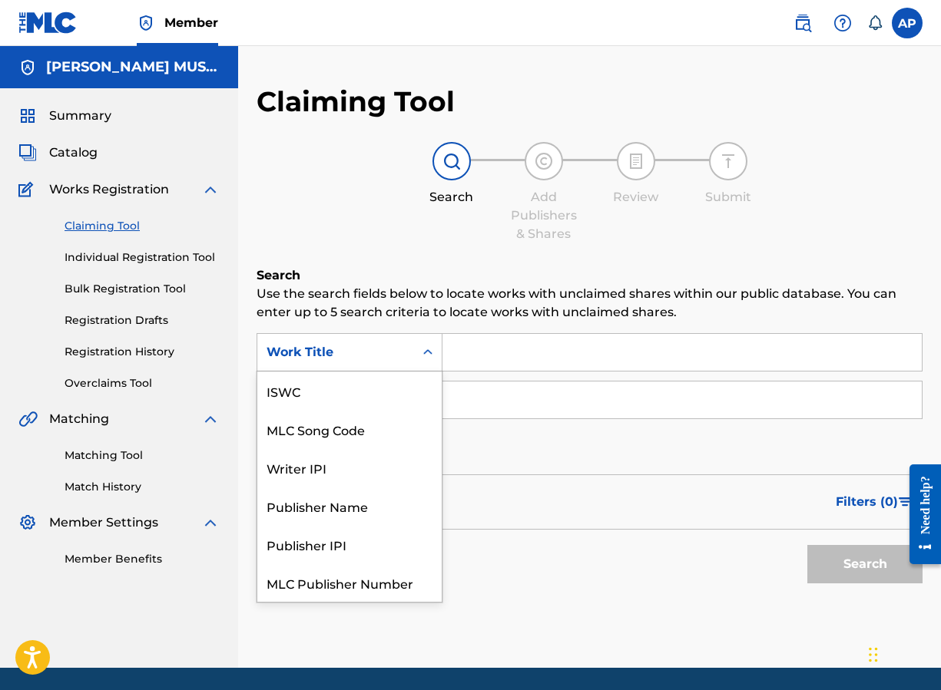
click at [392, 340] on div "Work Title" at bounding box center [335, 352] width 157 height 29
click at [362, 373] on div "MLC Song Code" at bounding box center [349, 391] width 184 height 38
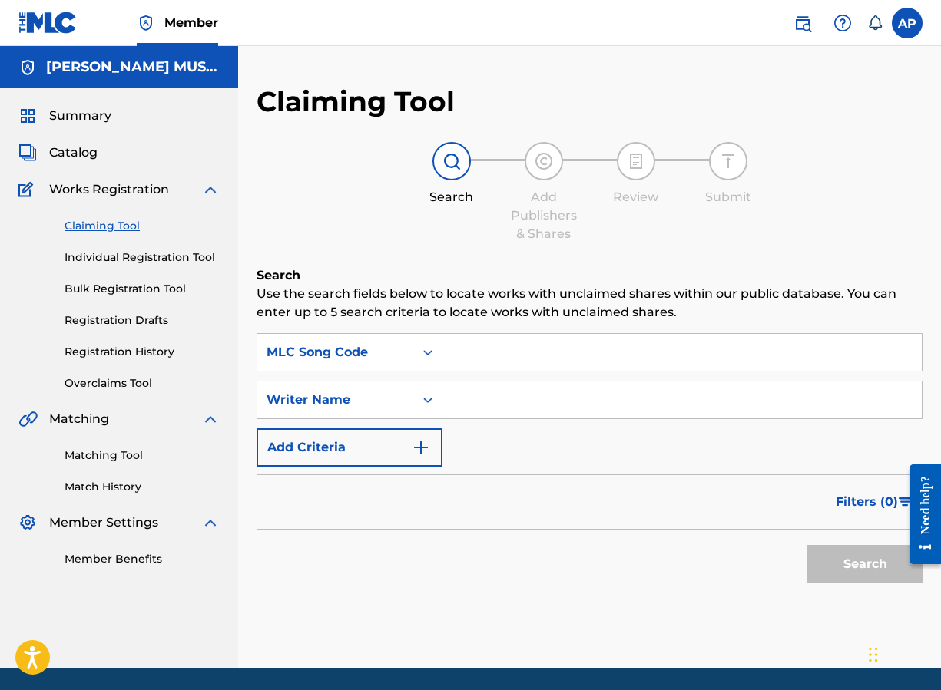
click at [464, 349] on input "Search Form" at bounding box center [681, 352] width 479 height 37
paste input "CV98UB"
type input "CV98UB"
click at [805, 545] on button "Search" at bounding box center [864, 564] width 115 height 38
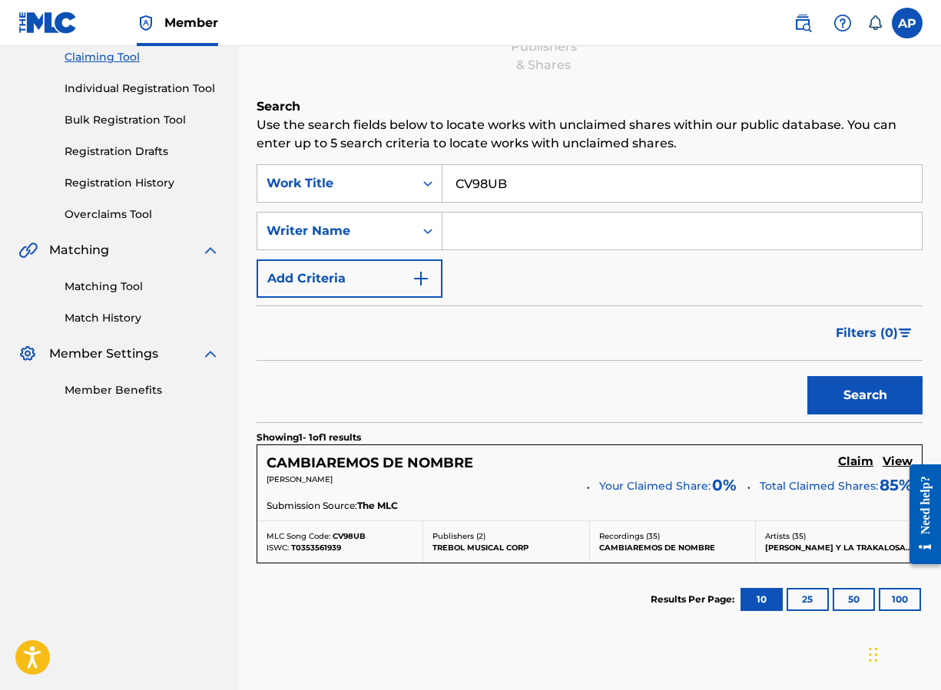
scroll to position [170, 0]
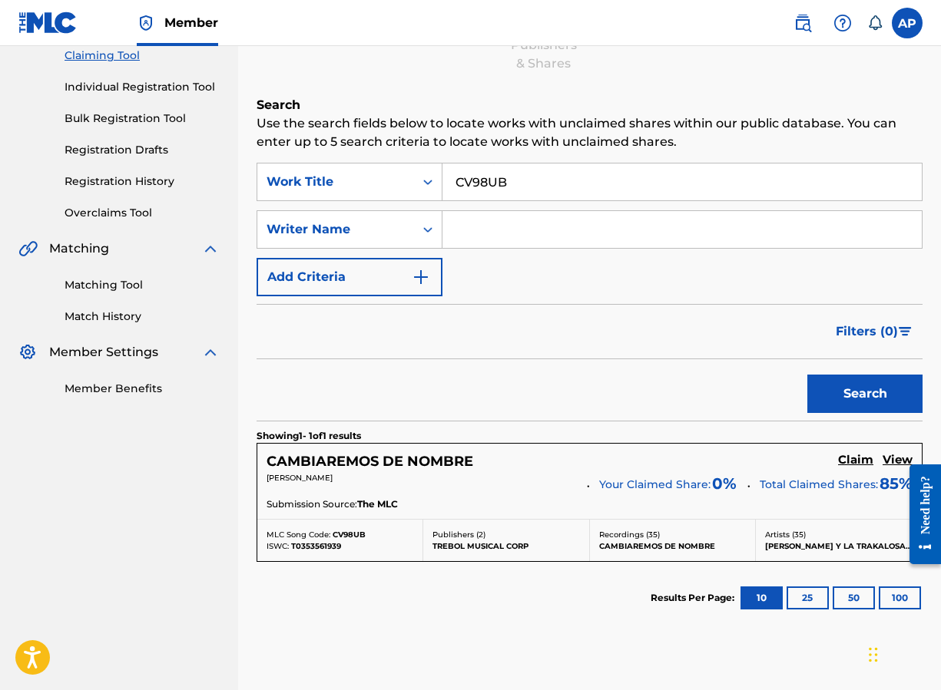
click at [805, 458] on h5 "Claim" at bounding box center [855, 460] width 35 height 15
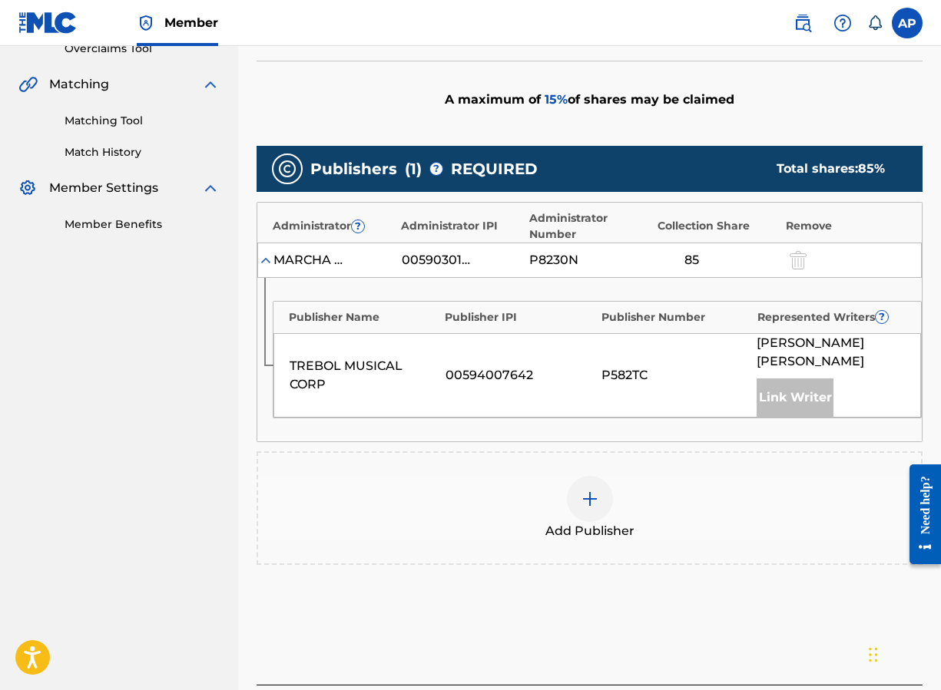
scroll to position [389, 0]
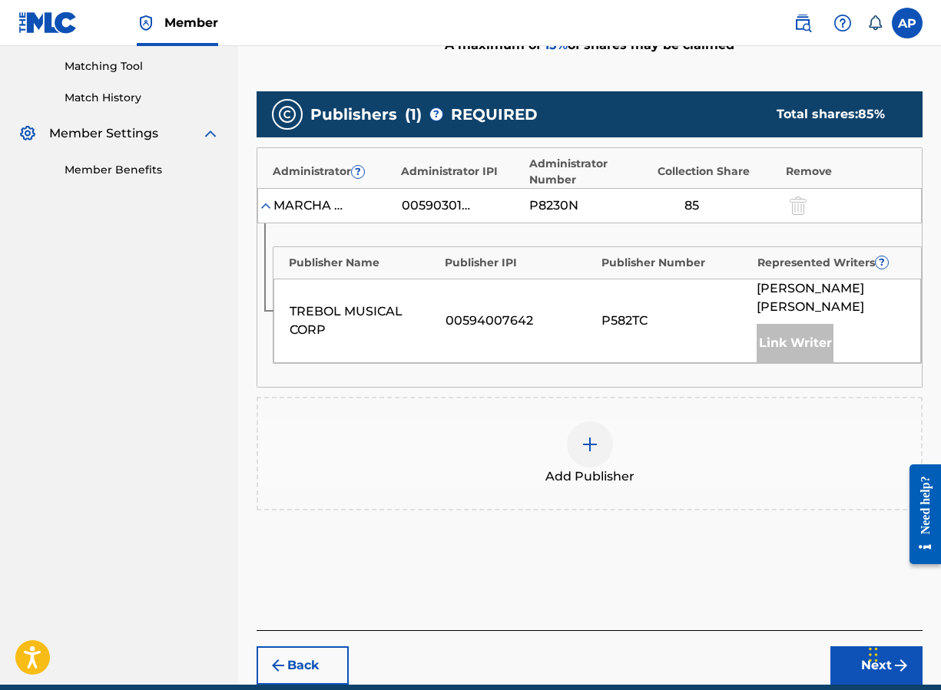
click at [602, 460] on div at bounding box center [590, 445] width 46 height 46
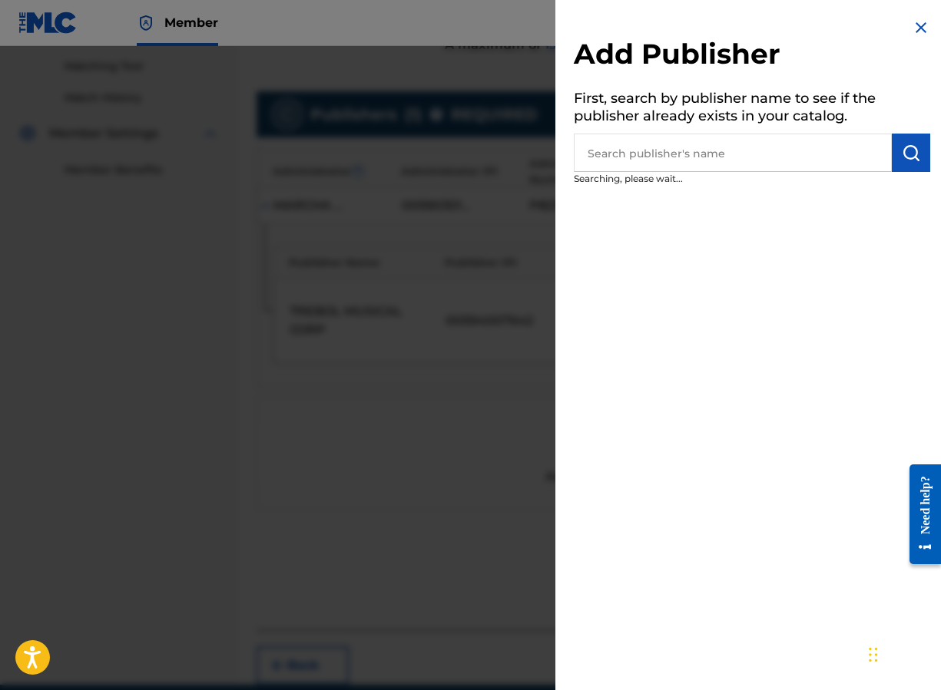
click at [596, 150] on input "text" at bounding box center [733, 153] width 318 height 38
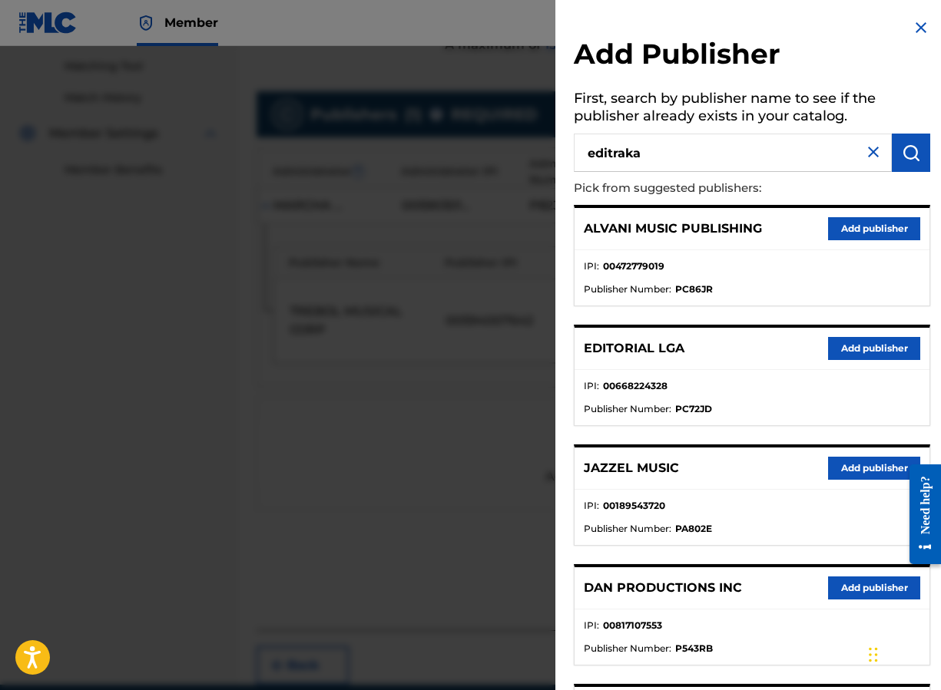
type input "editraka"
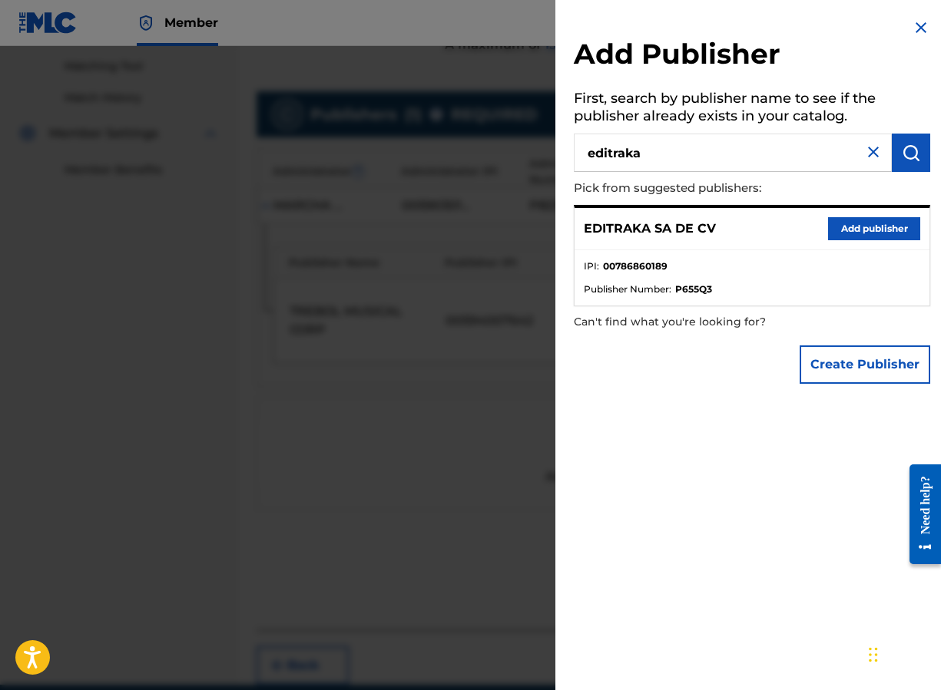
click at [805, 236] on button "Add publisher" at bounding box center [874, 228] width 92 height 23
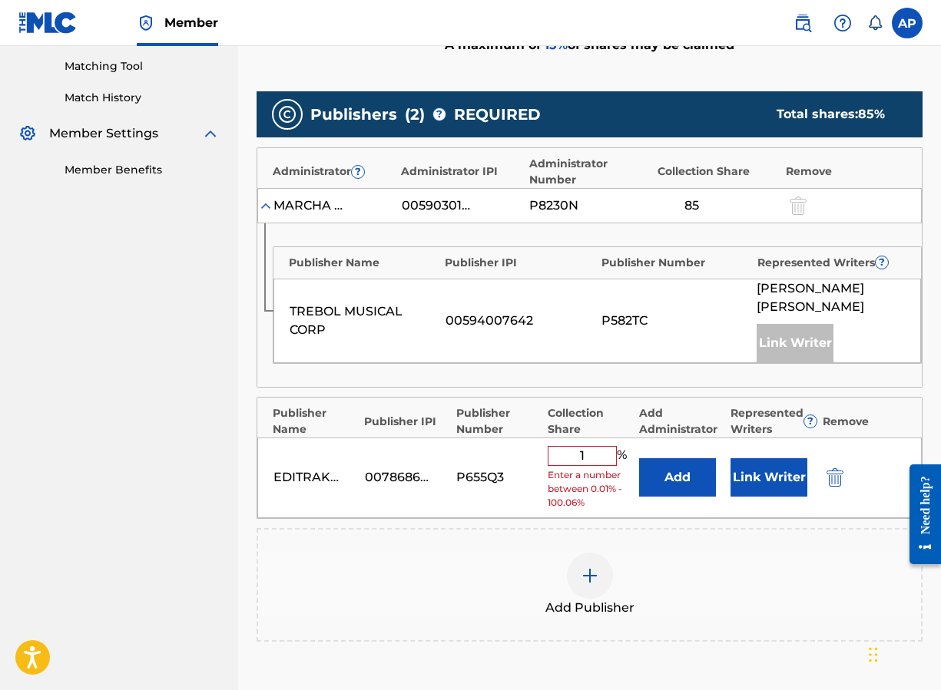
click at [572, 452] on div "EDITRAKA SA DE CV 00786860189 P655Q3 1 % Enter a number between 0.01% - 100.06%…" at bounding box center [589, 478] width 664 height 81
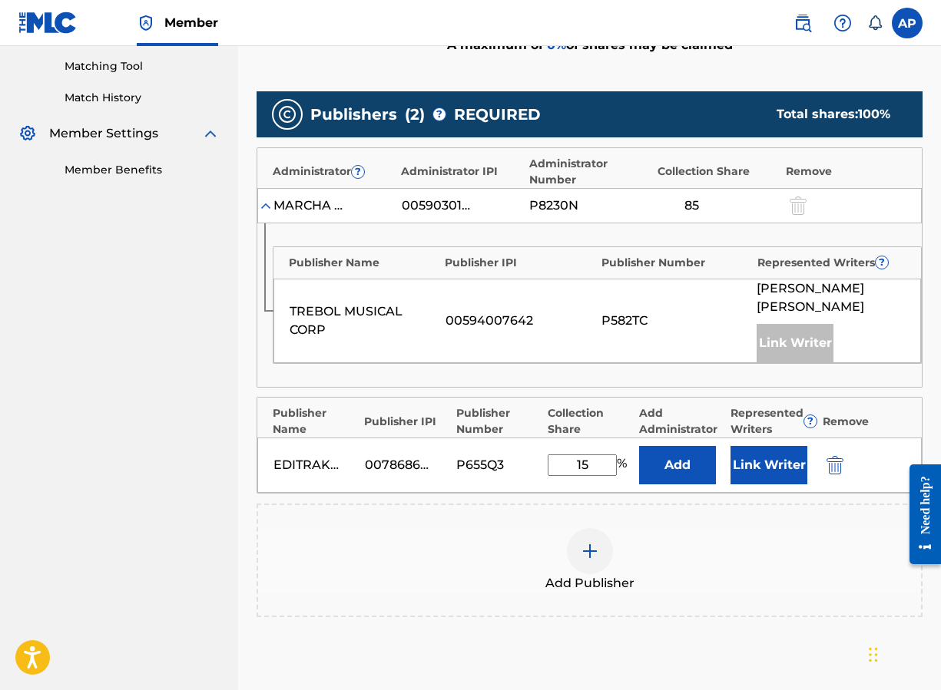
type input "15"
click at [657, 463] on button "Add" at bounding box center [677, 465] width 77 height 38
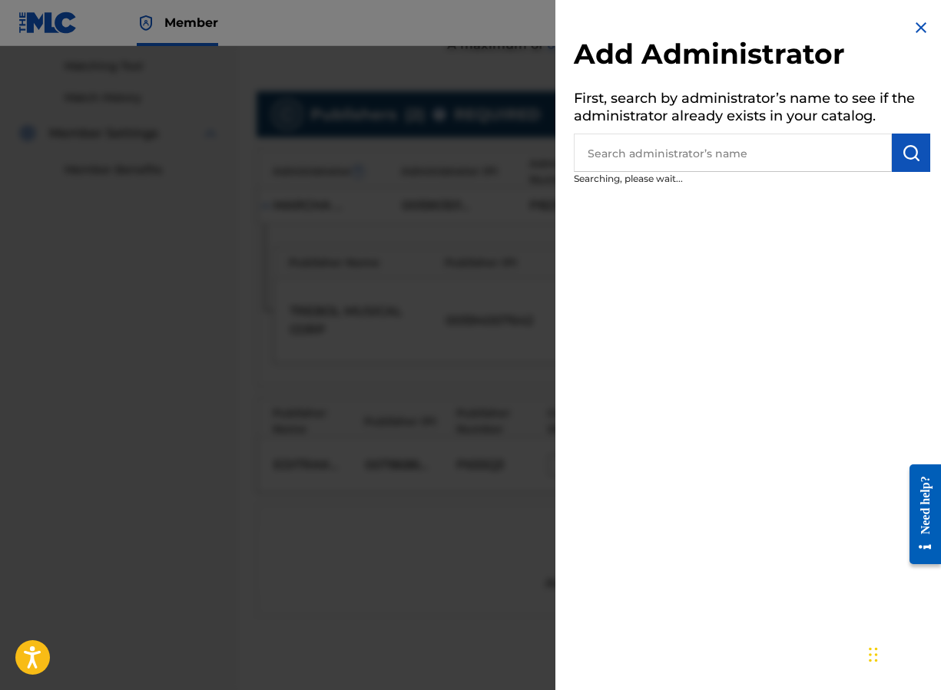
click at [674, 160] on input "text" at bounding box center [733, 153] width 318 height 38
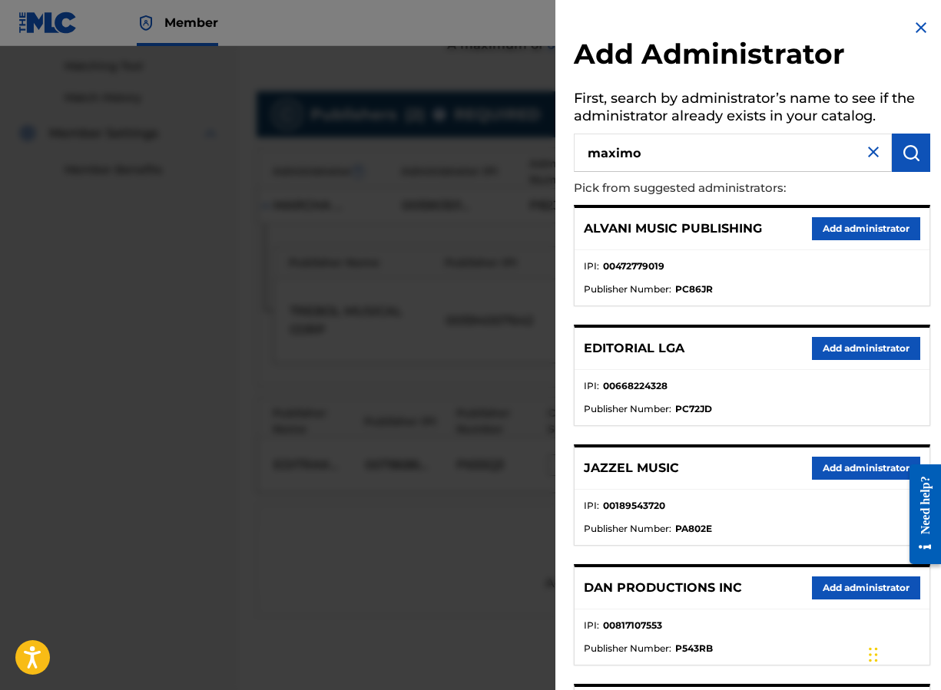
type input "maximo"
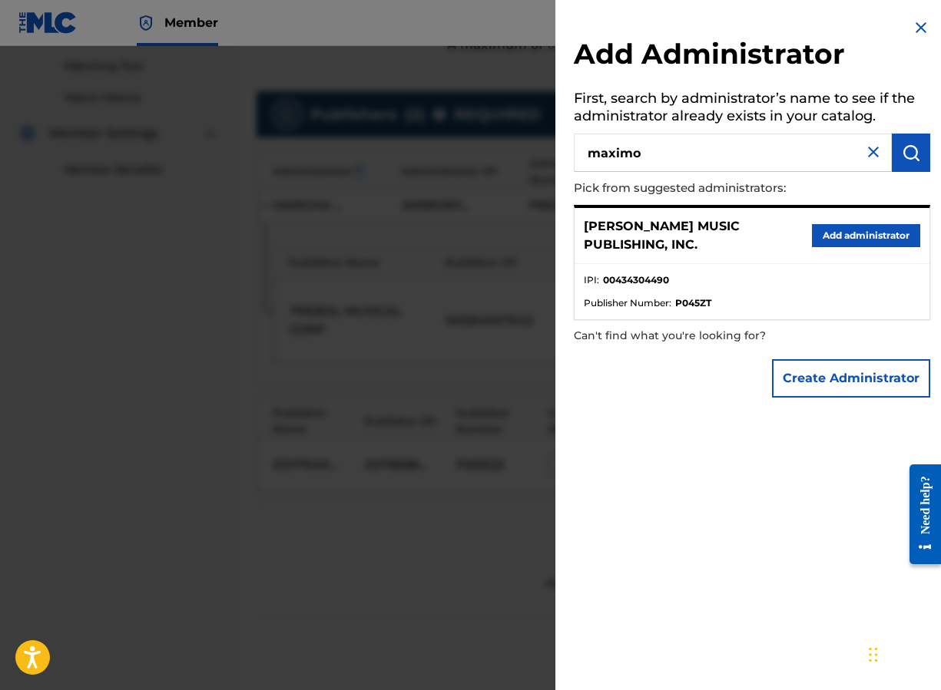
click at [805, 246] on div "[PERSON_NAME] MUSIC PUBLISHING, INC. Add administrator" at bounding box center [751, 236] width 355 height 56
click at [805, 238] on button "Add administrator" at bounding box center [866, 235] width 108 height 23
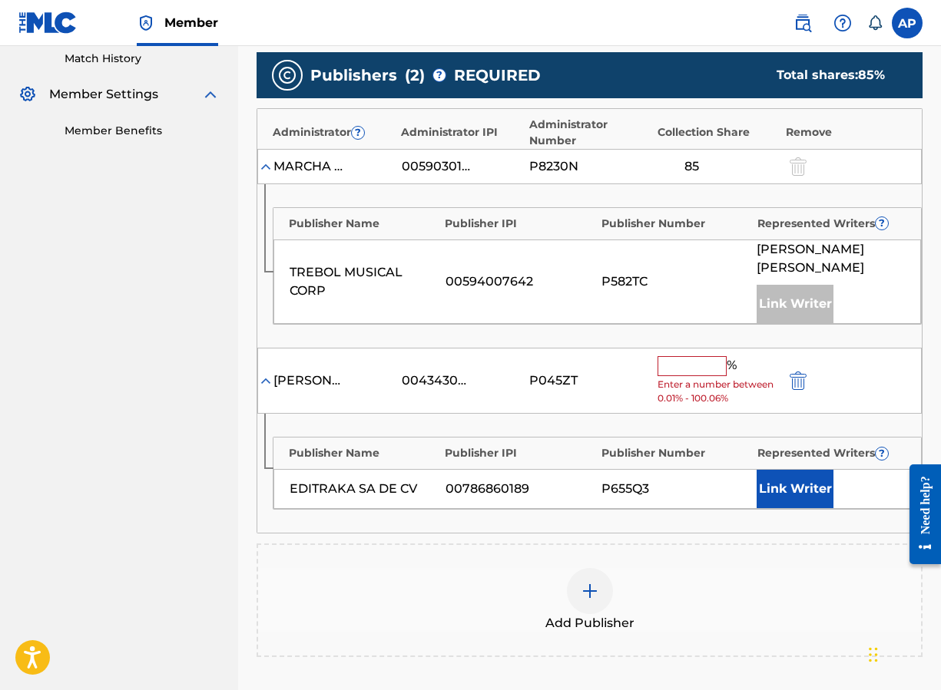
scroll to position [441, 0]
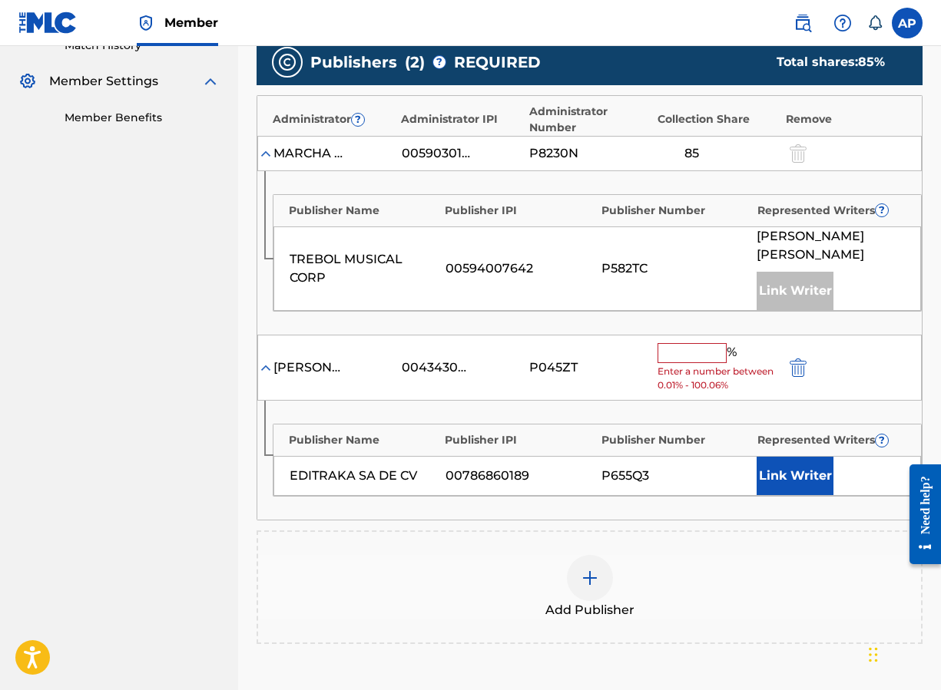
click at [673, 351] on input "text" at bounding box center [691, 353] width 69 height 20
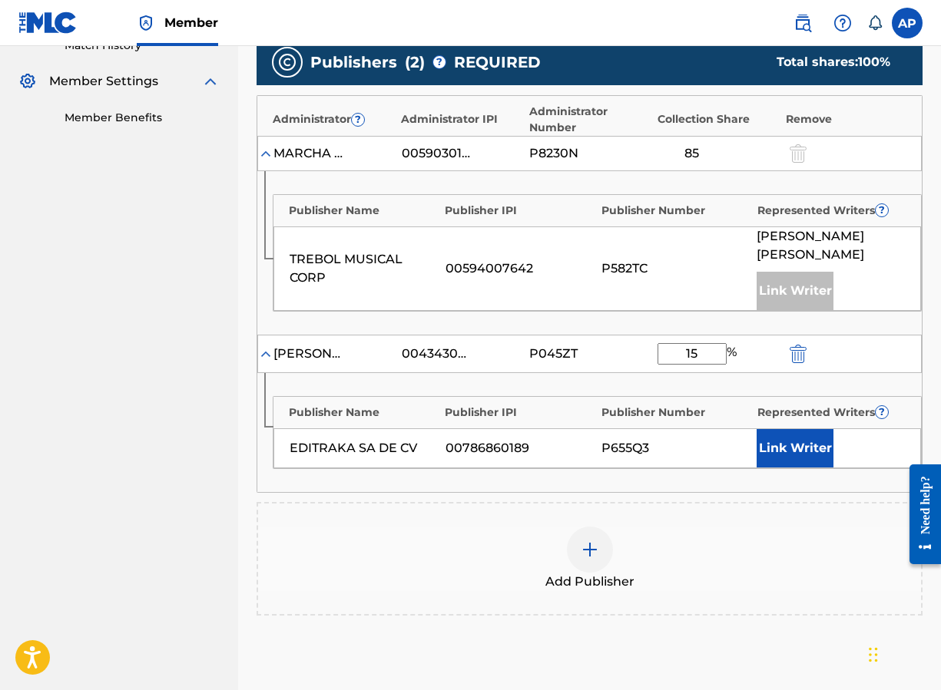
type input "15"
click at [641, 460] on div "EDITRAKA SA DE CV 00786860189 P655Q3 Link Writer" at bounding box center [596, 448] width 647 height 40
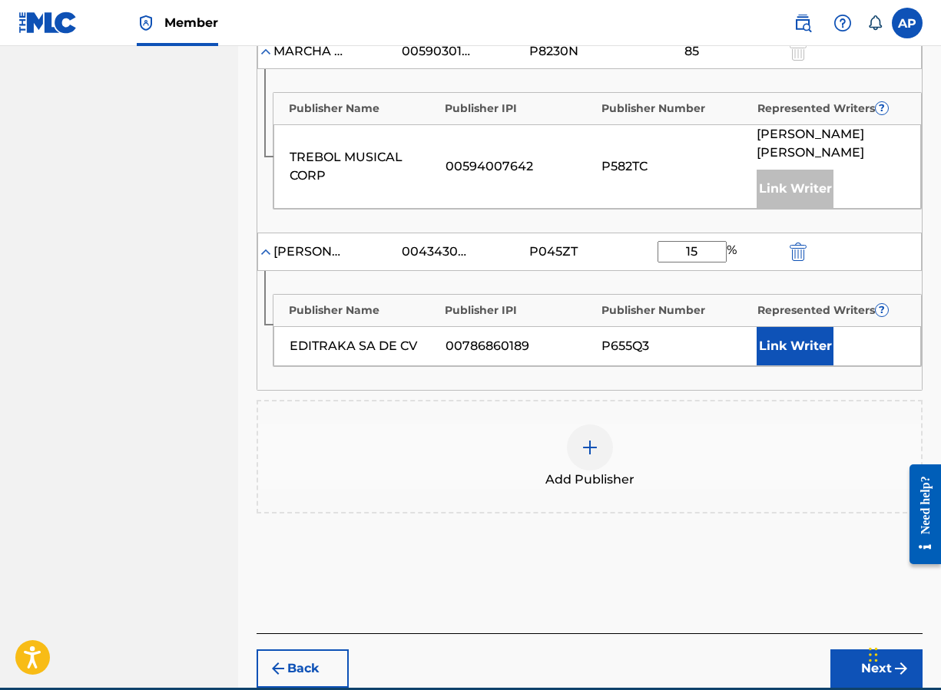
scroll to position [564, 0]
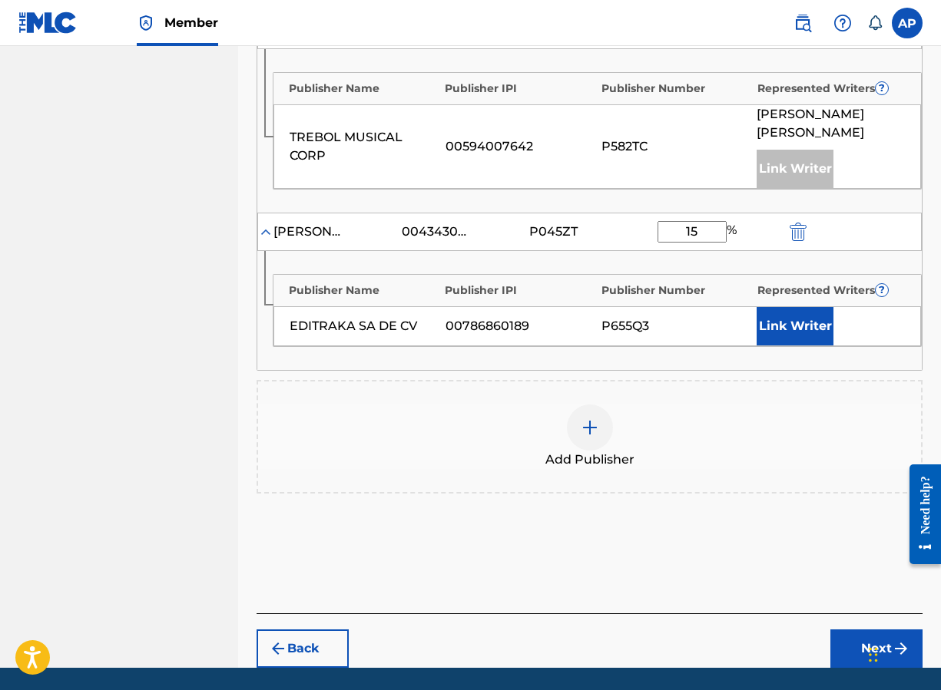
click at [805, 639] on button "Next" at bounding box center [876, 649] width 92 height 38
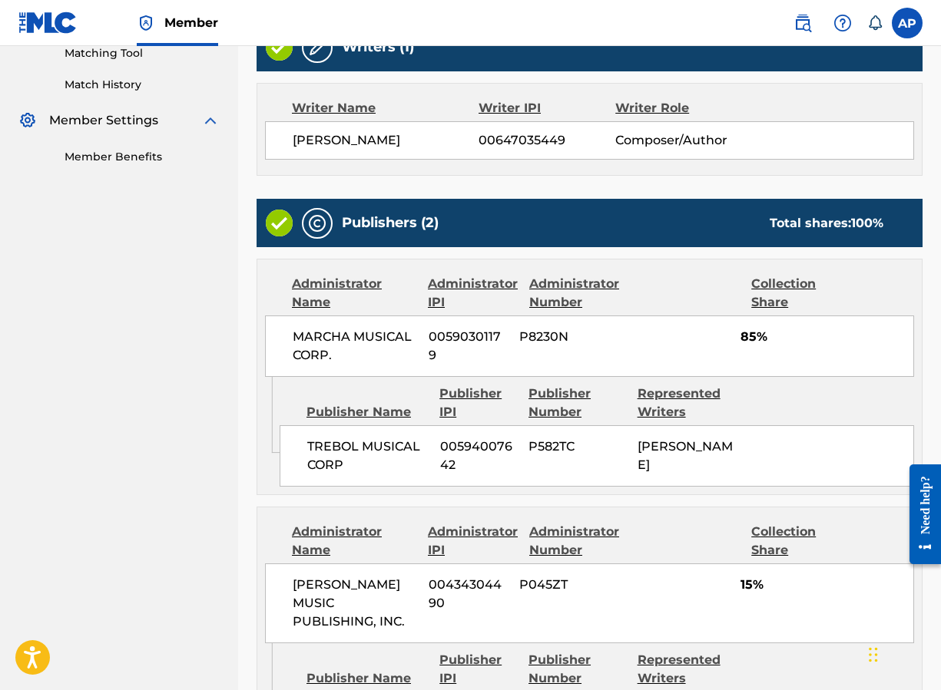
scroll to position [640, 0]
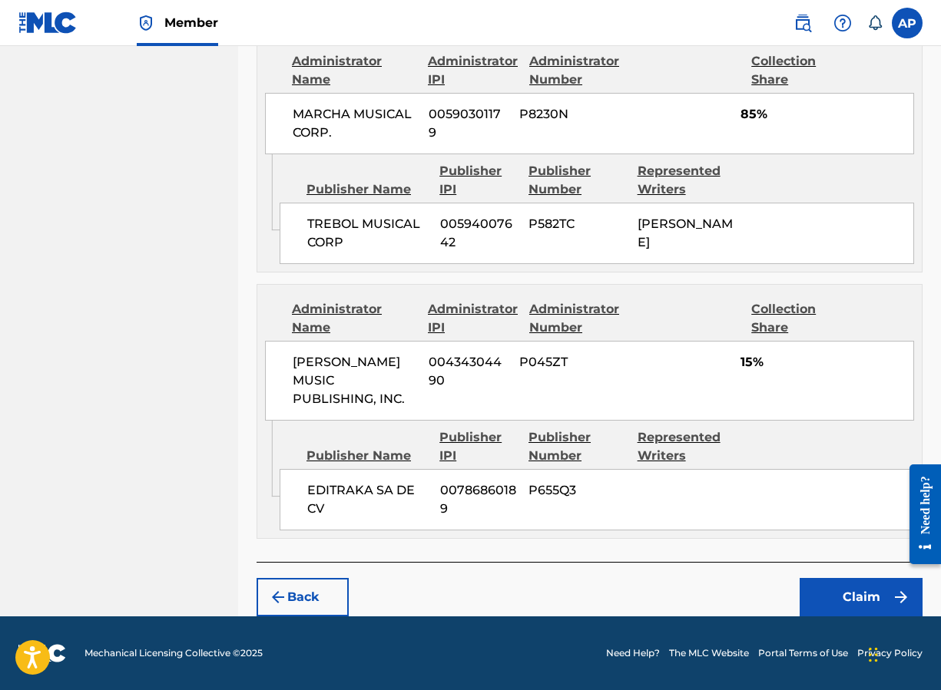
click at [805, 584] on button "Claim" at bounding box center [860, 597] width 123 height 38
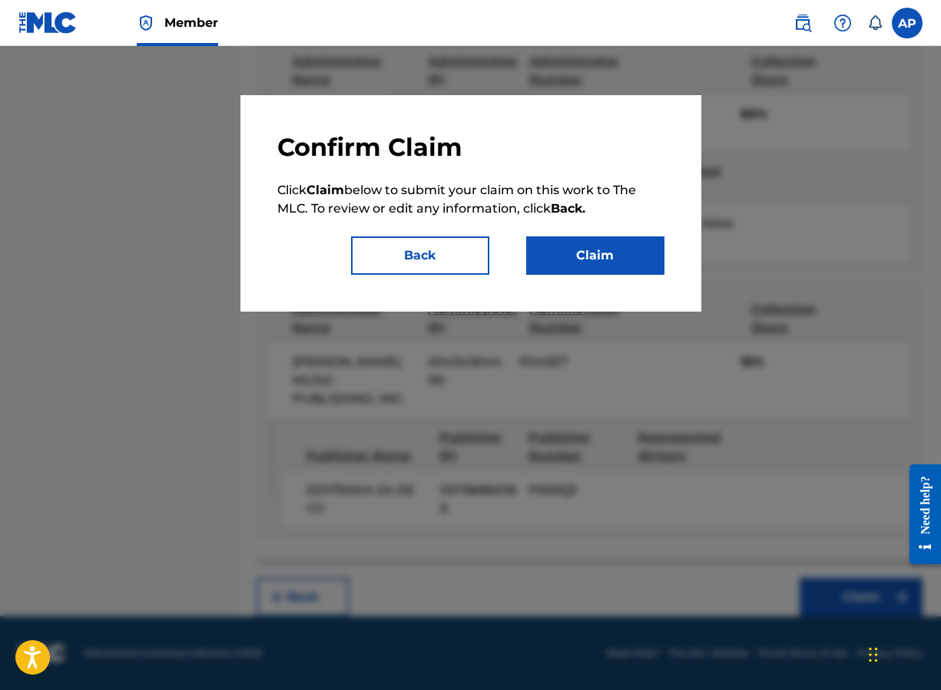
click at [563, 271] on button "Claim" at bounding box center [595, 255] width 138 height 38
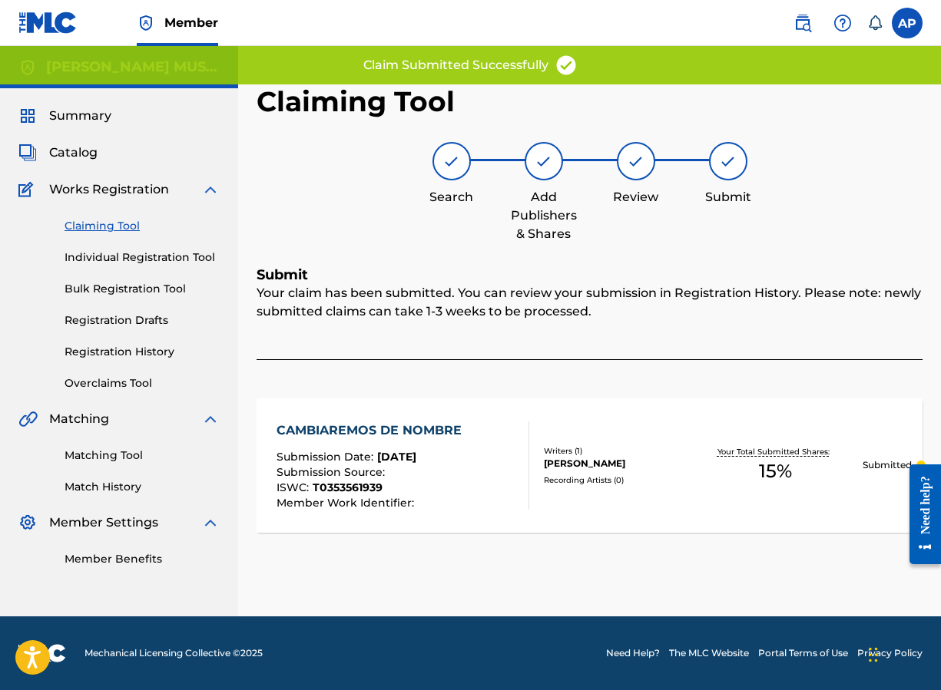
scroll to position [0, 0]
click at [95, 224] on link "Claiming Tool" at bounding box center [141, 226] width 155 height 16
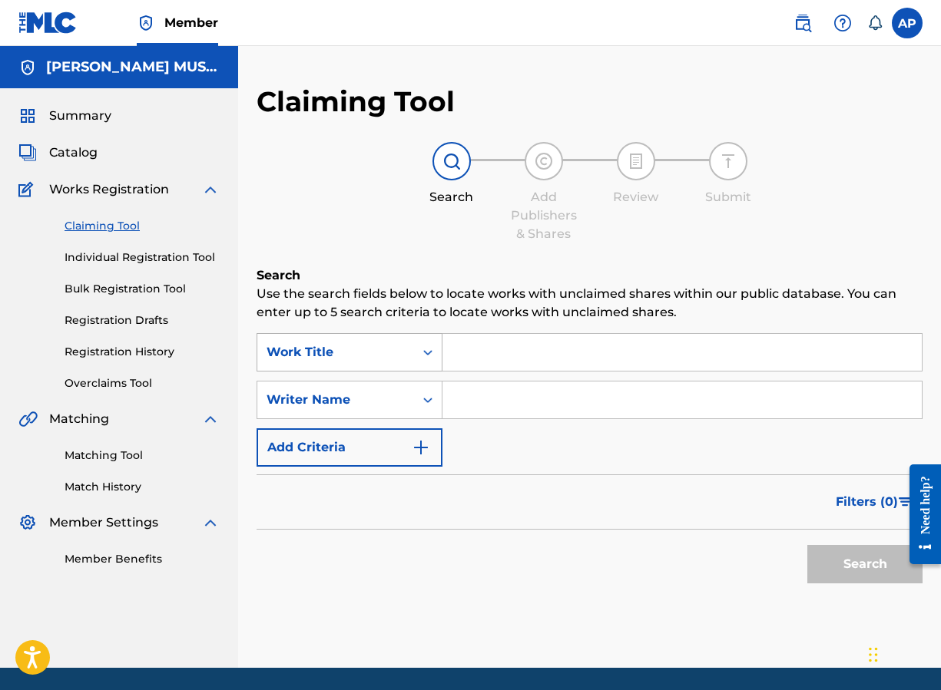
click at [322, 344] on div "Work Title" at bounding box center [335, 352] width 138 height 18
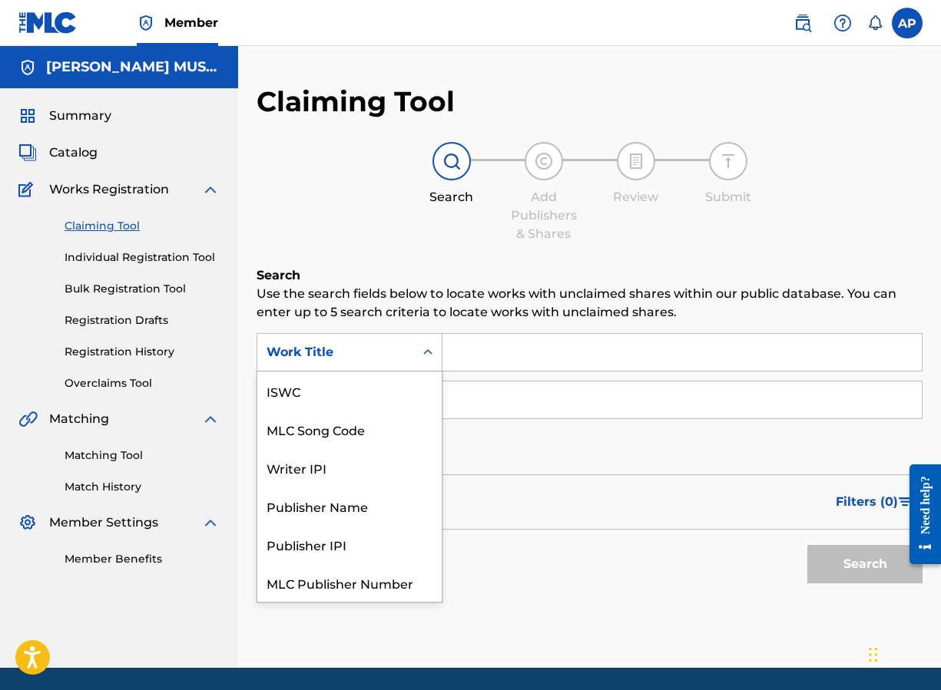
scroll to position [38, 0]
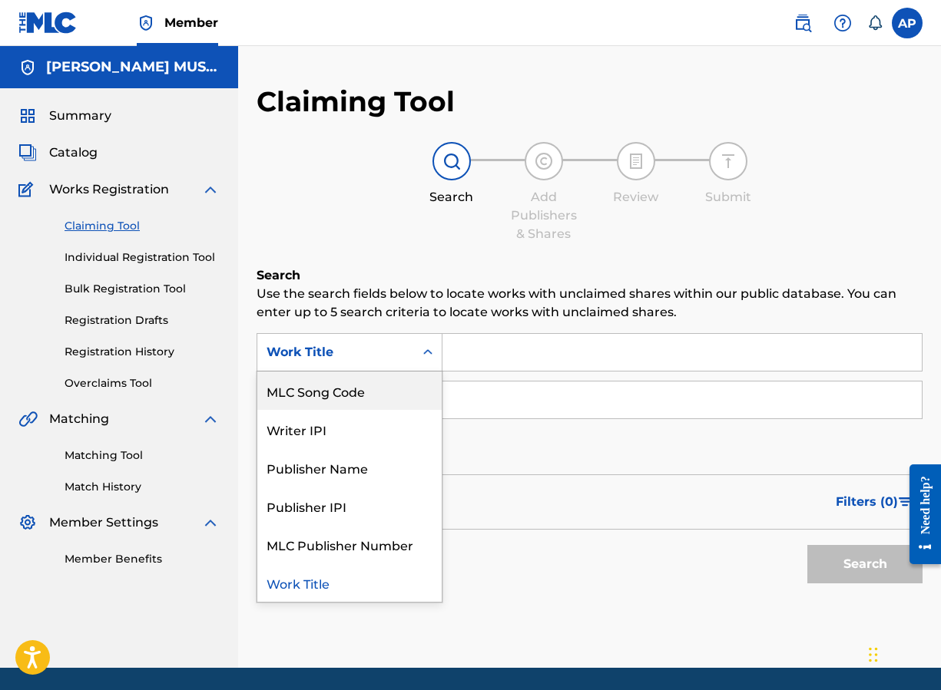
click at [340, 379] on div "MLC Song Code" at bounding box center [349, 391] width 184 height 38
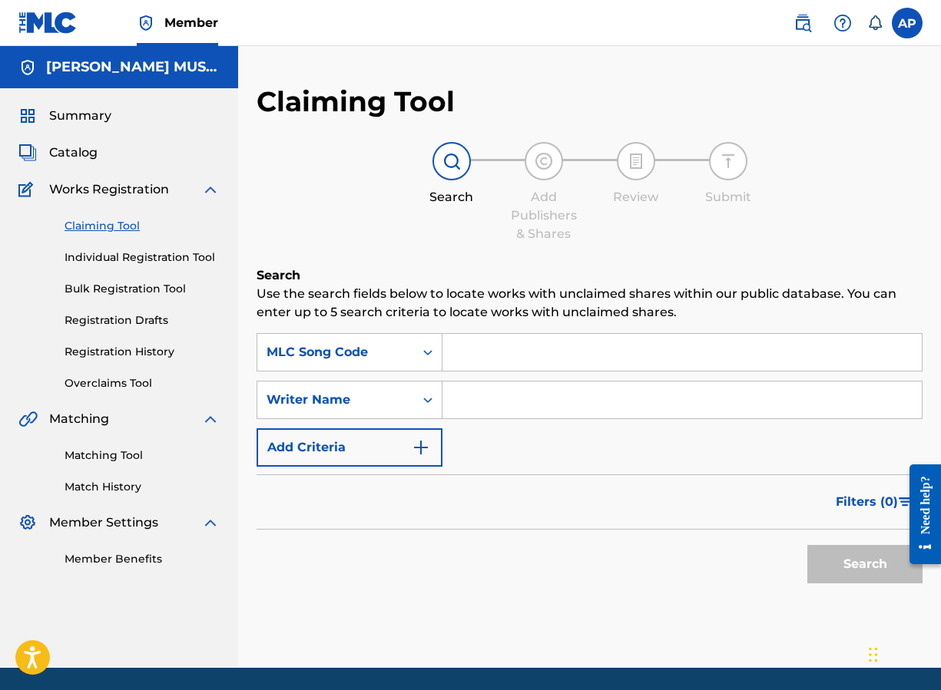
click at [465, 355] on input "Search Form" at bounding box center [681, 352] width 479 height 37
paste input "CB4039"
type input "CB4039"
click at [805, 545] on button "Search" at bounding box center [864, 564] width 115 height 38
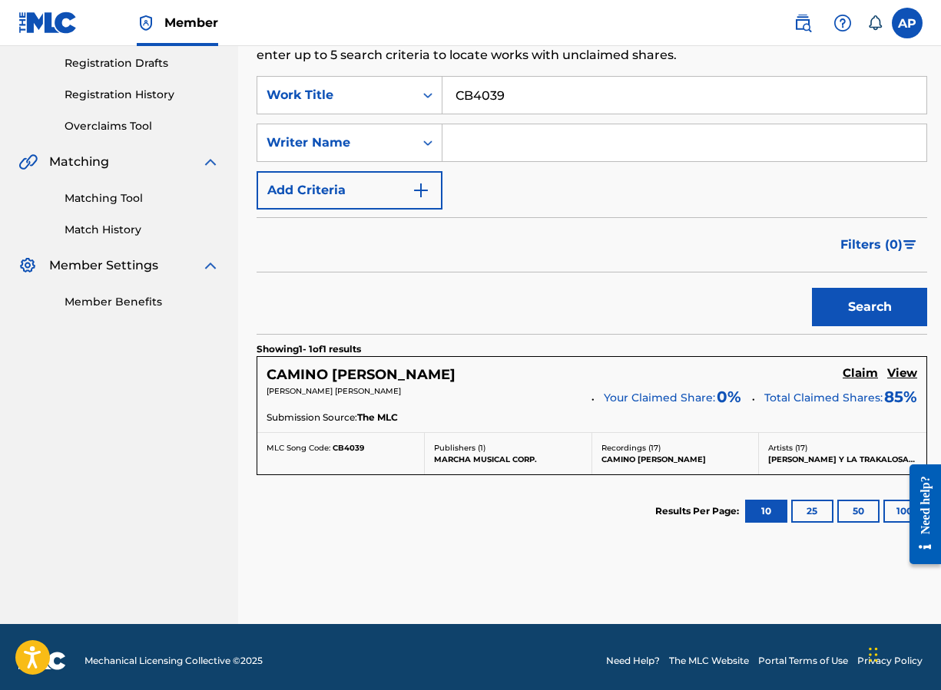
scroll to position [265, 0]
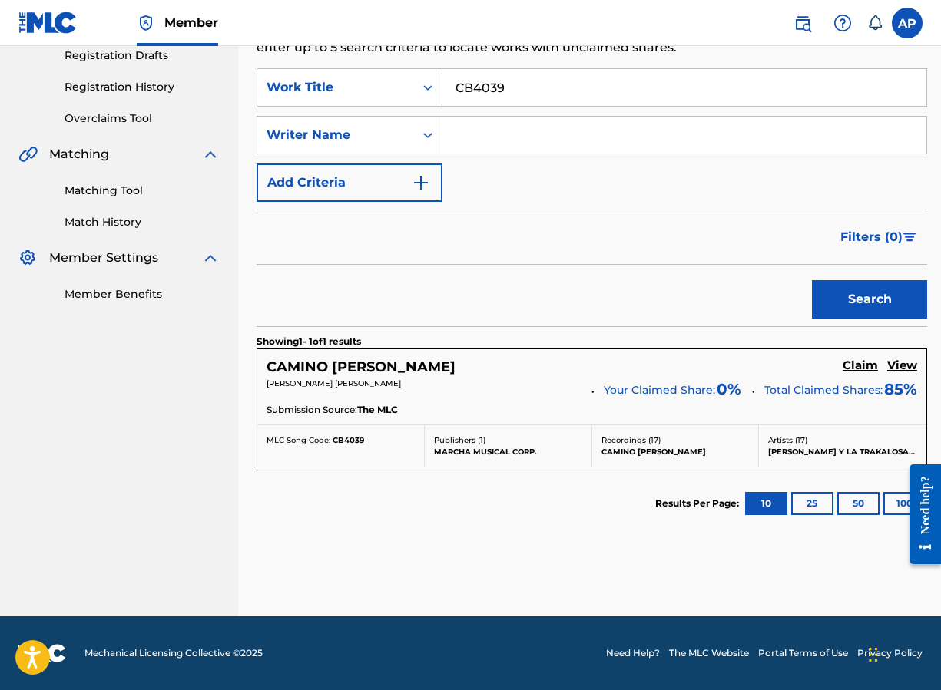
click at [805, 364] on h5 "Claim" at bounding box center [859, 366] width 35 height 15
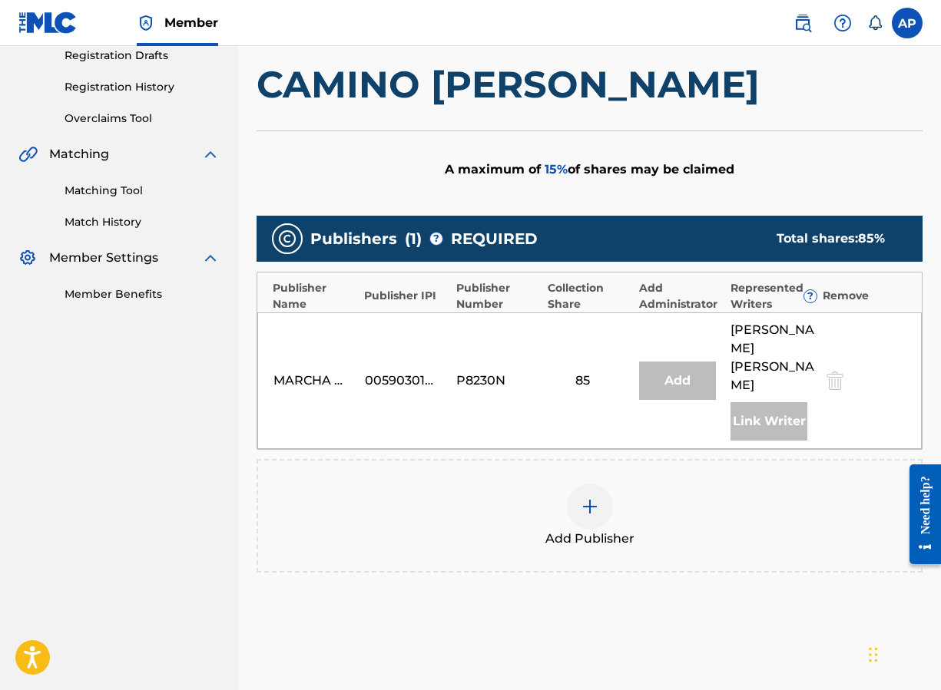
click at [580, 497] on div at bounding box center [590, 507] width 46 height 46
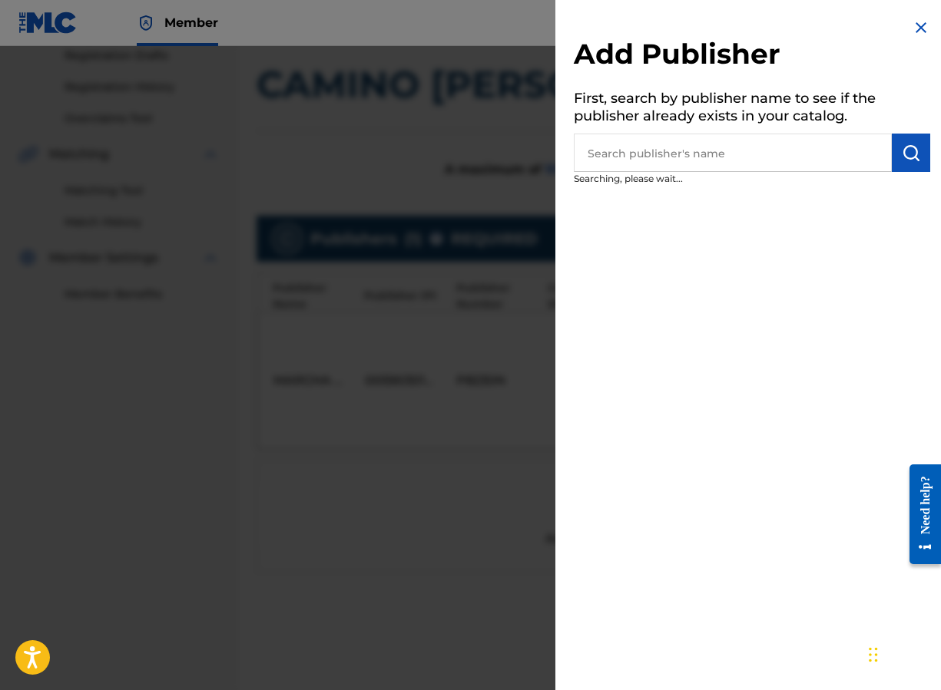
scroll to position [395, 0]
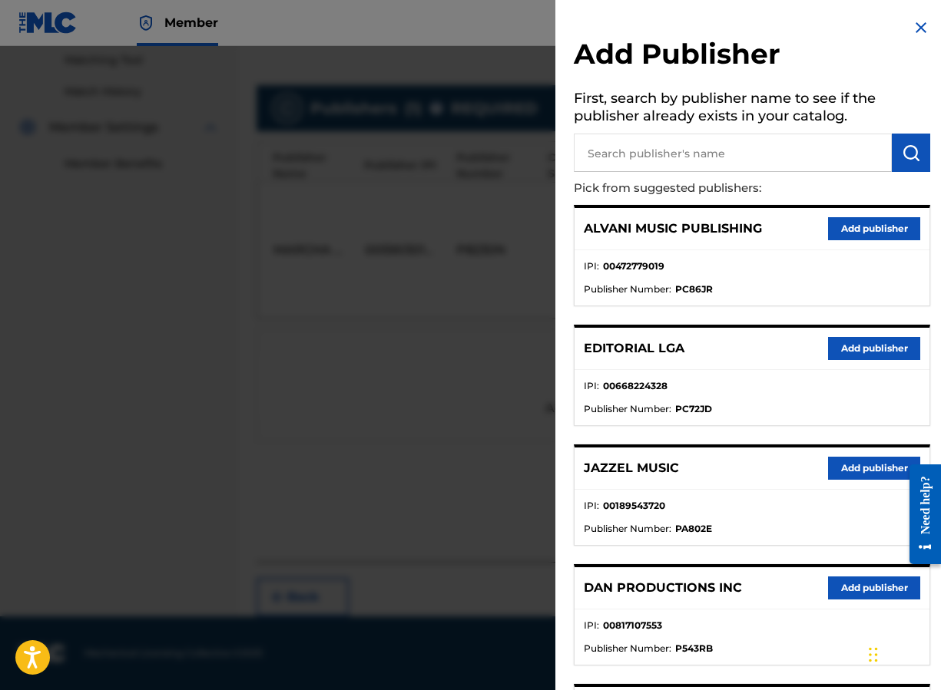
click at [651, 158] on input "text" at bounding box center [733, 153] width 318 height 38
type input "editraka"
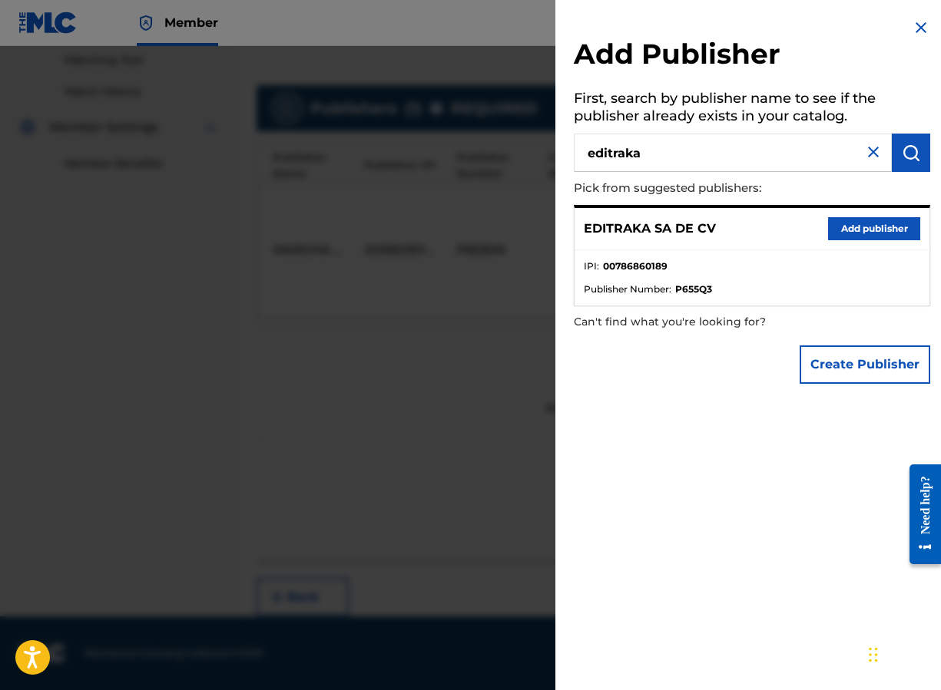
click at [805, 214] on div "EDITRAKA SA DE CV Add publisher" at bounding box center [751, 229] width 355 height 42
click at [805, 217] on button "Add publisher" at bounding box center [874, 228] width 92 height 23
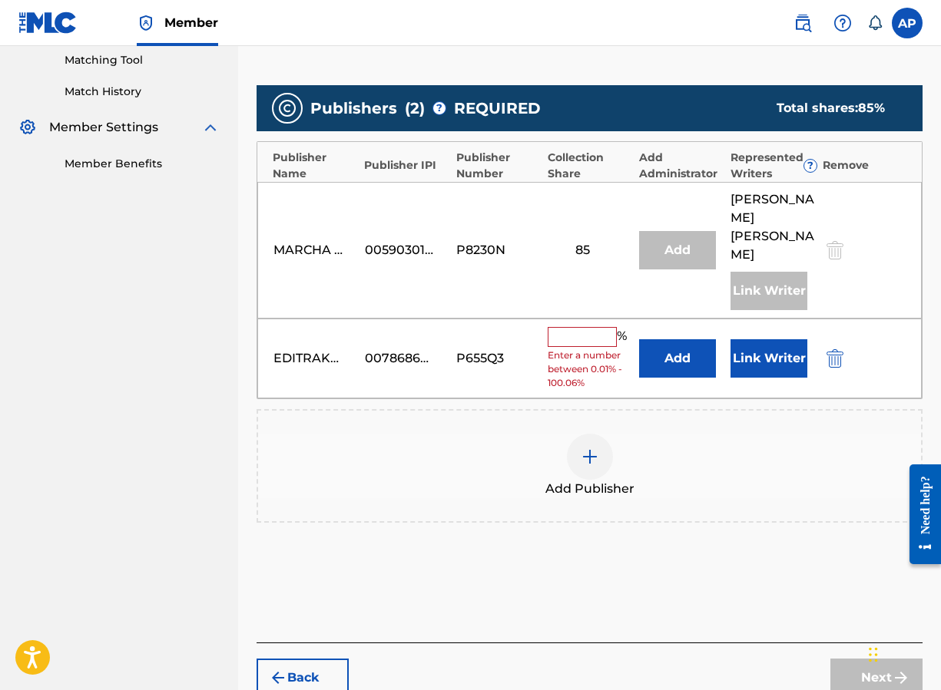
click at [696, 369] on button "Add" at bounding box center [677, 358] width 77 height 38
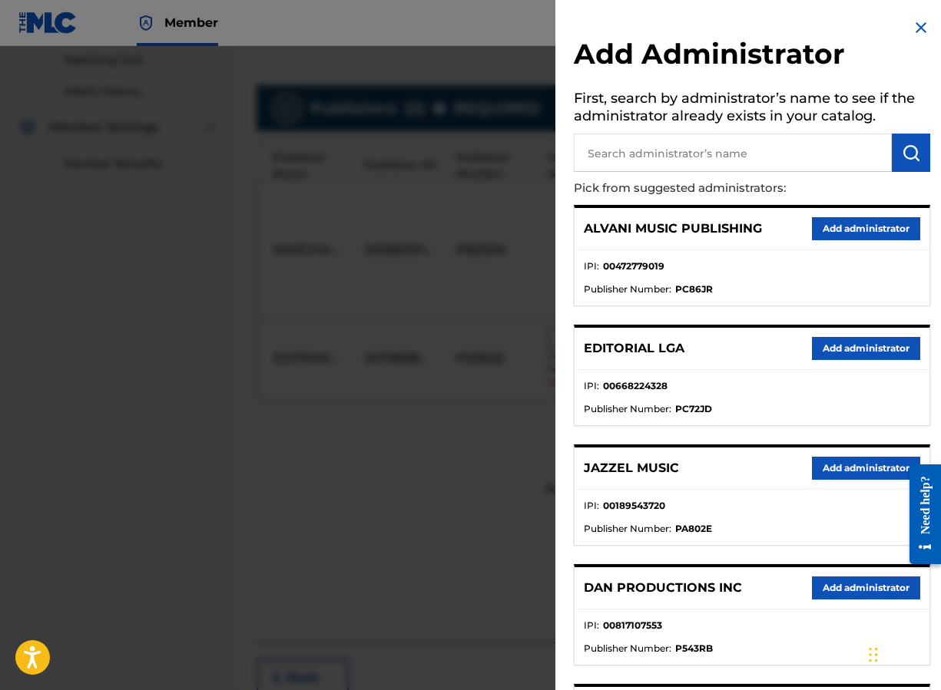
click at [606, 161] on input "text" at bounding box center [733, 153] width 318 height 38
type input "maximo"
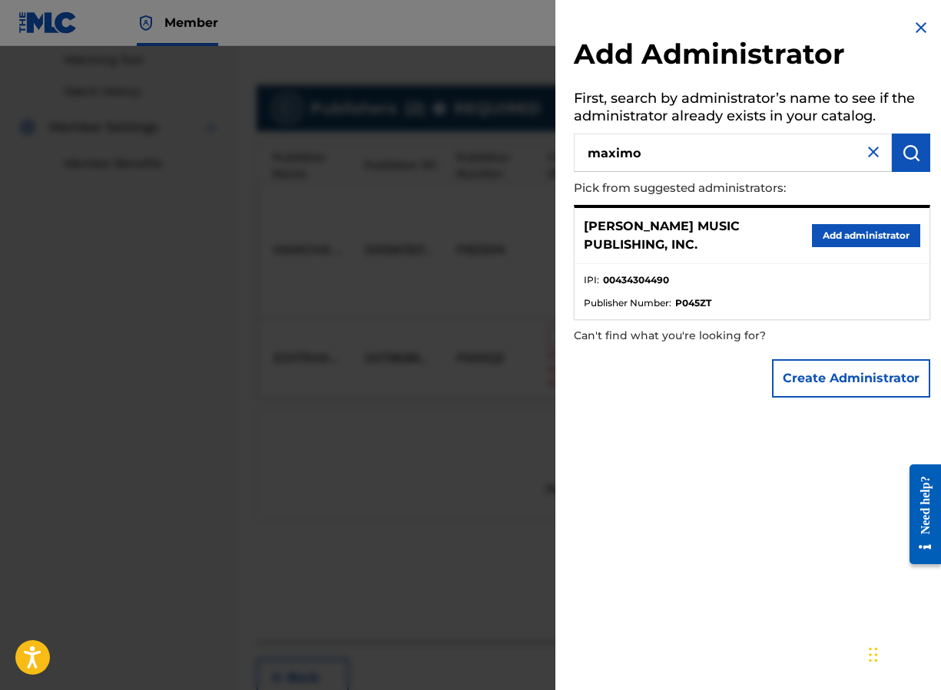
click at [805, 233] on button "Add administrator" at bounding box center [866, 235] width 108 height 23
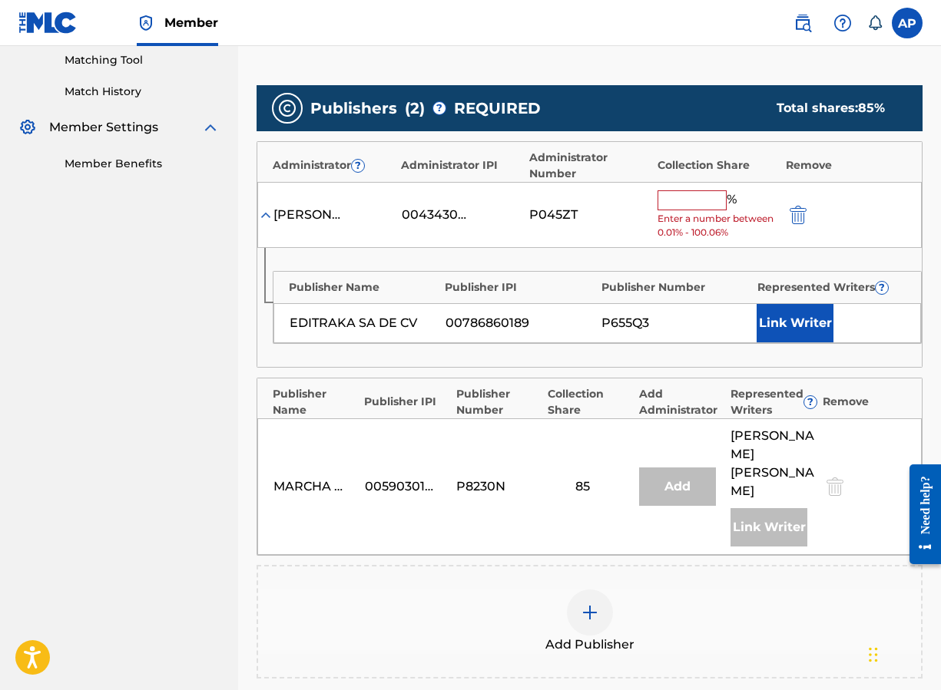
click at [671, 208] on input "text" at bounding box center [691, 200] width 69 height 20
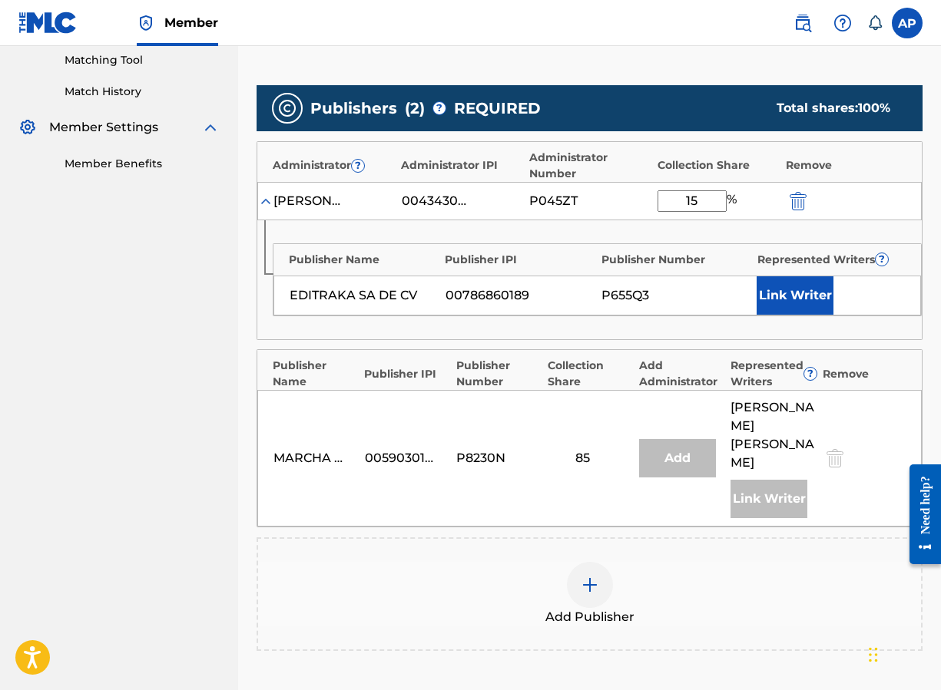
type input "15"
click at [575, 502] on div "MARCHA MUSICAL CORP. 00590301179 P8230N 85 Add [PERSON_NAME] [PERSON_NAME] Link…" at bounding box center [589, 458] width 664 height 137
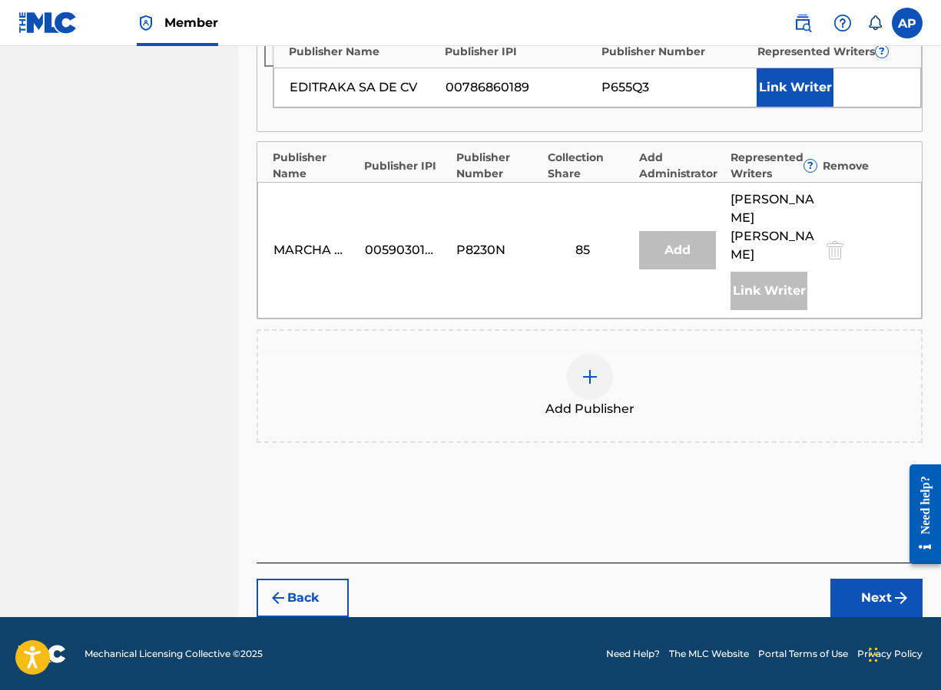
click at [805, 592] on button "Next" at bounding box center [876, 598] width 92 height 38
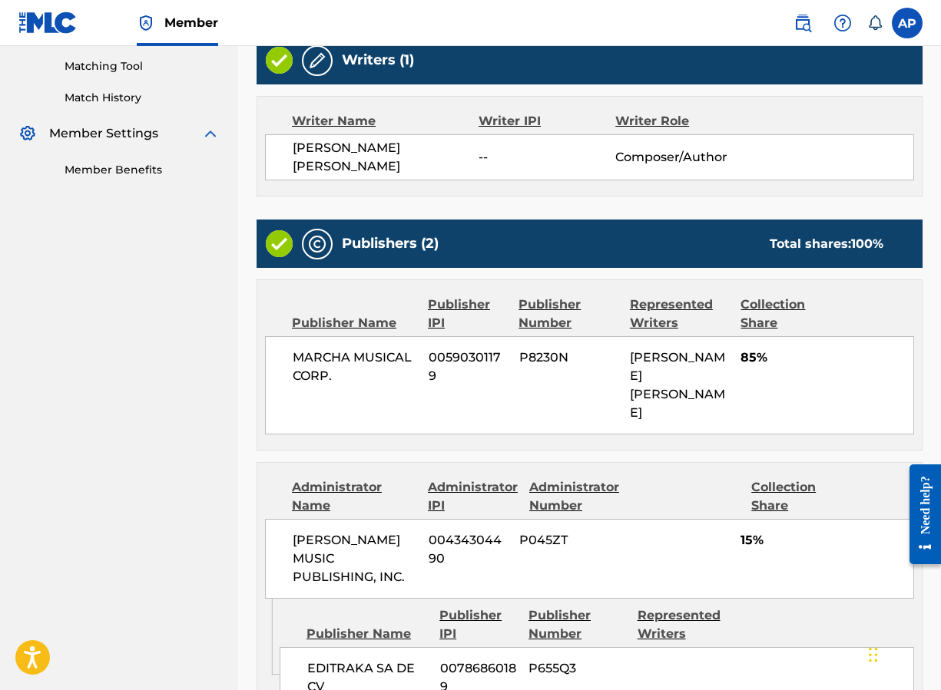
scroll to position [564, 0]
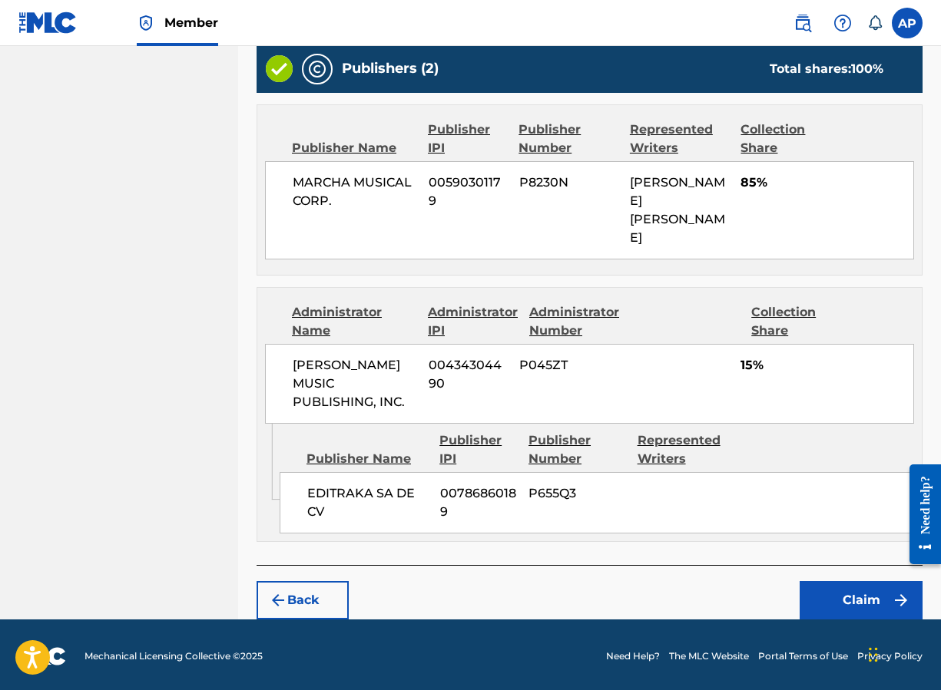
click at [805, 599] on button "Claim" at bounding box center [860, 600] width 123 height 38
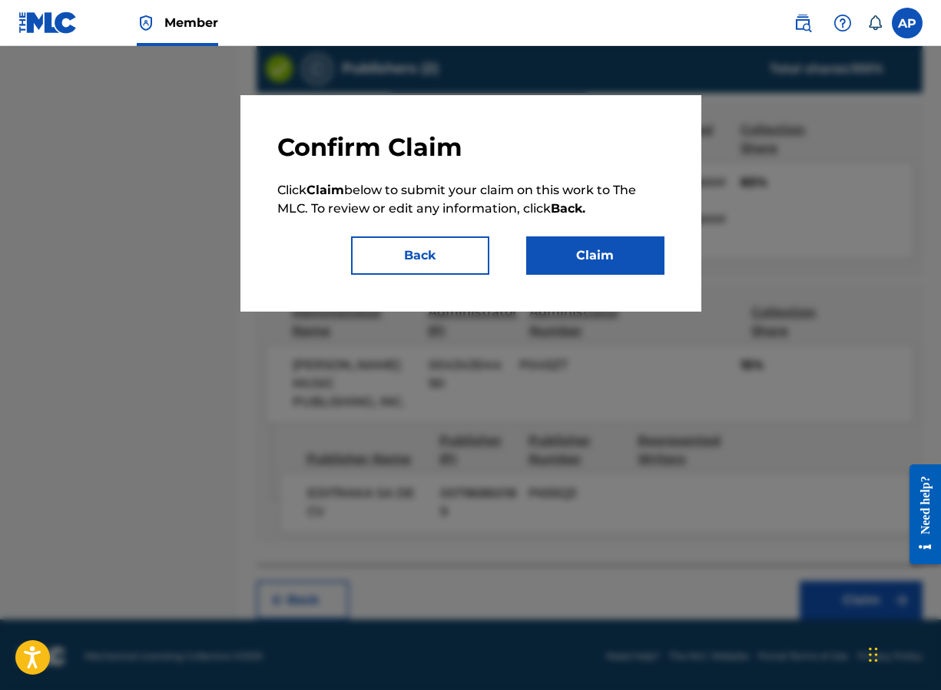
click at [558, 251] on button "Claim" at bounding box center [595, 255] width 138 height 38
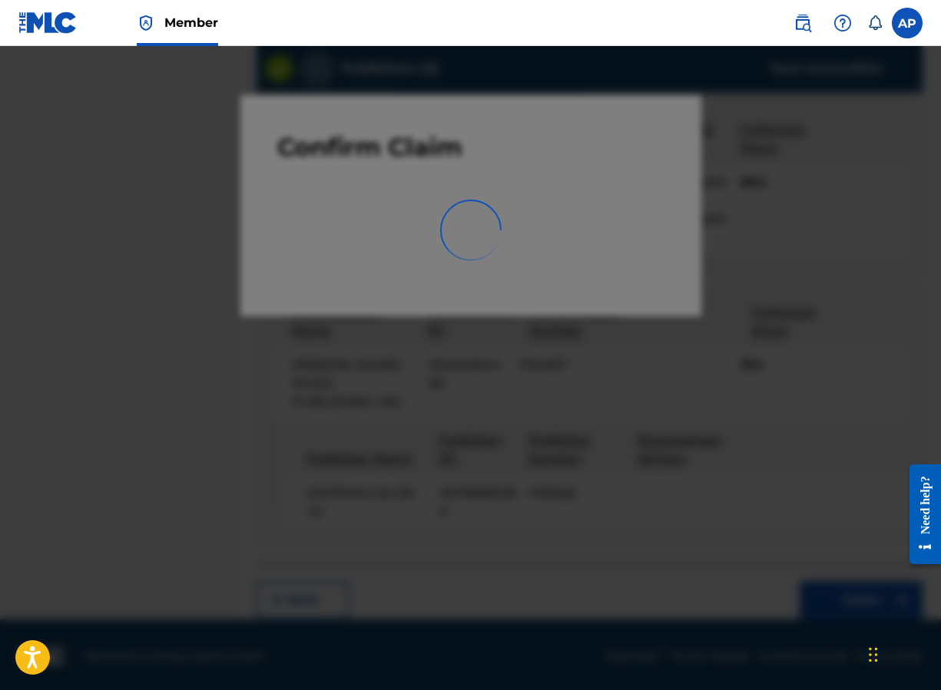
scroll to position [0, 0]
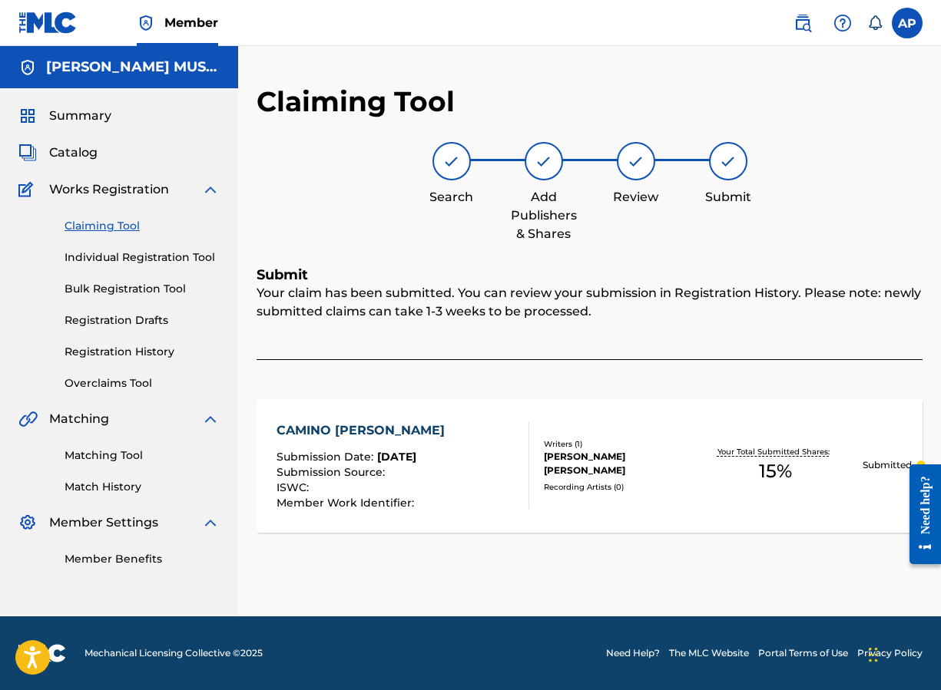
click at [87, 225] on link "Claiming Tool" at bounding box center [141, 226] width 155 height 16
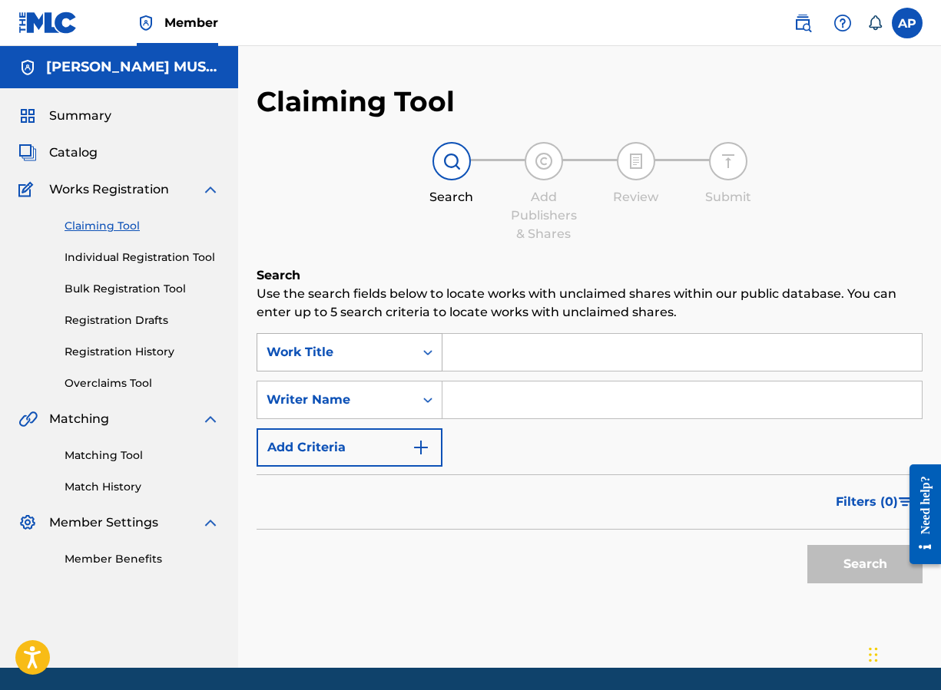
click at [405, 338] on div "Work Title" at bounding box center [335, 352] width 157 height 29
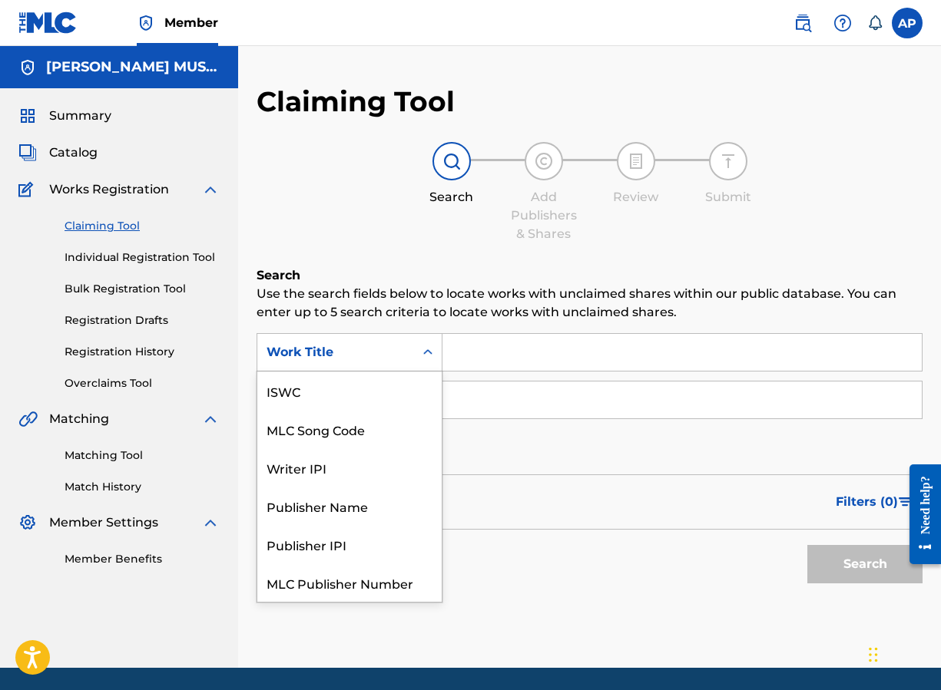
scroll to position [38, 0]
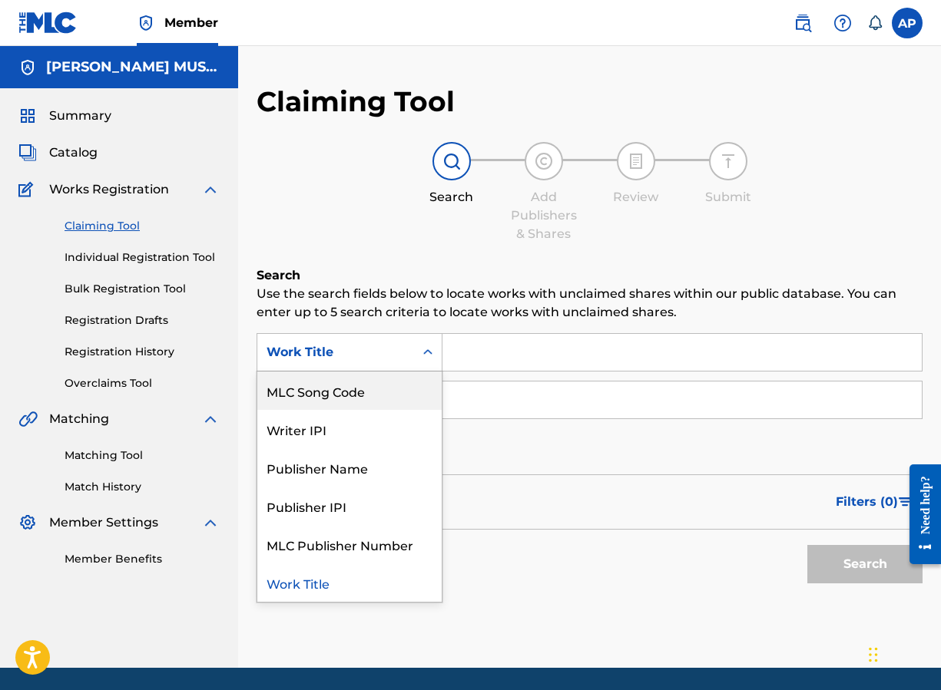
click at [372, 388] on div "MLC Song Code" at bounding box center [349, 391] width 184 height 38
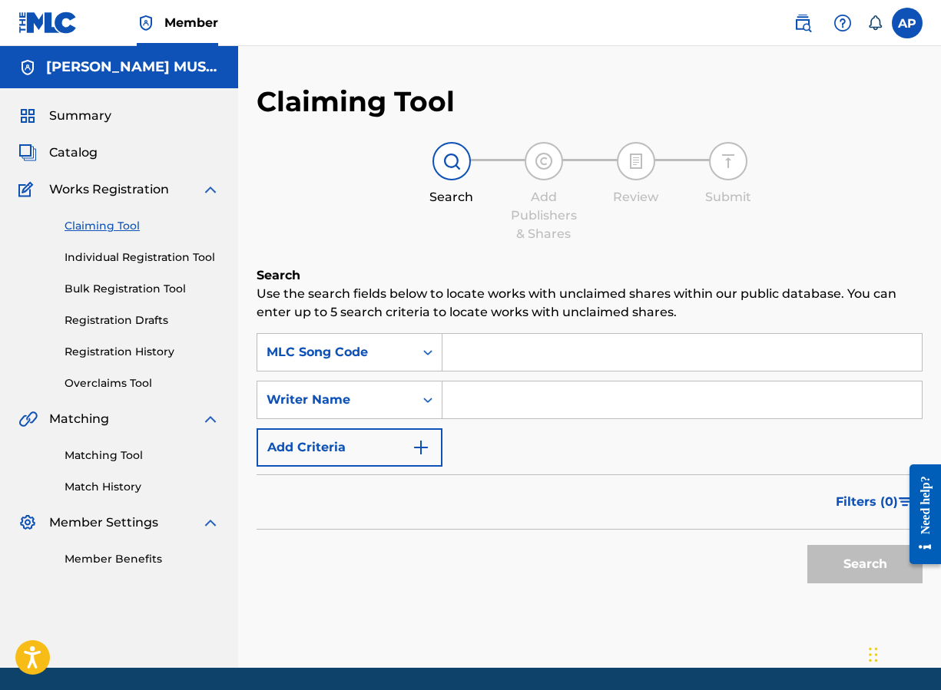
click at [454, 362] on input "Search Form" at bounding box center [681, 352] width 479 height 37
paste input "CV95IC"
type input "CV95IC"
click at [805, 545] on button "Search" at bounding box center [864, 564] width 115 height 38
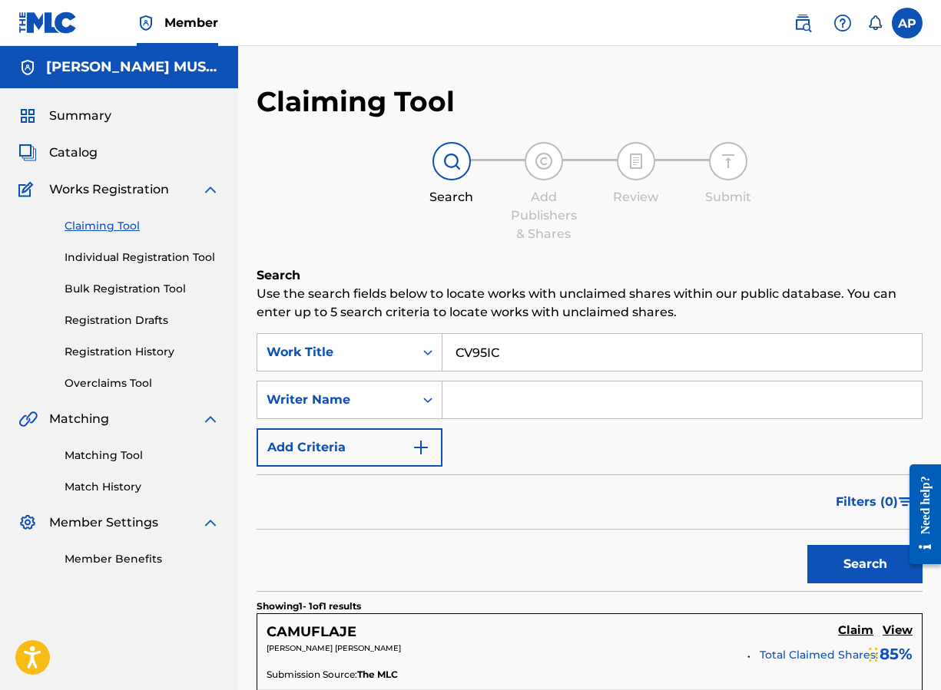
scroll to position [204, 0]
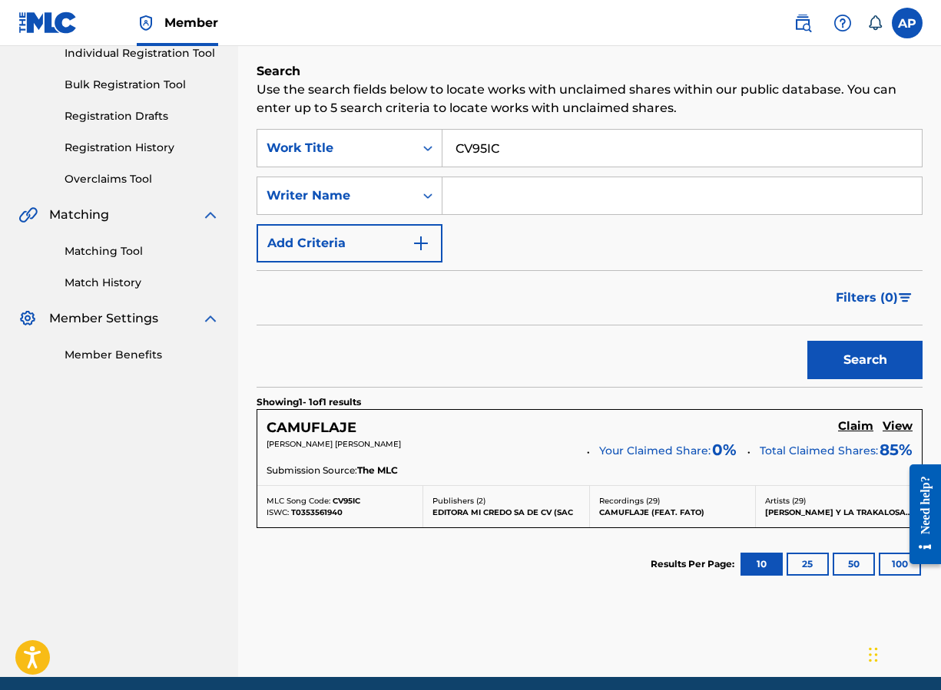
click at [805, 430] on h5 "Claim" at bounding box center [855, 426] width 35 height 15
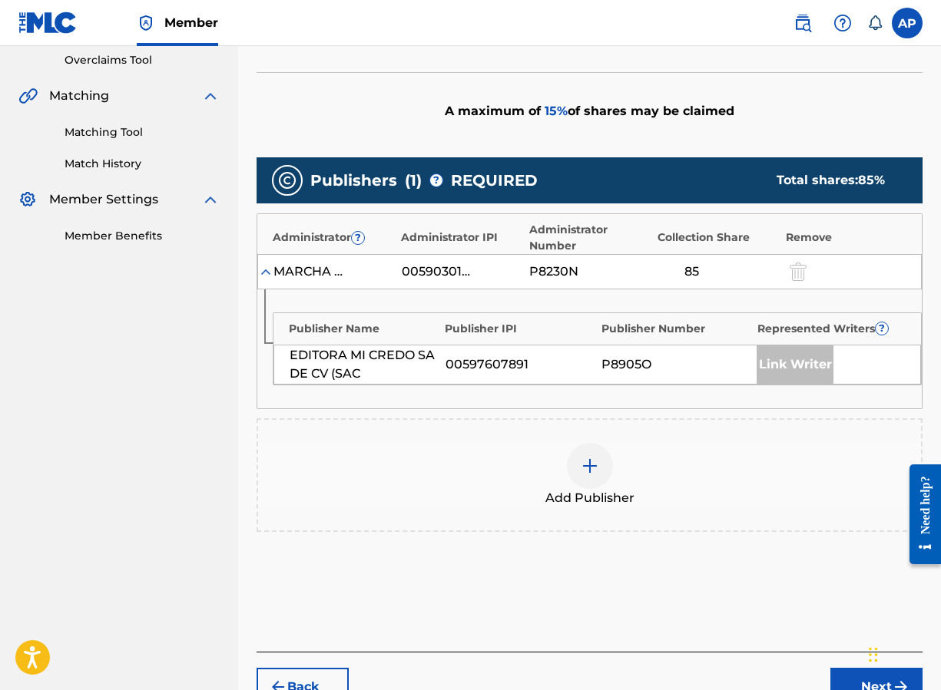
scroll to position [322, 0]
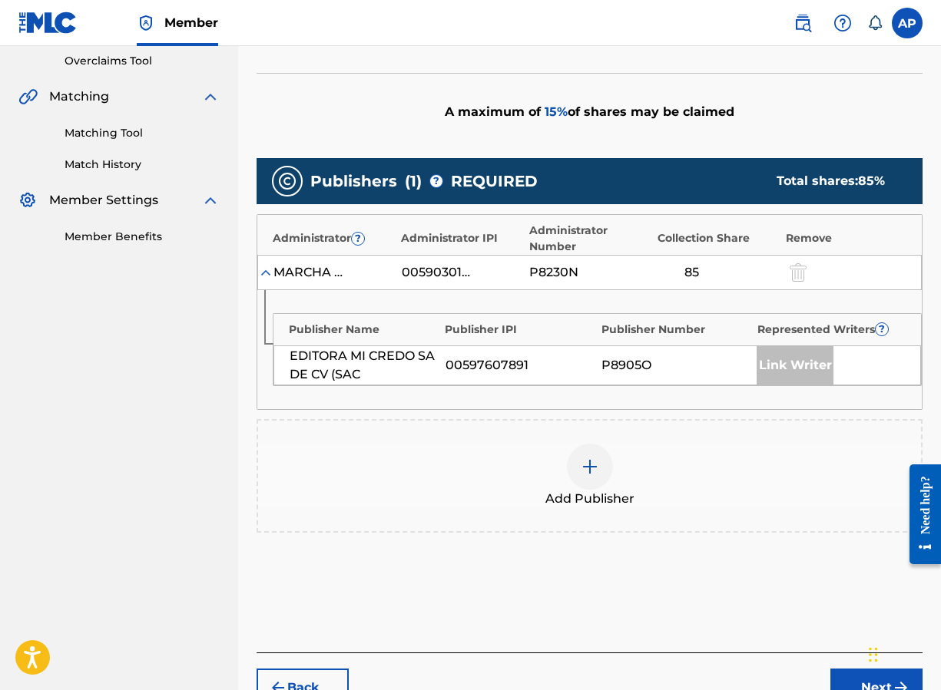
click at [597, 474] on img at bounding box center [589, 467] width 18 height 18
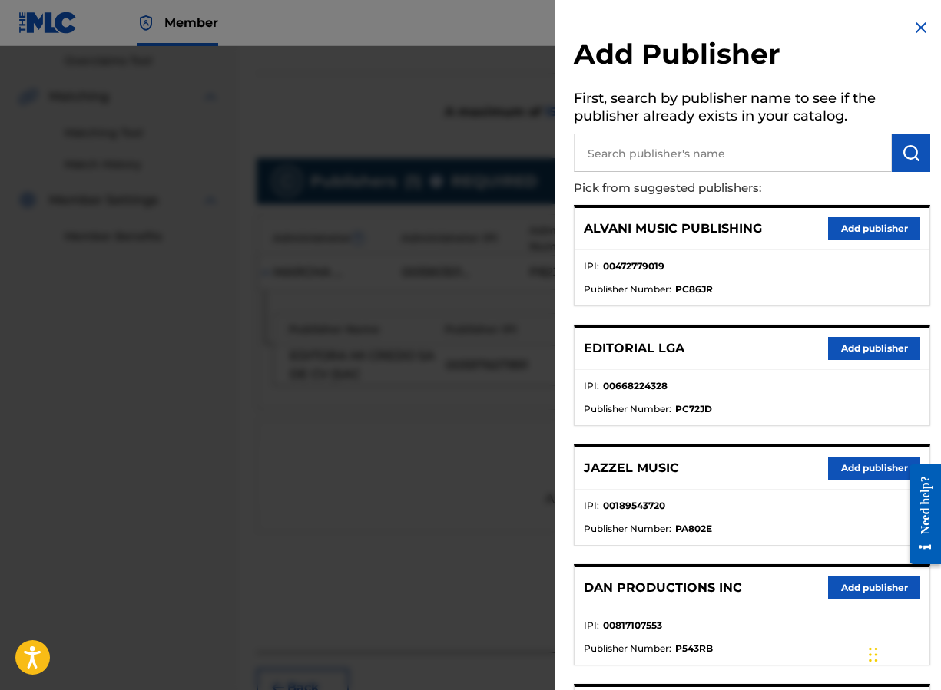
click at [632, 163] on input "text" at bounding box center [733, 153] width 318 height 38
type input "m"
type input "editraka"
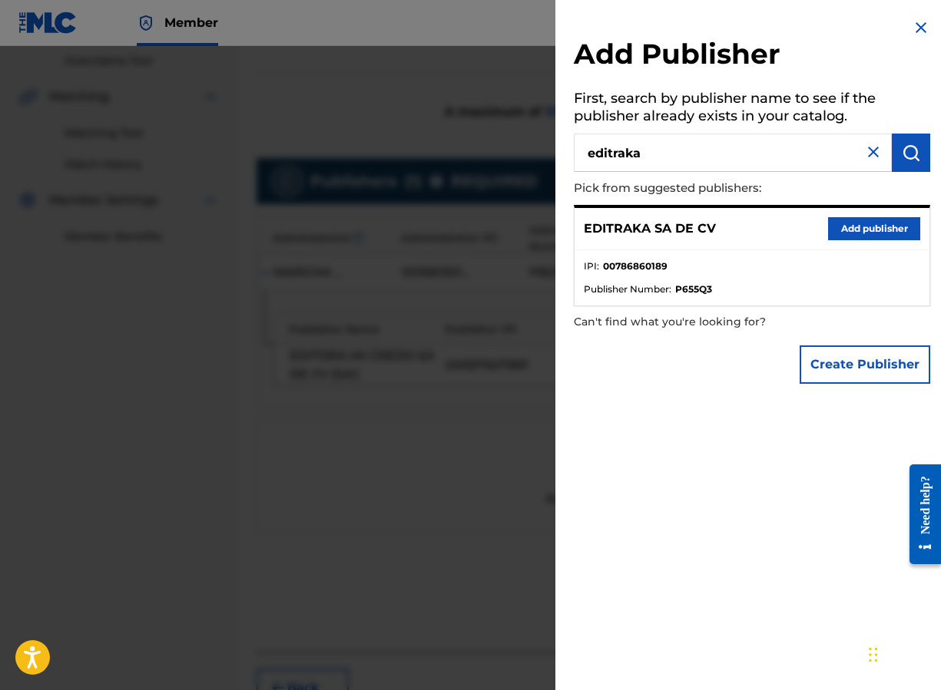
click at [805, 231] on button "Add publisher" at bounding box center [874, 228] width 92 height 23
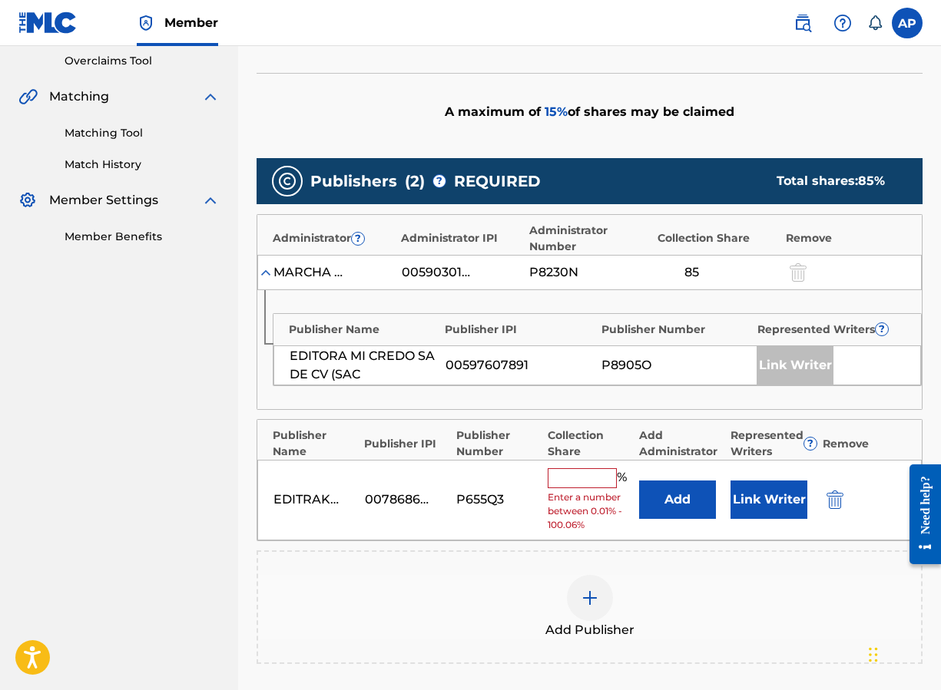
click at [663, 505] on button "Add" at bounding box center [677, 500] width 77 height 38
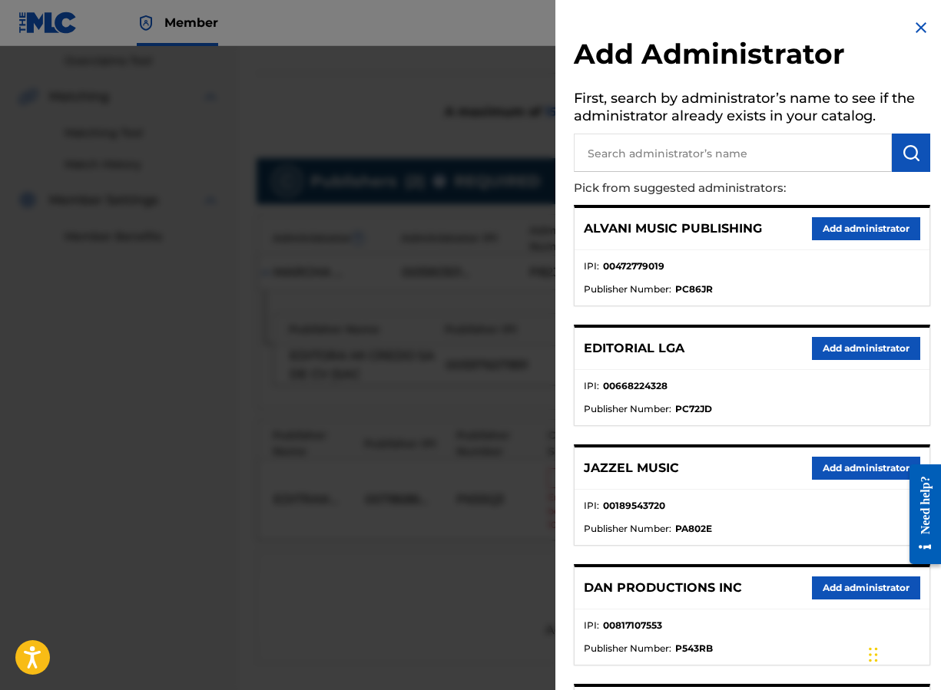
click at [660, 160] on input "text" at bounding box center [733, 153] width 318 height 38
type input "maximo"
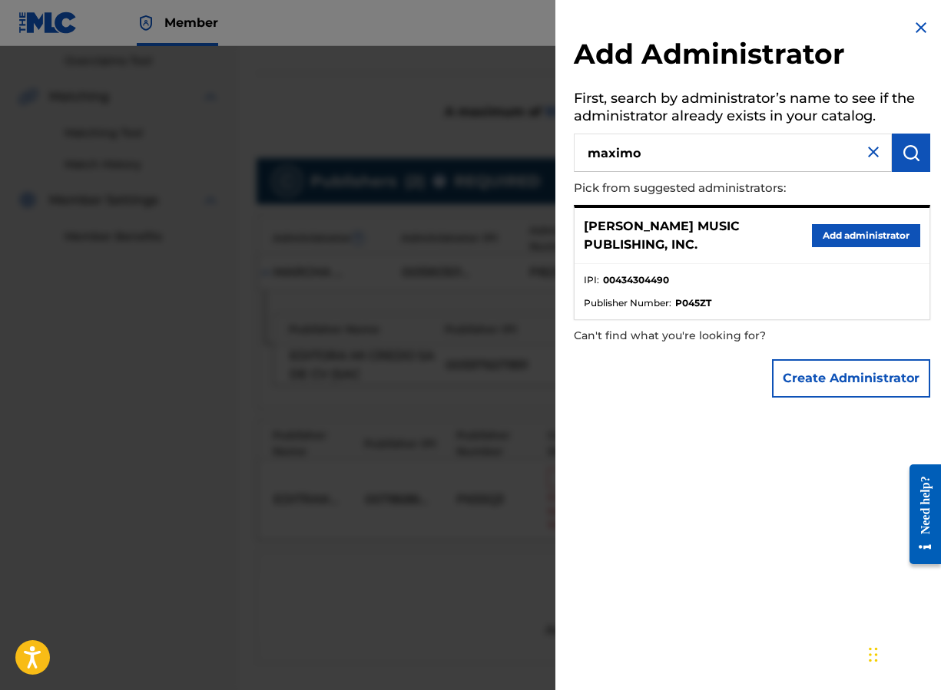
click at [805, 226] on button "Add administrator" at bounding box center [866, 235] width 108 height 23
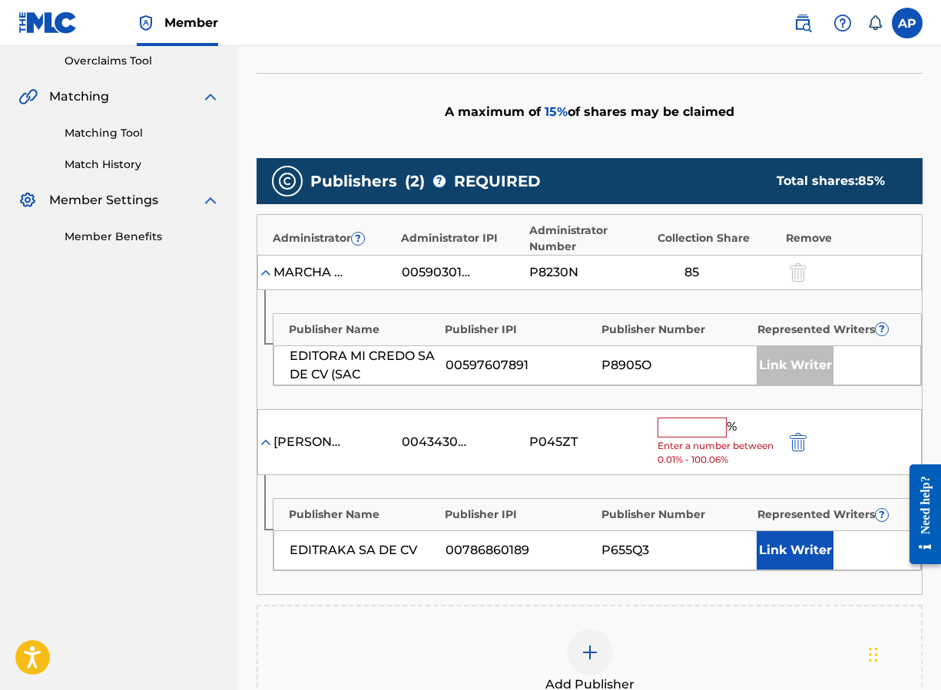
click at [679, 437] on input "text" at bounding box center [691, 428] width 69 height 20
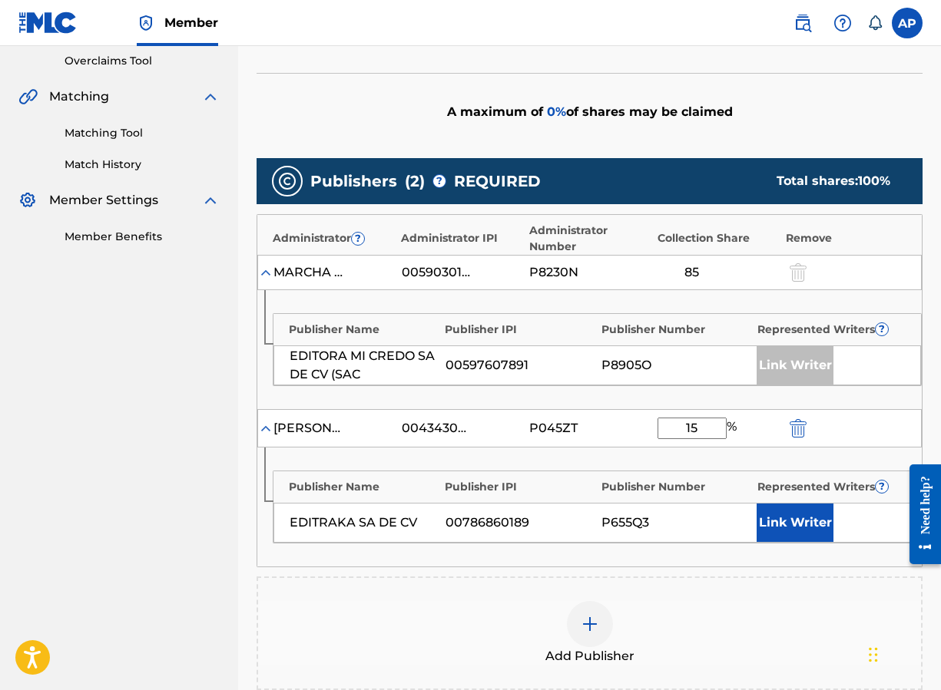
type input "15"
click at [719, 570] on div "Publishers ( 2 ) ? REQUIRED Total shares: 100 % Administrator ? Administrator I…" at bounding box center [589, 424] width 666 height 532
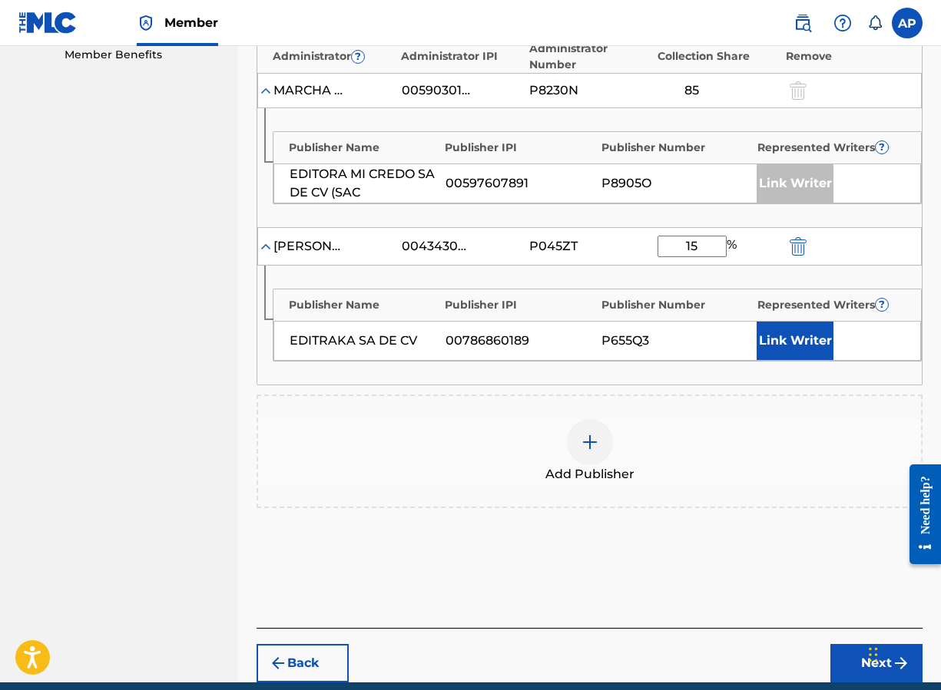
scroll to position [570, 0]
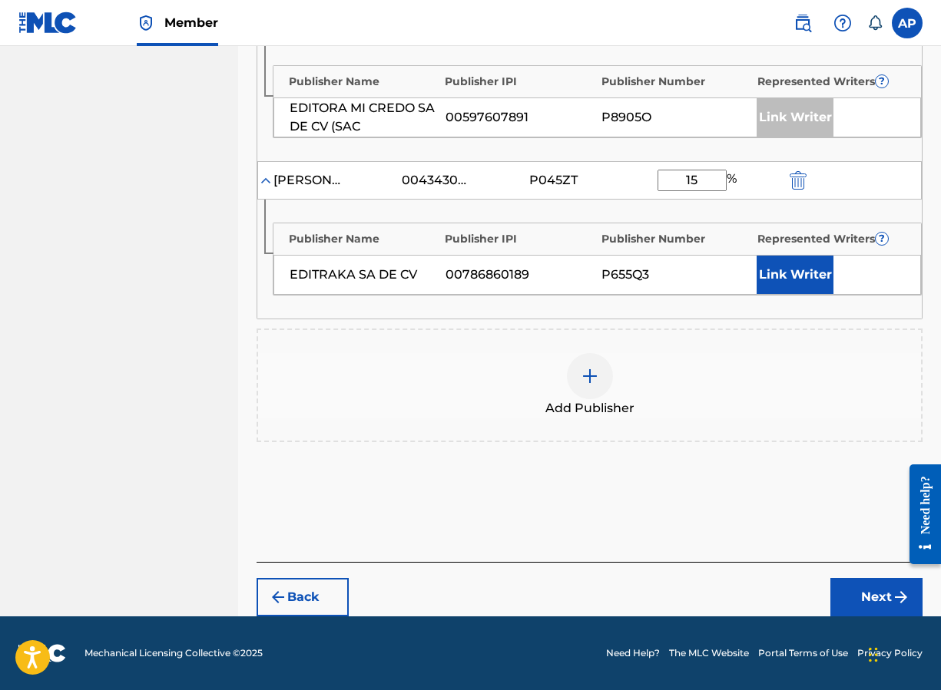
click at [805, 596] on button "Next" at bounding box center [876, 597] width 92 height 38
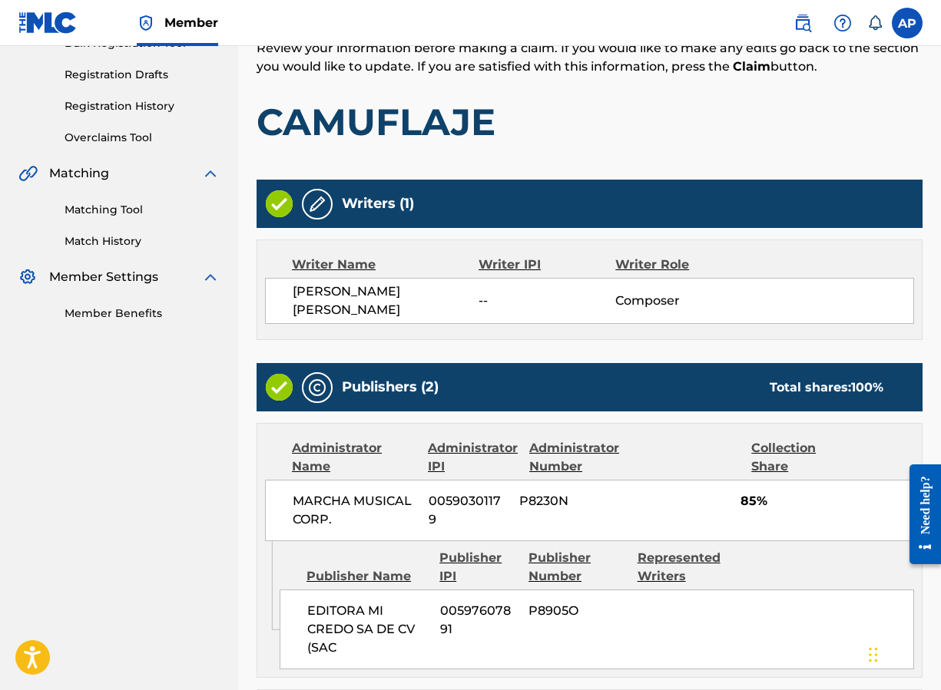
scroll to position [640, 0]
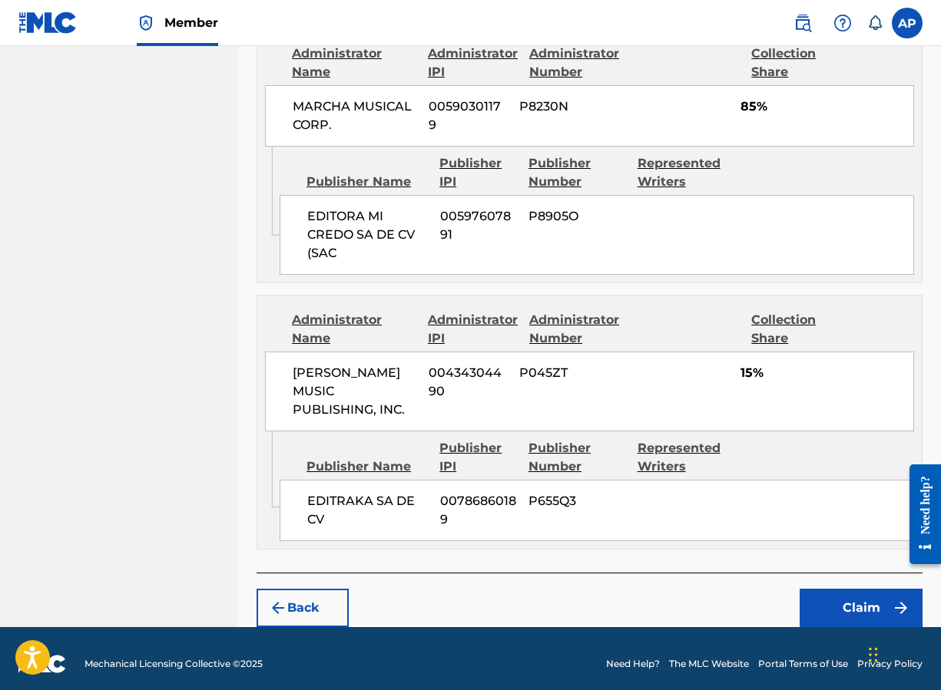
click at [805, 590] on button "Claim" at bounding box center [860, 608] width 123 height 38
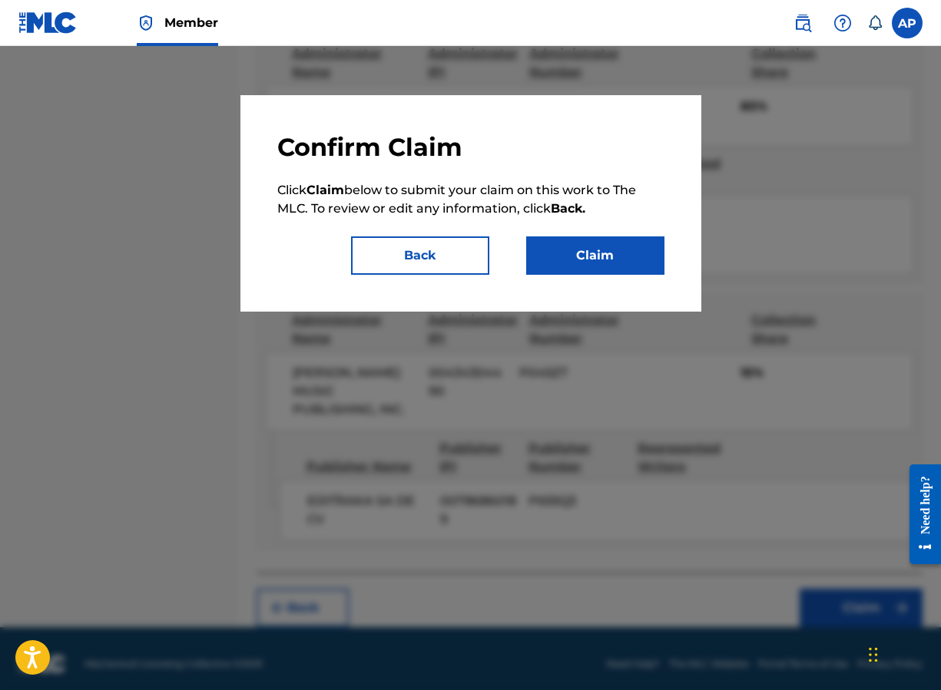
click at [610, 241] on button "Claim" at bounding box center [595, 255] width 138 height 38
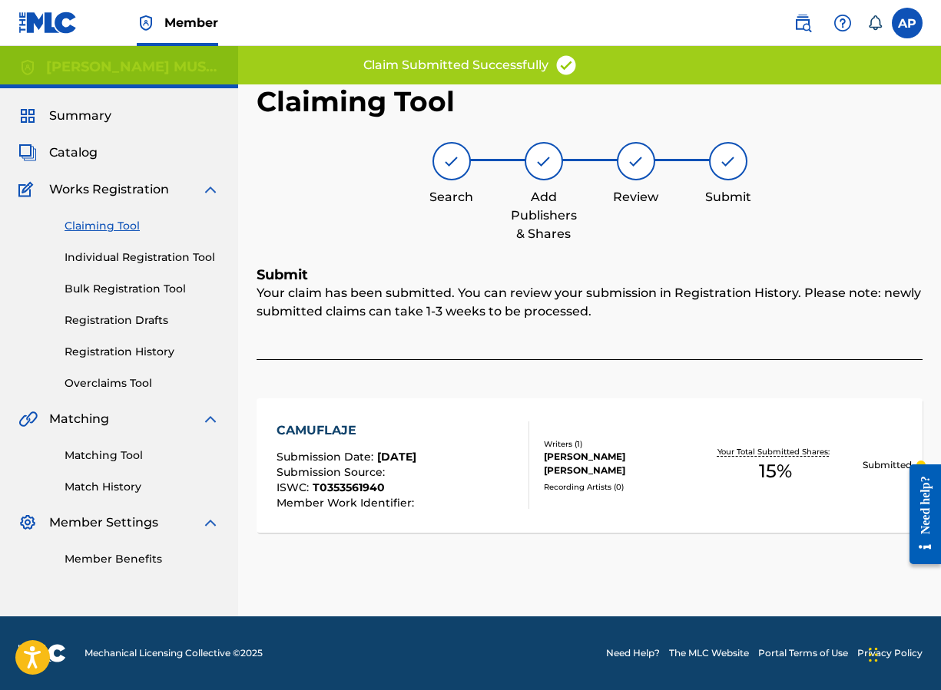
scroll to position [0, 0]
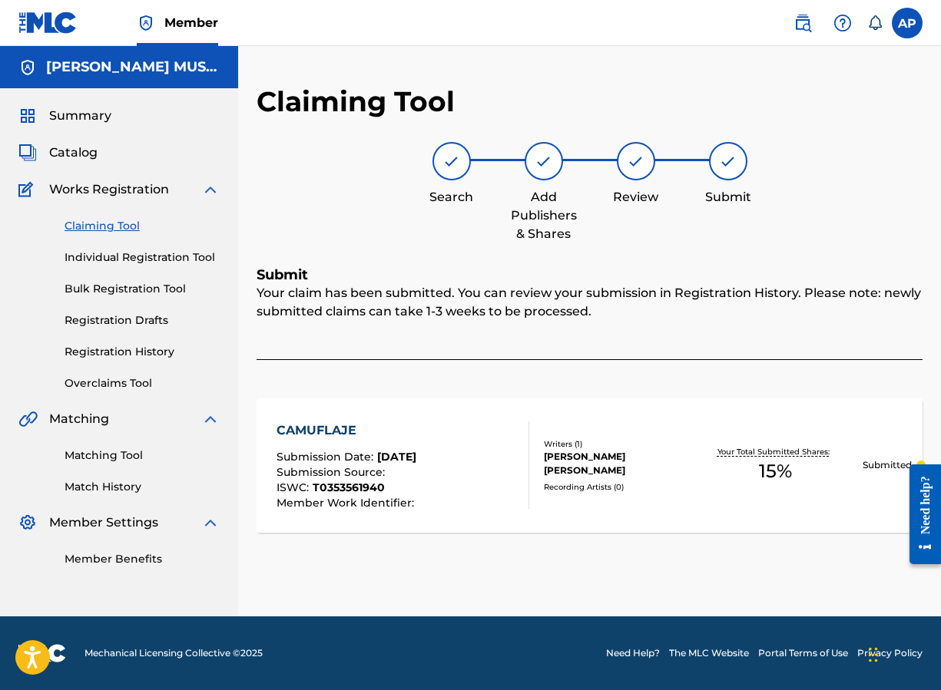
click at [127, 232] on link "Claiming Tool" at bounding box center [141, 226] width 155 height 16
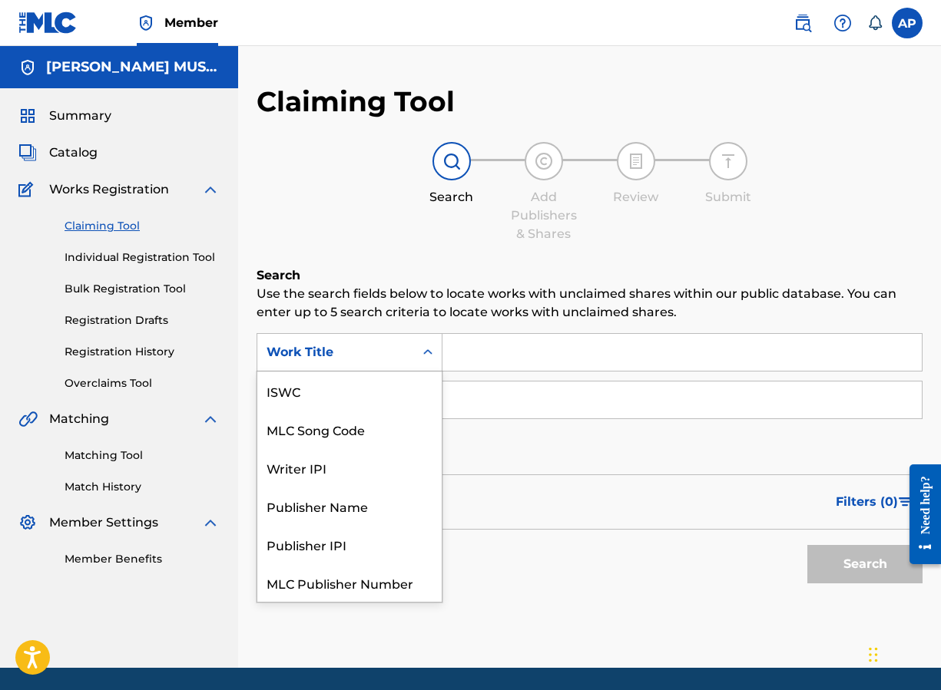
click at [376, 339] on div "Work Title" at bounding box center [335, 352] width 157 height 29
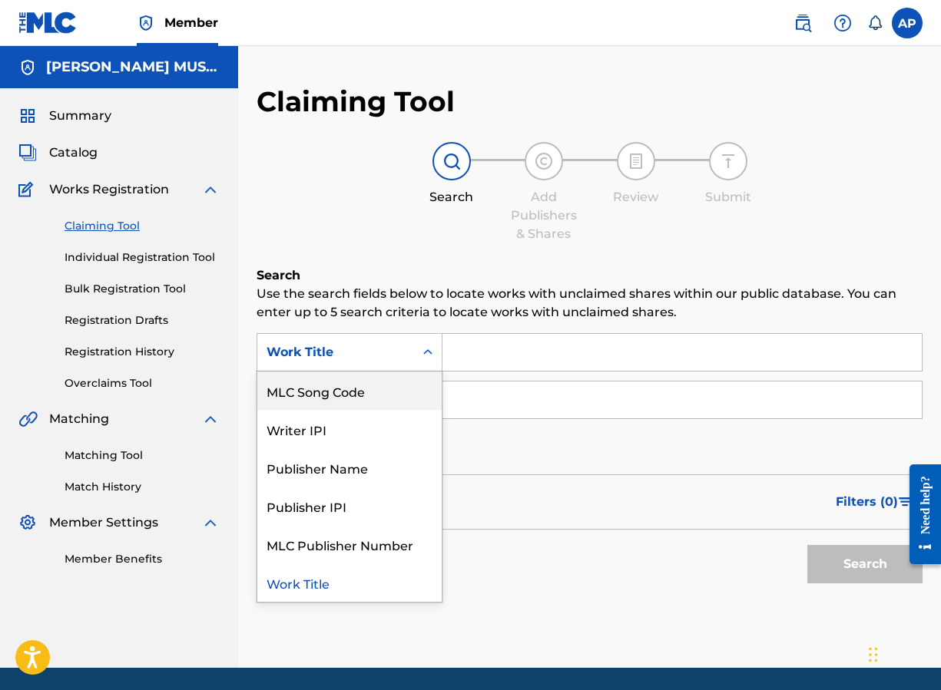
click at [376, 378] on div "MLC Song Code" at bounding box center [349, 391] width 184 height 38
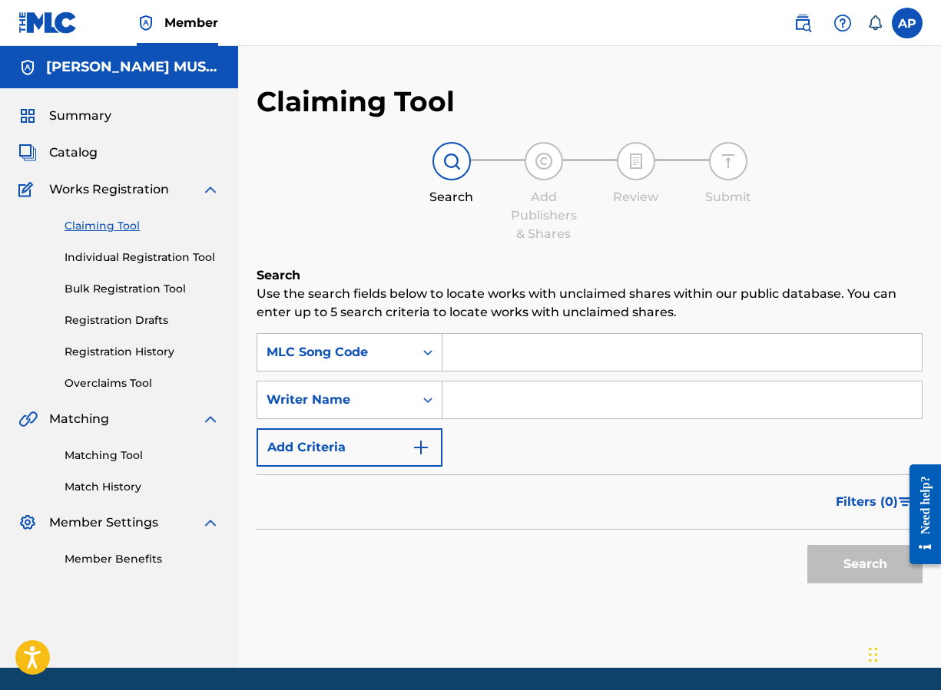
click at [478, 356] on input "Search Form" at bounding box center [681, 352] width 479 height 37
paste input "CC0ATB"
type input "CC0ATB"
click at [805, 545] on button "Search" at bounding box center [864, 564] width 115 height 38
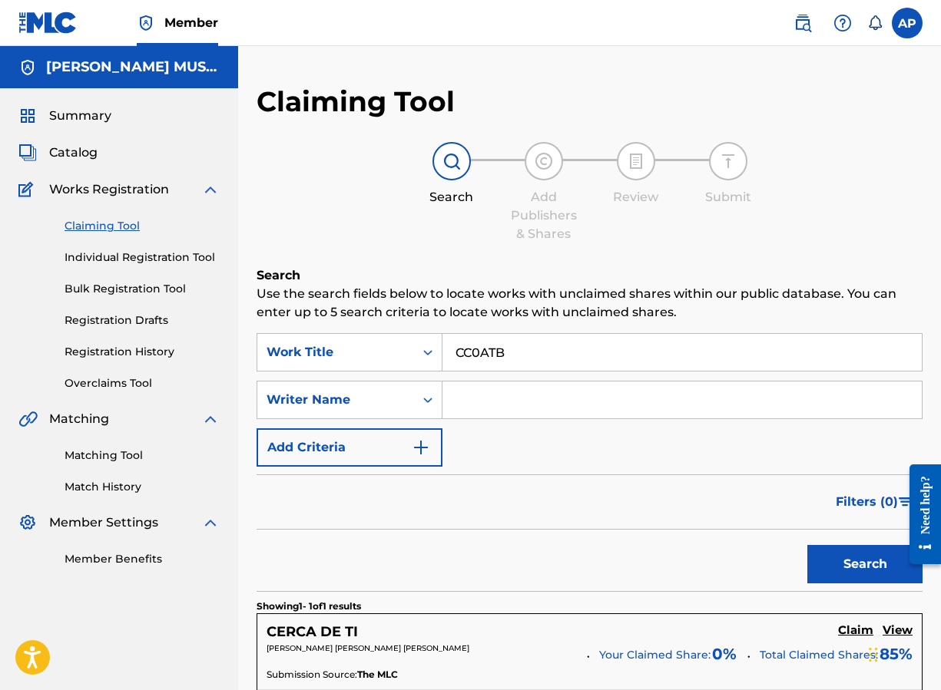
scroll to position [265, 0]
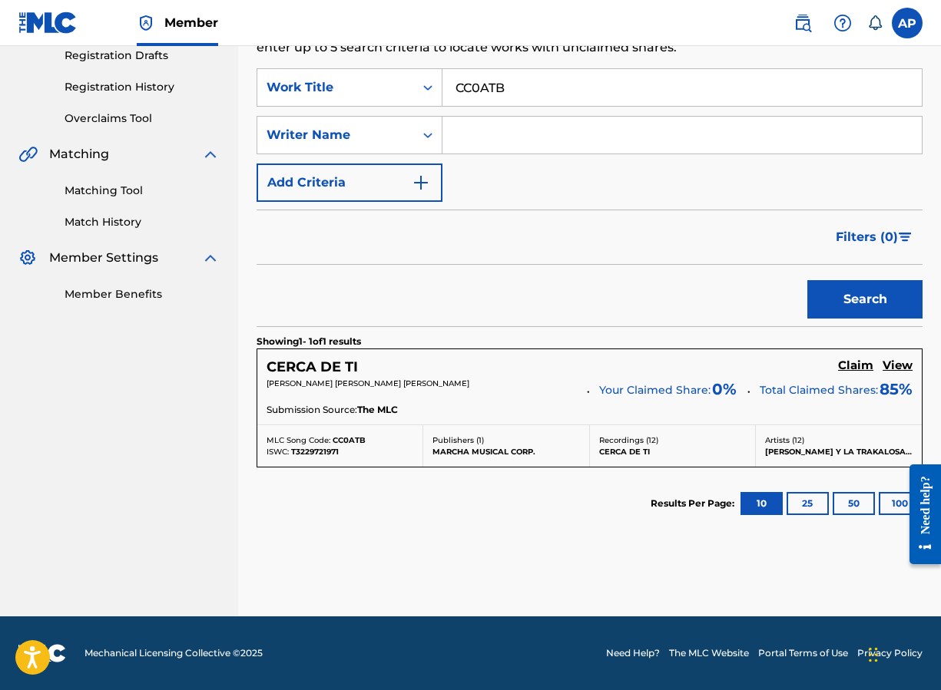
click at [805, 367] on h5 "View" at bounding box center [897, 366] width 30 height 15
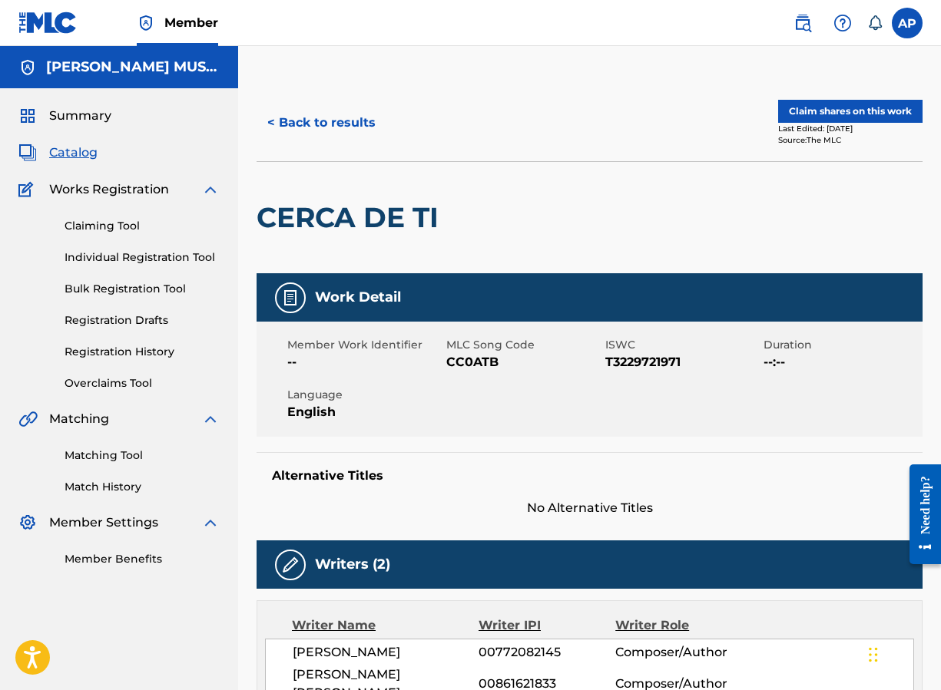
scroll to position [177, 0]
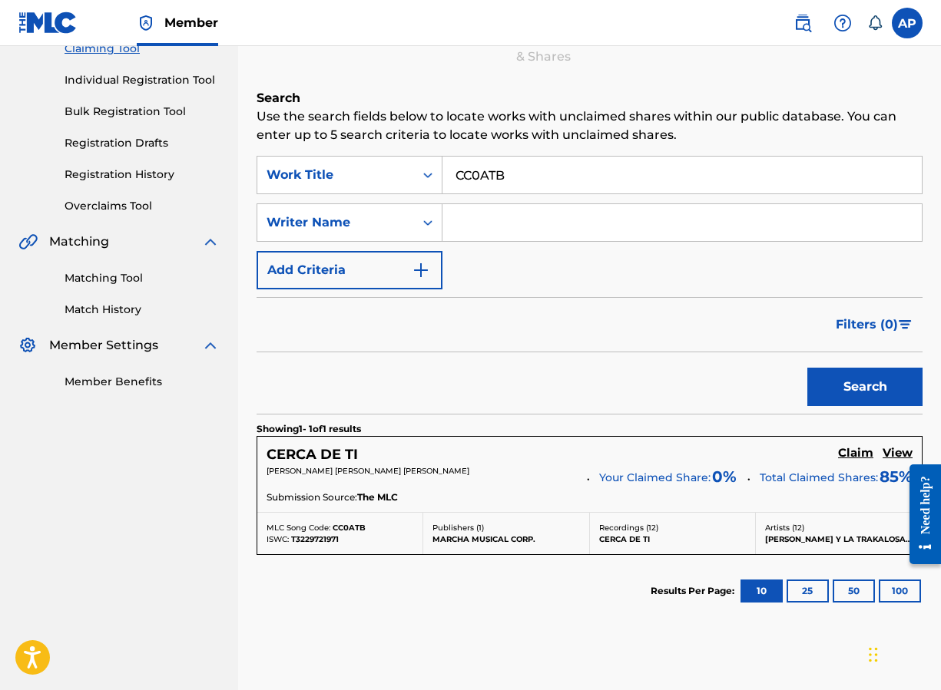
click at [805, 452] on h5 "Claim" at bounding box center [855, 453] width 35 height 15
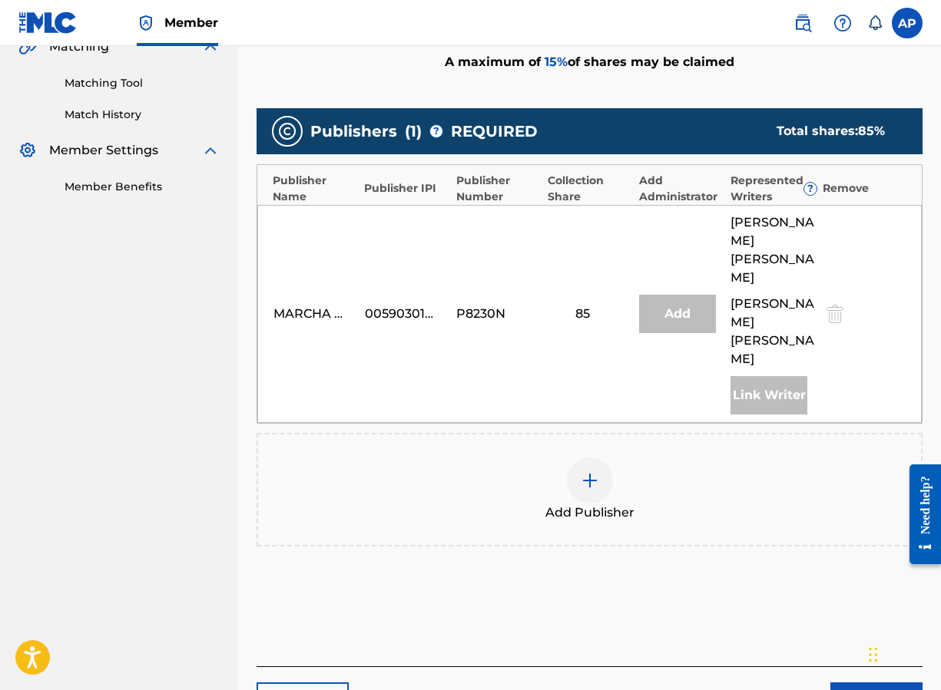
scroll to position [392, 0]
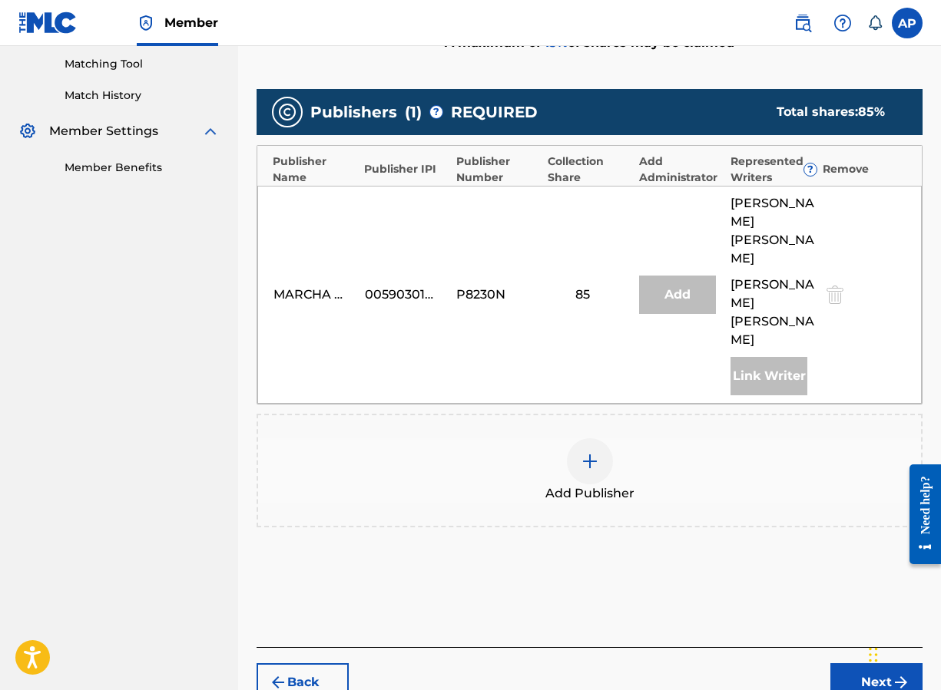
click at [584, 484] on span "Add Publisher" at bounding box center [589, 493] width 89 height 18
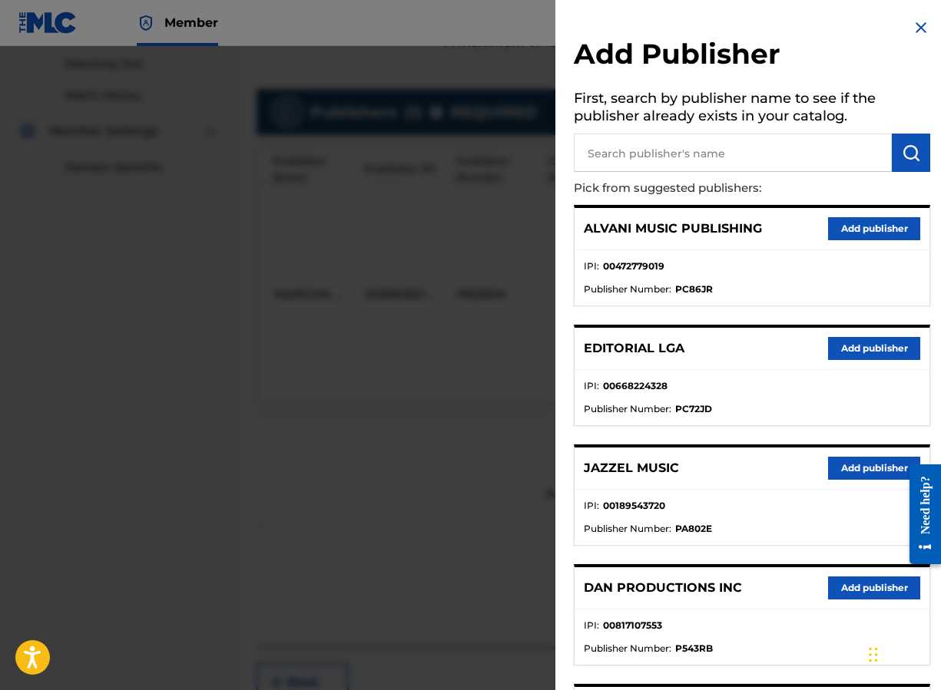
click at [680, 142] on input "text" at bounding box center [733, 153] width 318 height 38
type input "editraka"
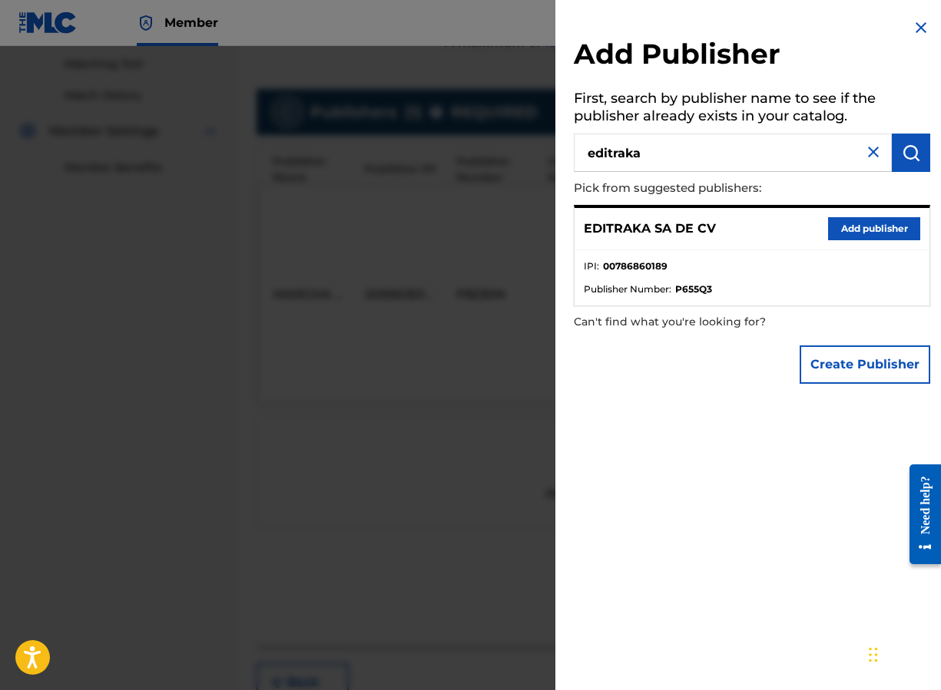
click at [805, 227] on button "Add publisher" at bounding box center [874, 228] width 92 height 23
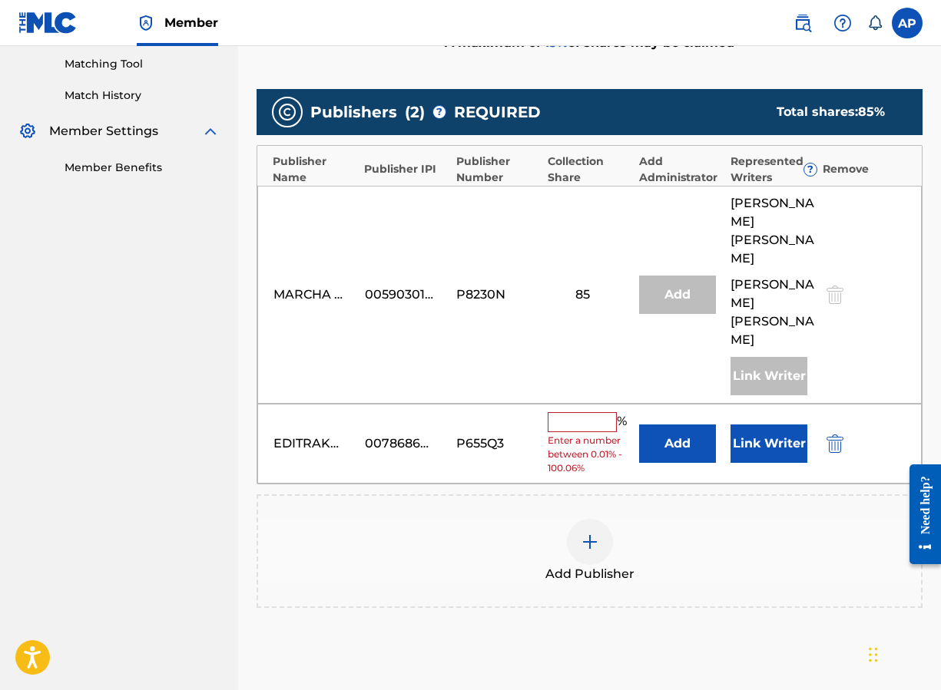
click at [682, 427] on button "Add" at bounding box center [677, 444] width 77 height 38
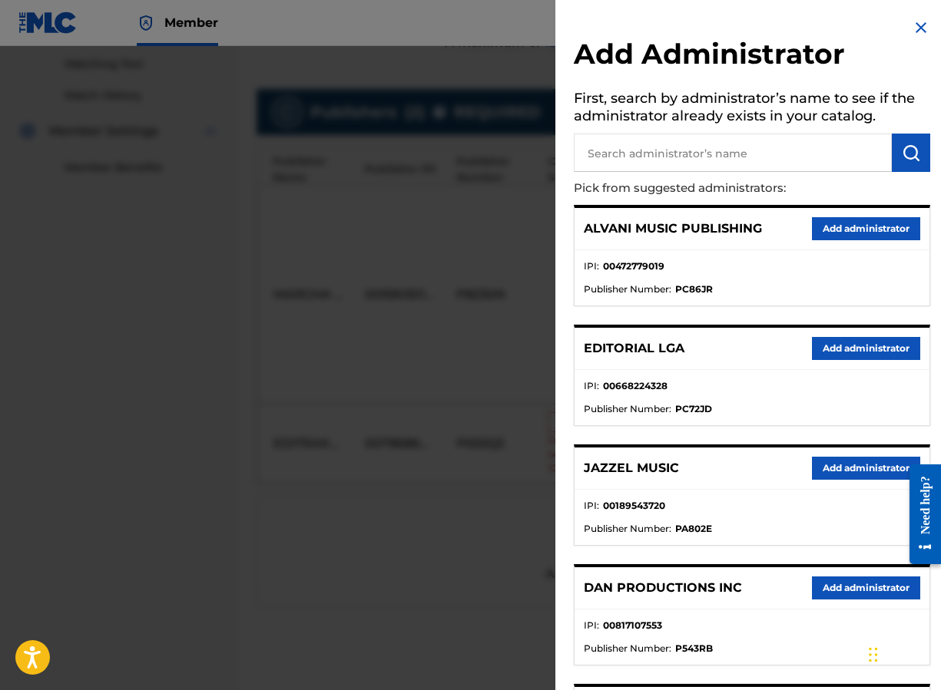
click at [668, 158] on input "text" at bounding box center [733, 153] width 318 height 38
type input "maximo"
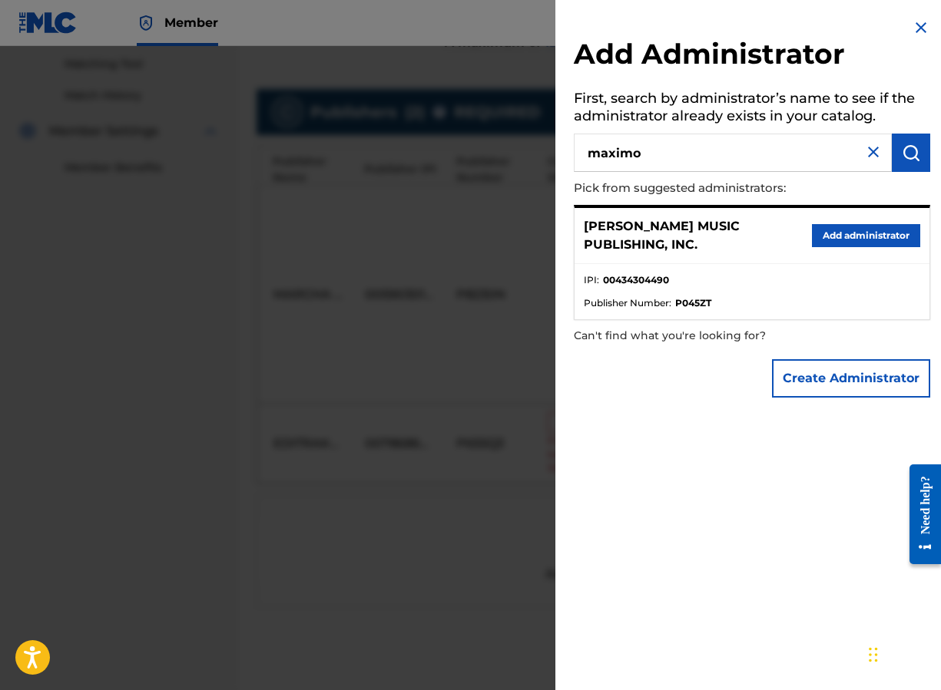
click at [805, 248] on div "[PERSON_NAME] MUSIC PUBLISHING, INC. Add administrator" at bounding box center [751, 236] width 355 height 56
click at [805, 231] on button "Add administrator" at bounding box center [866, 235] width 108 height 23
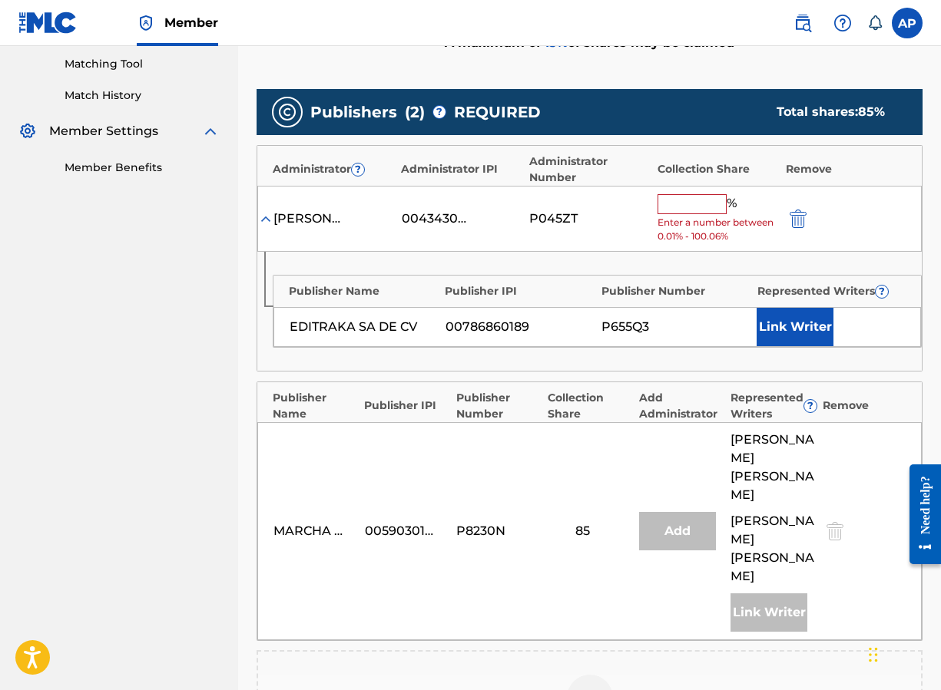
click at [668, 217] on span "Enter a number between 0.01% - 100.06%" at bounding box center [717, 230] width 121 height 28
click at [669, 203] on input "1" at bounding box center [691, 204] width 69 height 20
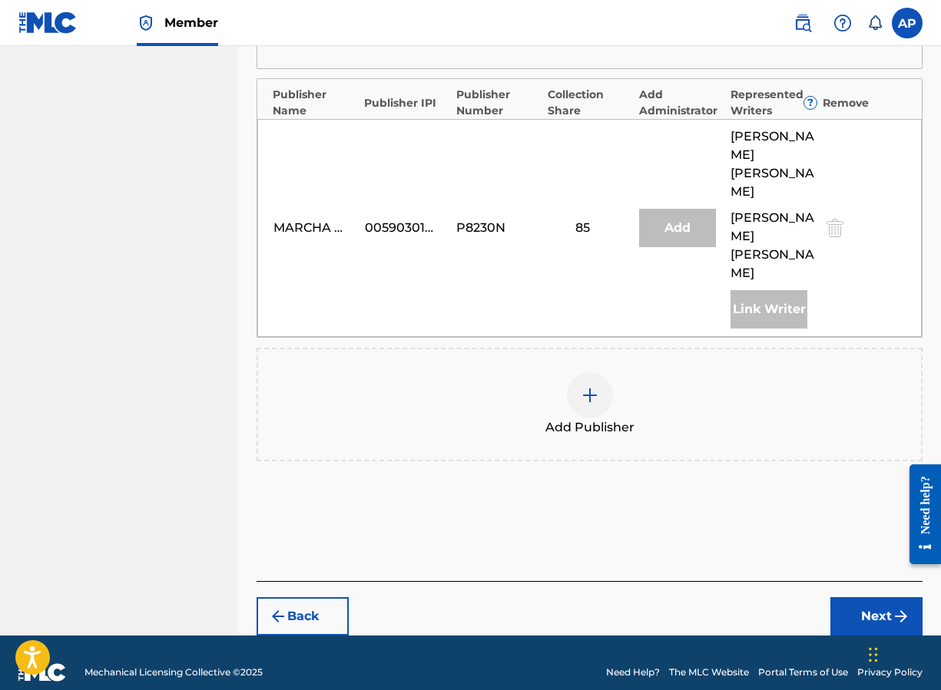
type input "15"
click at [805, 597] on button "Next" at bounding box center [876, 616] width 92 height 38
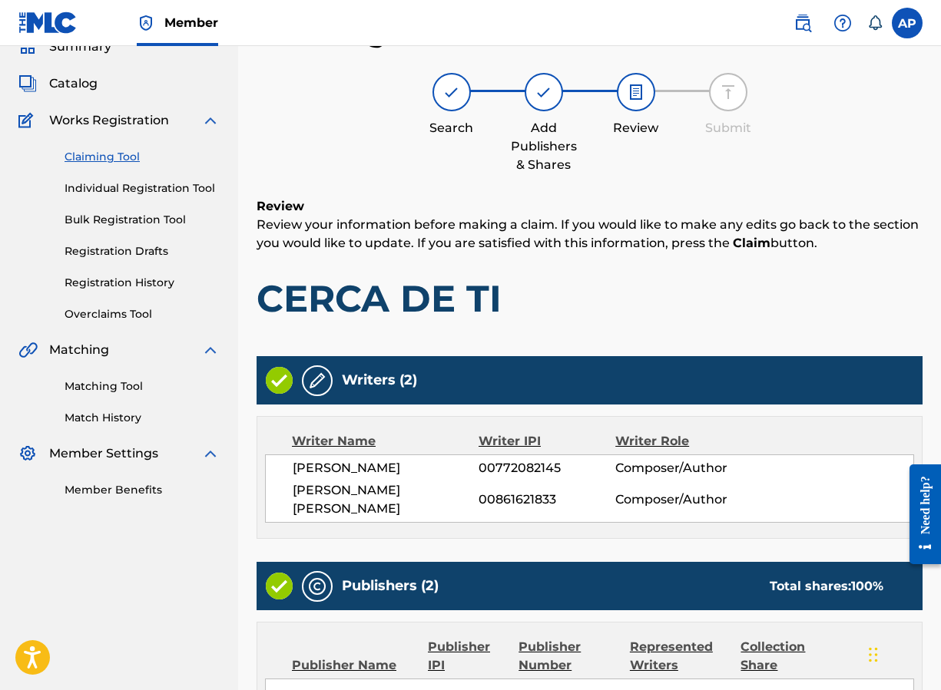
scroll to position [605, 0]
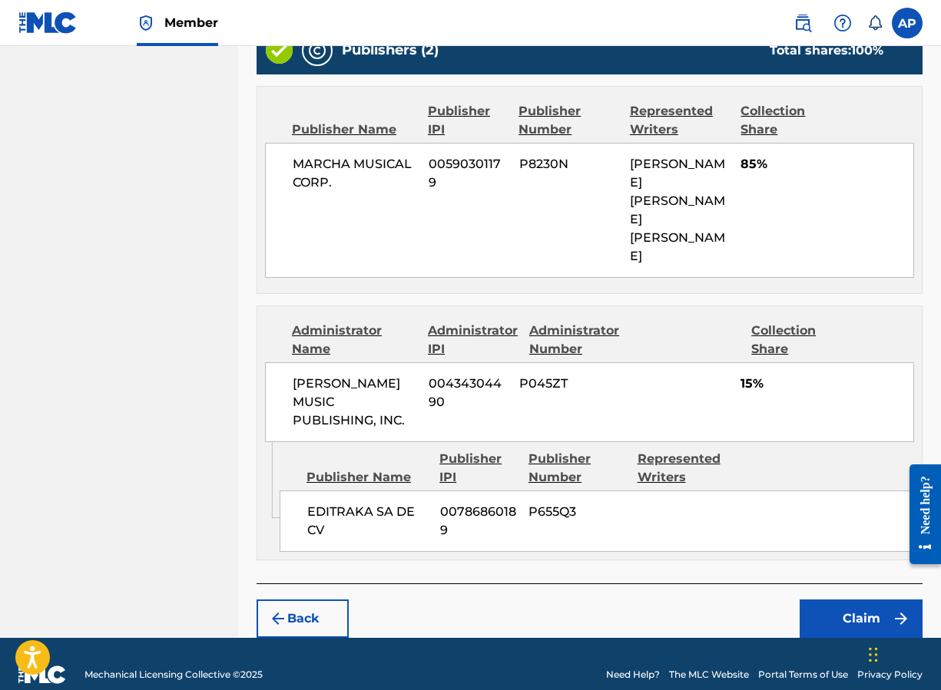
click at [805, 608] on button "Claim" at bounding box center [860, 619] width 123 height 38
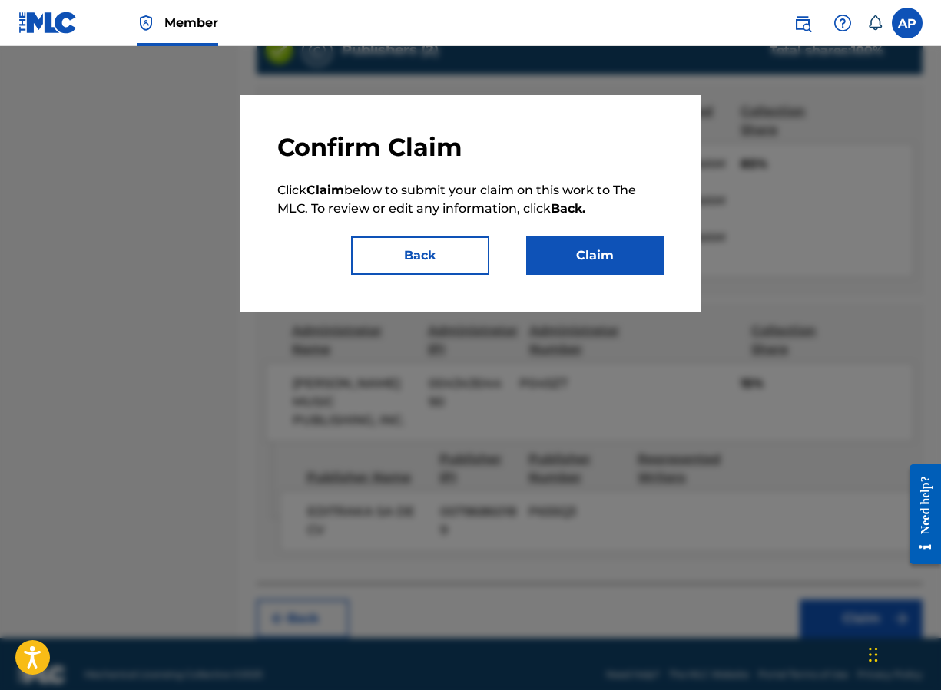
click at [559, 260] on button "Claim" at bounding box center [595, 255] width 138 height 38
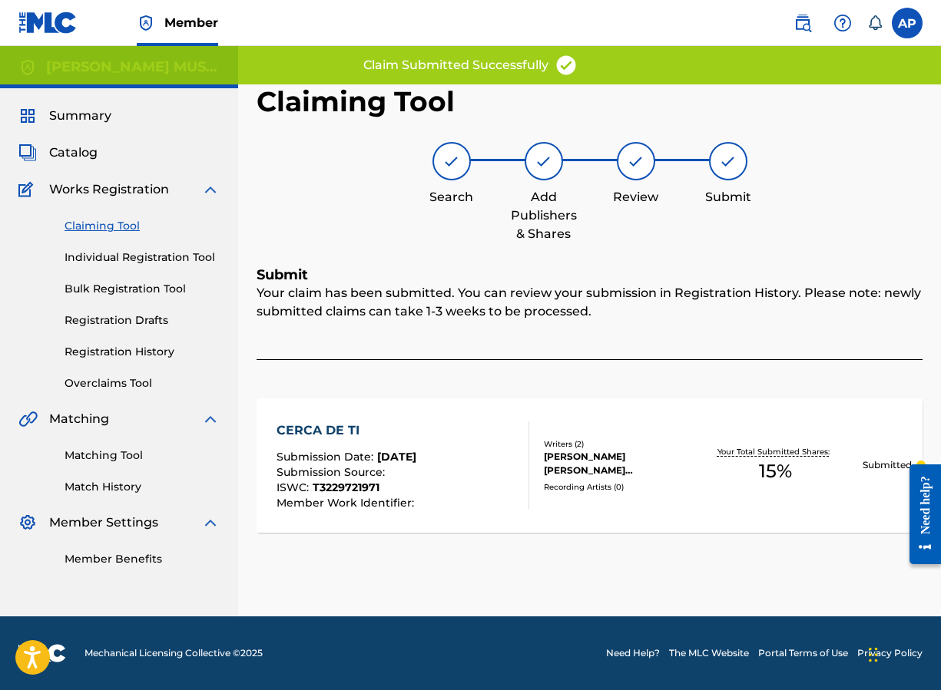
scroll to position [0, 0]
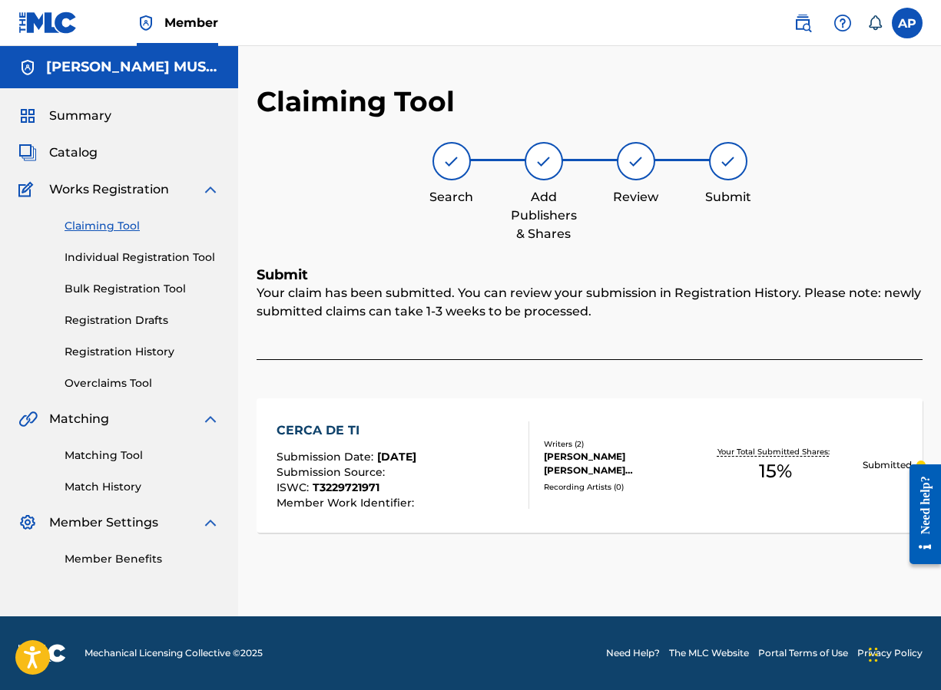
click at [74, 233] on link "Claiming Tool" at bounding box center [141, 226] width 155 height 16
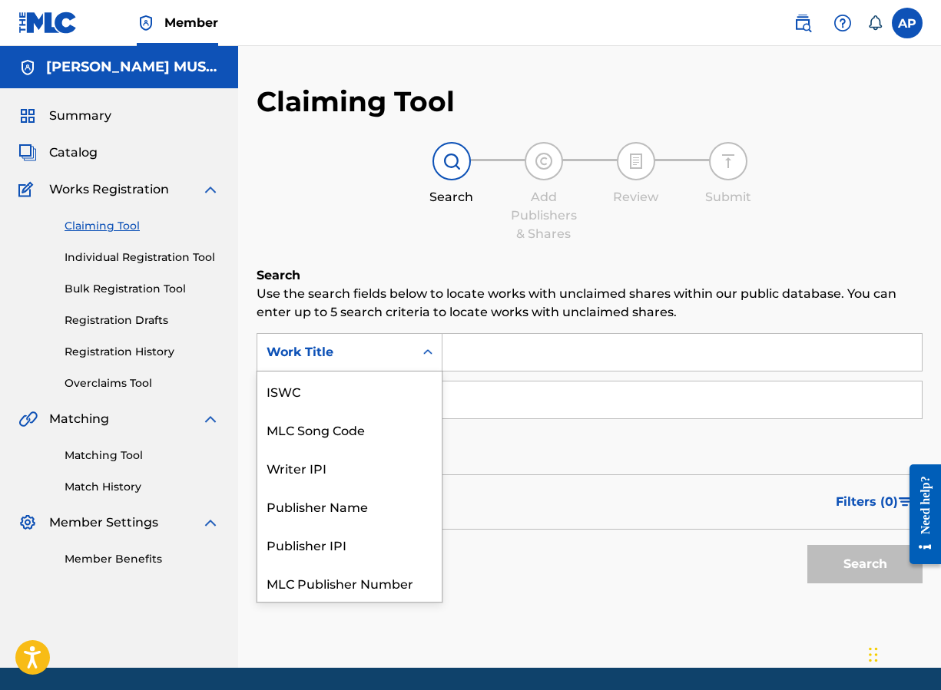
click at [392, 347] on div "Work Title" at bounding box center [335, 352] width 138 height 18
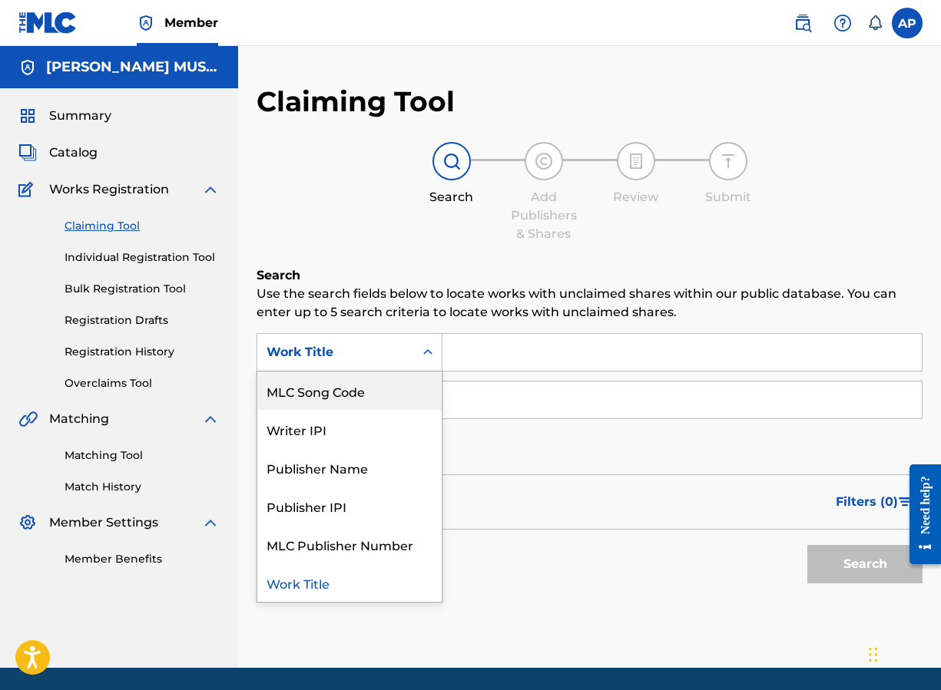
click at [382, 387] on div "MLC Song Code" at bounding box center [349, 391] width 184 height 38
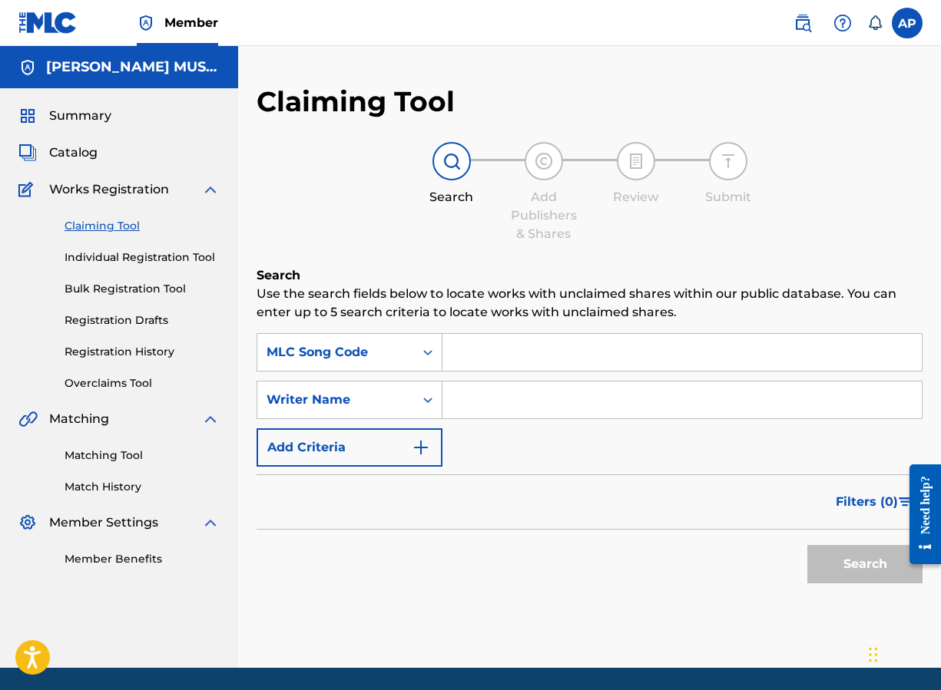
click at [476, 358] on input "Search Form" at bounding box center [681, 352] width 479 height 37
paste input "KE6HS6"
type input "KE6HS6"
click at [805, 545] on button "Search" at bounding box center [864, 564] width 115 height 38
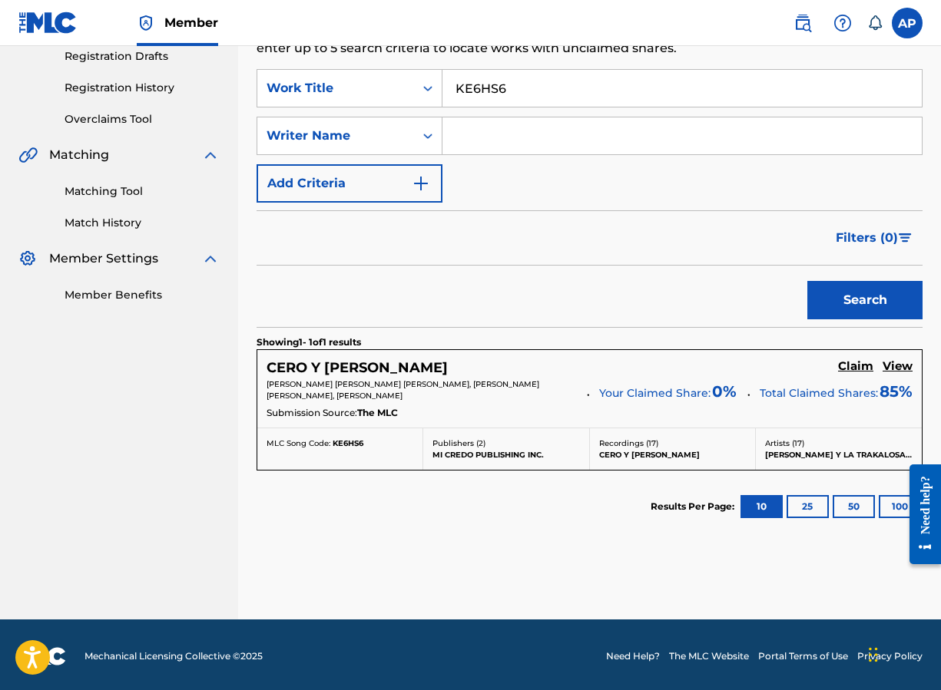
scroll to position [266, 0]
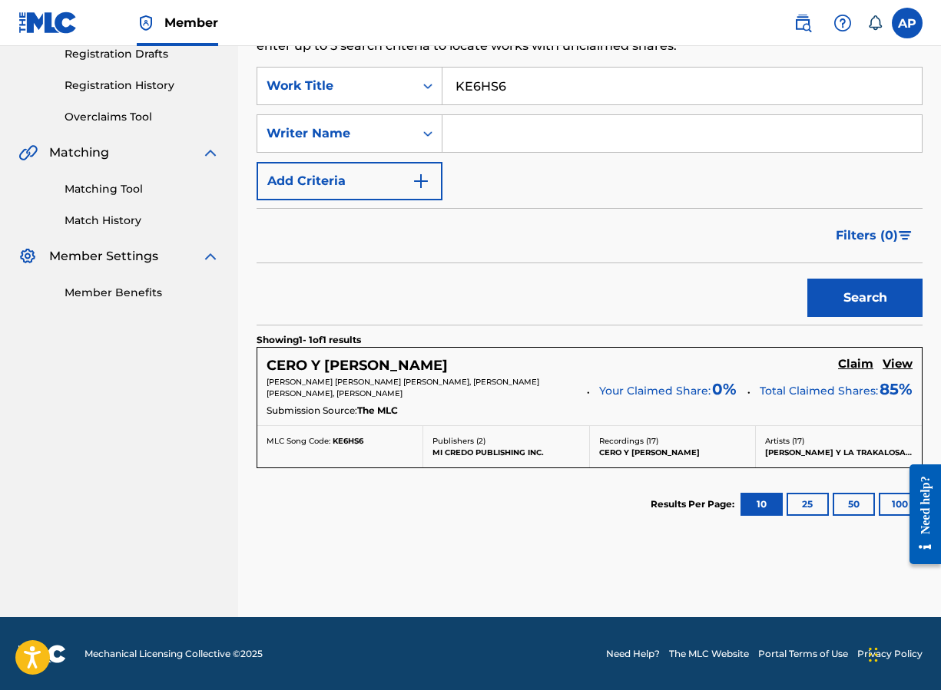
click at [805, 362] on h5 "Claim" at bounding box center [855, 364] width 35 height 15
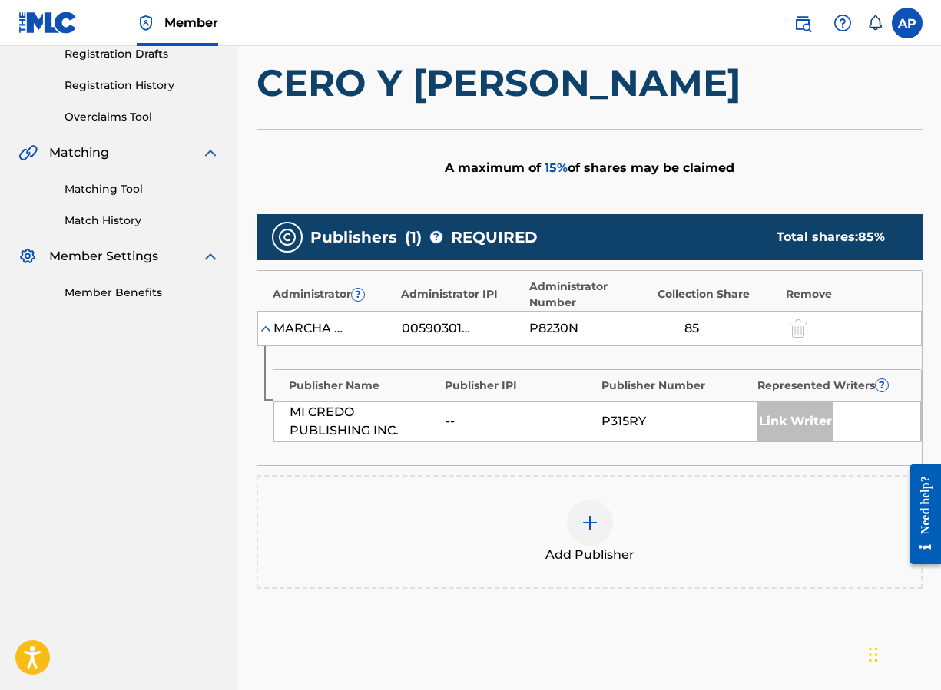
scroll to position [413, 0]
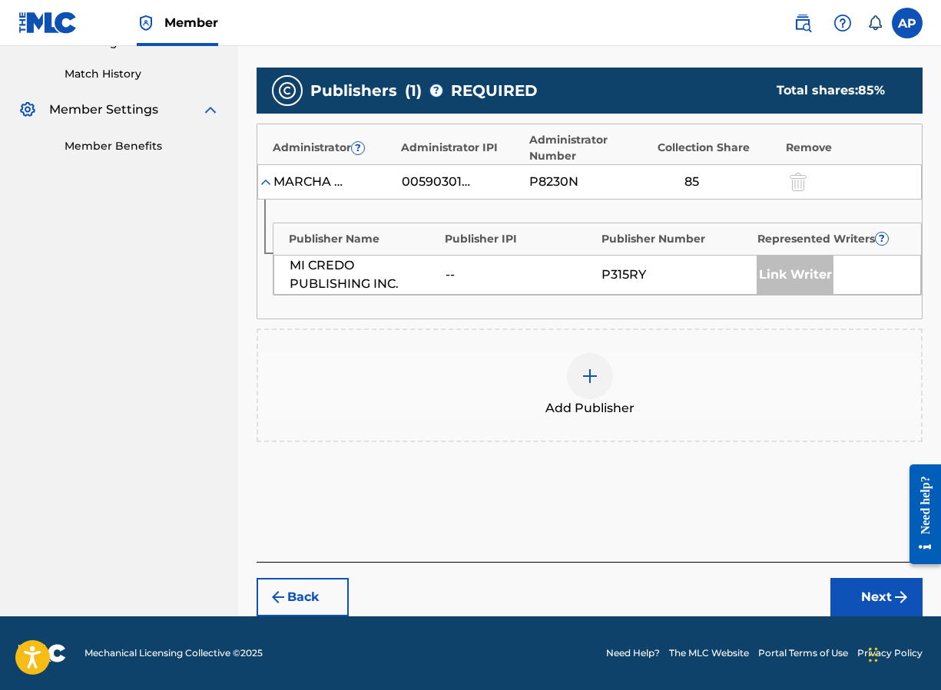
click at [602, 383] on div at bounding box center [590, 376] width 46 height 46
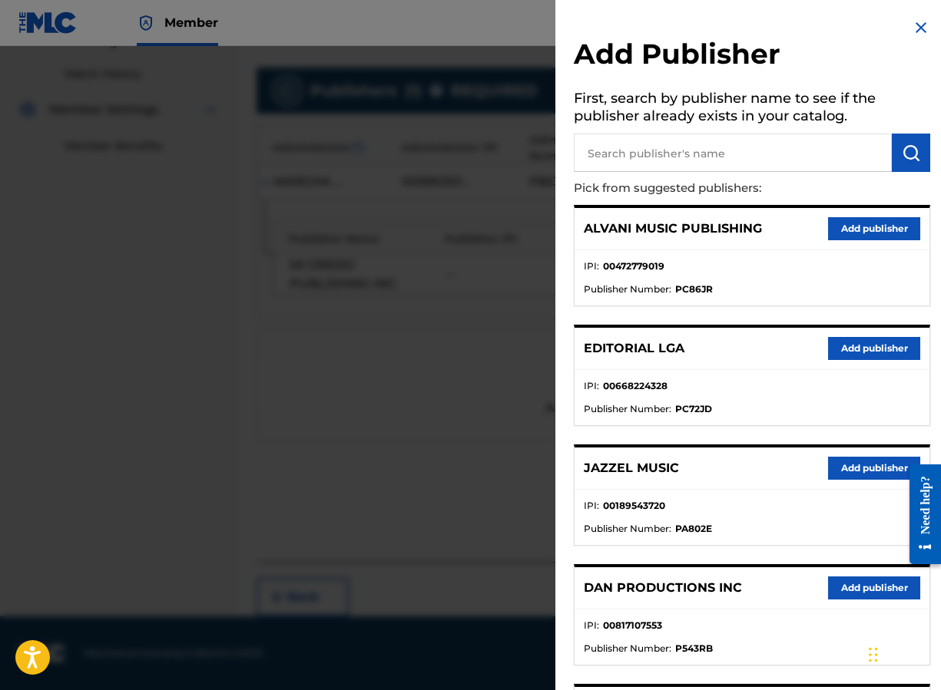
click at [643, 162] on input "text" at bounding box center [733, 153] width 318 height 38
type input "editraka"
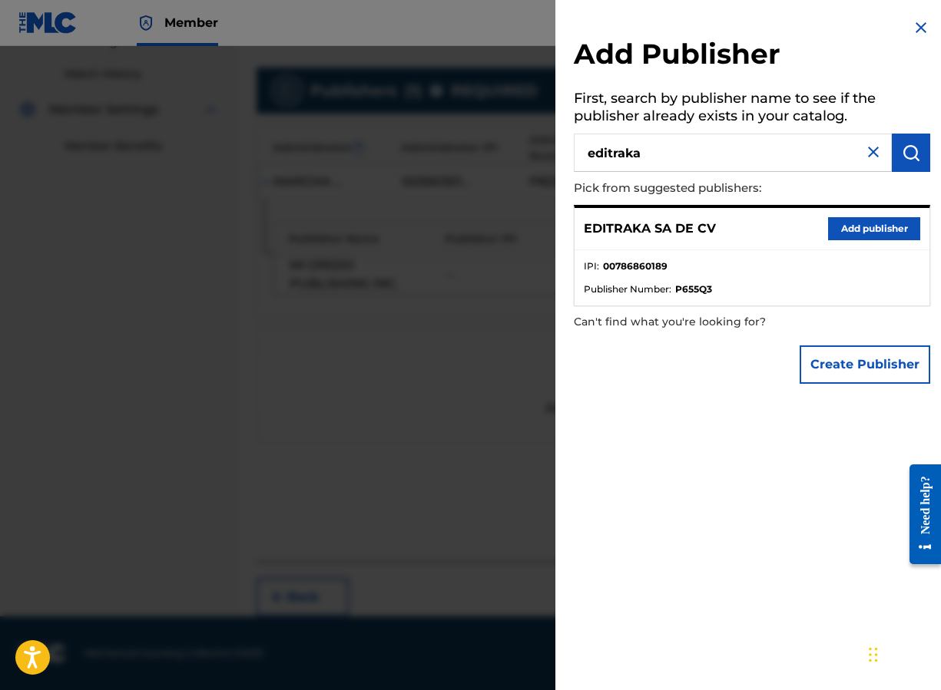
click at [805, 231] on button "Add publisher" at bounding box center [874, 228] width 92 height 23
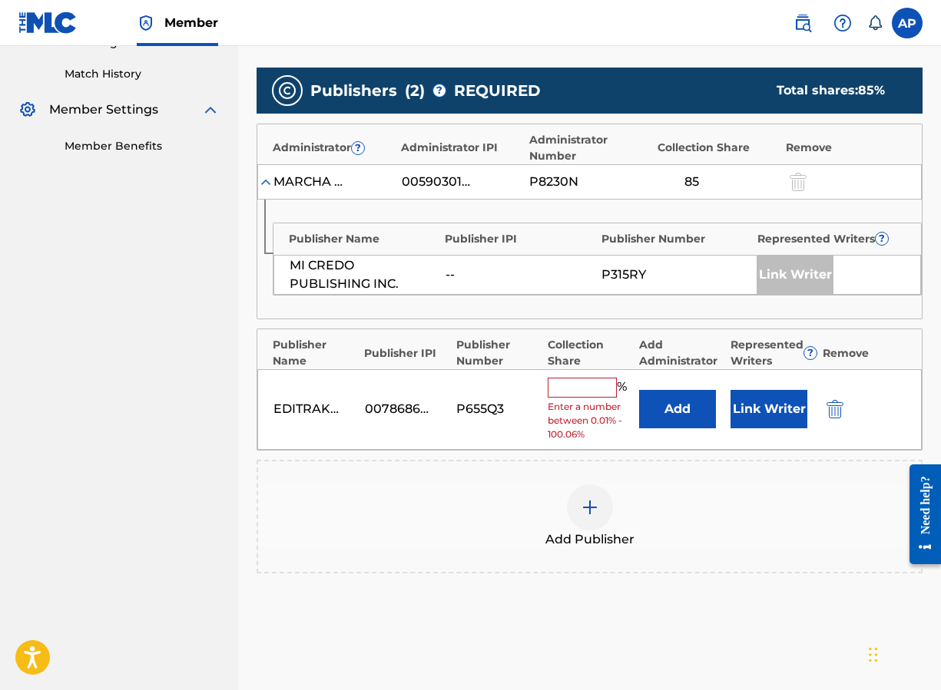
click at [660, 393] on button "Add" at bounding box center [677, 409] width 77 height 38
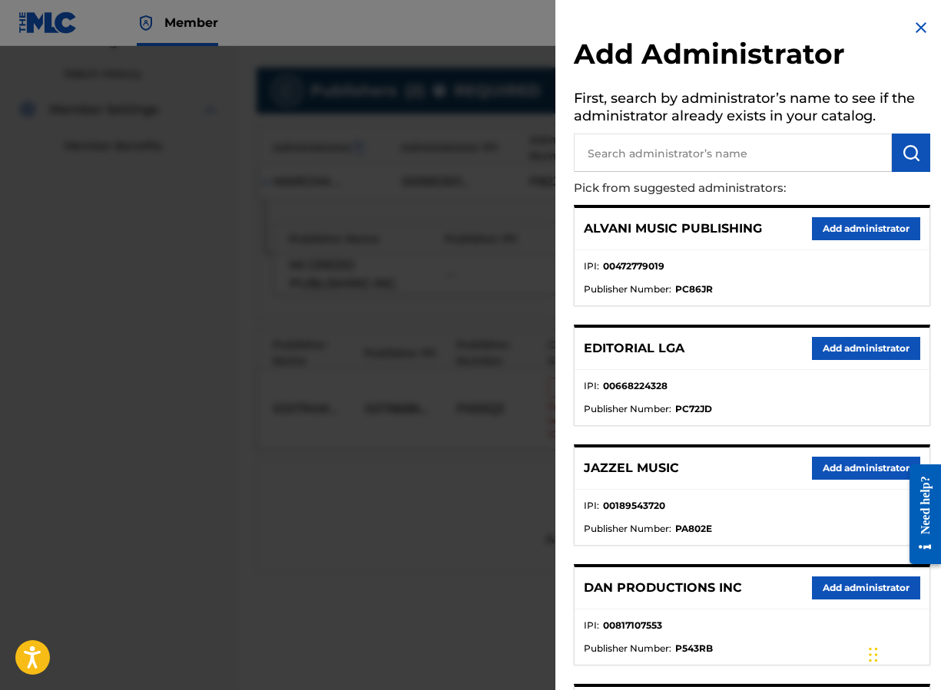
click at [614, 160] on input "text" at bounding box center [733, 153] width 318 height 38
type input "e"
type input "[PERSON_NAME]"
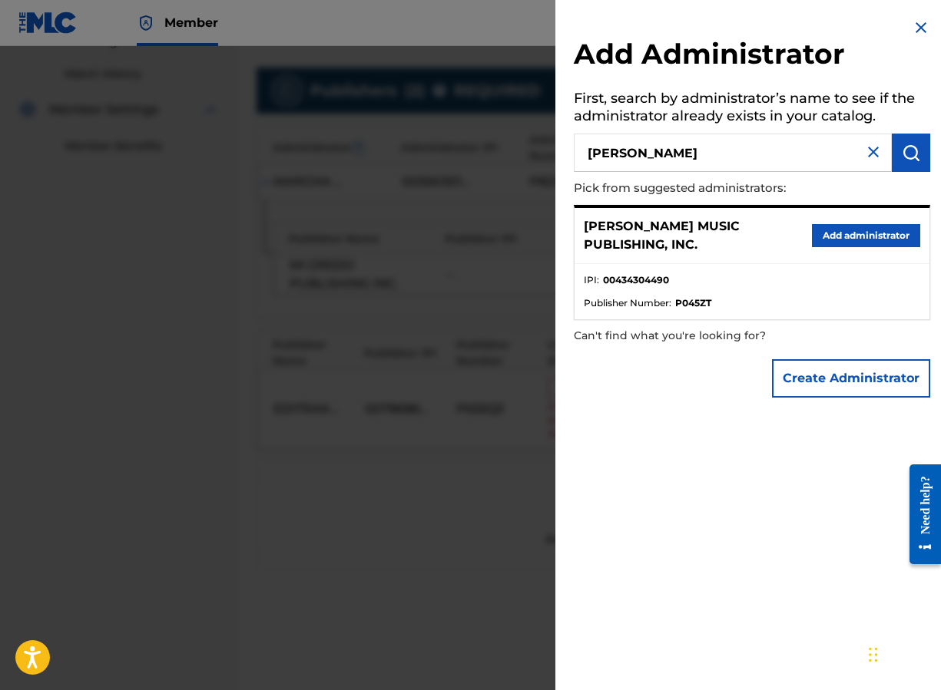
click at [805, 236] on button "Add administrator" at bounding box center [866, 235] width 108 height 23
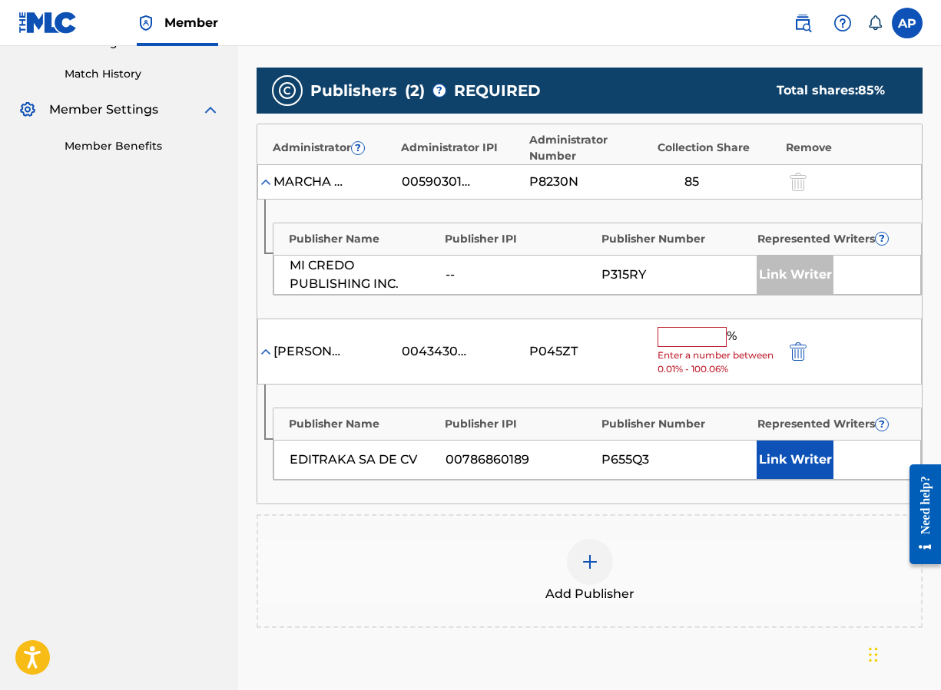
click at [665, 344] on input "text" at bounding box center [691, 337] width 69 height 20
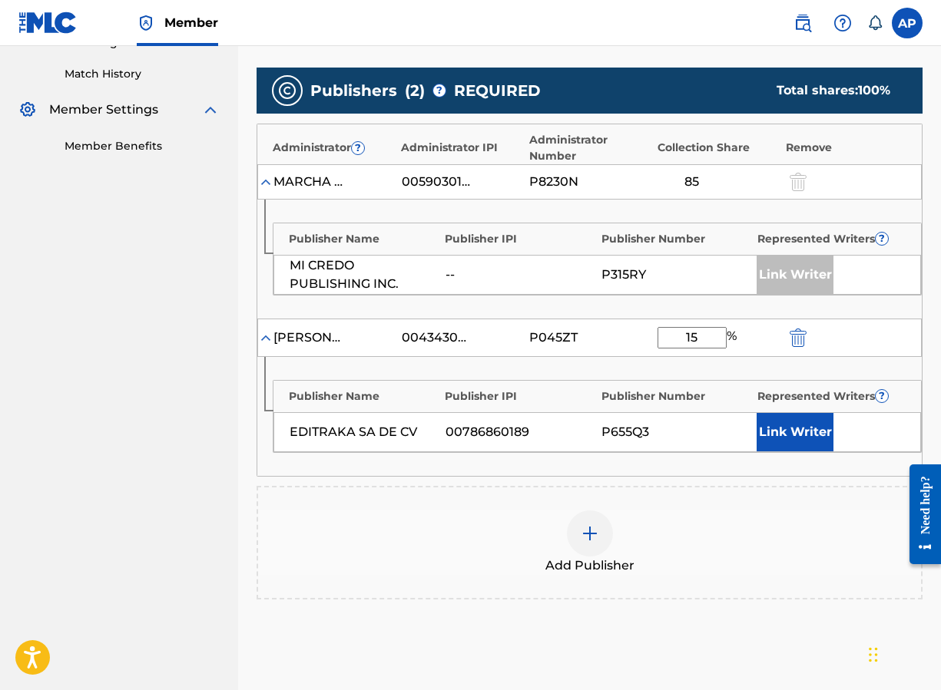
type input "15"
click at [709, 509] on div "Add Publisher" at bounding box center [589, 543] width 666 height 114
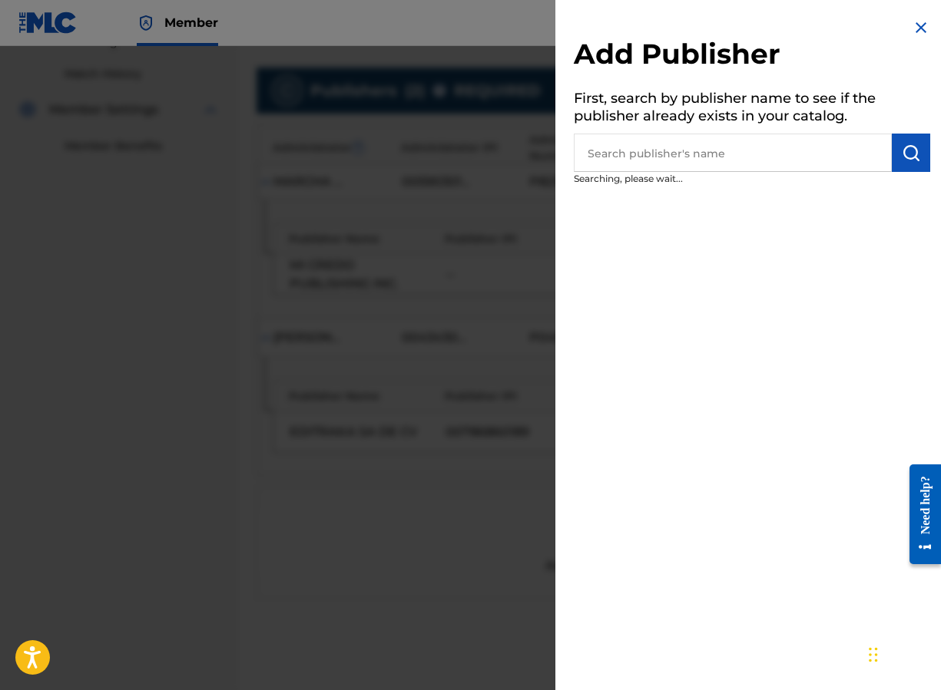
scroll to position [494, 0]
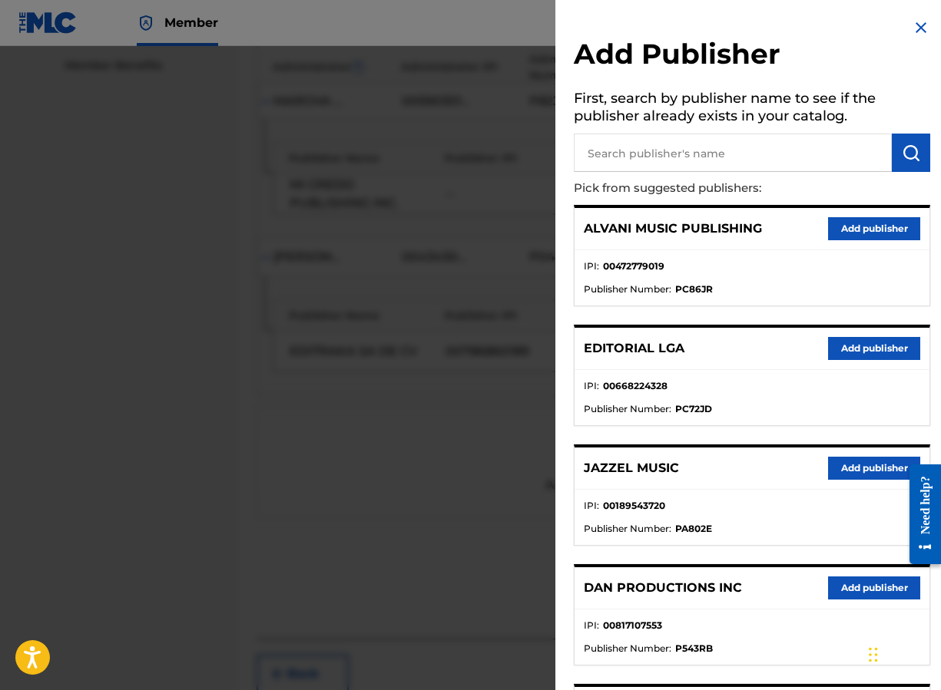
click at [805, 27] on img at bounding box center [920, 27] width 18 height 18
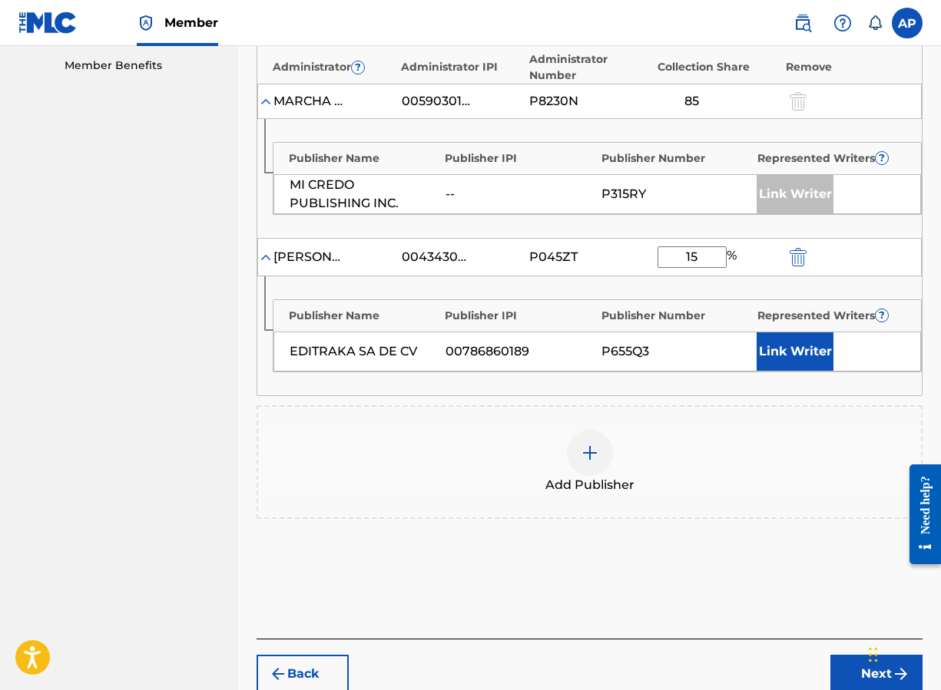
scroll to position [570, 0]
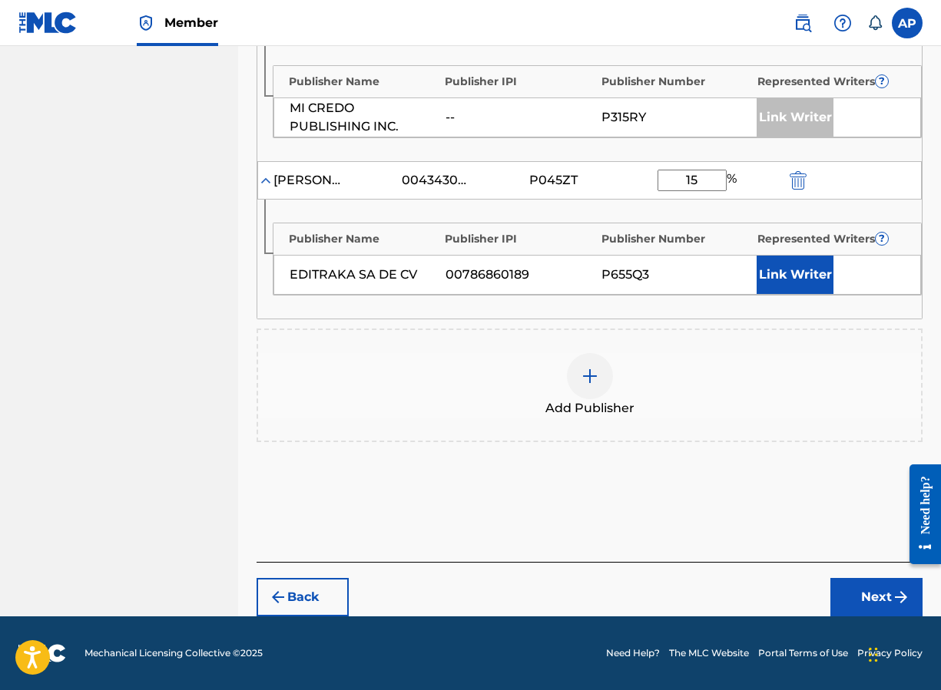
click at [805, 587] on button "Next" at bounding box center [876, 597] width 92 height 38
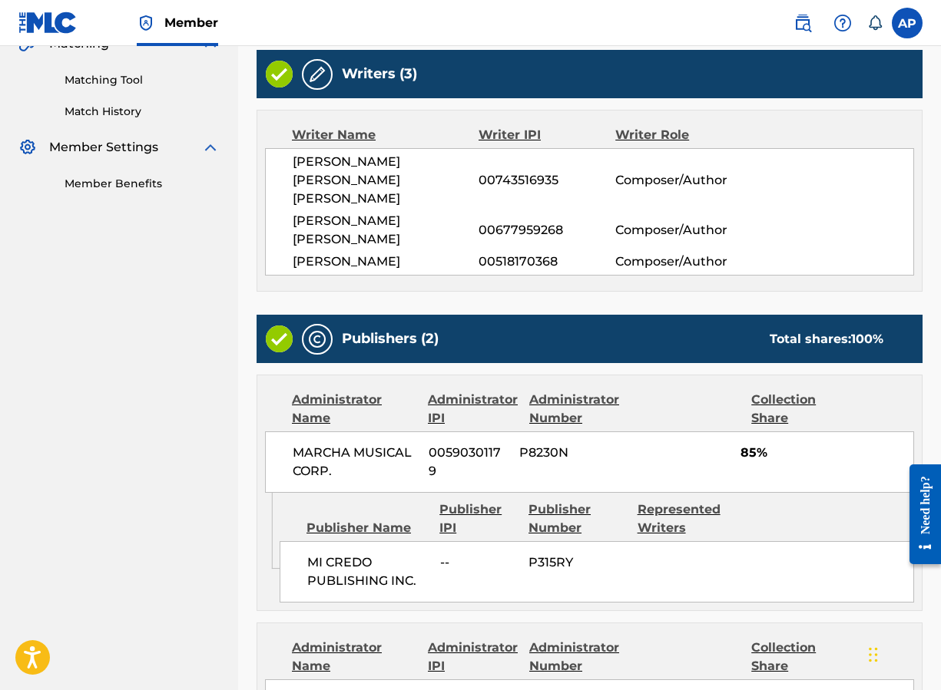
scroll to position [692, 0]
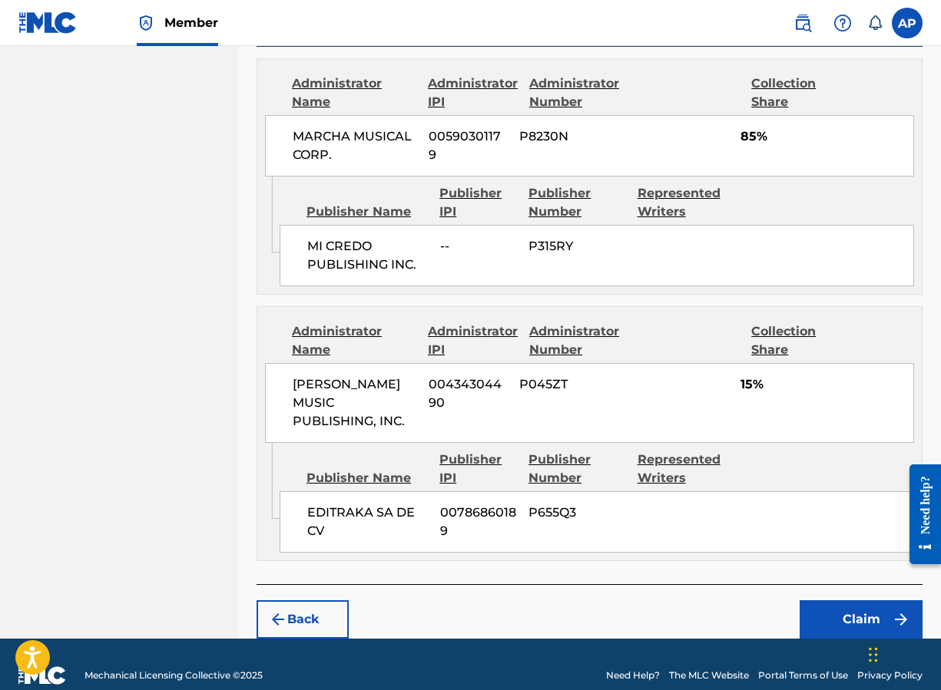
click at [805, 600] on button "Claim" at bounding box center [860, 619] width 123 height 38
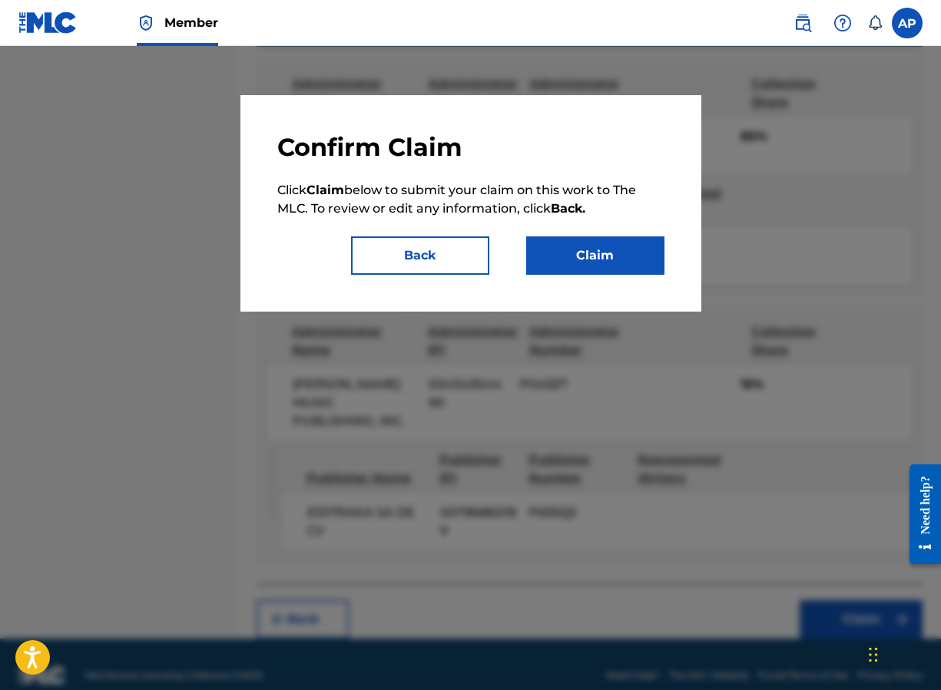
click at [580, 254] on button "Claim" at bounding box center [595, 255] width 138 height 38
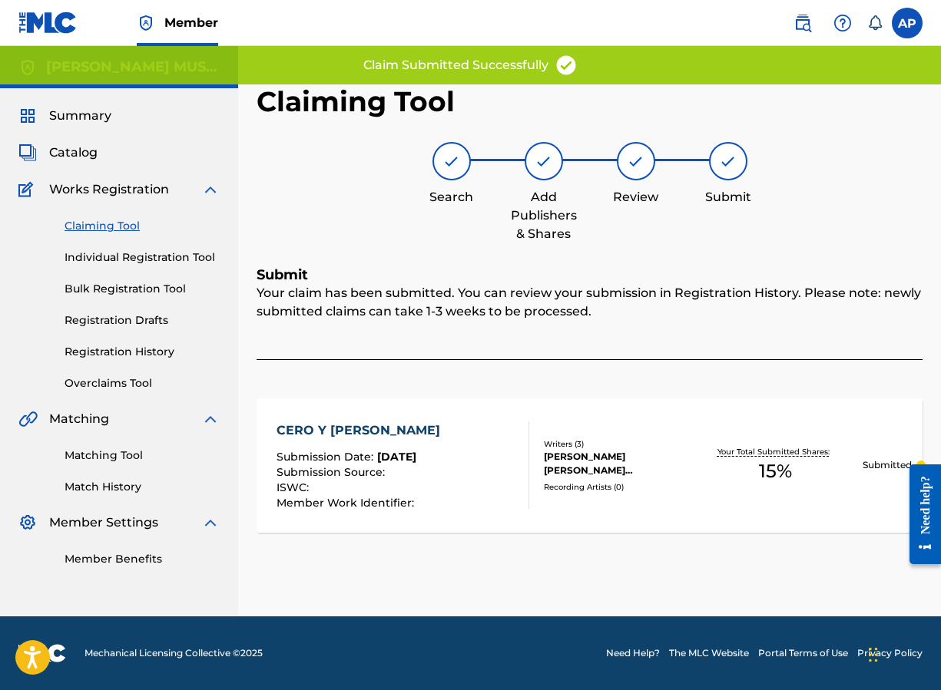
scroll to position [0, 0]
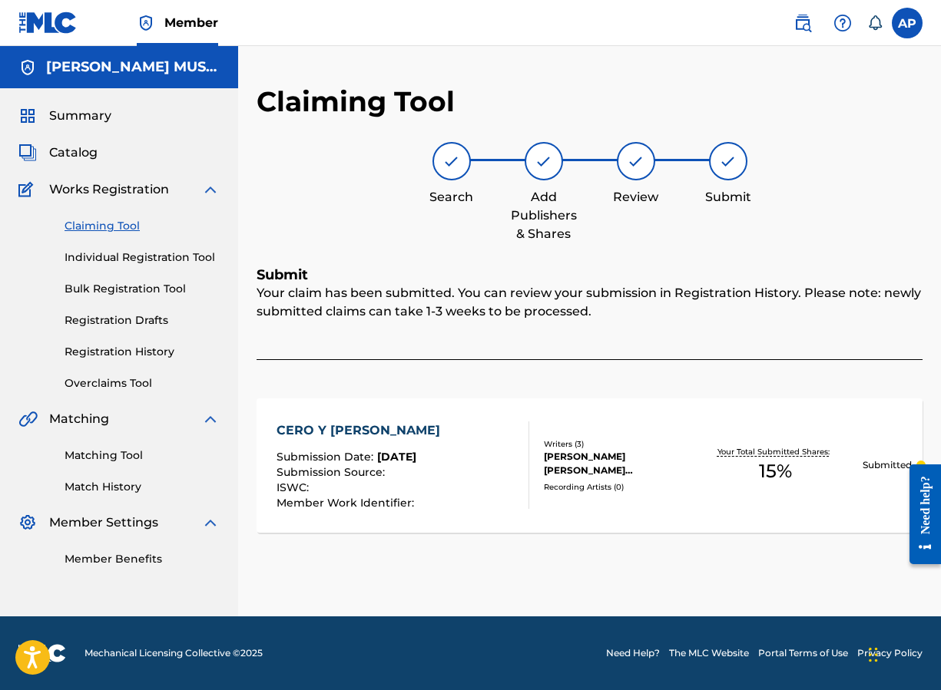
click at [107, 227] on link "Claiming Tool" at bounding box center [141, 226] width 155 height 16
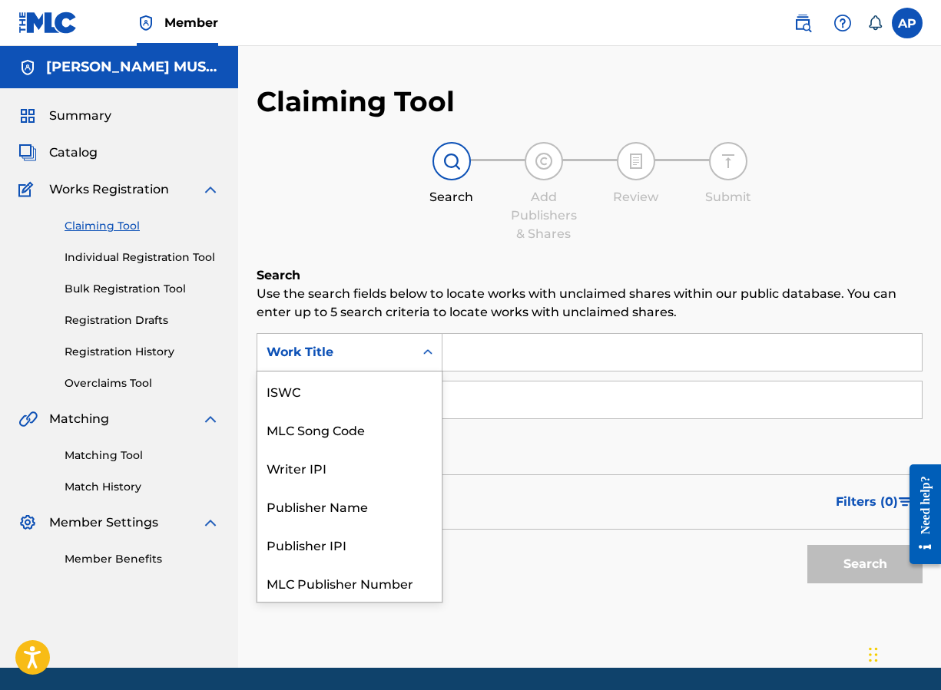
click at [408, 346] on div "Work Title" at bounding box center [335, 352] width 157 height 29
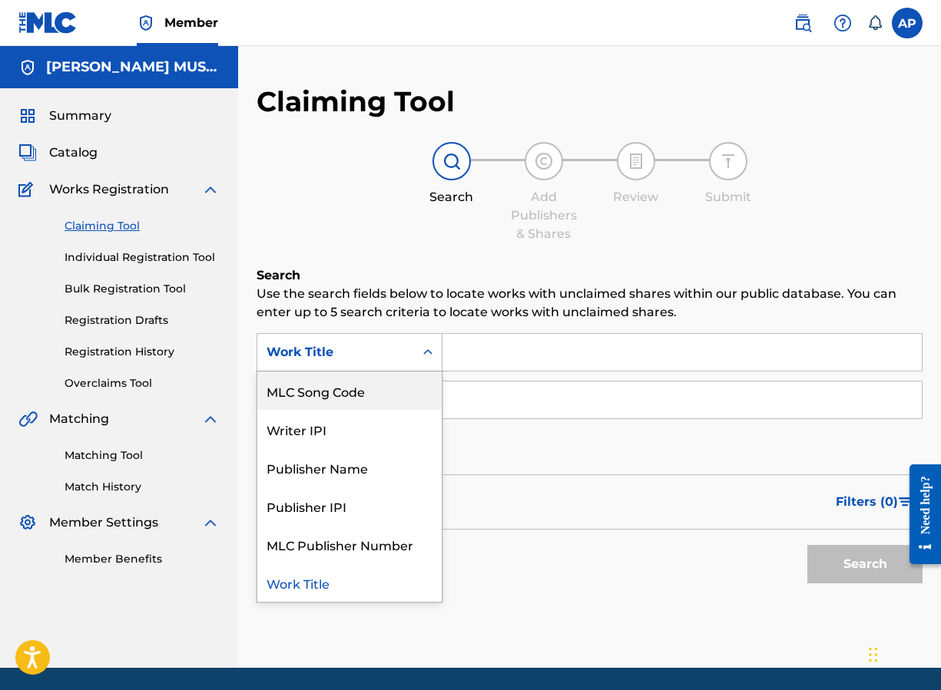
click at [379, 381] on div "MLC Song Code" at bounding box center [349, 391] width 184 height 38
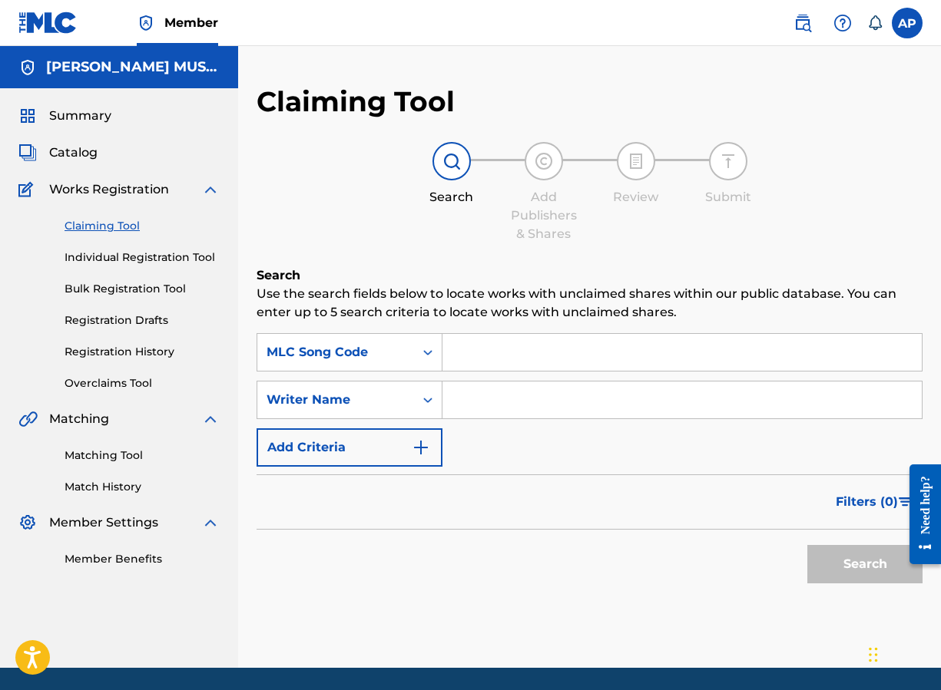
click at [477, 353] on input "Search Form" at bounding box center [681, 352] width 479 height 37
paste input "CVAQJR"
type input "CVAQJR"
click at [805, 545] on button "Search" at bounding box center [864, 564] width 115 height 38
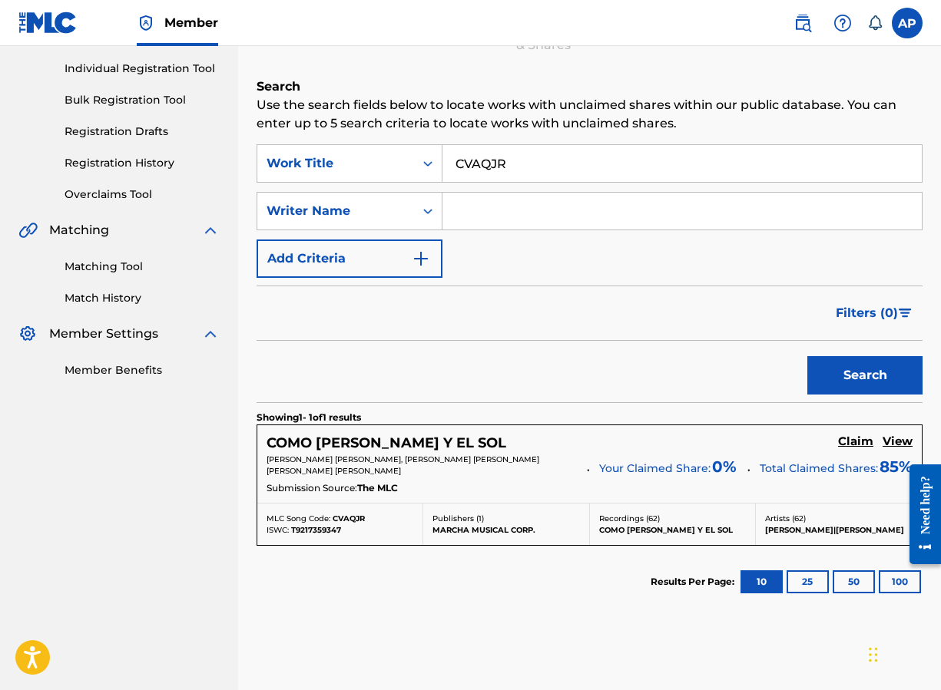
scroll to position [266, 0]
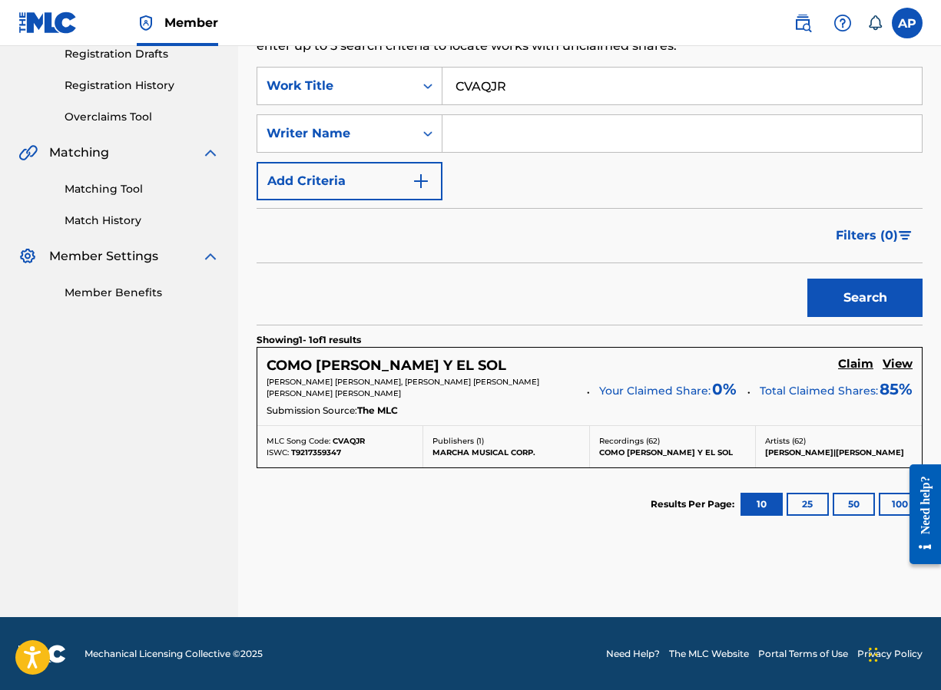
click at [805, 364] on h5 "Claim" at bounding box center [855, 364] width 35 height 15
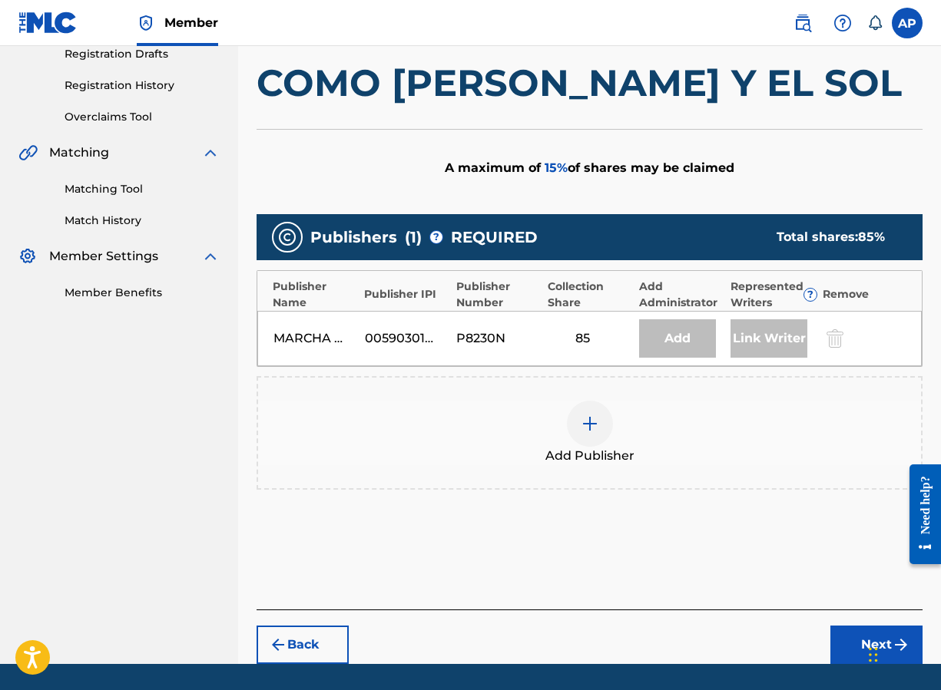
click at [565, 409] on div "Add Publisher" at bounding box center [589, 433] width 663 height 64
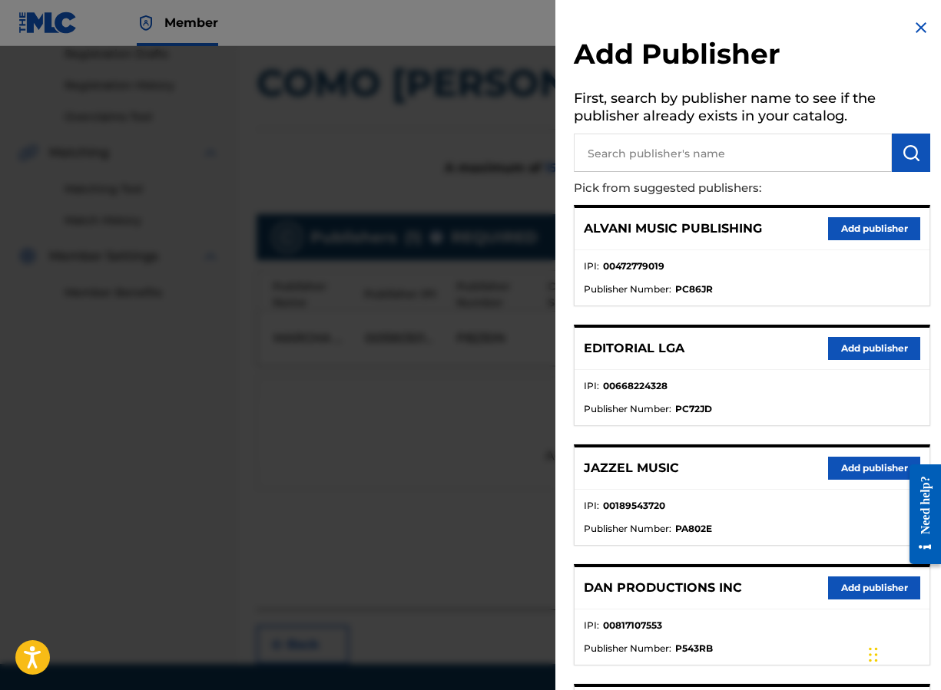
click at [613, 158] on input "text" at bounding box center [733, 153] width 318 height 38
type input "editraka"
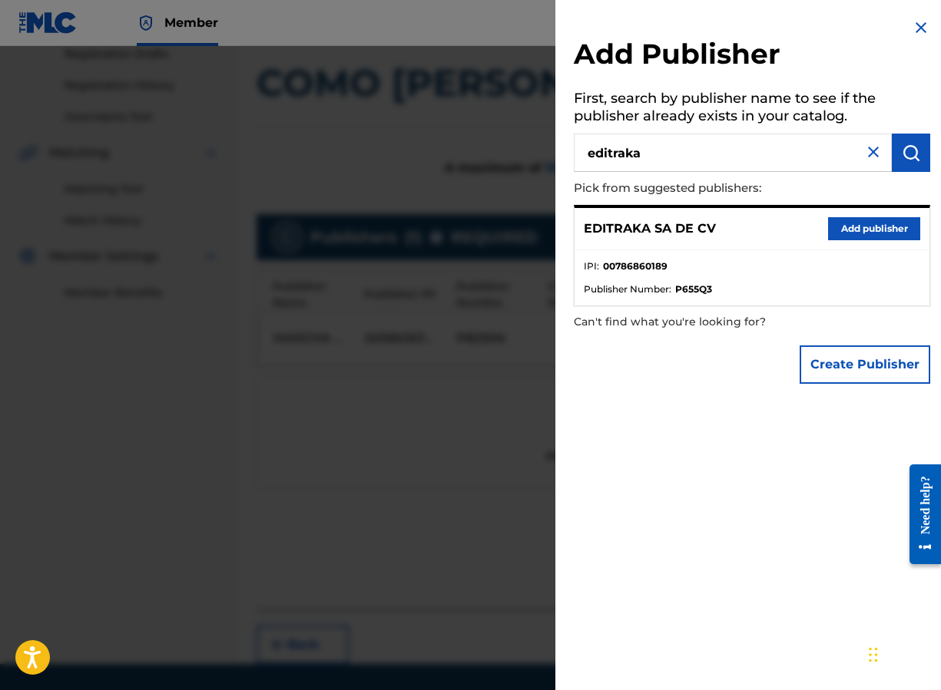
click at [805, 233] on button "Add publisher" at bounding box center [874, 228] width 92 height 23
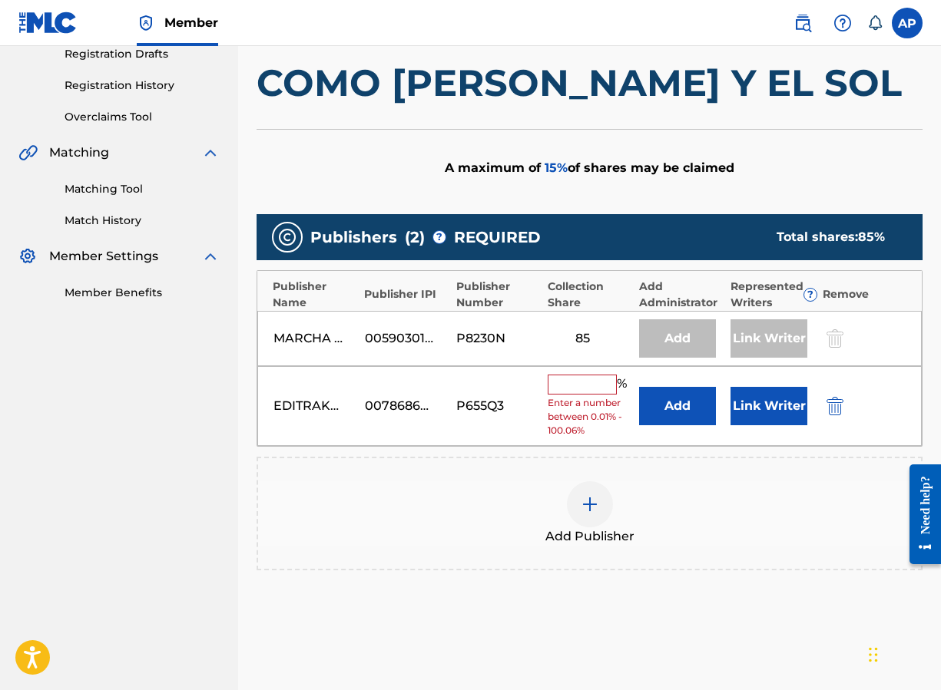
click at [650, 412] on button "Add" at bounding box center [677, 406] width 77 height 38
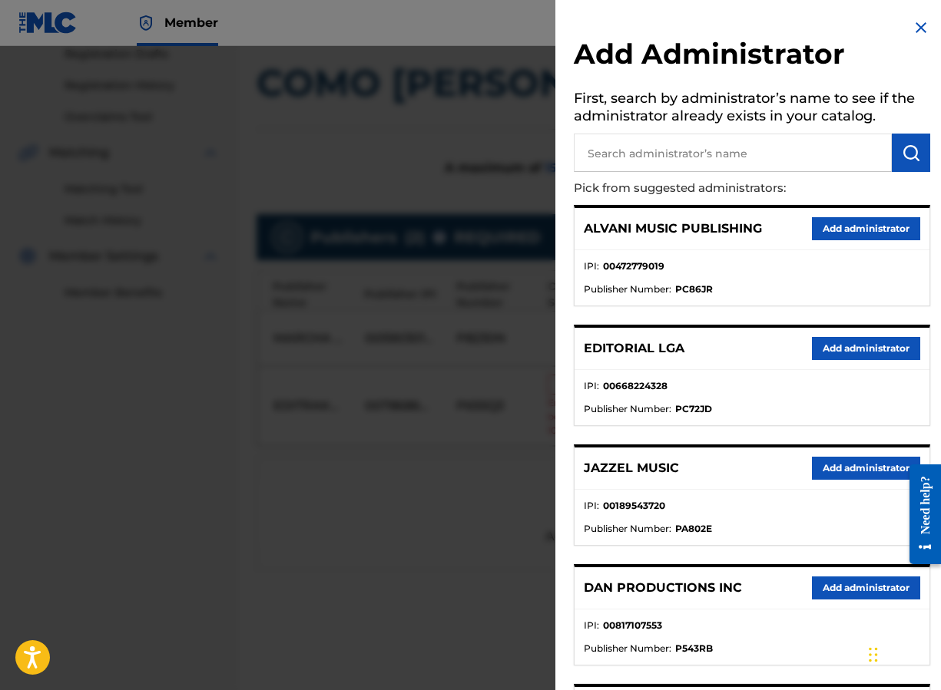
click at [692, 166] on input "text" at bounding box center [733, 153] width 318 height 38
type input "maximo"
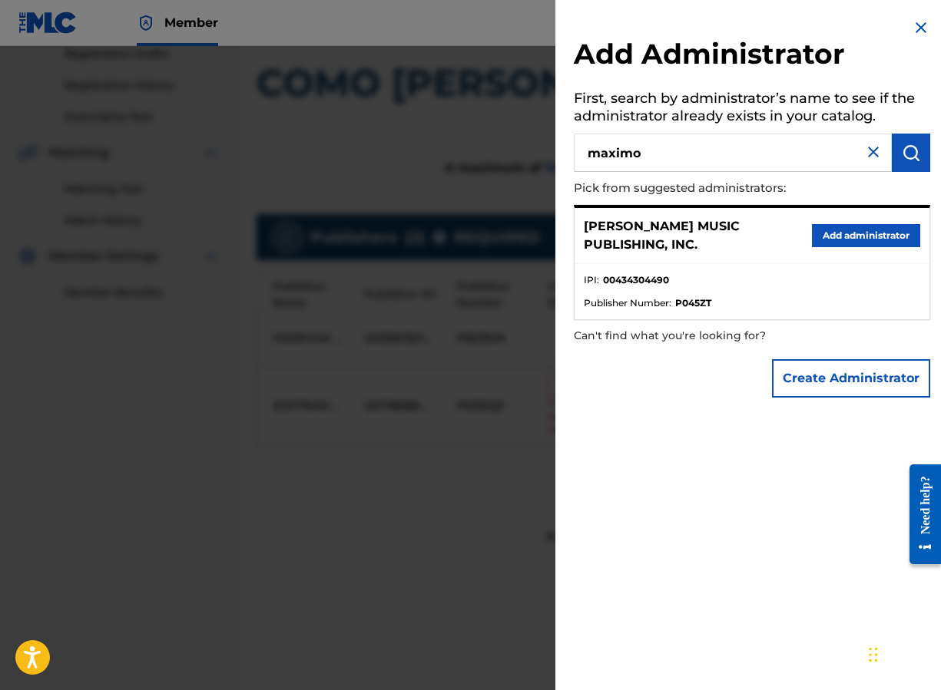
click at [805, 235] on button "Add administrator" at bounding box center [866, 235] width 108 height 23
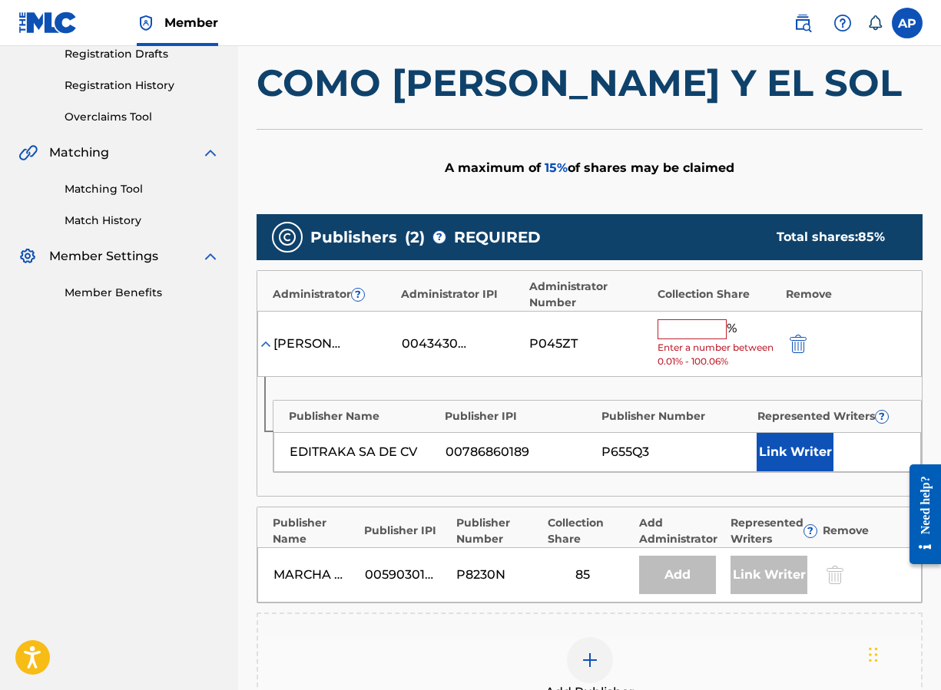
click at [670, 332] on input "text" at bounding box center [691, 329] width 69 height 20
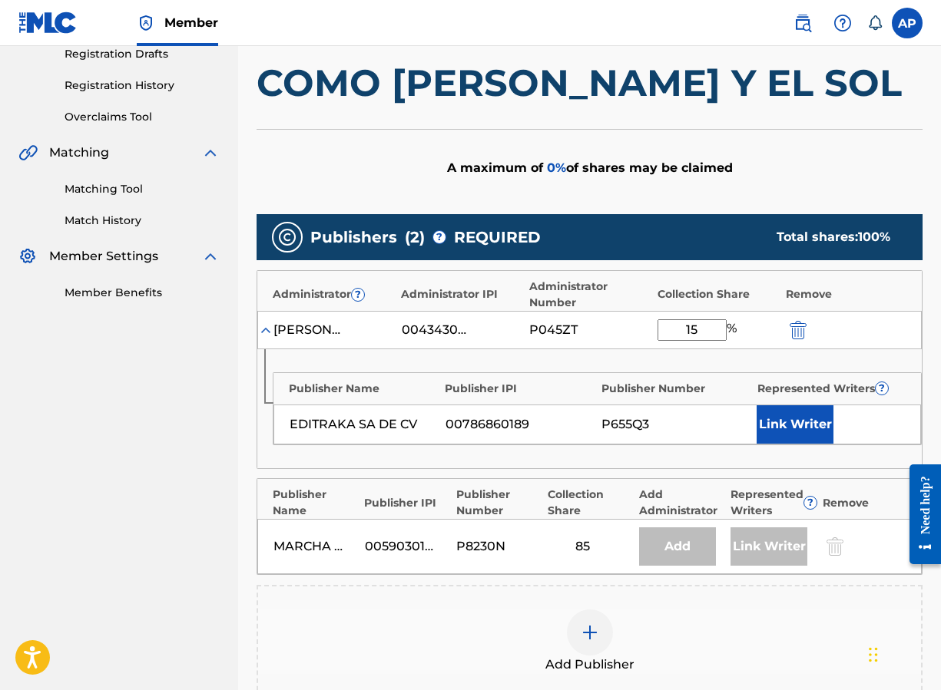
type input "15"
click at [527, 381] on div "Publisher IPI" at bounding box center [519, 389] width 148 height 16
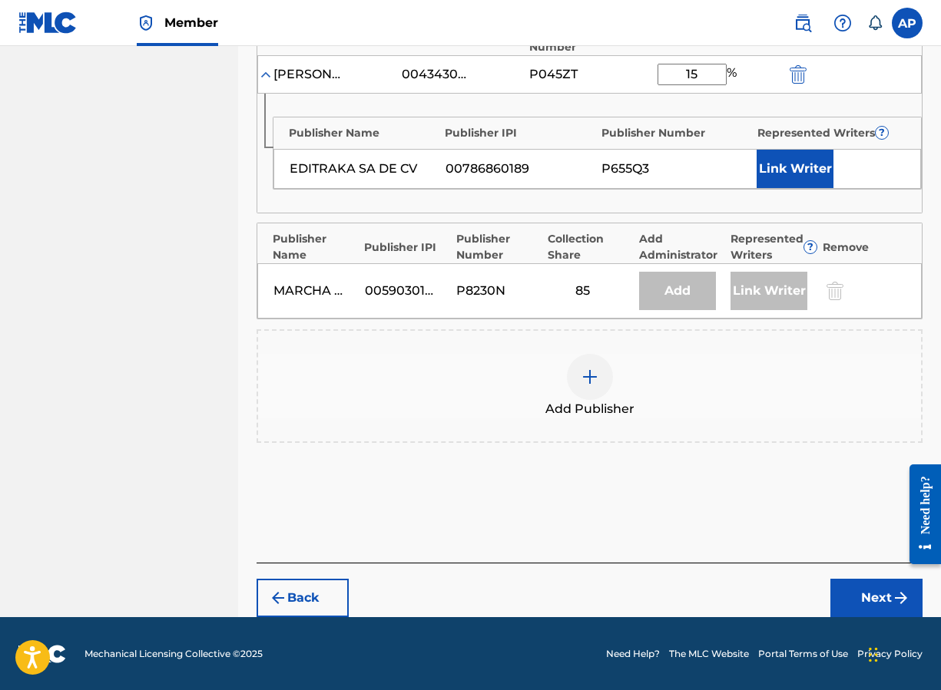
click at [805, 590] on button "Next" at bounding box center [876, 598] width 92 height 38
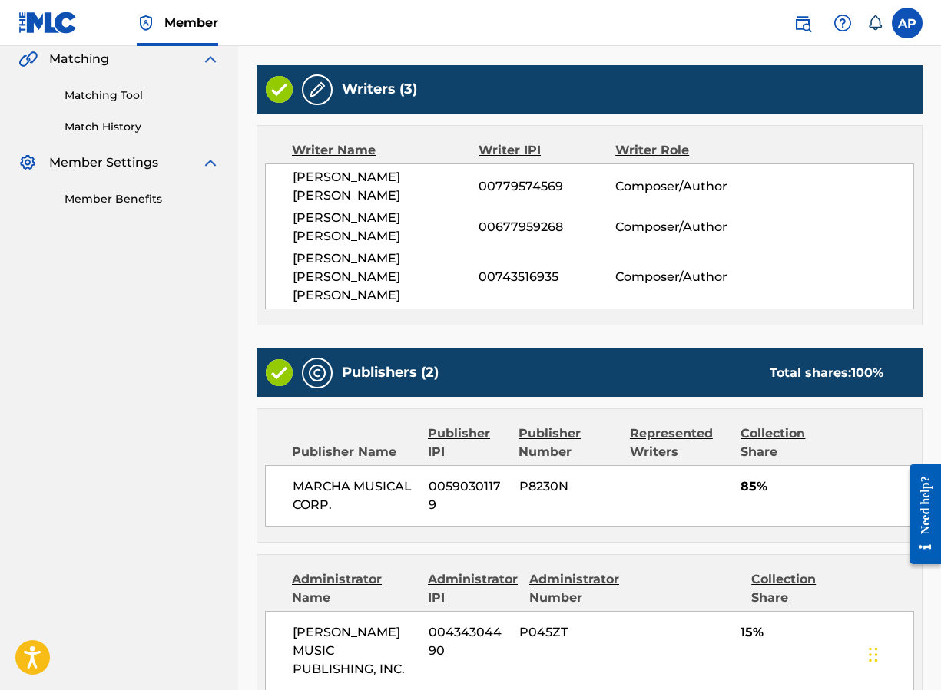
scroll to position [609, 0]
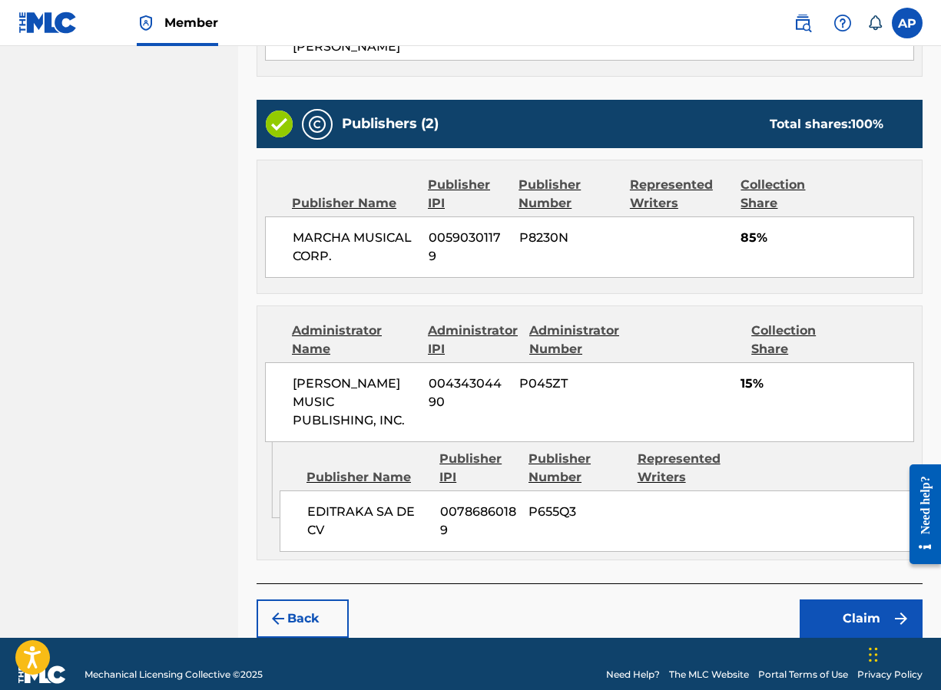
click at [805, 584] on div "Back Claim" at bounding box center [589, 611] width 666 height 55
click at [805, 600] on button "Claim" at bounding box center [860, 619] width 123 height 38
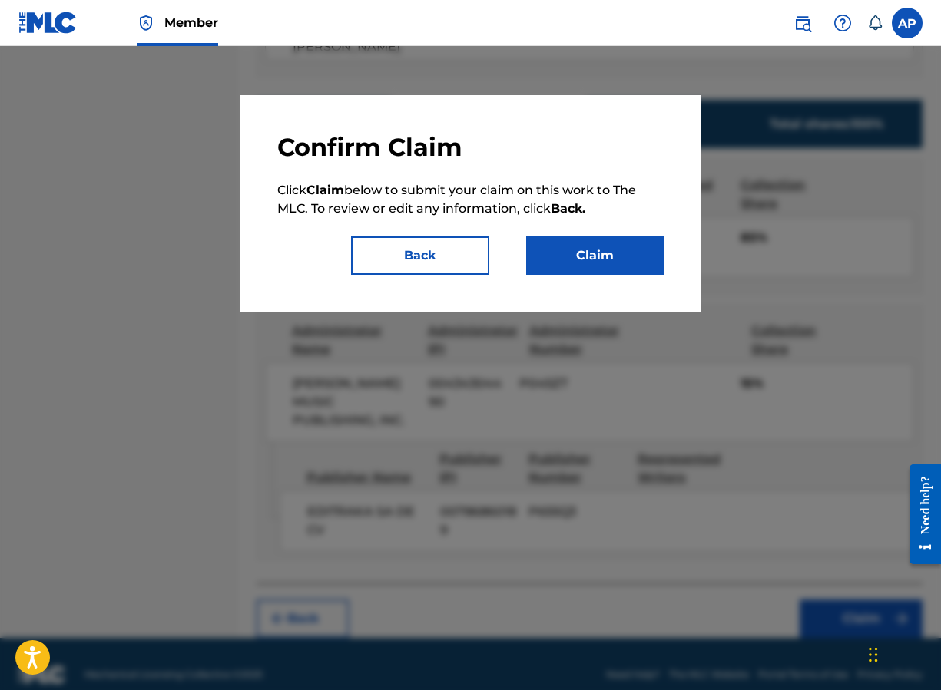
click at [554, 250] on button "Claim" at bounding box center [595, 255] width 138 height 38
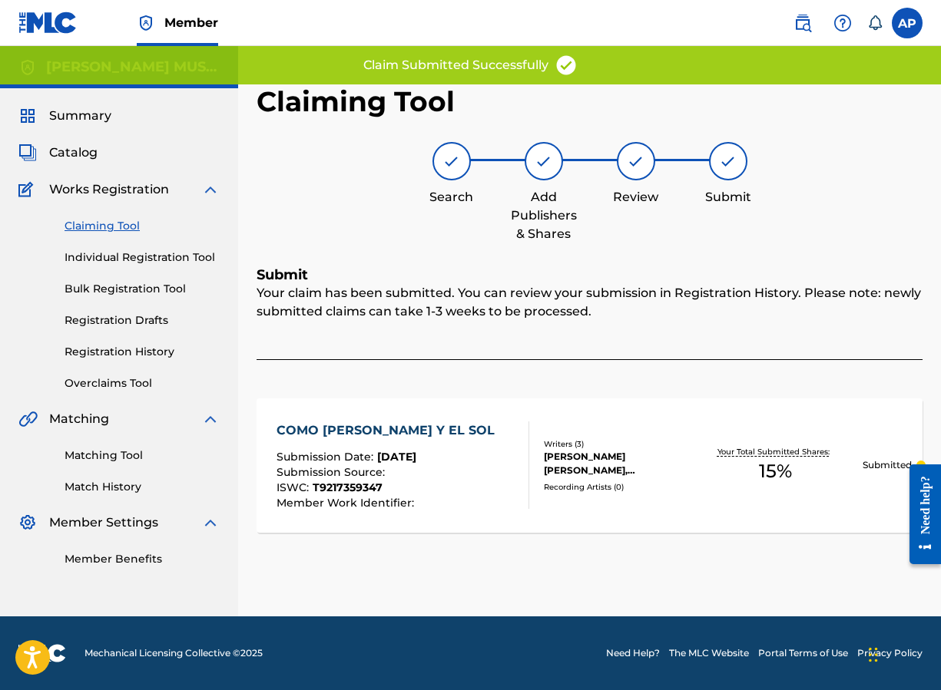
scroll to position [0, 0]
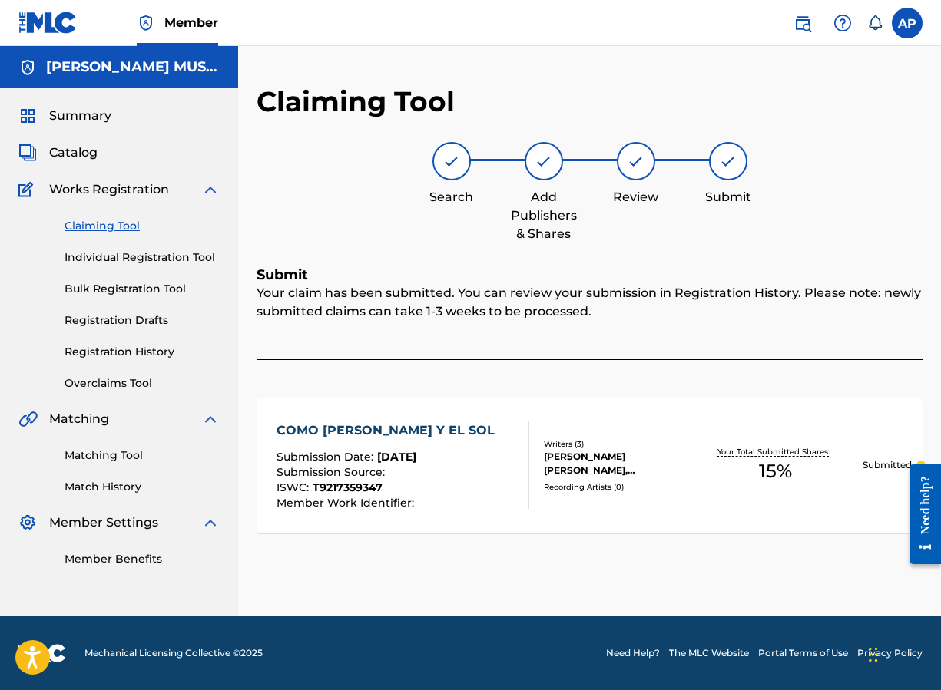
click at [111, 225] on link "Claiming Tool" at bounding box center [141, 226] width 155 height 16
